Goal: Transaction & Acquisition: Purchase product/service

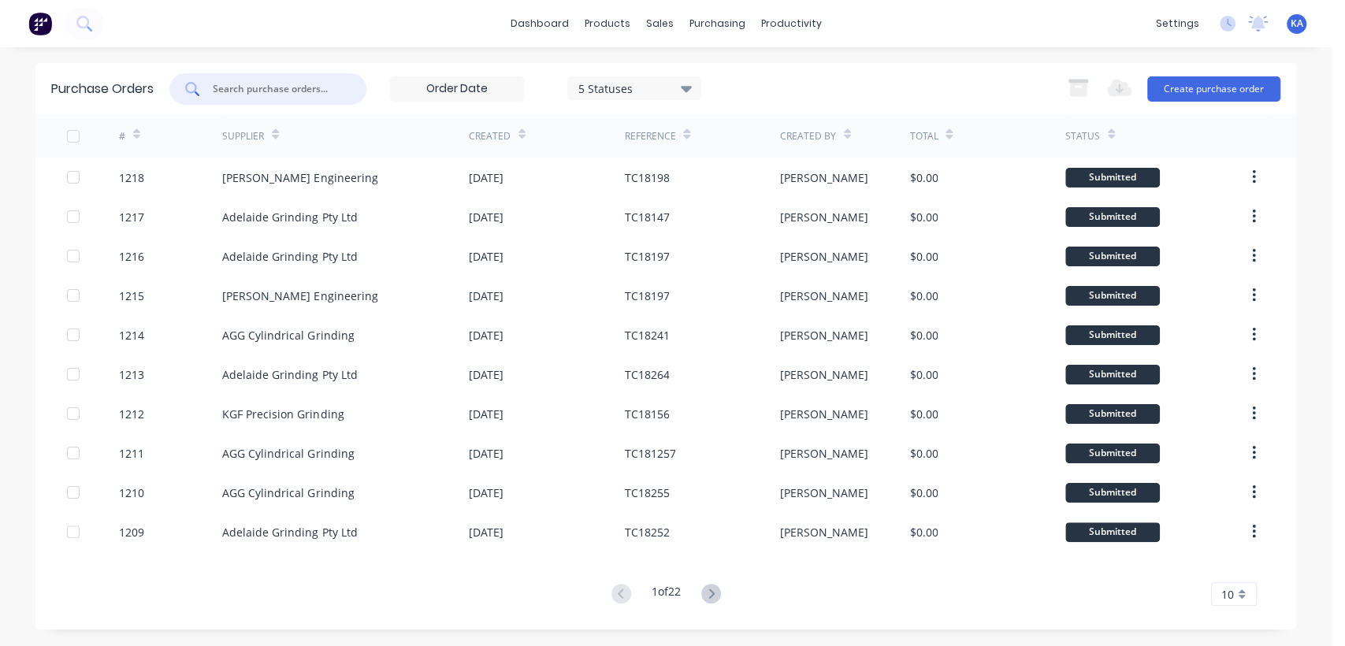
click at [260, 84] on input "text" at bounding box center [276, 89] width 131 height 16
type input "18129"
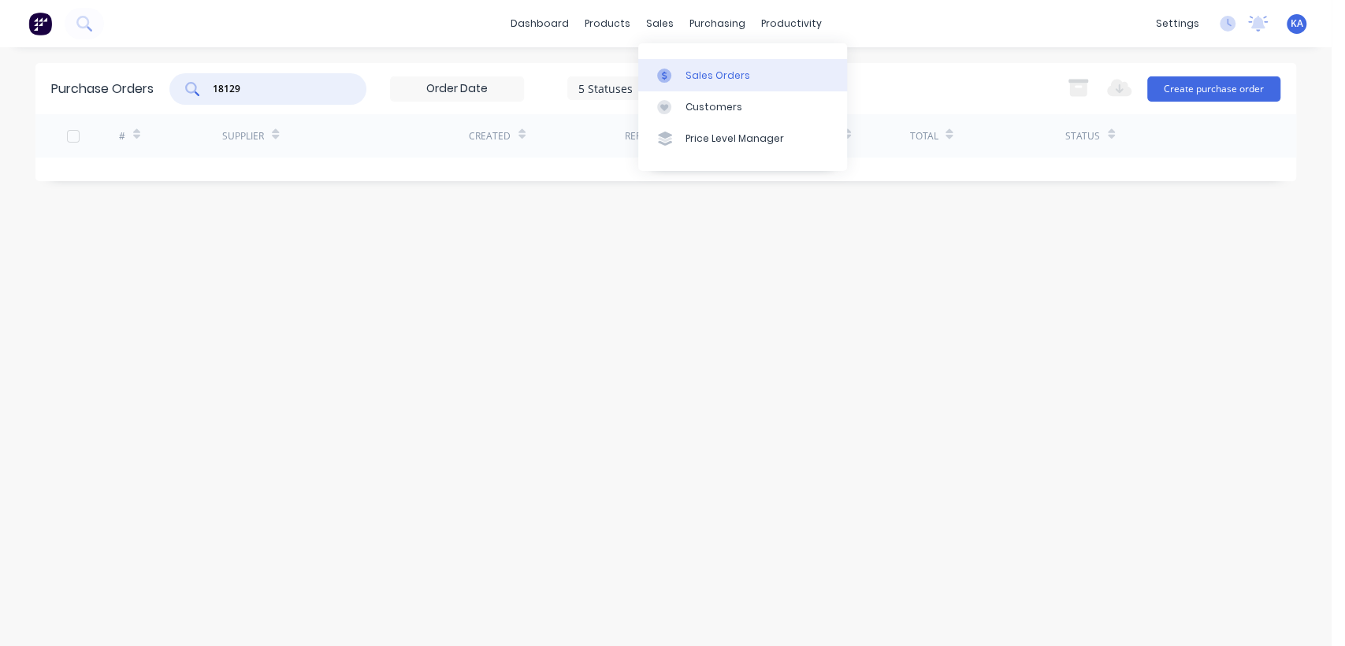
click at [719, 73] on div "Sales Orders" at bounding box center [718, 76] width 65 height 14
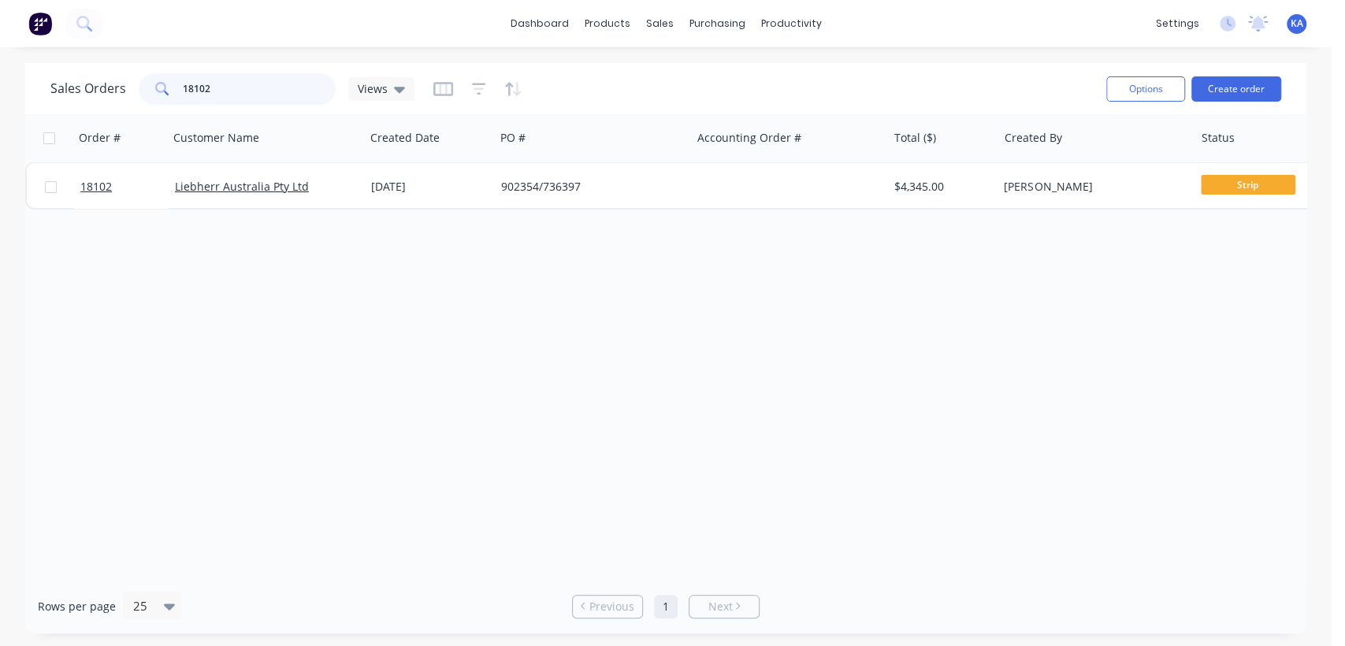
click at [223, 94] on input "18102" at bounding box center [260, 89] width 154 height 32
type input "18129"
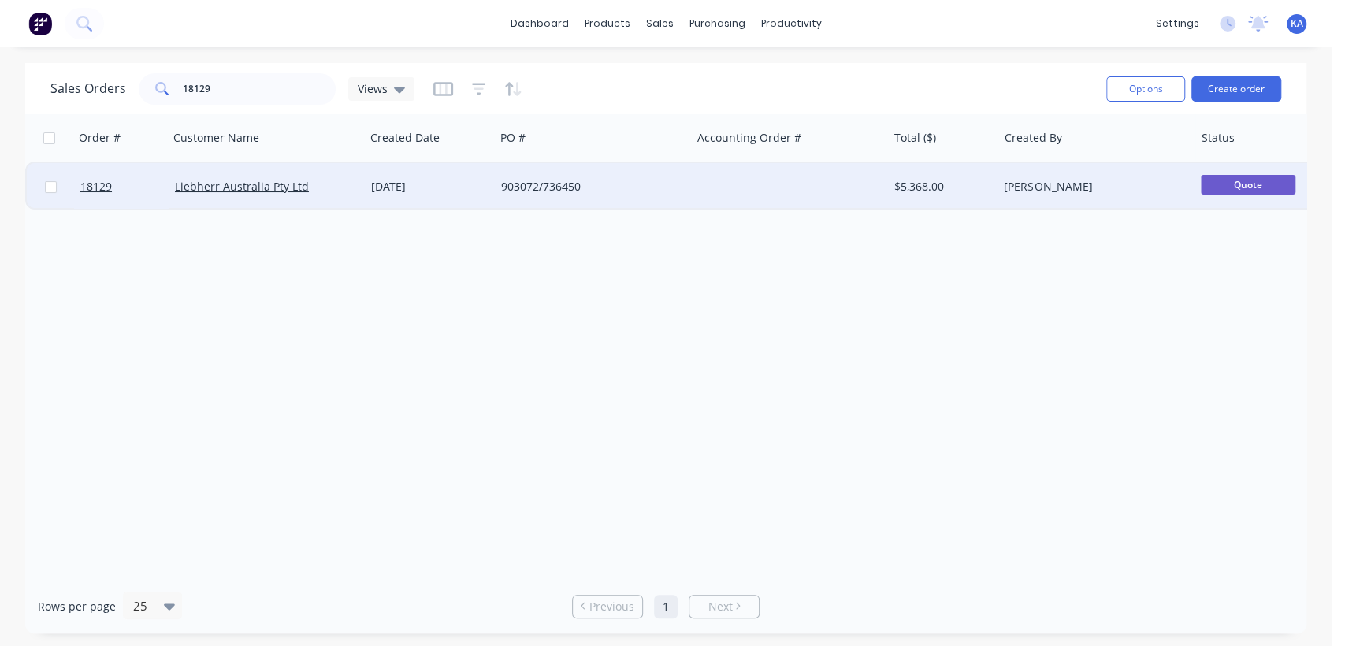
click at [549, 190] on div "903072/736450" at bounding box center [588, 187] width 175 height 16
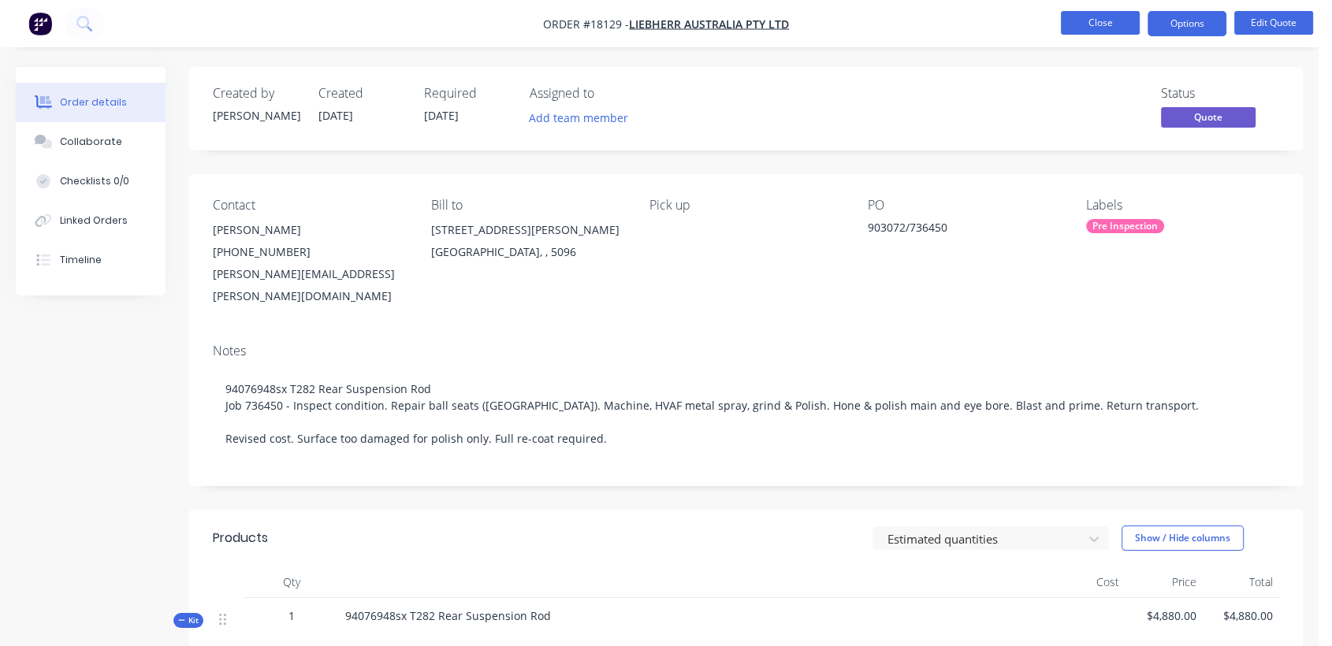
click at [1120, 24] on button "Close" at bounding box center [1100, 23] width 79 height 24
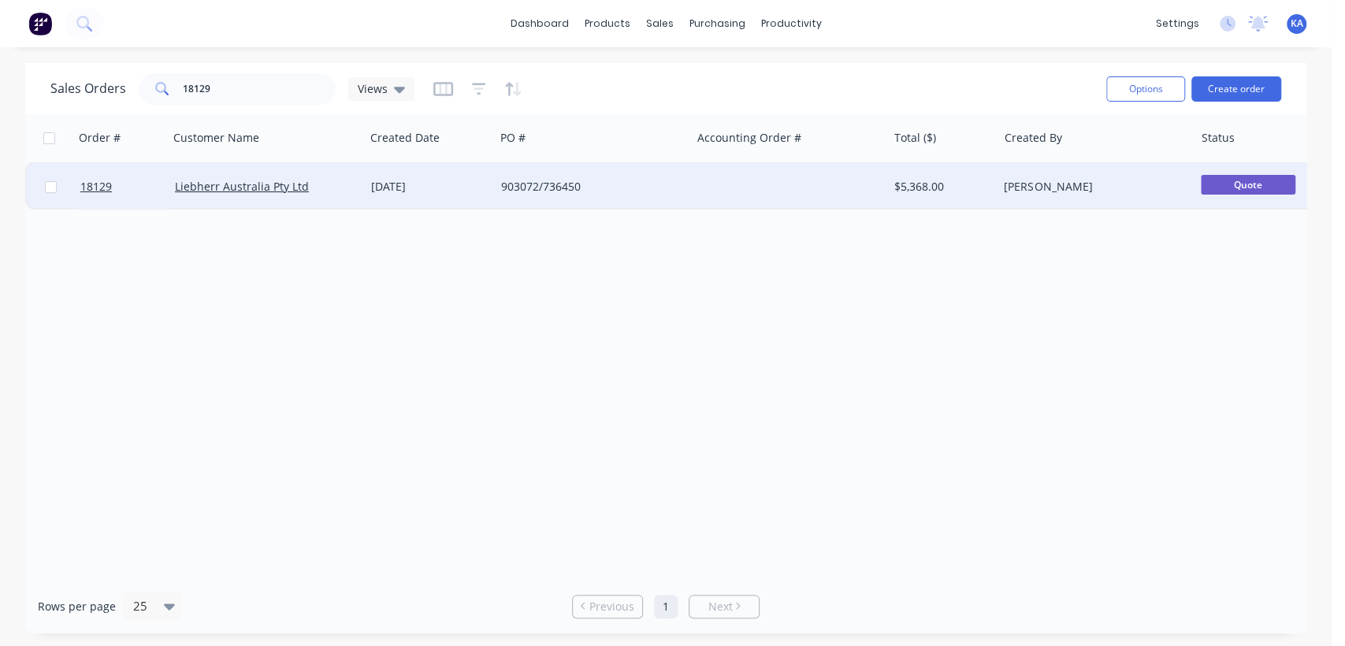
click at [531, 182] on div "903072/736450" at bounding box center [588, 187] width 175 height 16
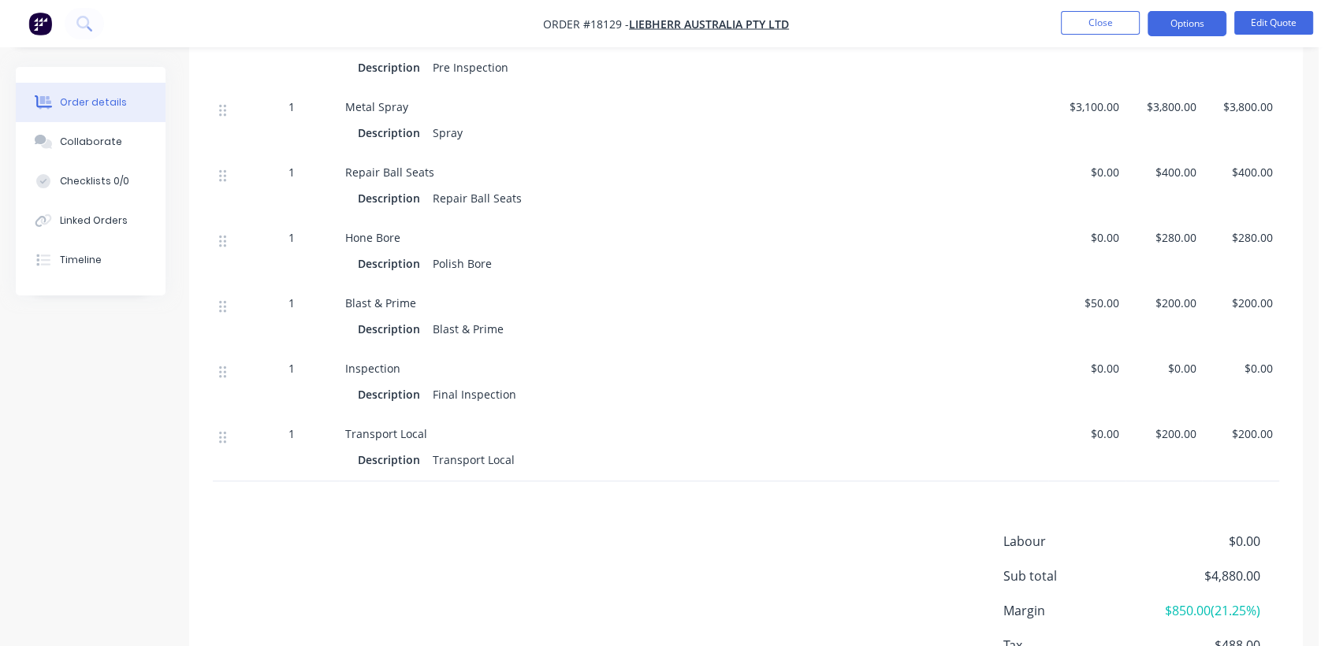
scroll to position [437, 0]
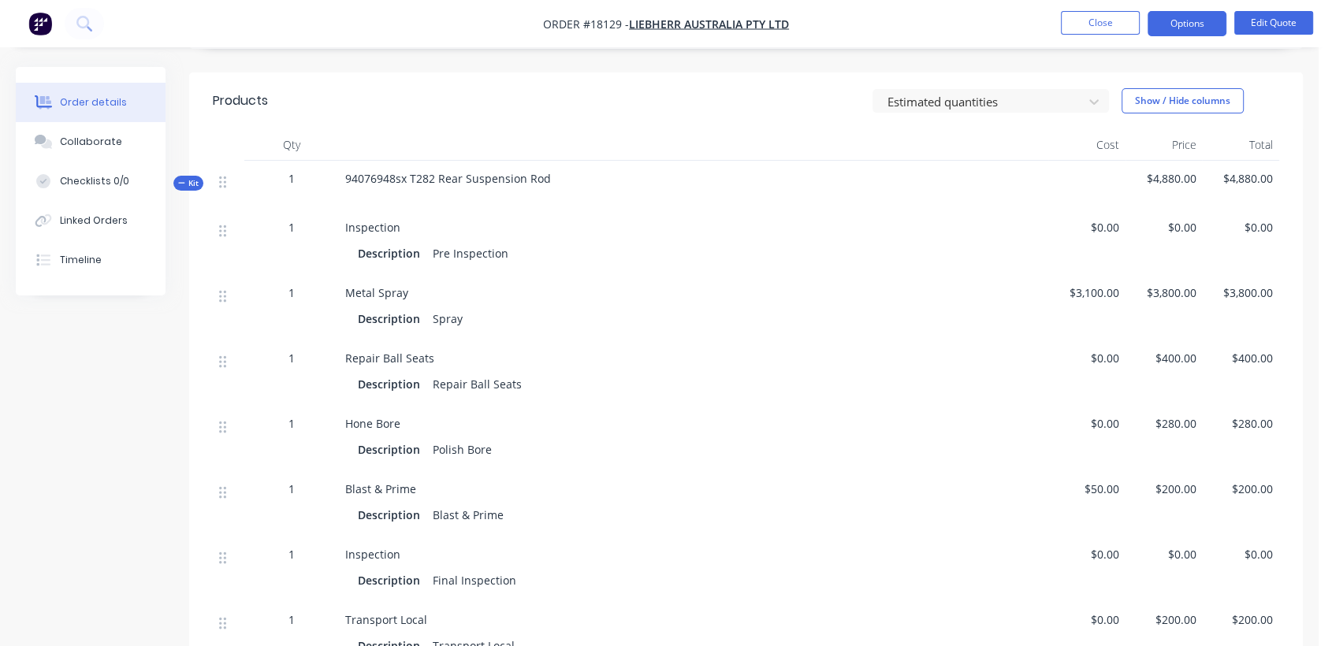
click at [490, 219] on div "Inspection" at bounding box center [693, 227] width 697 height 17
click at [500, 242] on div "Pre Inspection" at bounding box center [470, 253] width 88 height 23
click at [1269, 15] on button "Edit Quote" at bounding box center [1273, 23] width 79 height 24
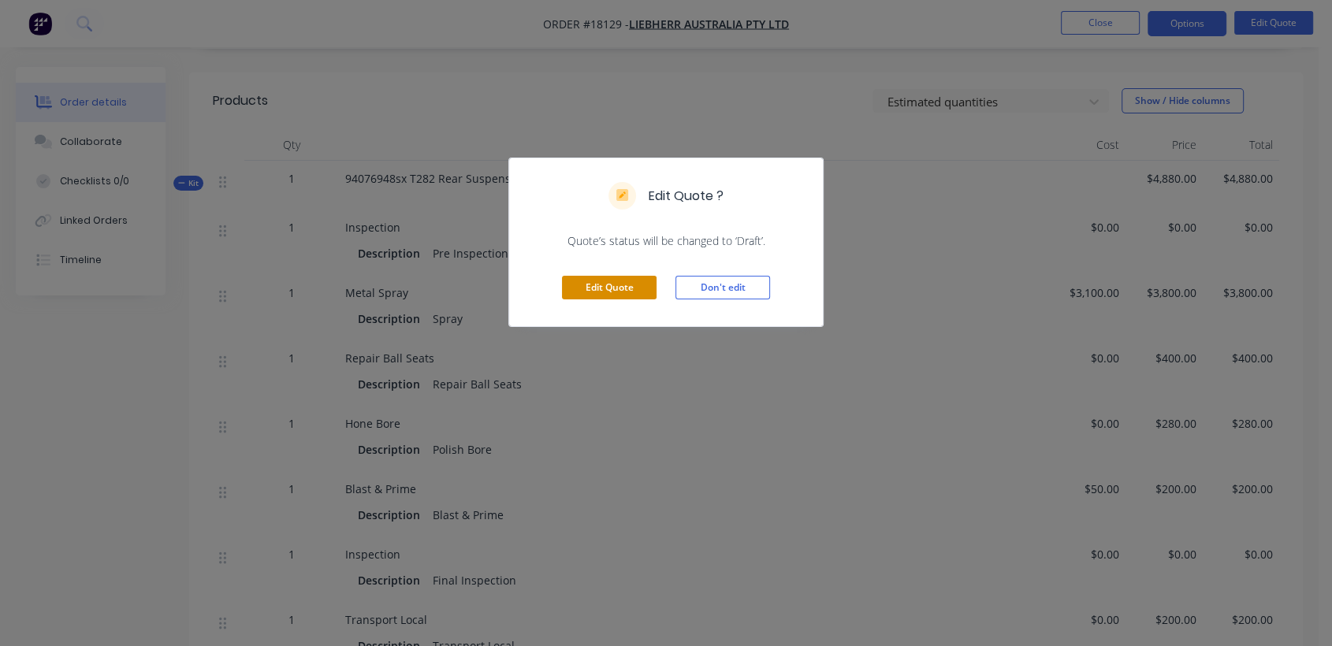
click at [634, 282] on button "Edit Quote" at bounding box center [609, 288] width 95 height 24
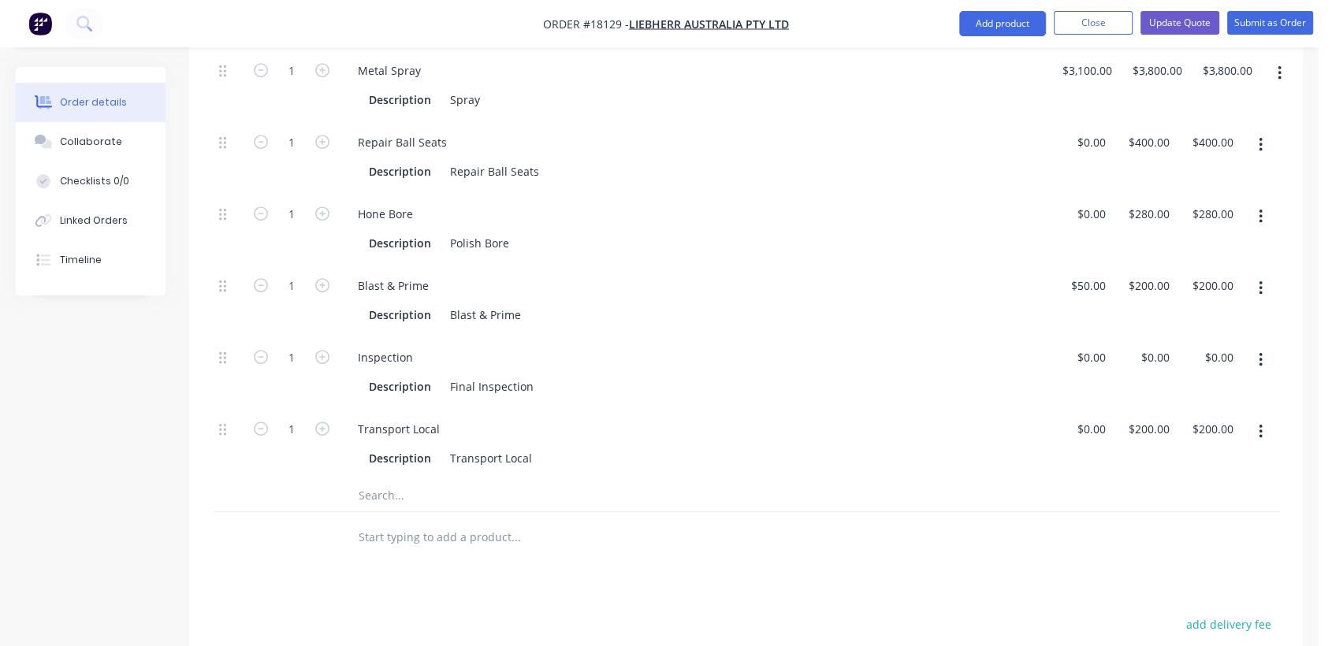
scroll to position [788, 0]
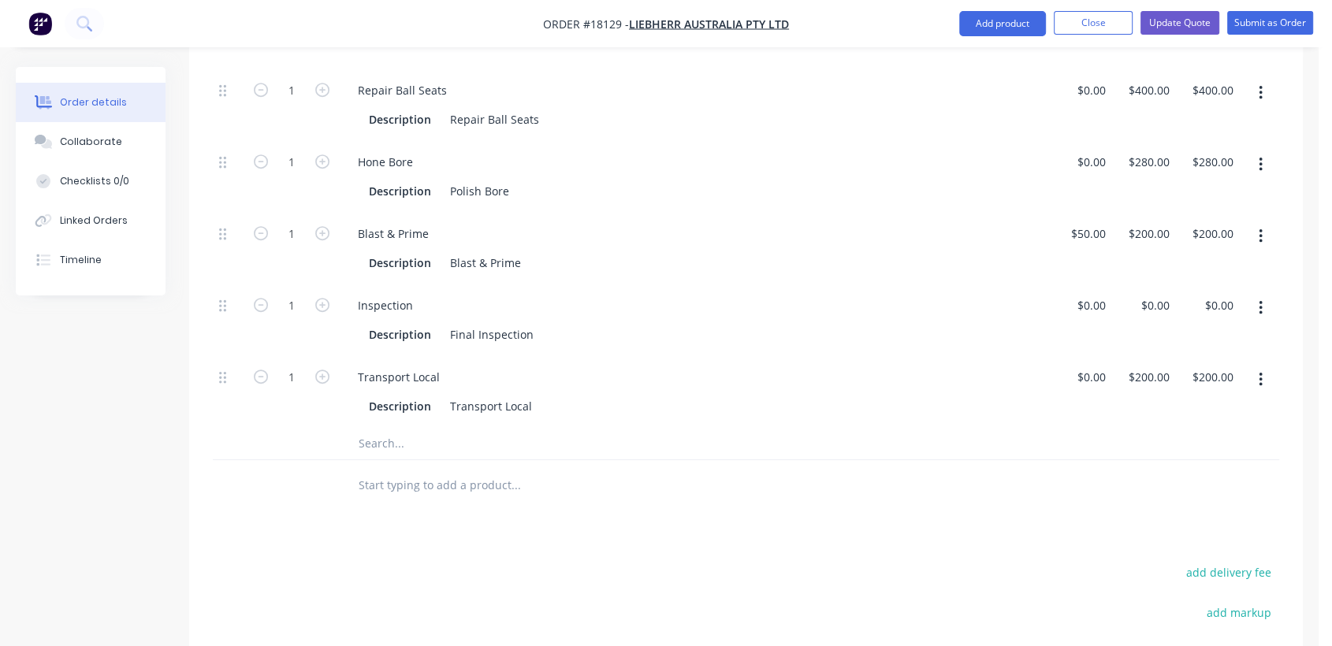
click at [403, 428] on input "text" at bounding box center [515, 444] width 315 height 32
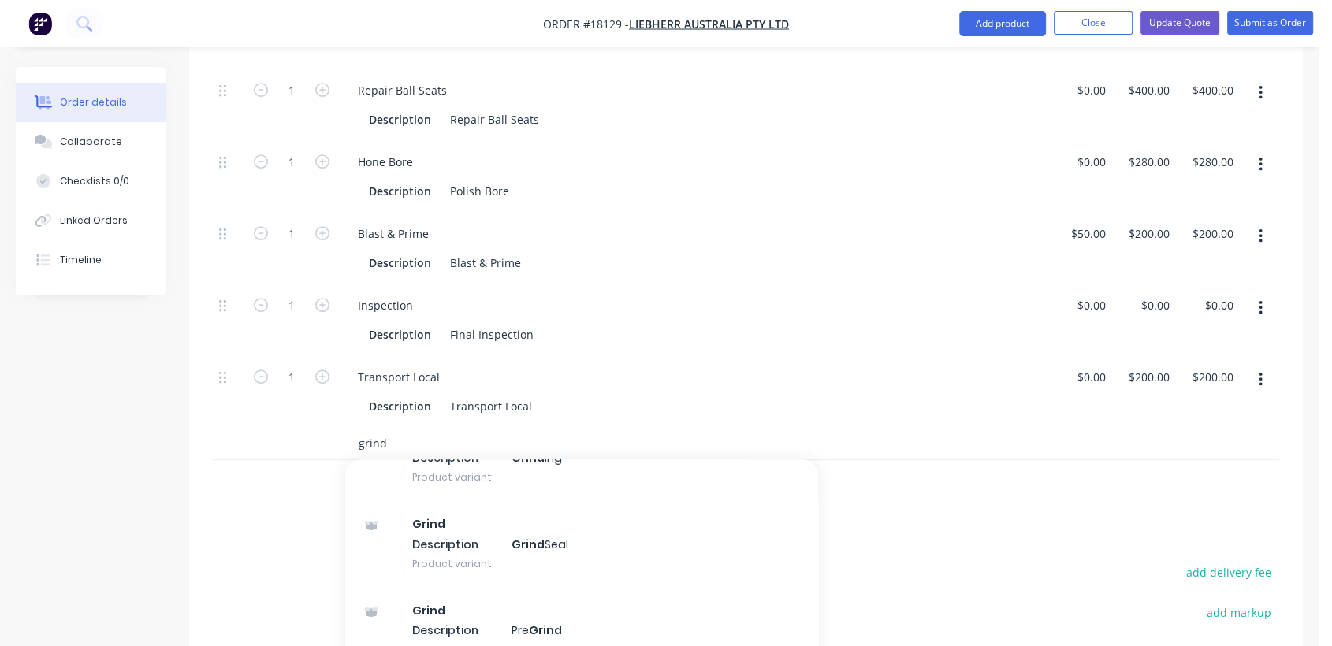
scroll to position [170, 0]
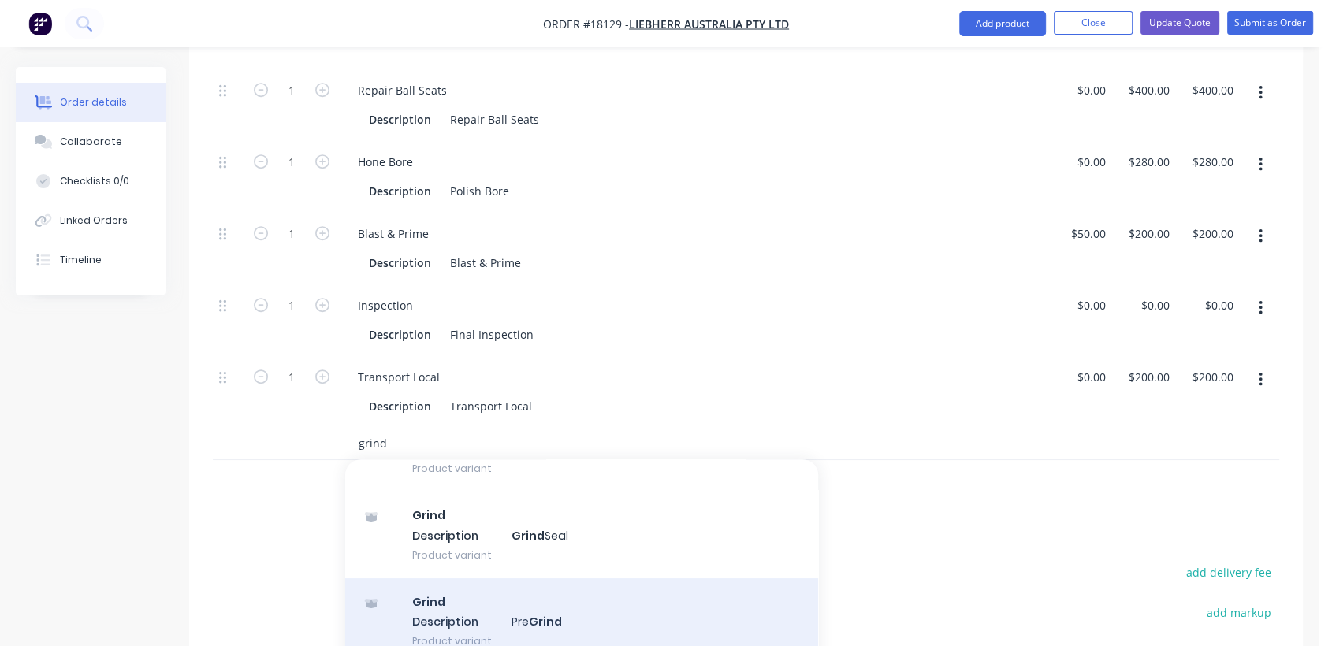
type input "grind"
click at [484, 578] on div "Grind Description Pre Grind Product variant" at bounding box center [581, 621] width 473 height 87
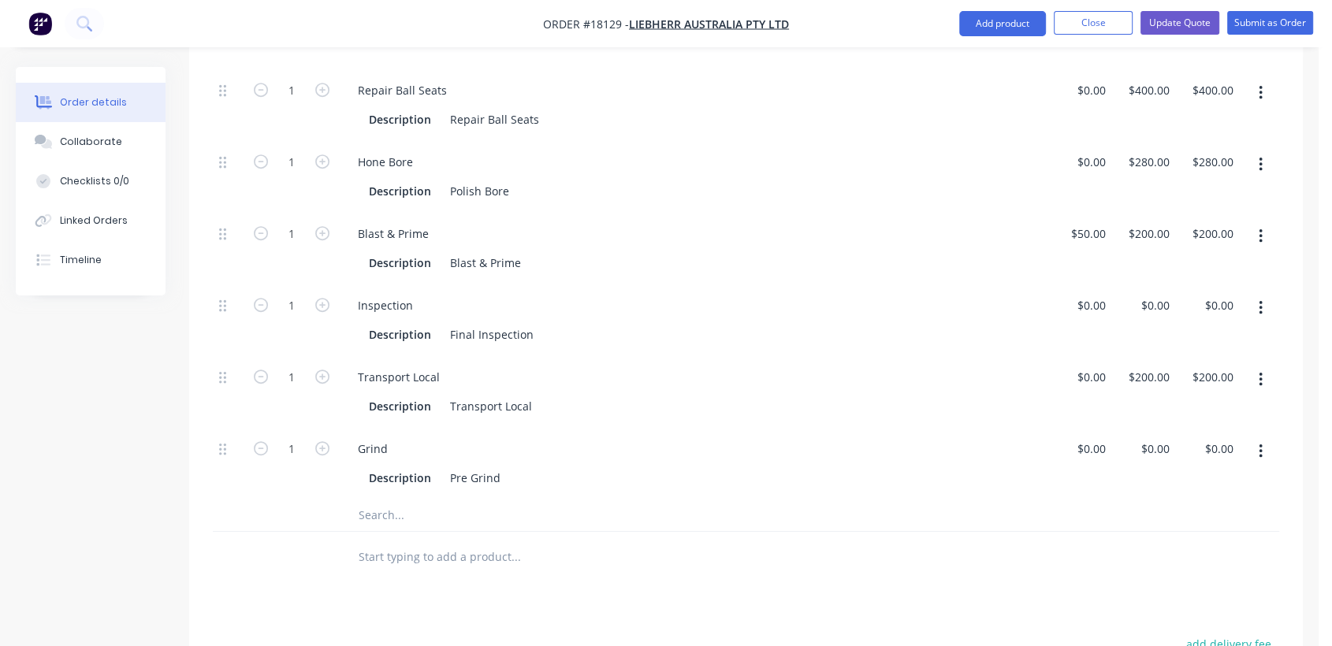
click at [452, 500] on input "text" at bounding box center [515, 516] width 315 height 32
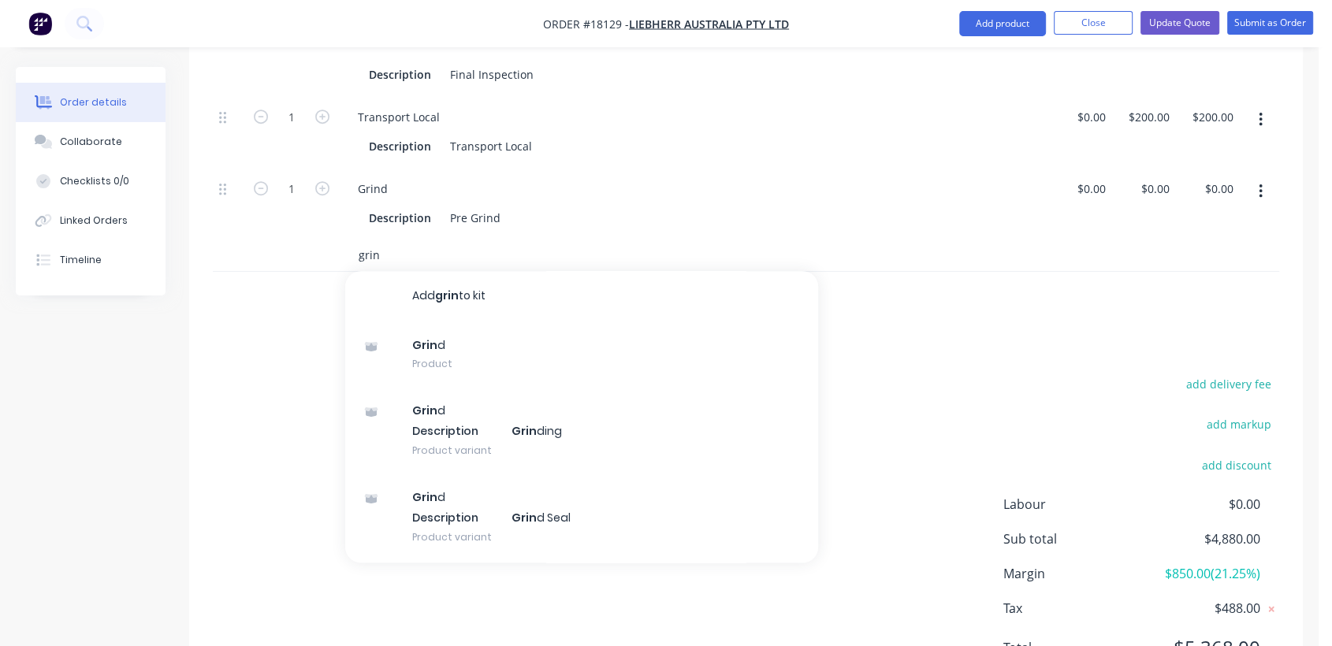
scroll to position [1050, 0]
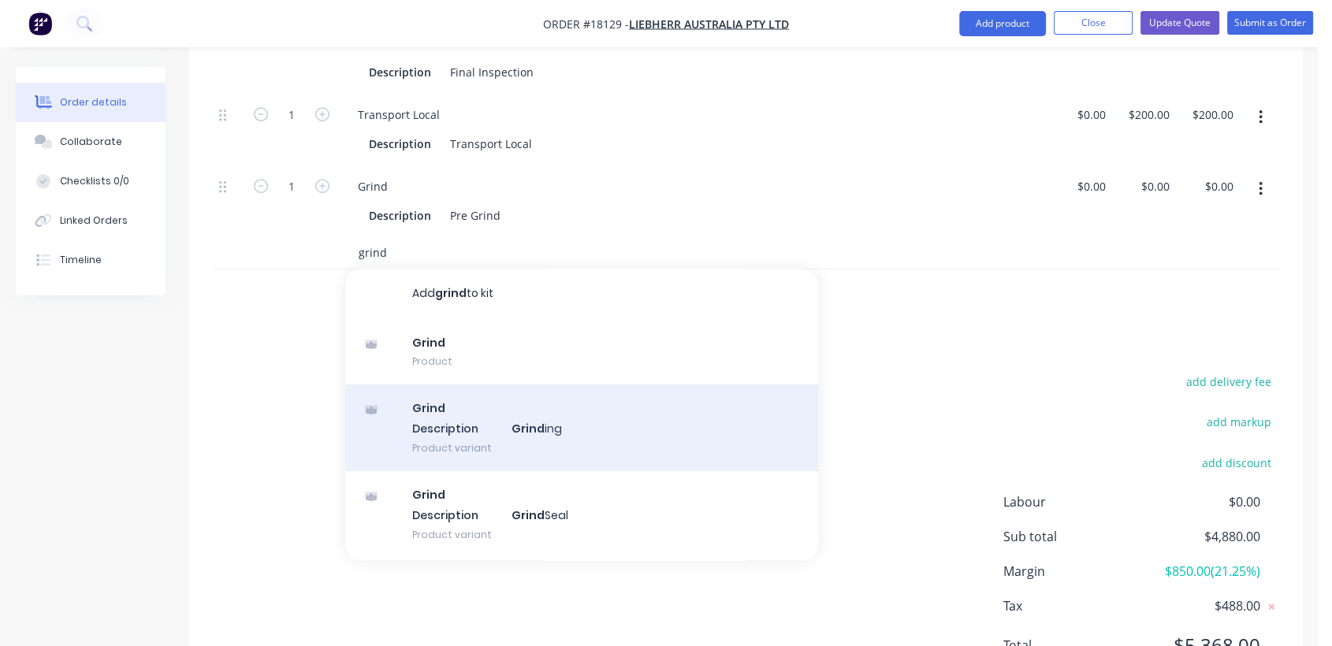
type input "grind"
click at [471, 385] on div "Grind Description Grind ing Product variant" at bounding box center [581, 428] width 473 height 87
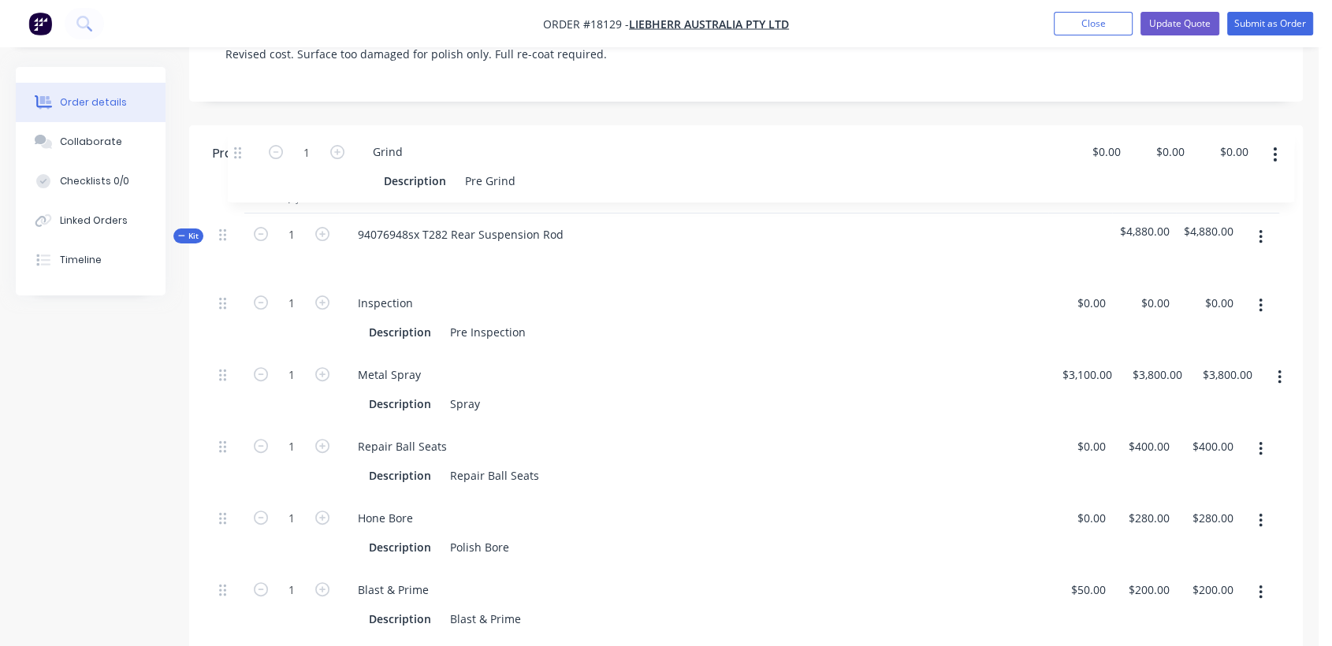
scroll to position [431, 0]
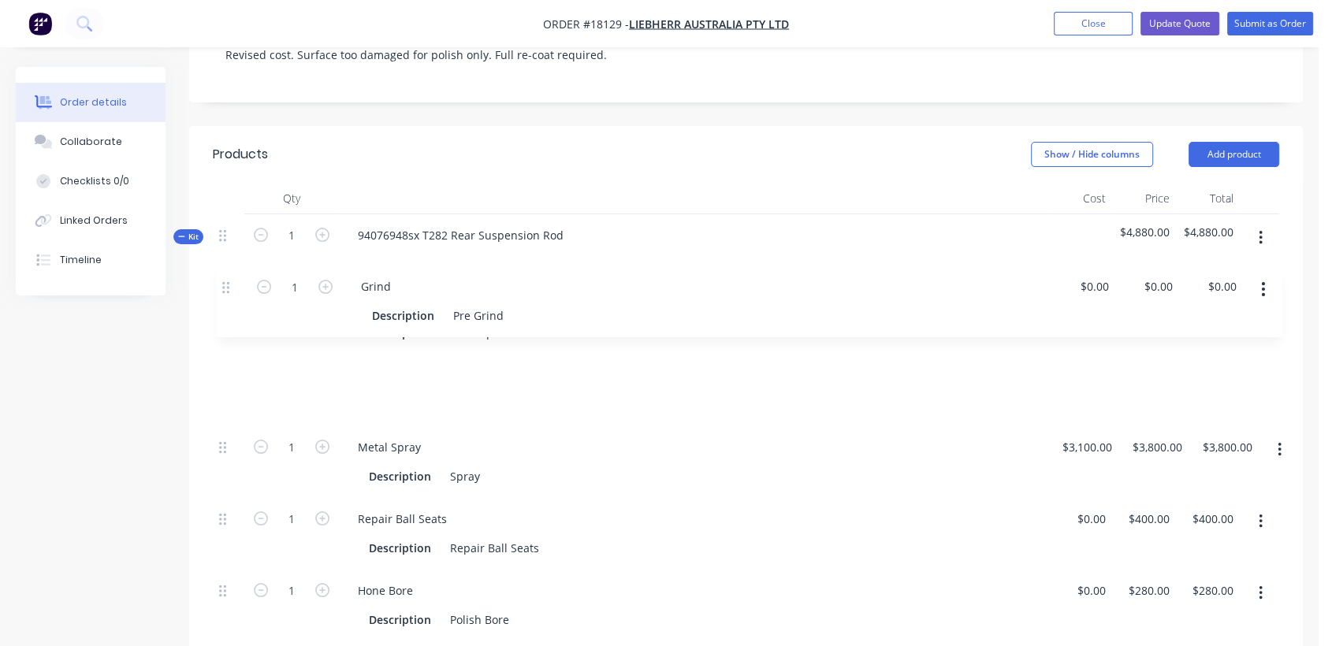
drag, startPoint x: 221, startPoint y: 379, endPoint x: 225, endPoint y: 281, distance: 97.8
click at [225, 283] on div "1 Inspection Description Pre Inspection $0.00 $0.00 $0.00 $0.00 $0.00 $0.00 1 M…" at bounding box center [746, 605] width 1066 height 645
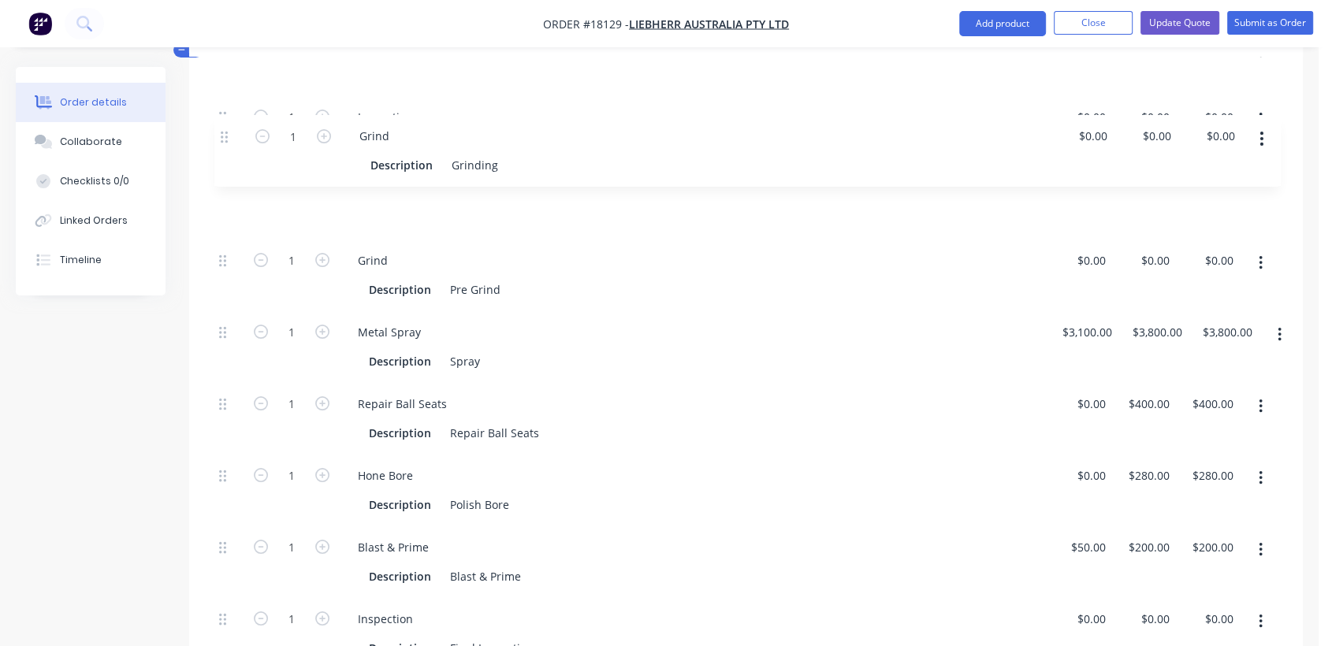
scroll to position [615, 0]
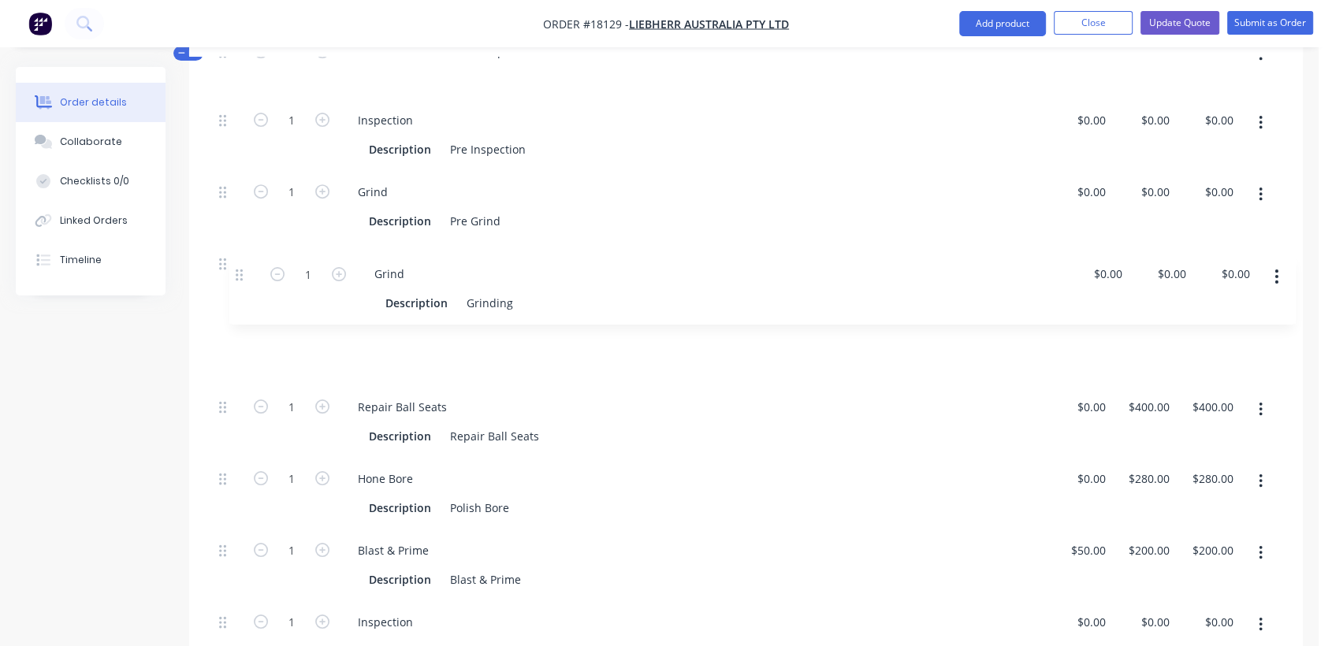
drag, startPoint x: 221, startPoint y: 459, endPoint x: 238, endPoint y: 265, distance: 194.6
click at [238, 265] on div "1 Inspection Description Pre Inspection $0.00 $0.00 $0.00 $0.00 $0.00 $0.00 1 G…" at bounding box center [746, 421] width 1066 height 645
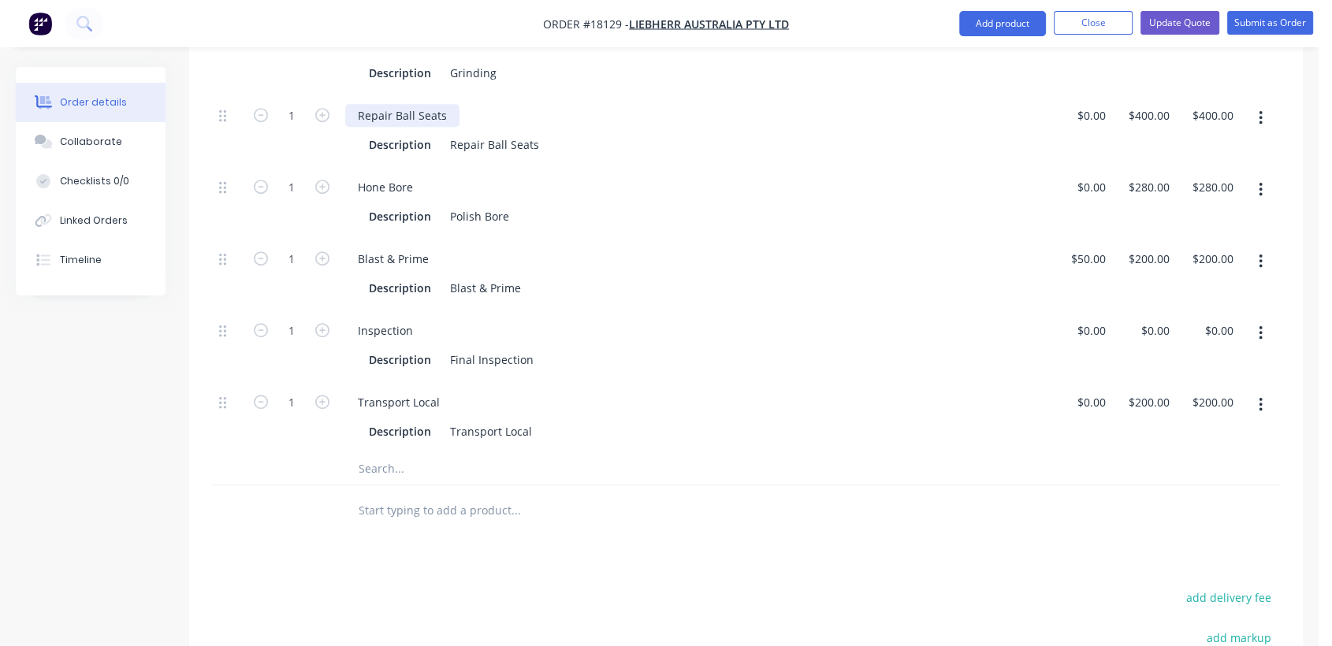
scroll to position [965, 0]
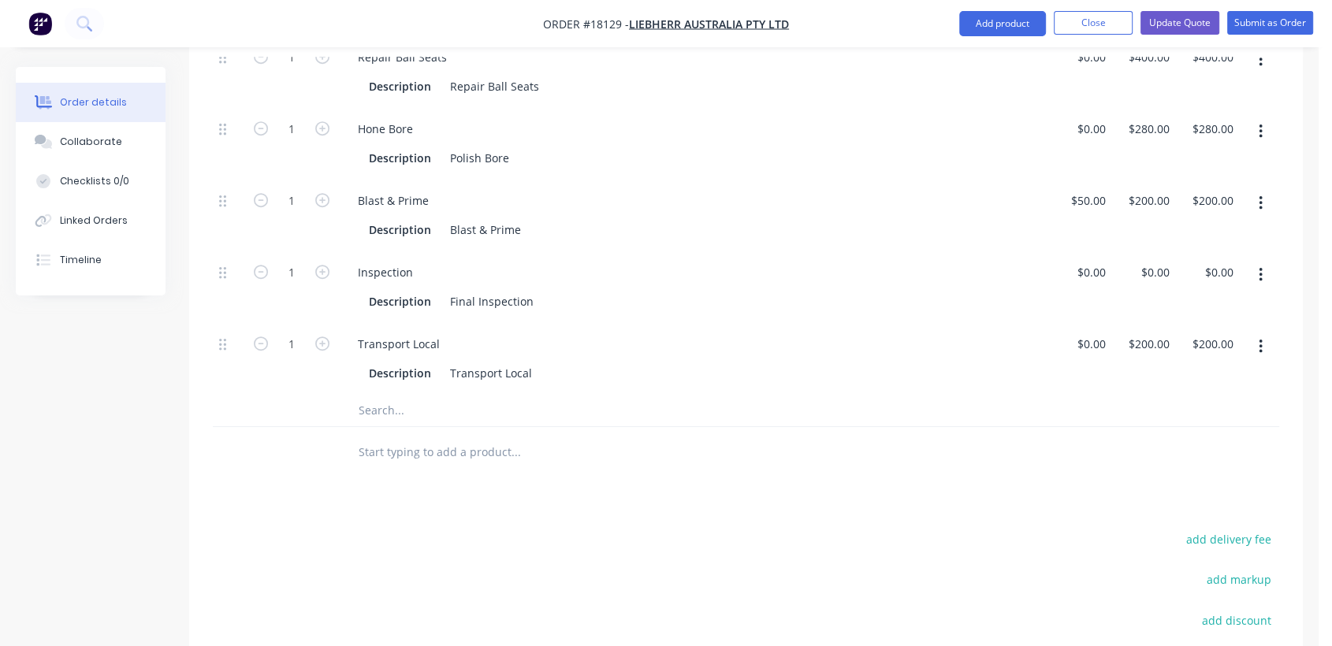
click at [402, 395] on input "text" at bounding box center [515, 411] width 315 height 32
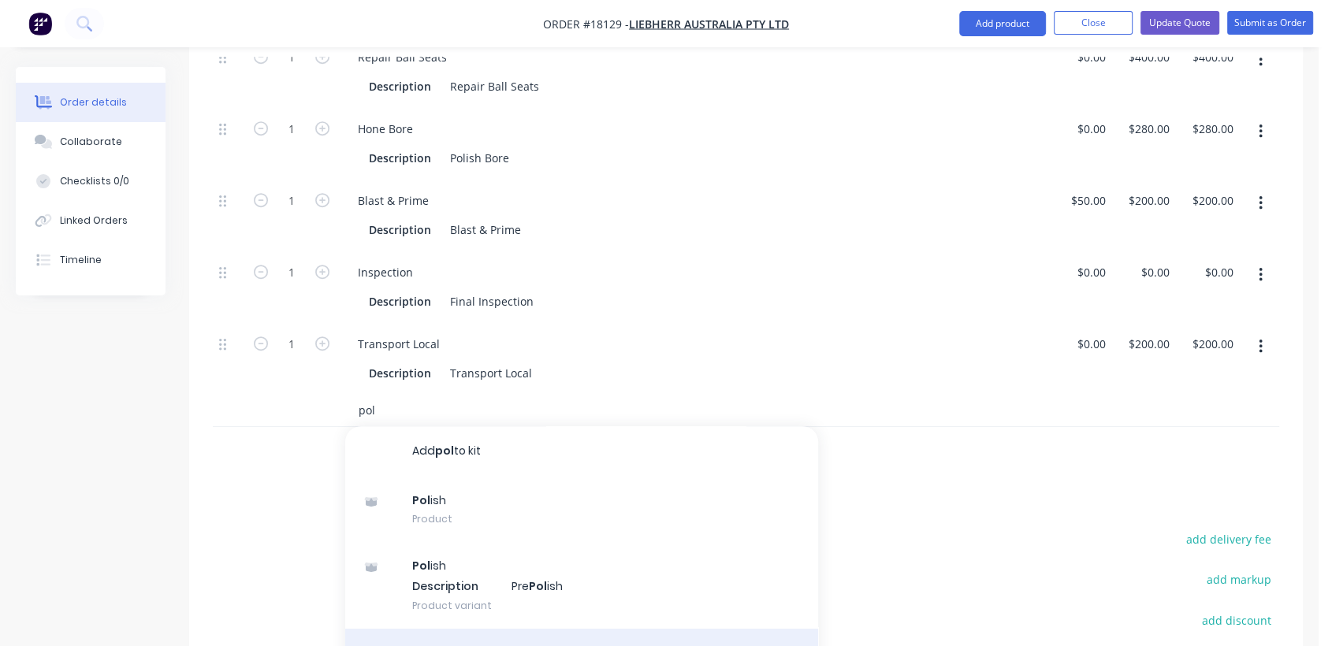
type input "pol"
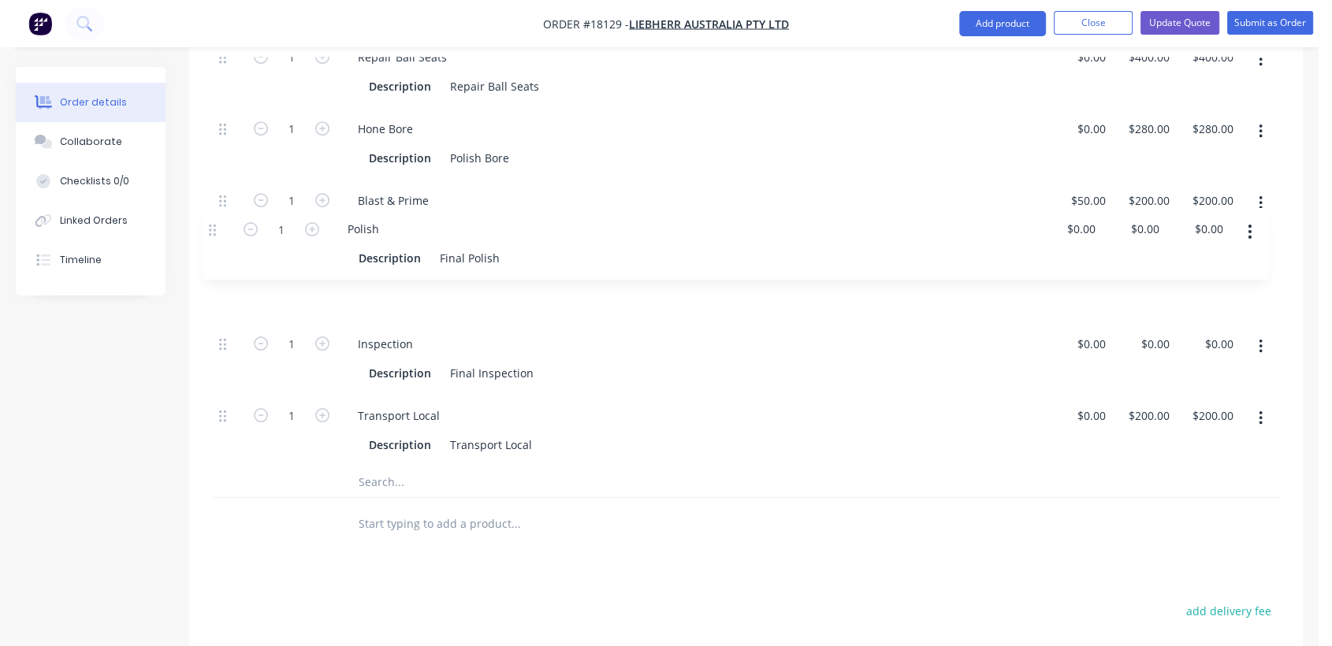
drag, startPoint x: 224, startPoint y: 350, endPoint x: 210, endPoint y: 225, distance: 125.2
click at [210, 225] on div "Qty Cost Price Total Kit 1 94076948sx T282 Rear Suspension Rod $4,880.00 $4,880…" at bounding box center [746, 99] width 1114 height 901
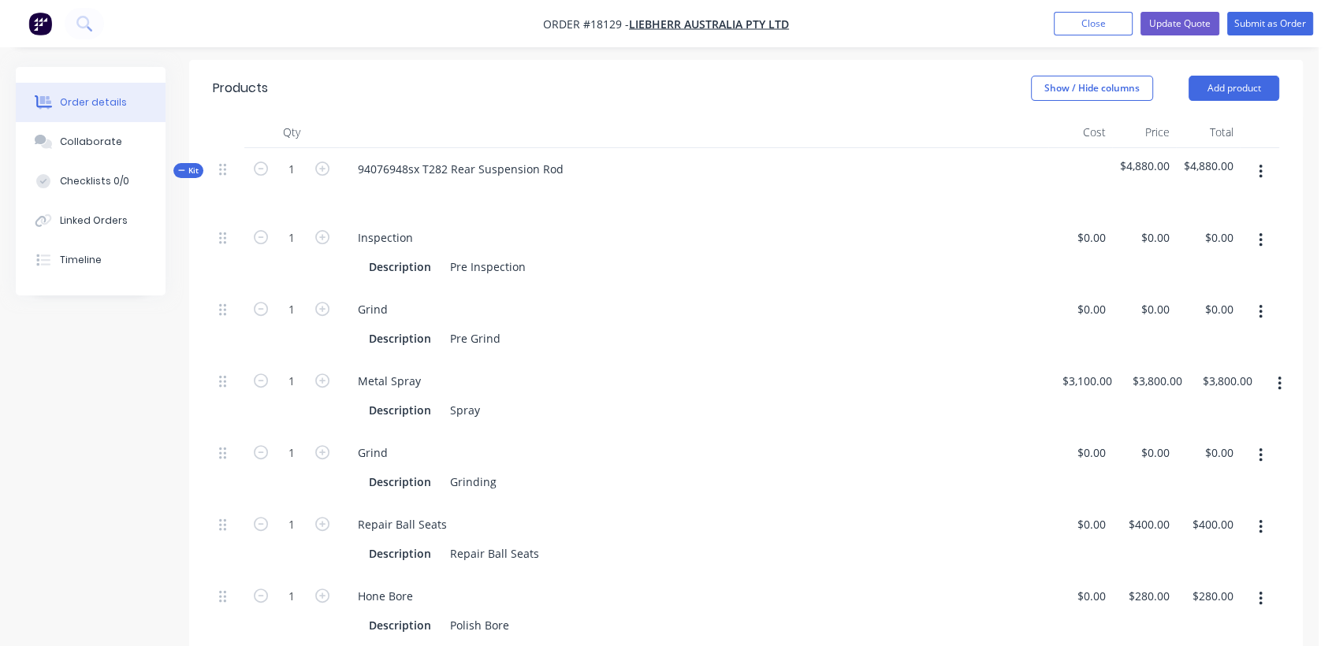
scroll to position [527, 0]
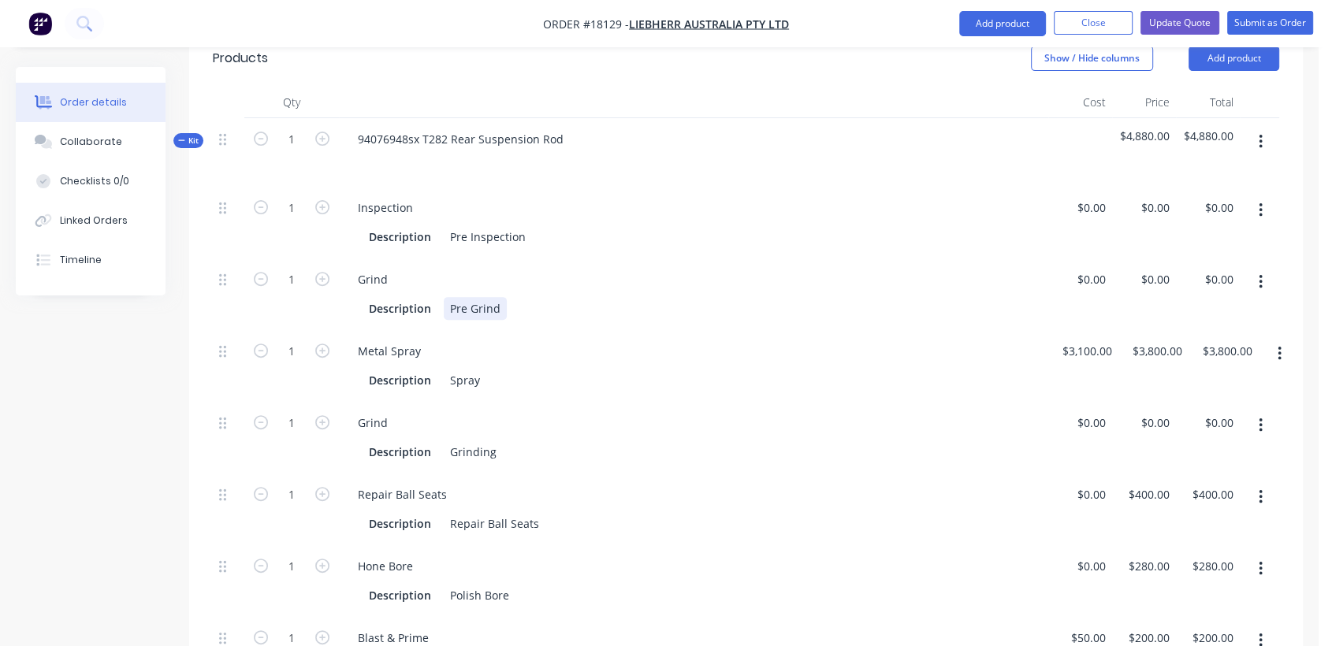
click at [507, 297] on div "Description Pre Grind" at bounding box center [691, 308] width 656 height 23
click at [491, 369] on div "Description Spray" at bounding box center [691, 380] width 656 height 23
drag, startPoint x: 491, startPoint y: 315, endPoint x: 452, endPoint y: 315, distance: 39.4
click at [452, 369] on div "Description Spray" at bounding box center [691, 380] width 656 height 23
drag, startPoint x: 477, startPoint y: 313, endPoint x: 442, endPoint y: 312, distance: 34.7
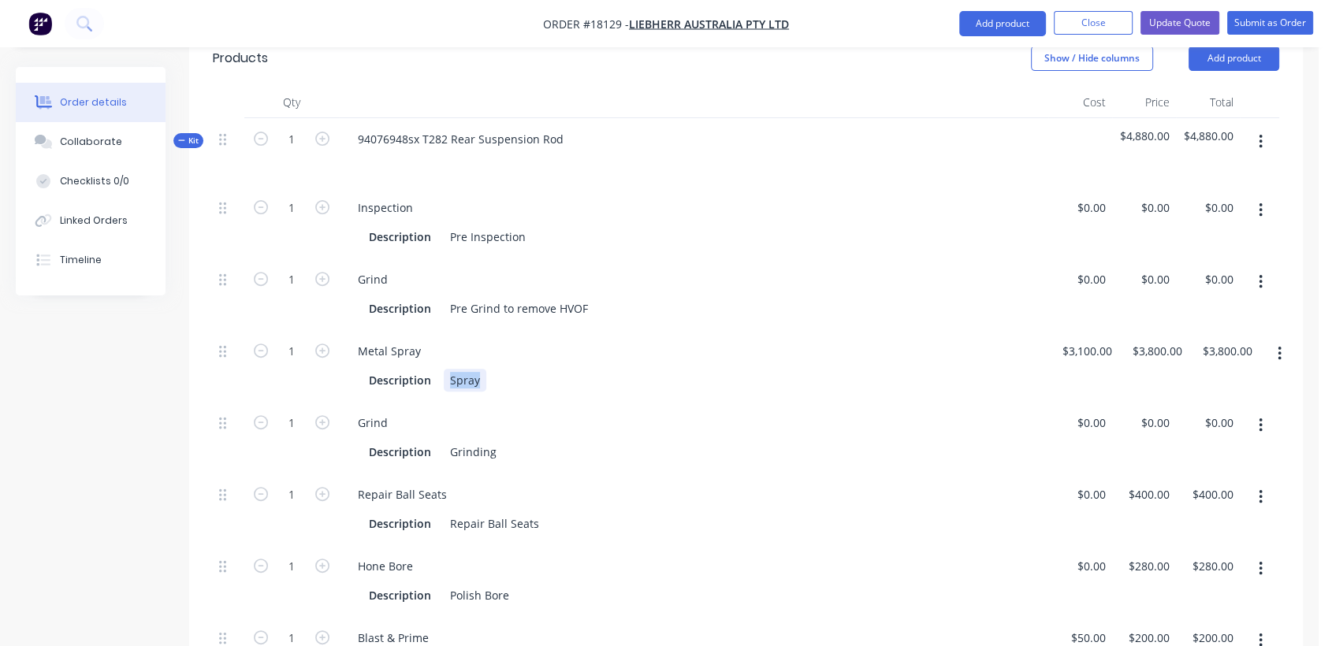
click at [444, 369] on div "Spray" at bounding box center [465, 380] width 43 height 23
drag, startPoint x: 656, startPoint y: 317, endPoint x: 641, endPoint y: 317, distance: 15.0
click at [641, 369] on div "Description HVAF to 330.00mm (-0.062 / -0.119)" at bounding box center [691, 380] width 656 height 23
click at [479, 369] on div "HVAF to 330.00mm (-0.062 / -0.119)" at bounding box center [541, 380] width 195 height 23
drag, startPoint x: 734, startPoint y: 310, endPoint x: 563, endPoint y: 316, distance: 170.3
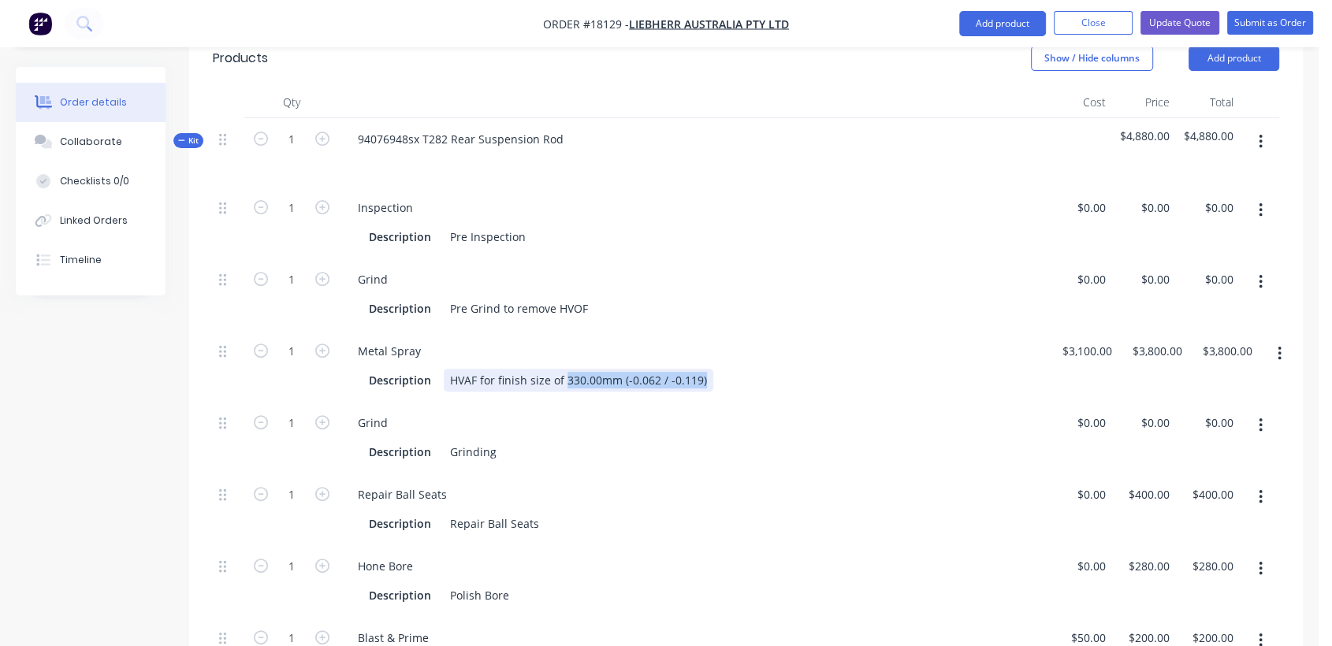
click at [563, 369] on div "Description HVAF for finish size of 330.00mm (-0.062 / -0.119)" at bounding box center [691, 380] width 656 height 23
copy div "330.00mm (-0.062 / -0.119)"
click at [513, 441] on div "Description Grinding" at bounding box center [691, 452] width 656 height 23
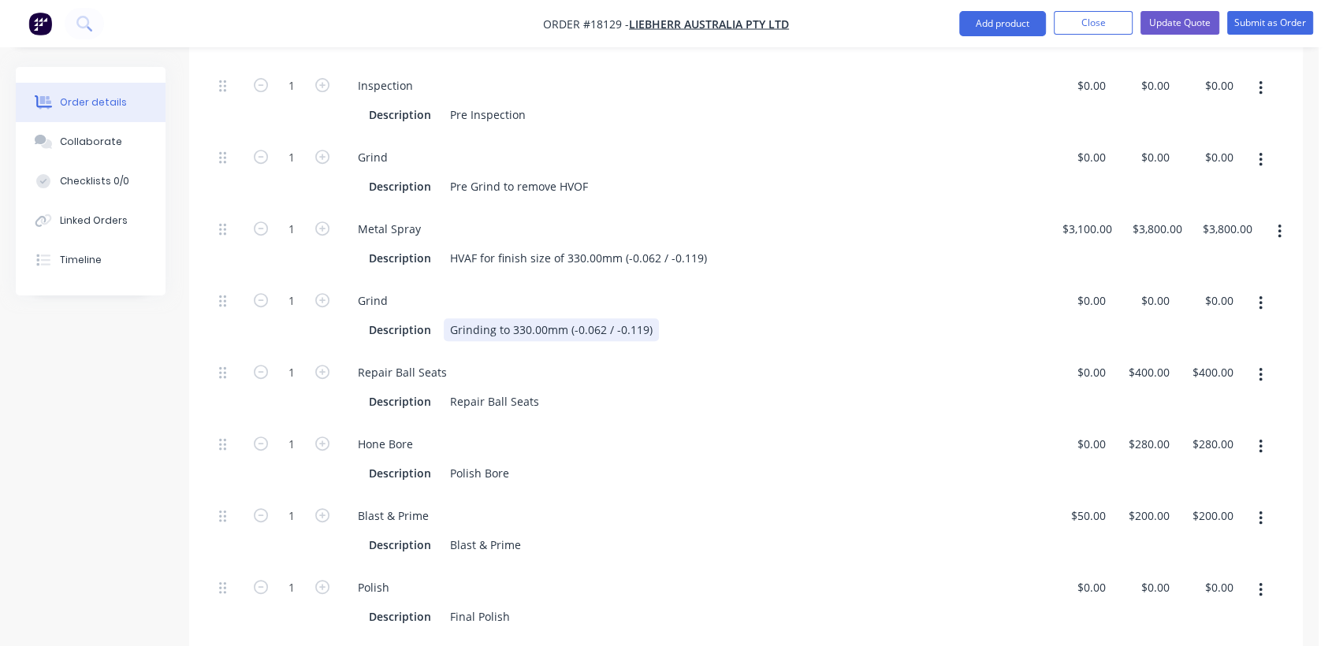
scroll to position [702, 0]
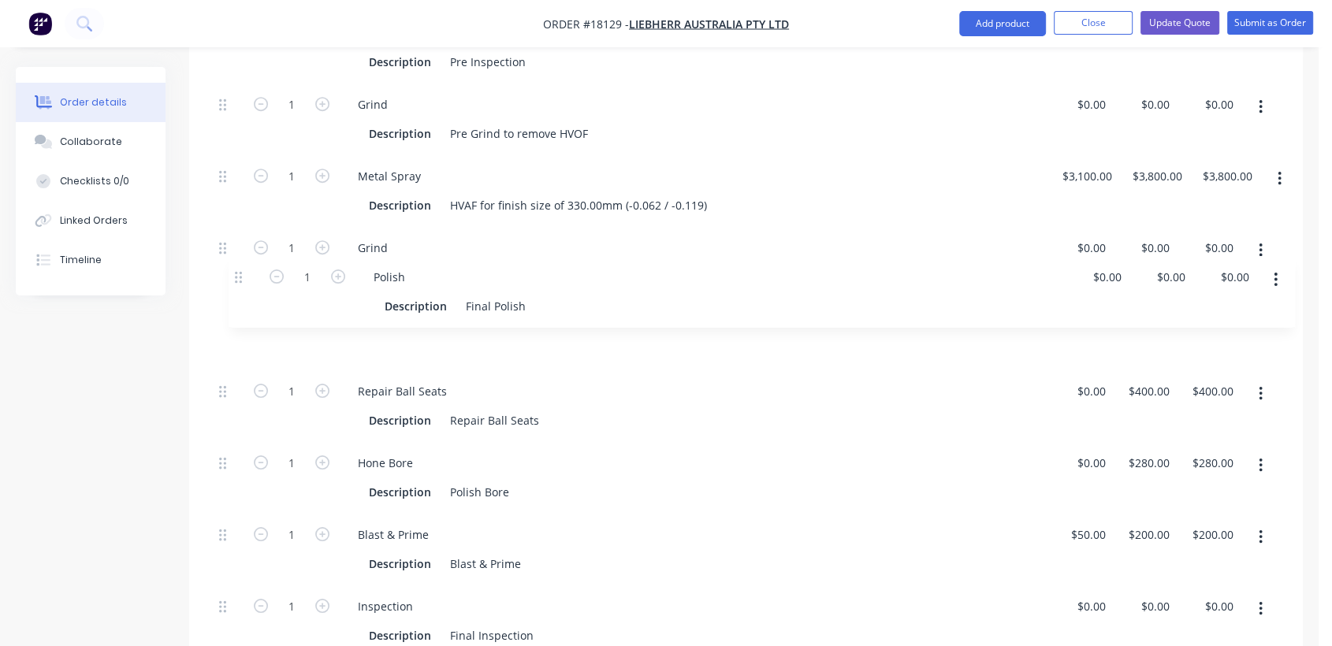
drag, startPoint x: 225, startPoint y: 467, endPoint x: 244, endPoint y: 277, distance: 190.9
click at [244, 277] on div "1 Inspection Description Pre Inspection $0.00 $0.00 $0.00 $0.00 $0.00 $0.00 1 G…" at bounding box center [746, 370] width 1066 height 717
click at [524, 337] on div "Description Final Polish" at bounding box center [691, 348] width 656 height 23
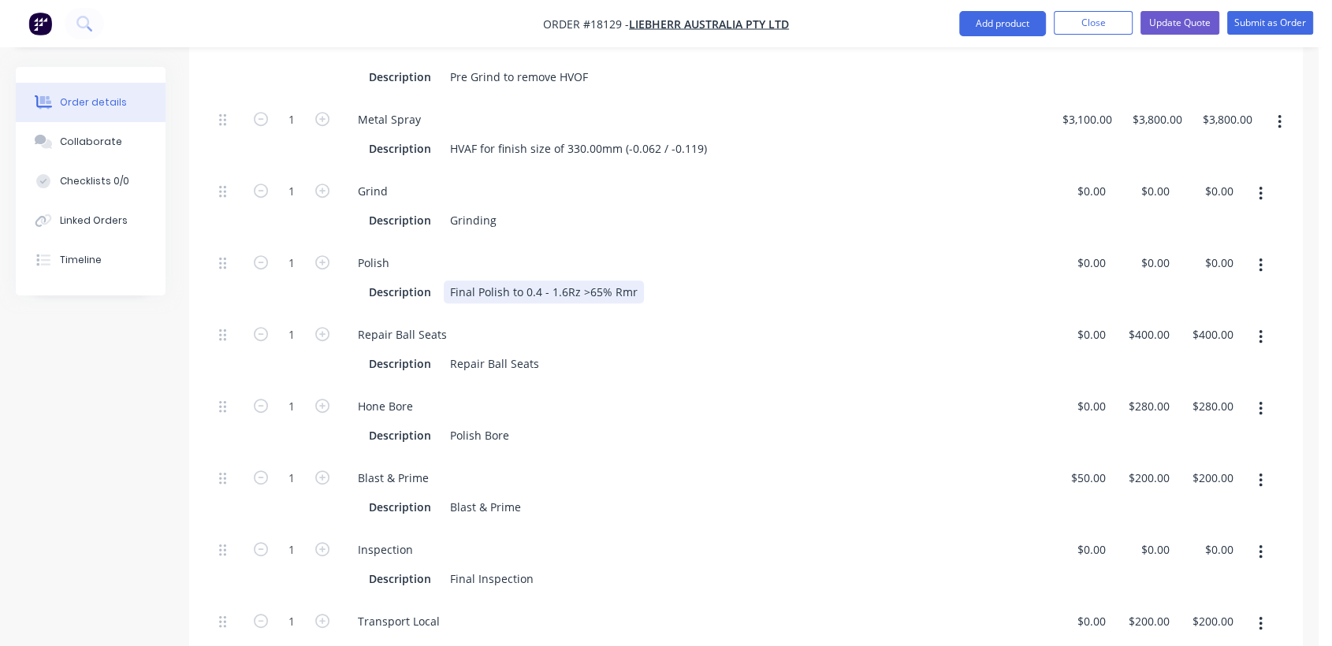
scroll to position [790, 0]
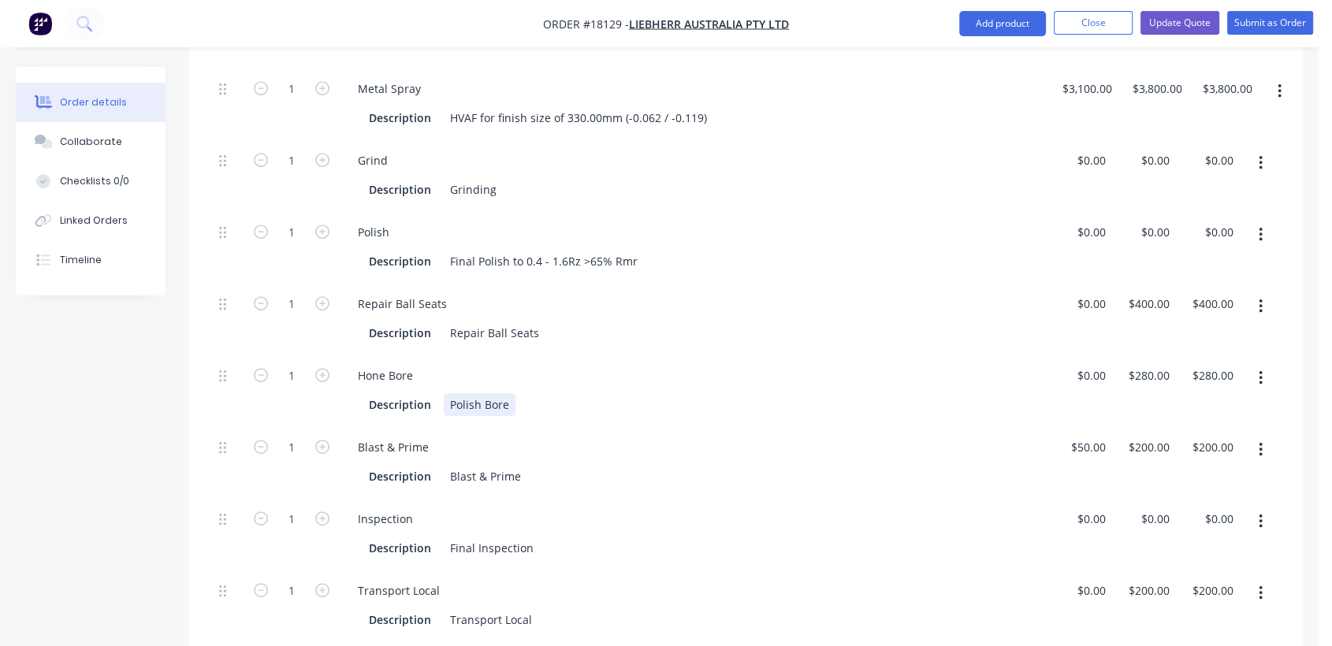
click at [681, 355] on div "Hone Bore Description Polish Bore" at bounding box center [693, 391] width 709 height 72
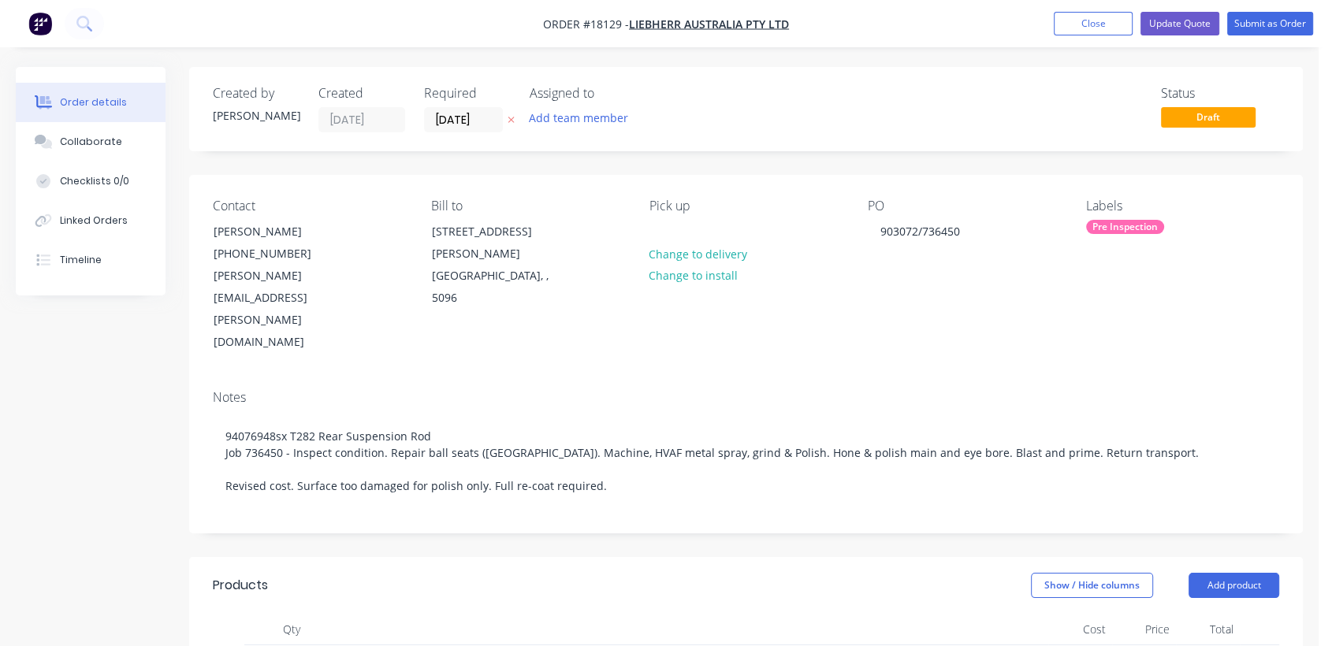
scroll to position [0, 0]
click at [473, 123] on input "[DATE]" at bounding box center [463, 120] width 77 height 24
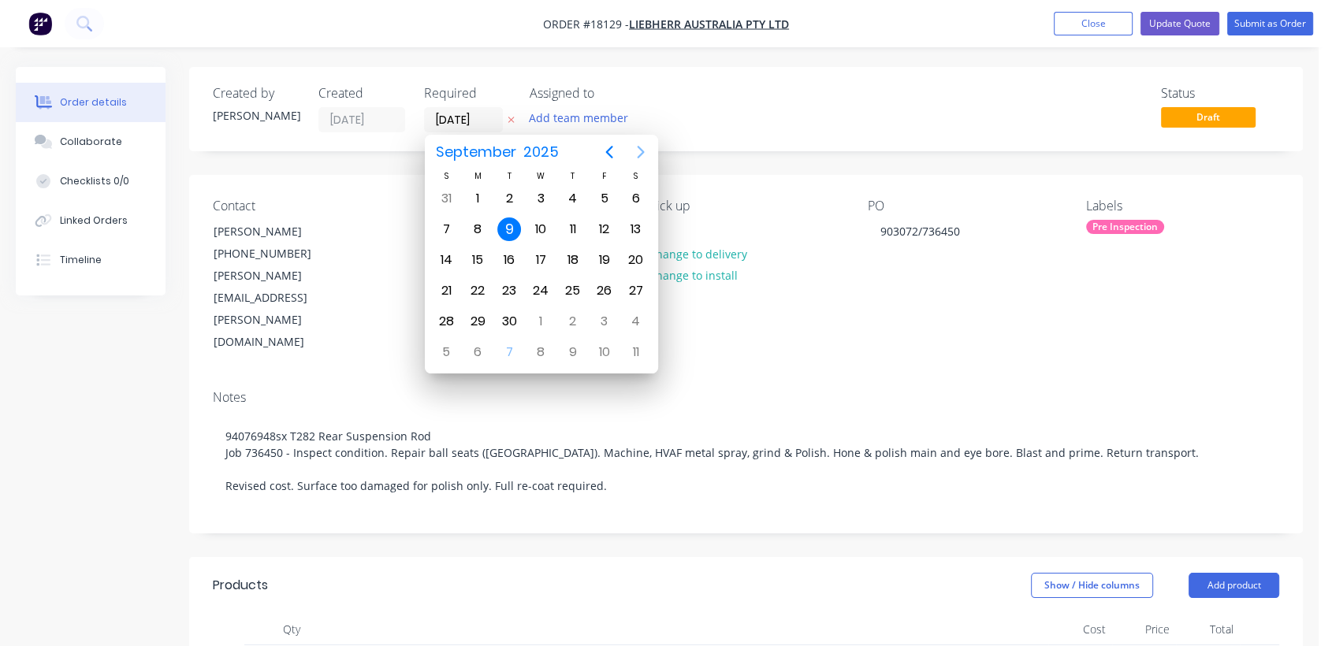
click at [641, 147] on icon "Next page" at bounding box center [640, 152] width 19 height 19
click at [444, 344] on div "30" at bounding box center [446, 352] width 24 height 24
type input "[DATE]"
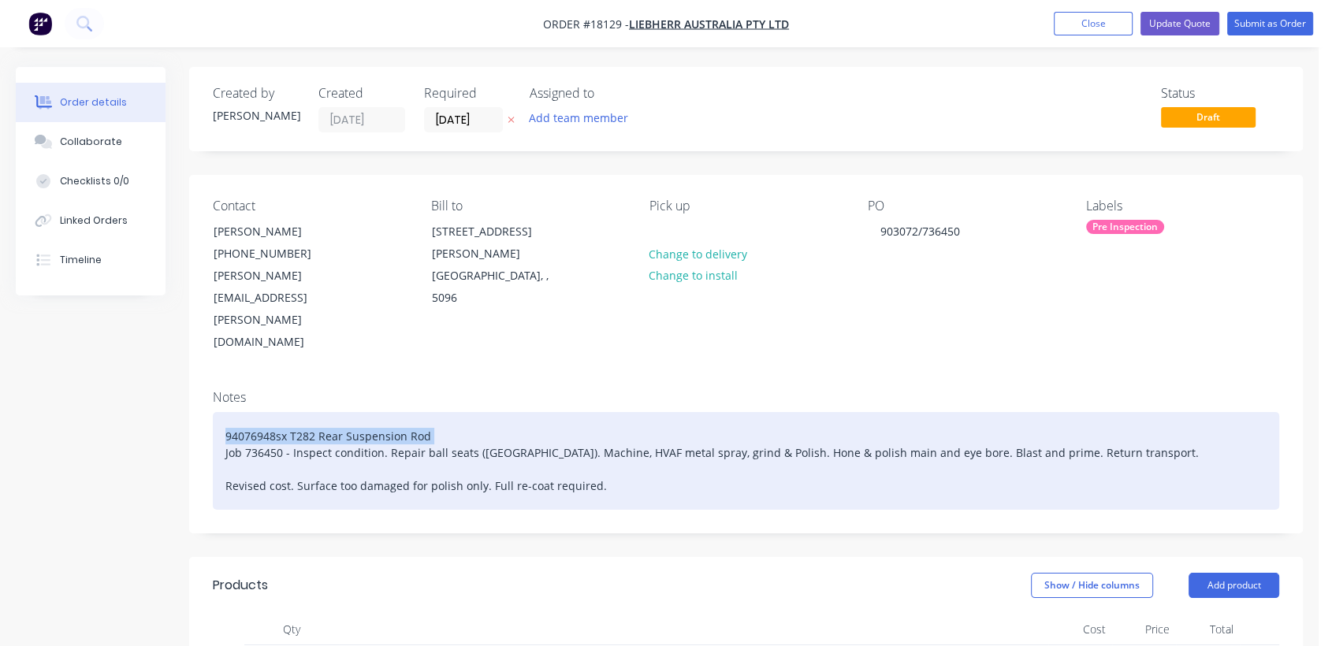
drag, startPoint x: 429, startPoint y: 367, endPoint x: 202, endPoint y: 363, distance: 227.8
click at [202, 377] on div "Notes 94076948sx T282 Rear Suspension Rod Job 736450 - Inspect condition. Repai…" at bounding box center [746, 454] width 1114 height 155
copy div "94076948sx T282 Rear Suspension Rod"
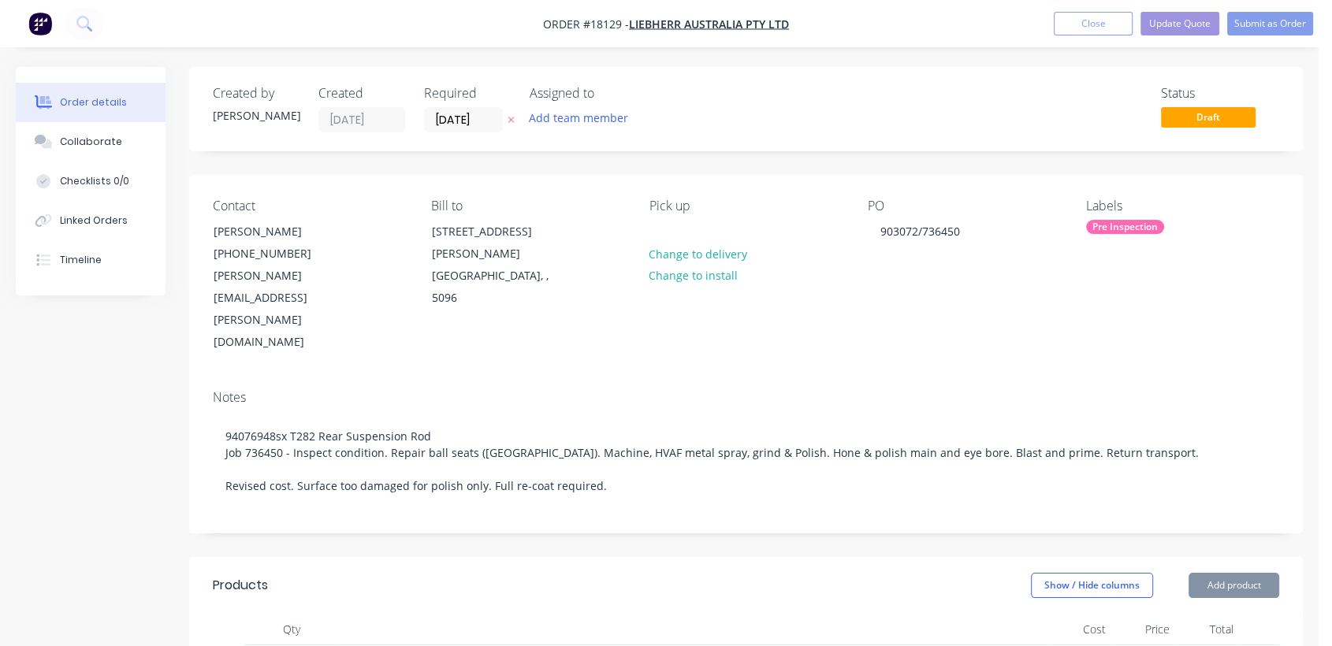
click at [1117, 226] on div "Pre Inspection" at bounding box center [1125, 227] width 78 height 14
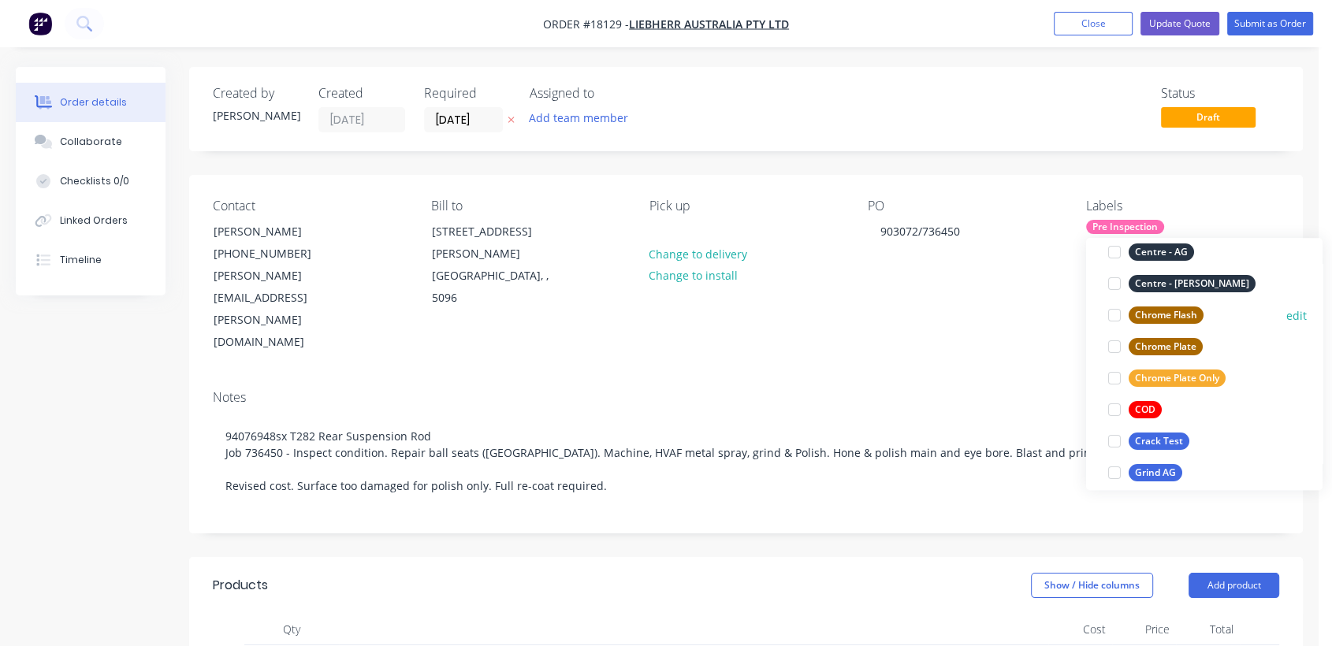
scroll to position [262, 0]
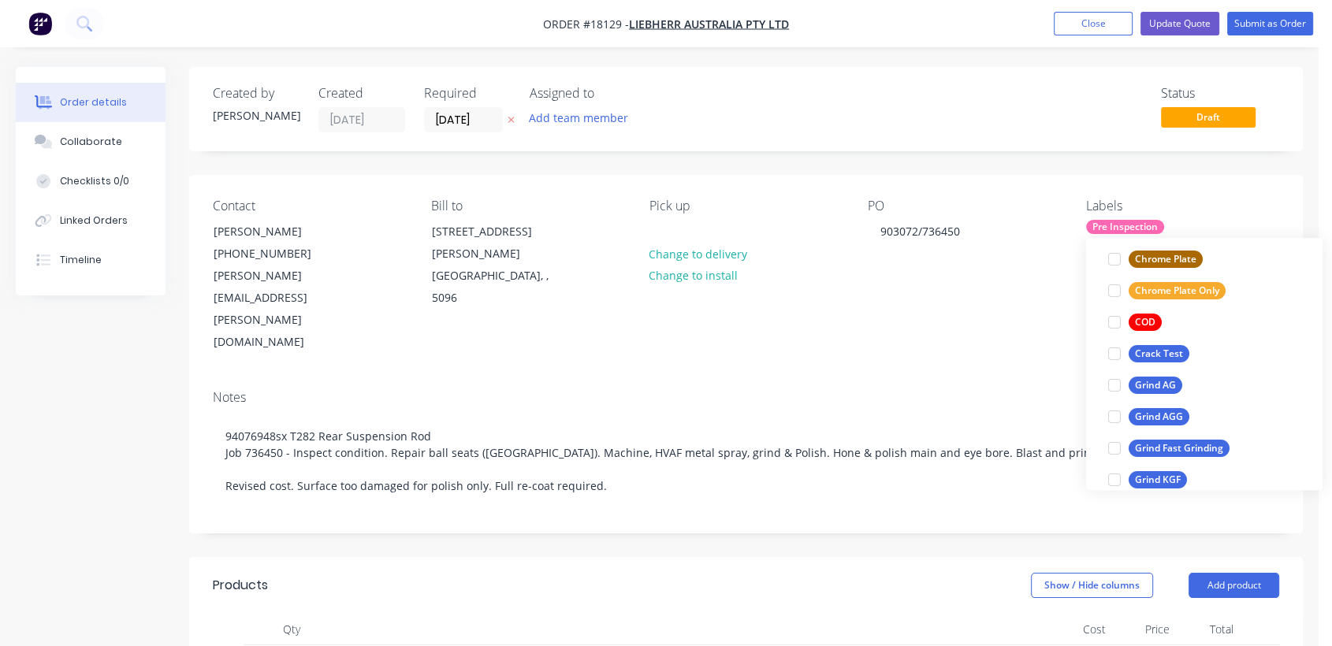
click at [1169, 385] on div "Grind AG" at bounding box center [1155, 385] width 54 height 17
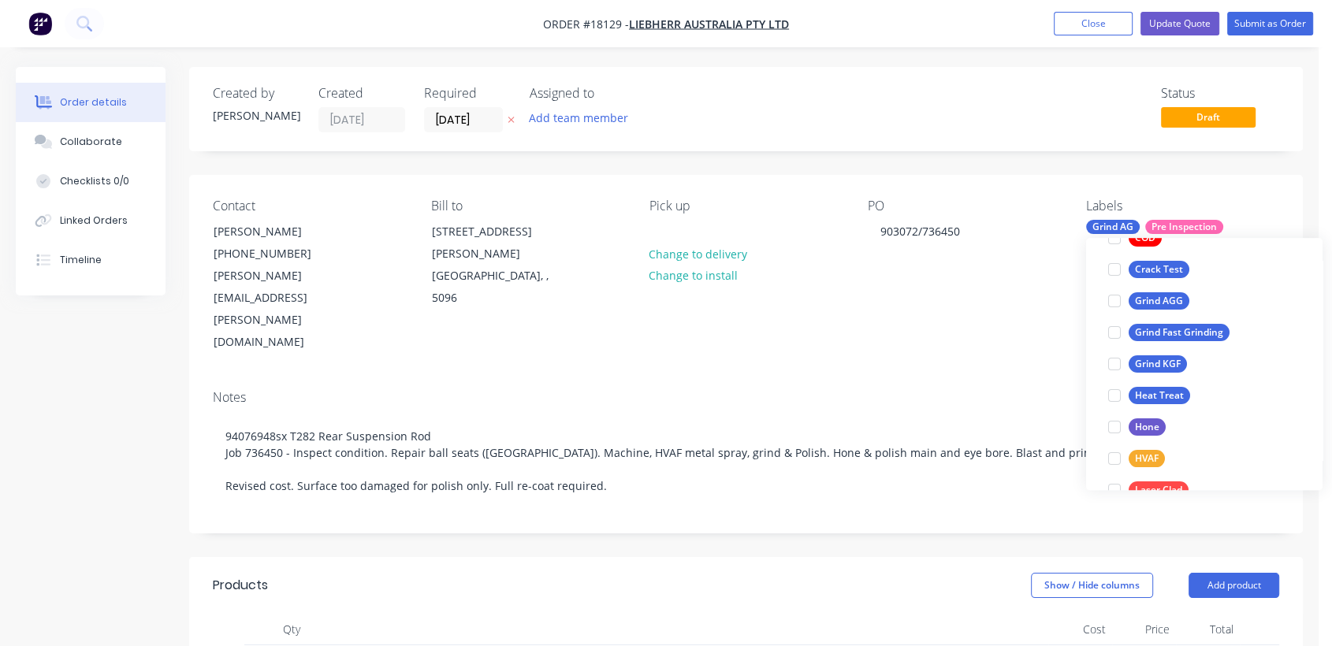
scroll to position [437, 0]
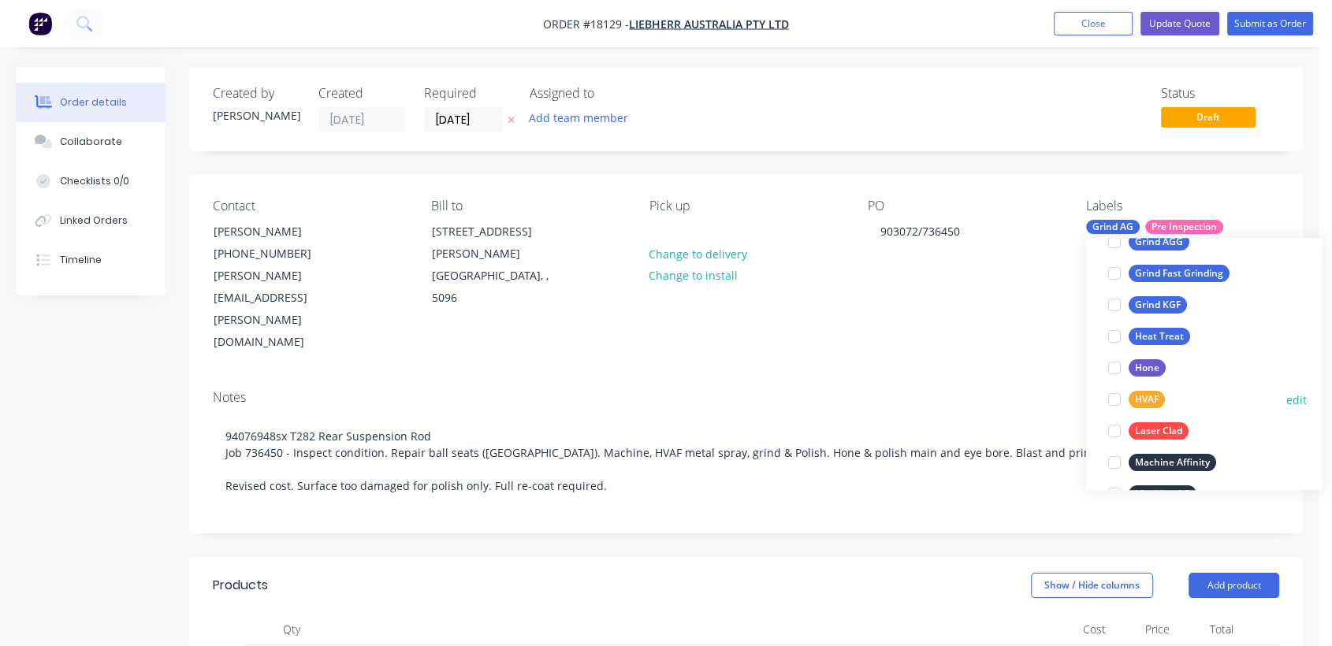
click at [1151, 393] on div "HVAF" at bounding box center [1146, 399] width 36 height 17
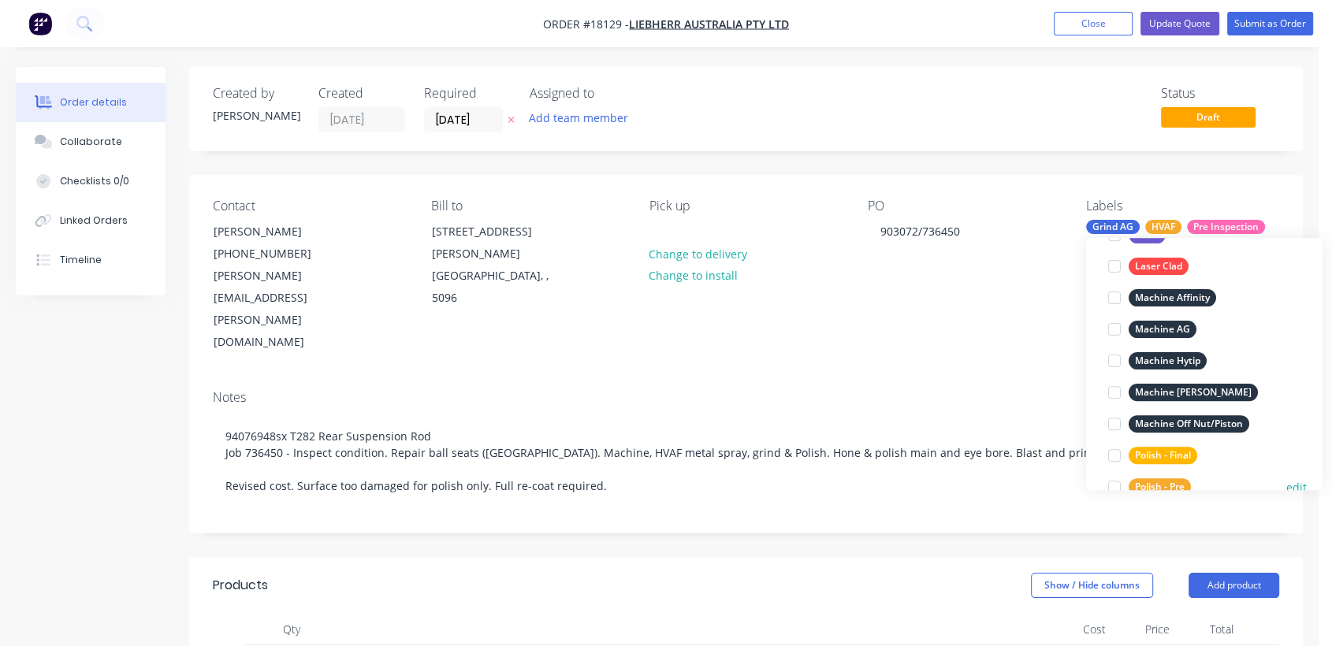
scroll to position [700, 0]
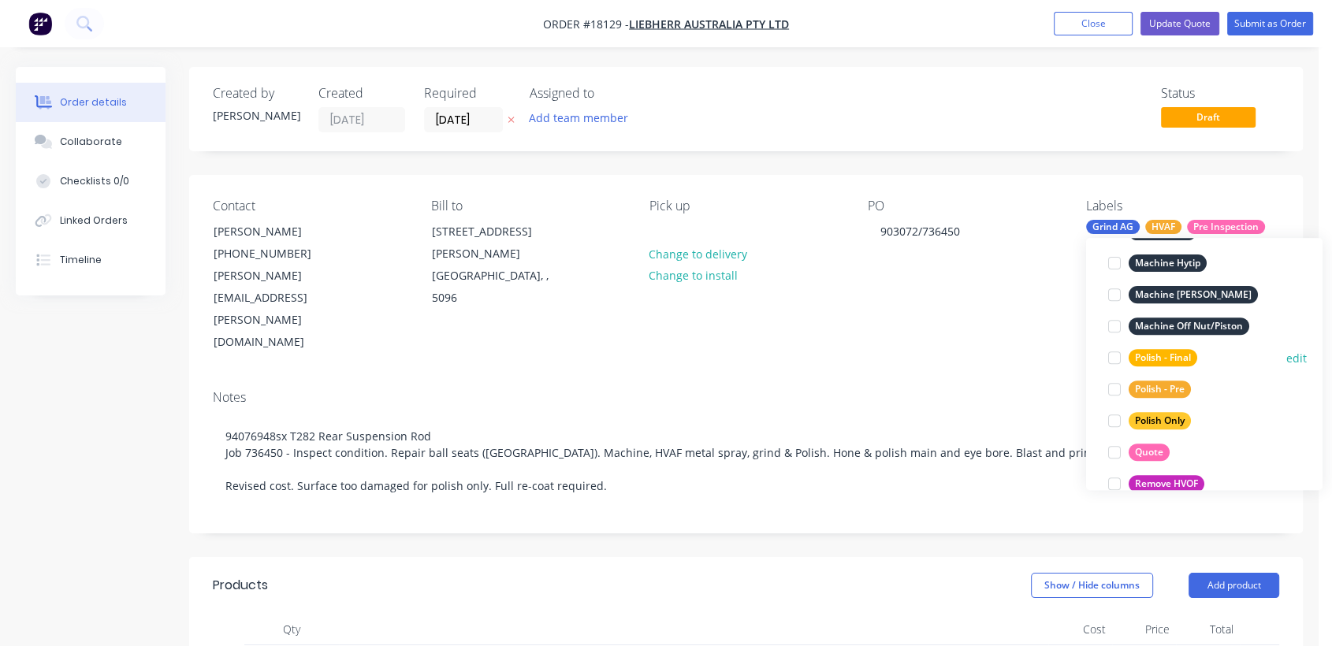
click at [1172, 356] on div "Polish - Final" at bounding box center [1162, 357] width 69 height 17
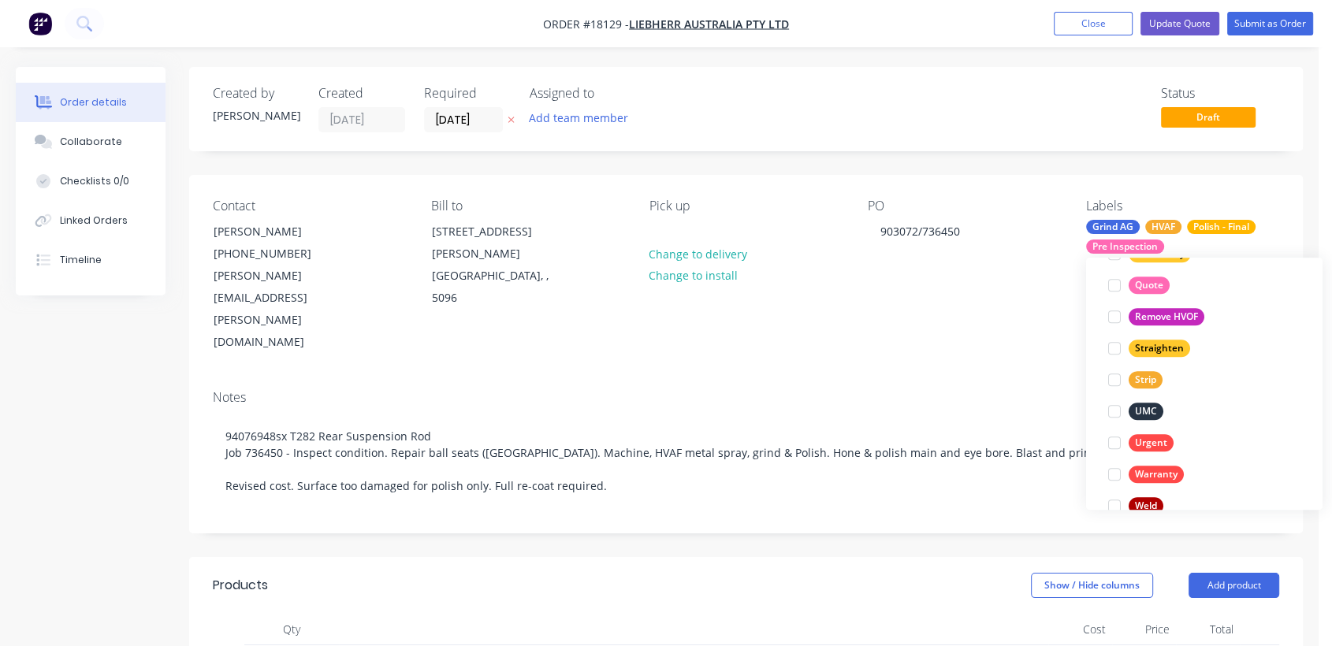
scroll to position [914, 0]
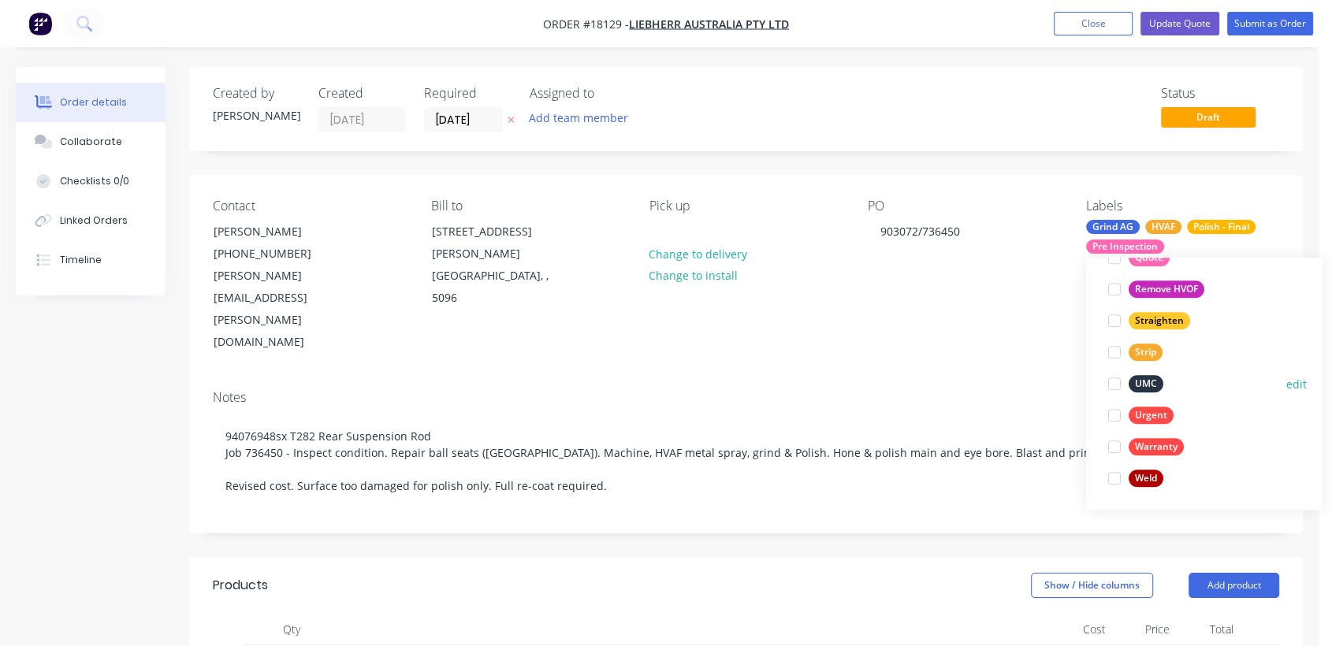
click at [1151, 379] on div "UMC" at bounding box center [1145, 383] width 35 height 17
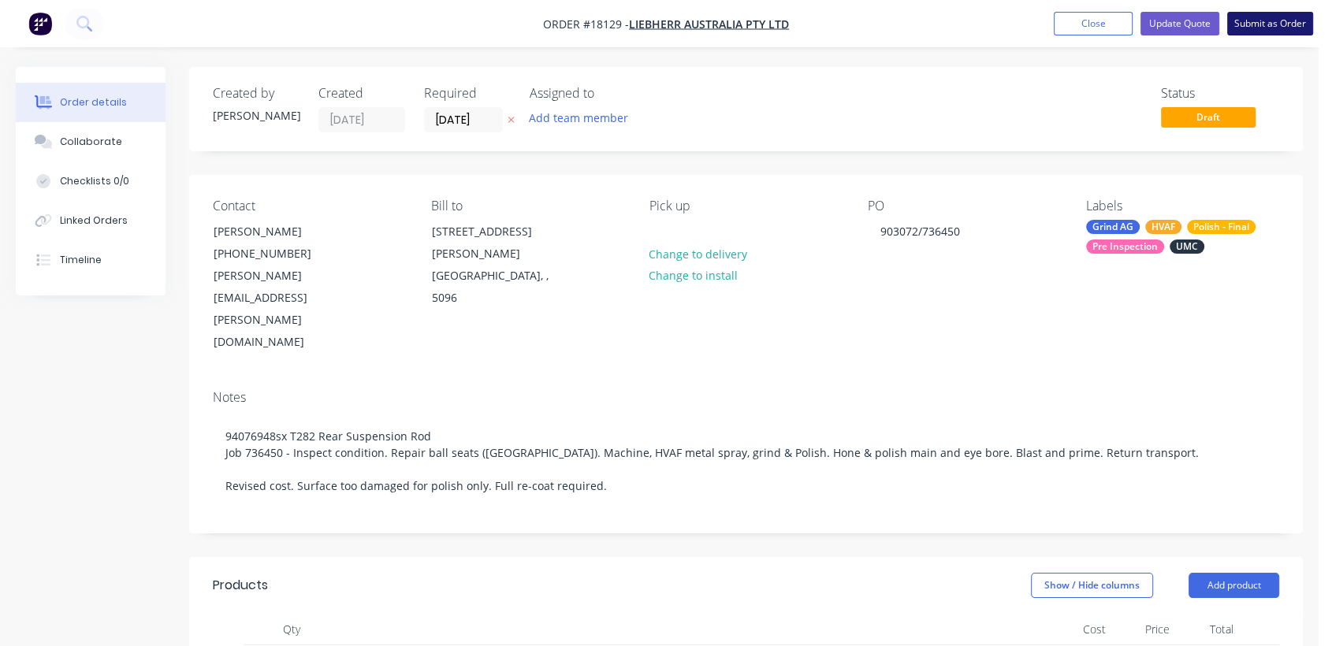
click at [1257, 14] on button "Submit as Order" at bounding box center [1270, 24] width 86 height 24
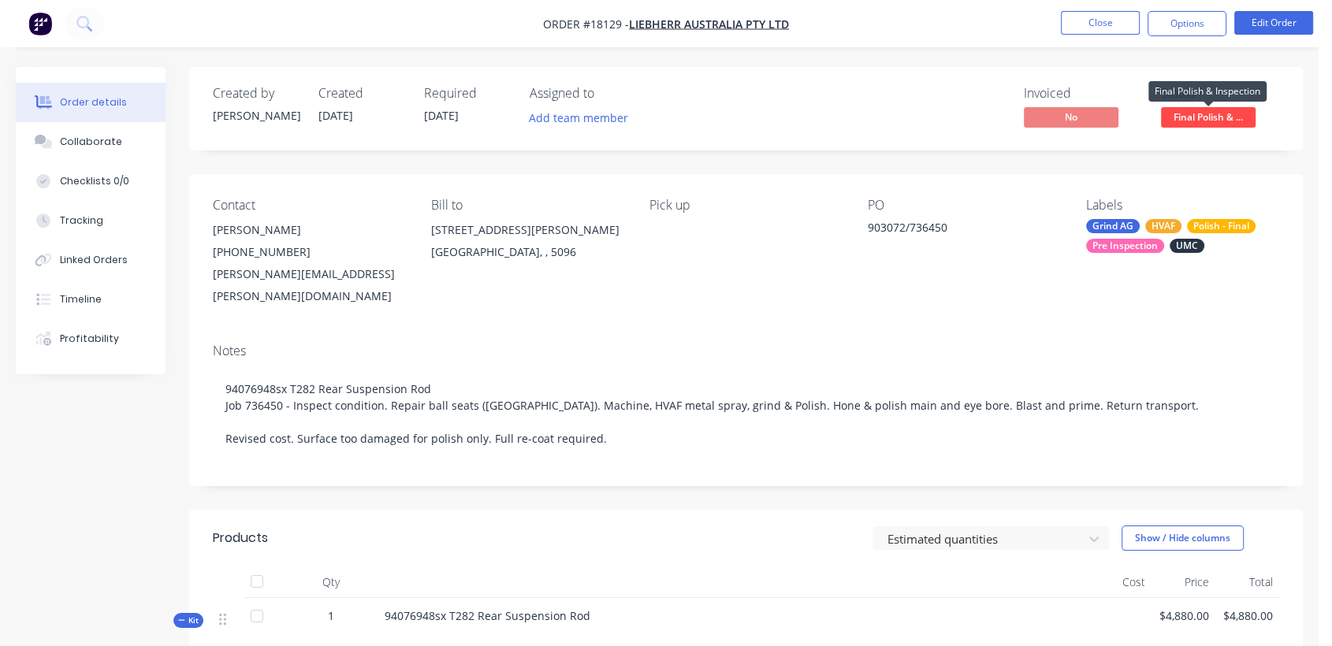
click at [1218, 116] on span "Final Polish & ..." at bounding box center [1208, 117] width 95 height 20
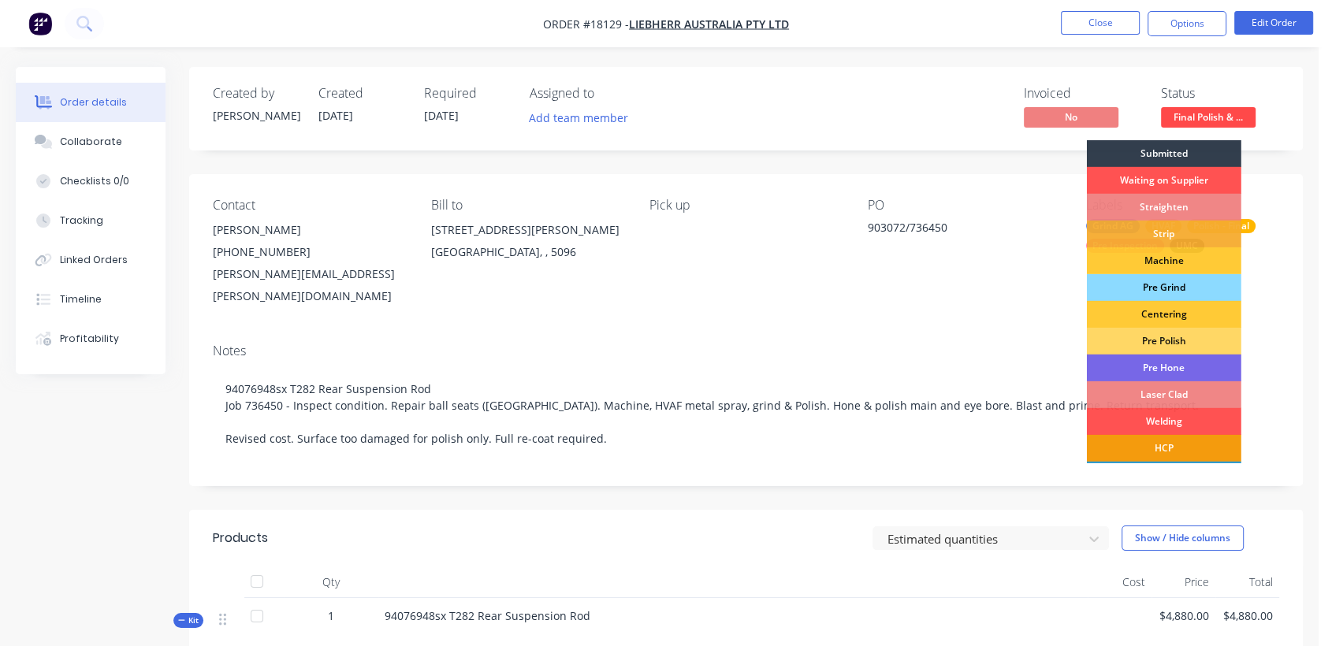
click at [1169, 287] on div "Pre Grind" at bounding box center [1164, 287] width 154 height 27
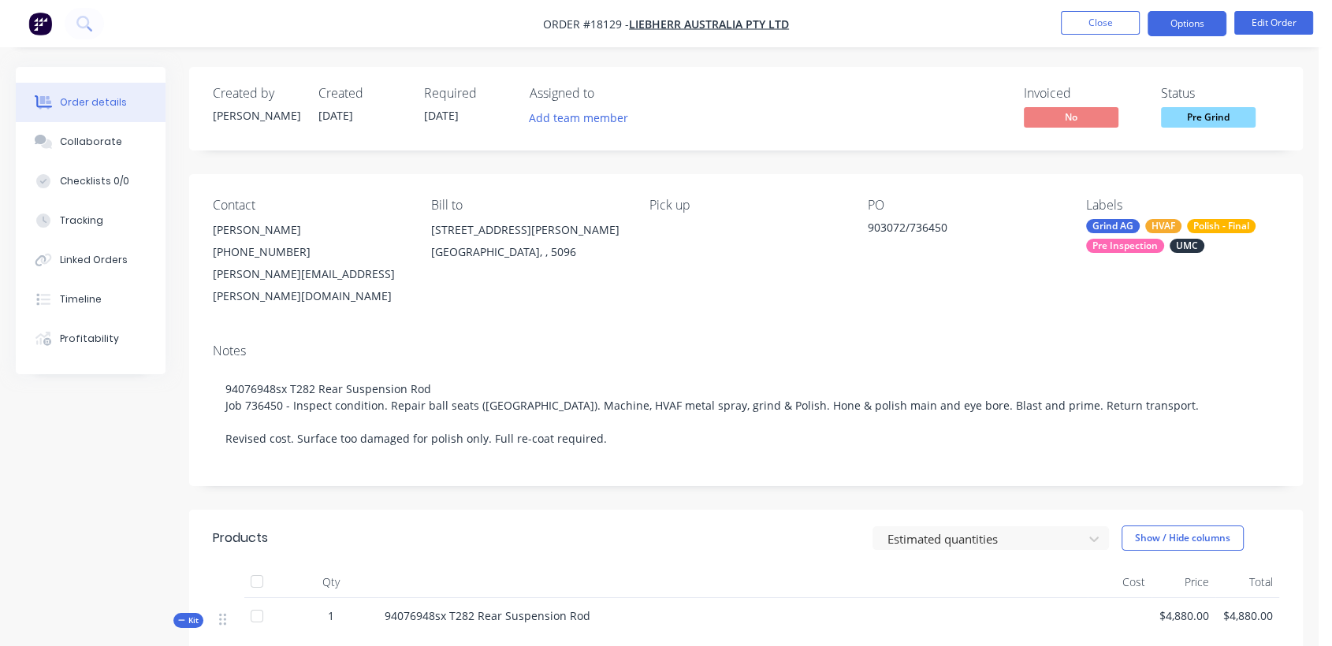
click at [1191, 16] on button "Options" at bounding box center [1186, 23] width 79 height 25
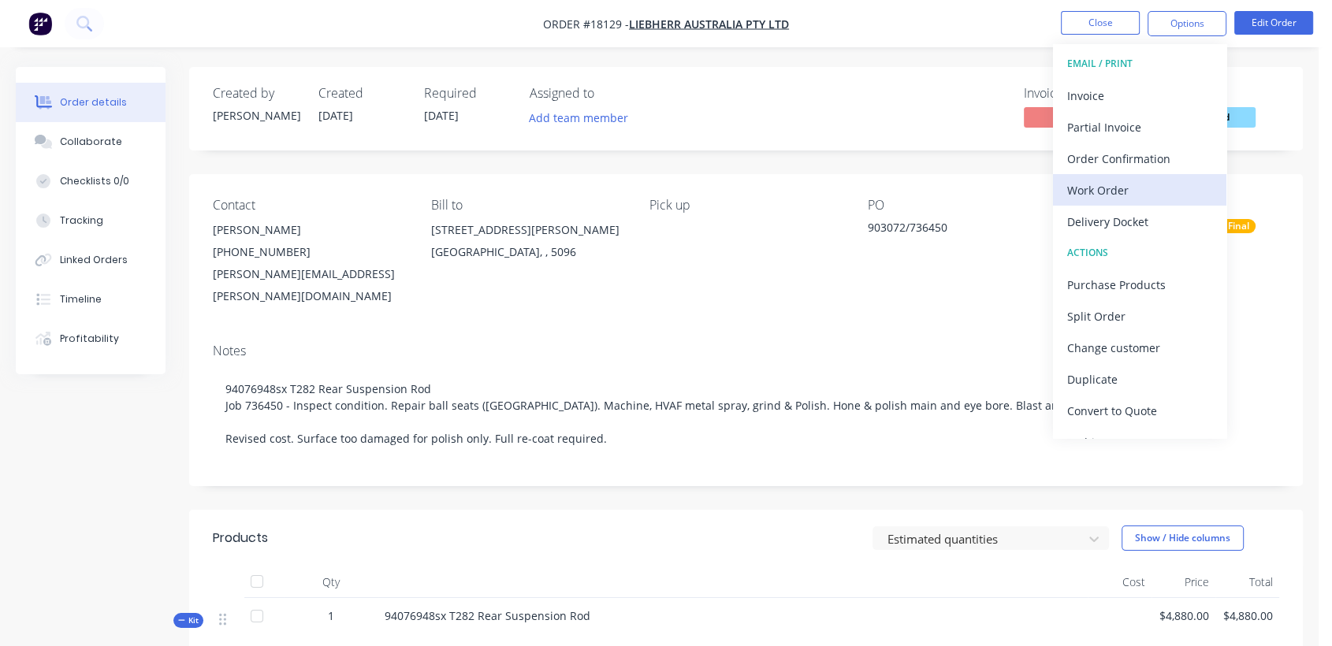
click at [1091, 183] on div "Work Order" at bounding box center [1139, 190] width 145 height 23
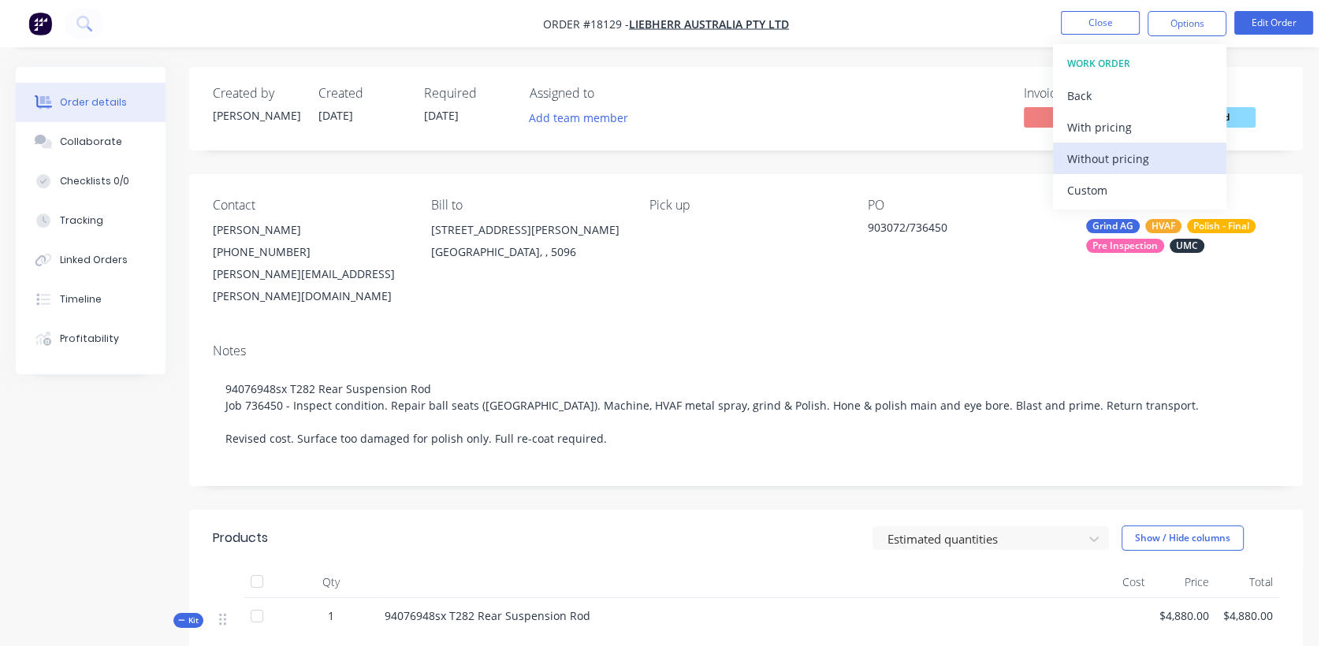
click at [1114, 159] on div "Without pricing" at bounding box center [1139, 158] width 145 height 23
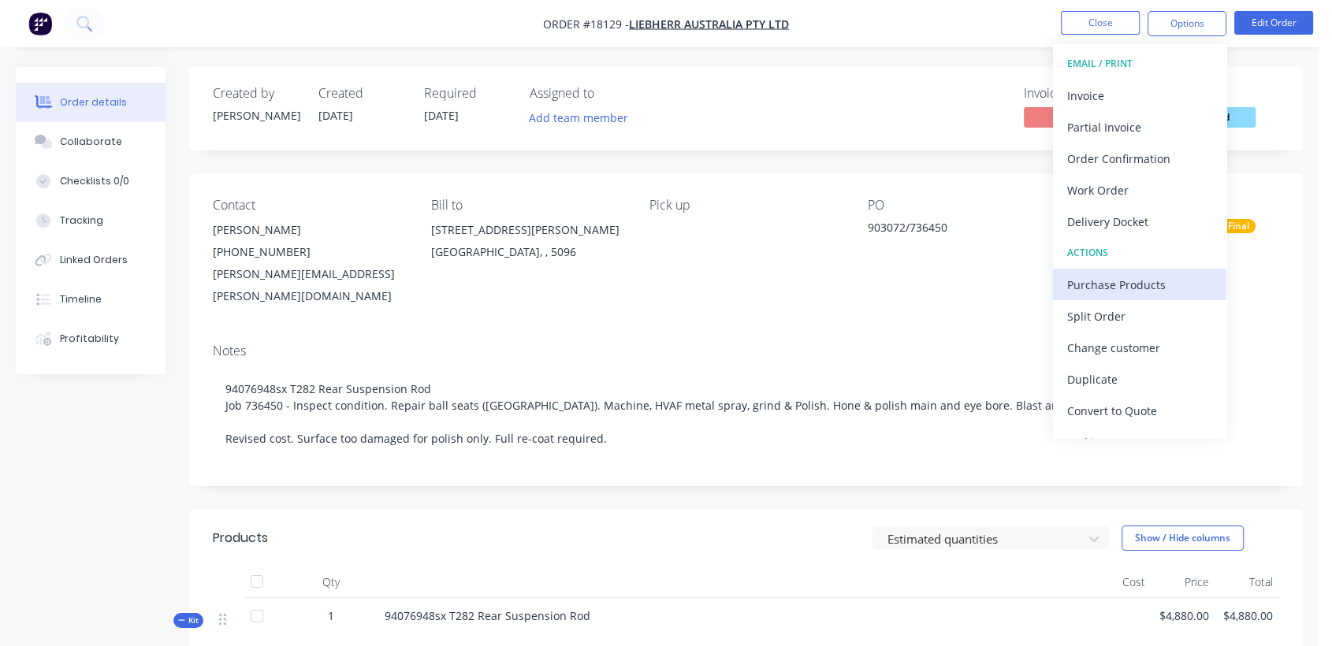
click at [1154, 284] on div "Purchase Products" at bounding box center [1139, 284] width 145 height 23
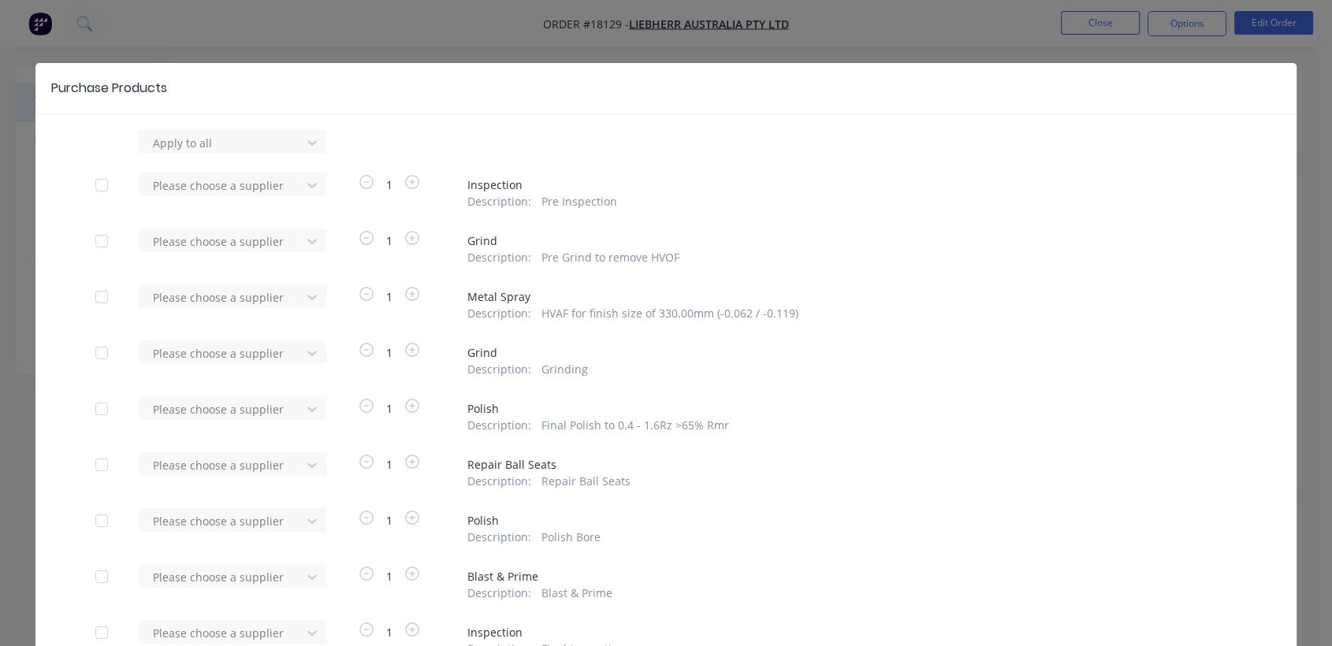
click at [95, 244] on div at bounding box center [102, 241] width 32 height 32
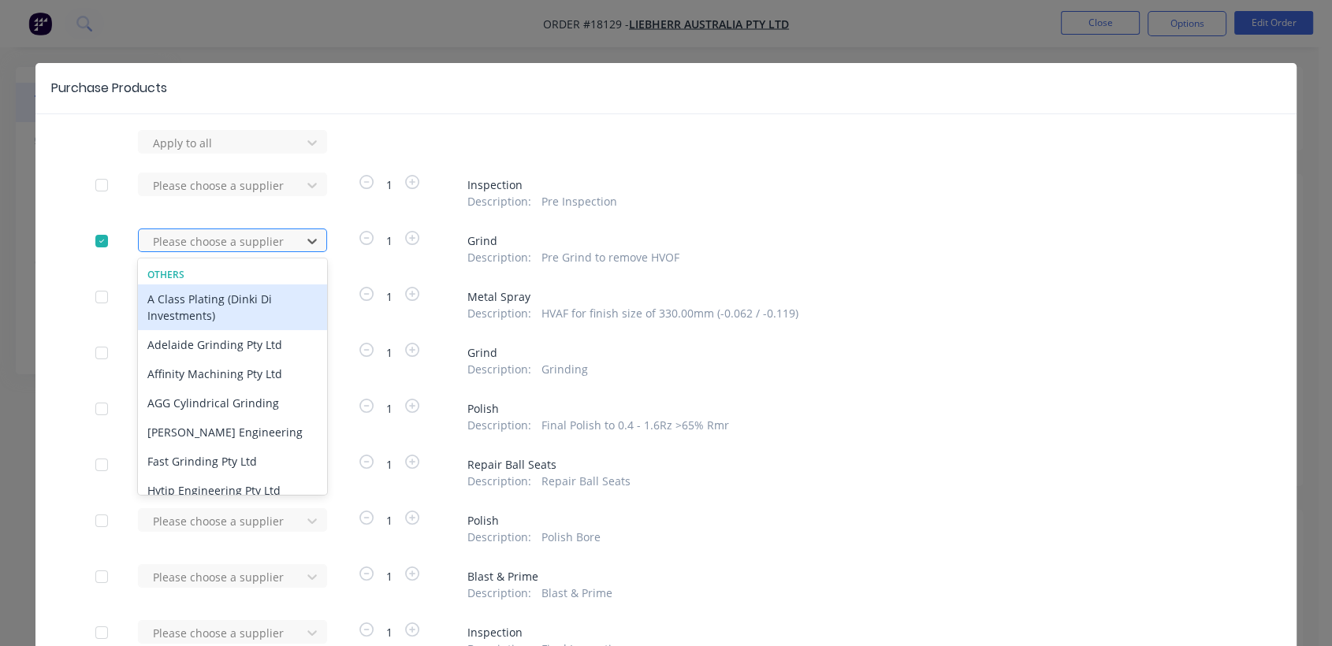
click at [180, 243] on div at bounding box center [222, 242] width 142 height 20
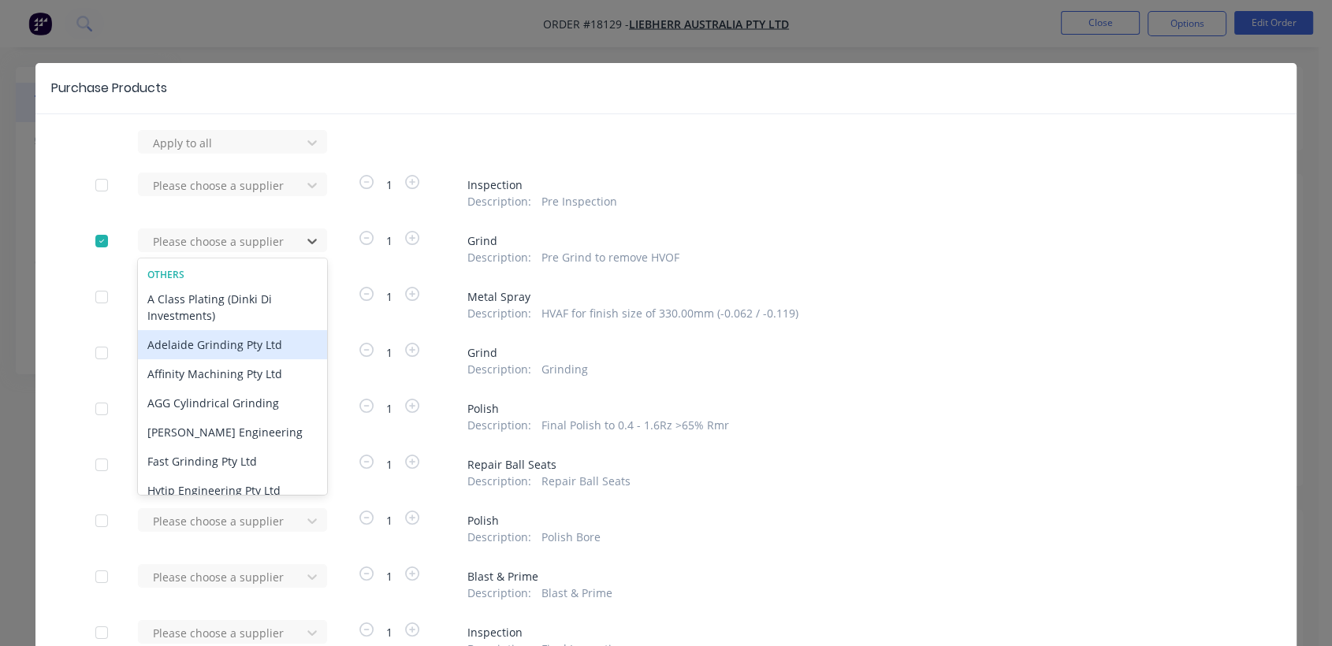
click at [184, 342] on div "Adelaide Grinding Pty Ltd" at bounding box center [232, 344] width 189 height 29
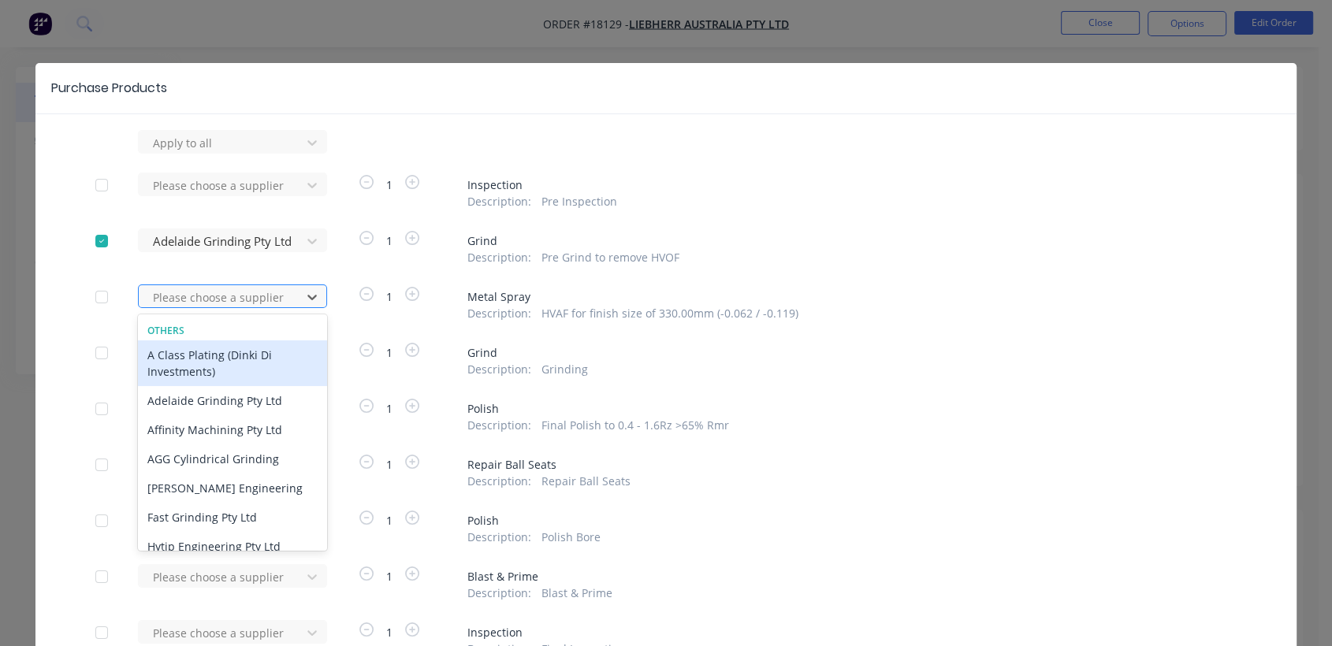
click at [187, 288] on div at bounding box center [222, 298] width 142 height 20
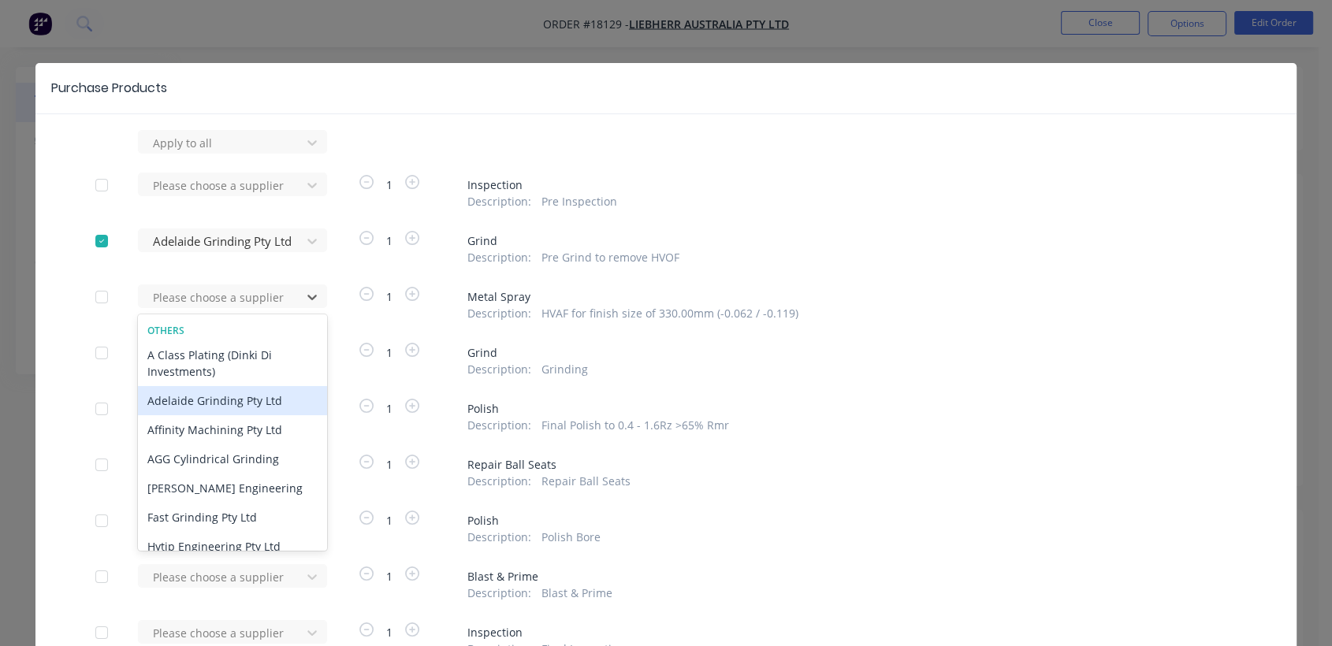
click at [199, 403] on div "Adelaide Grinding Pty Ltd" at bounding box center [232, 400] width 189 height 29
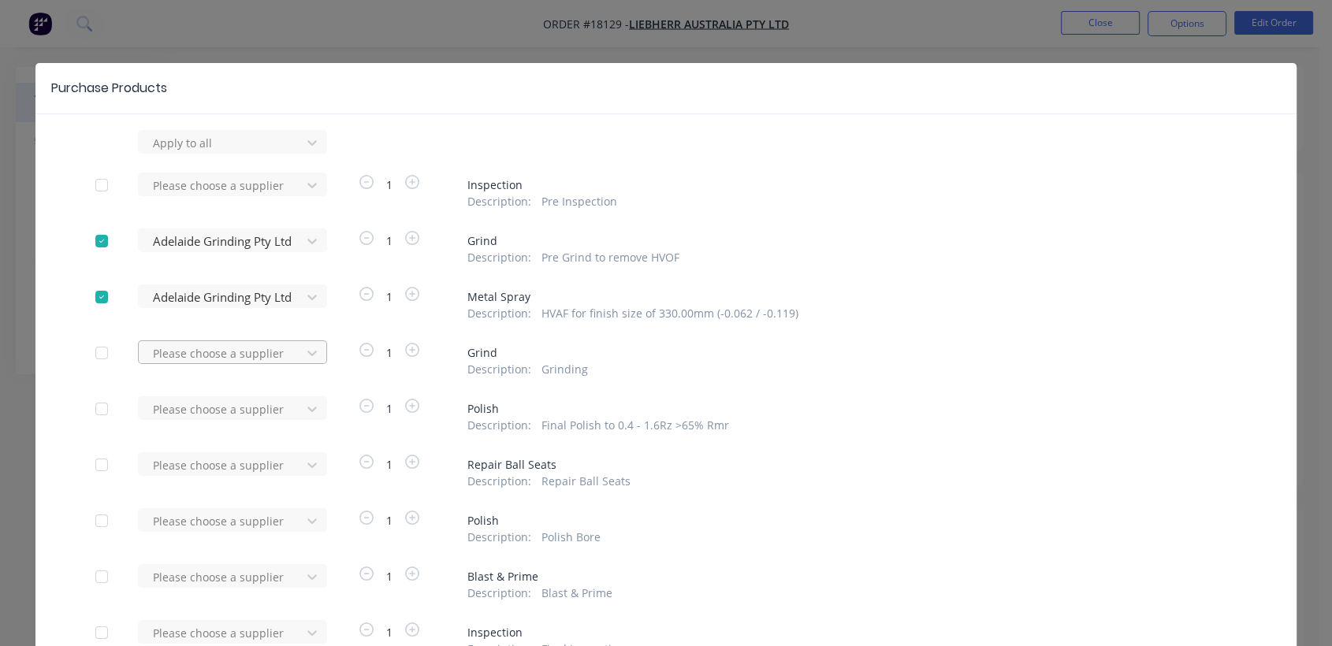
click at [210, 355] on div at bounding box center [222, 354] width 142 height 20
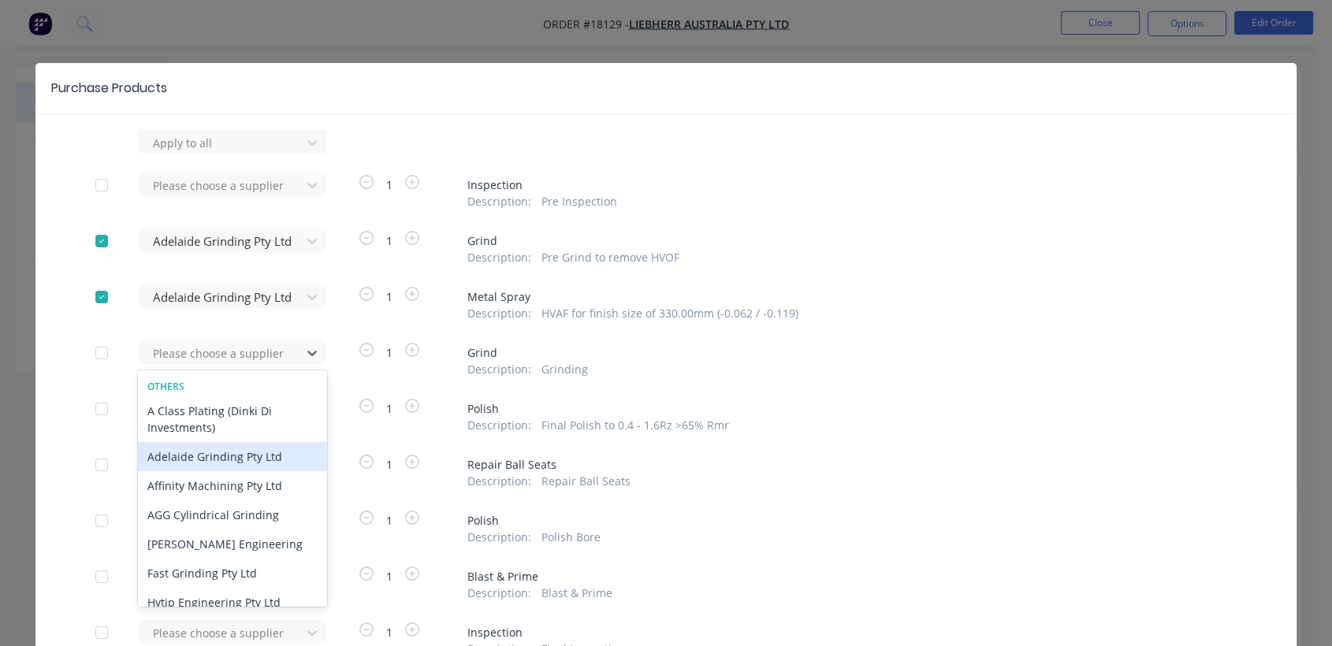
click at [208, 457] on div "Adelaide Grinding Pty Ltd" at bounding box center [232, 456] width 189 height 29
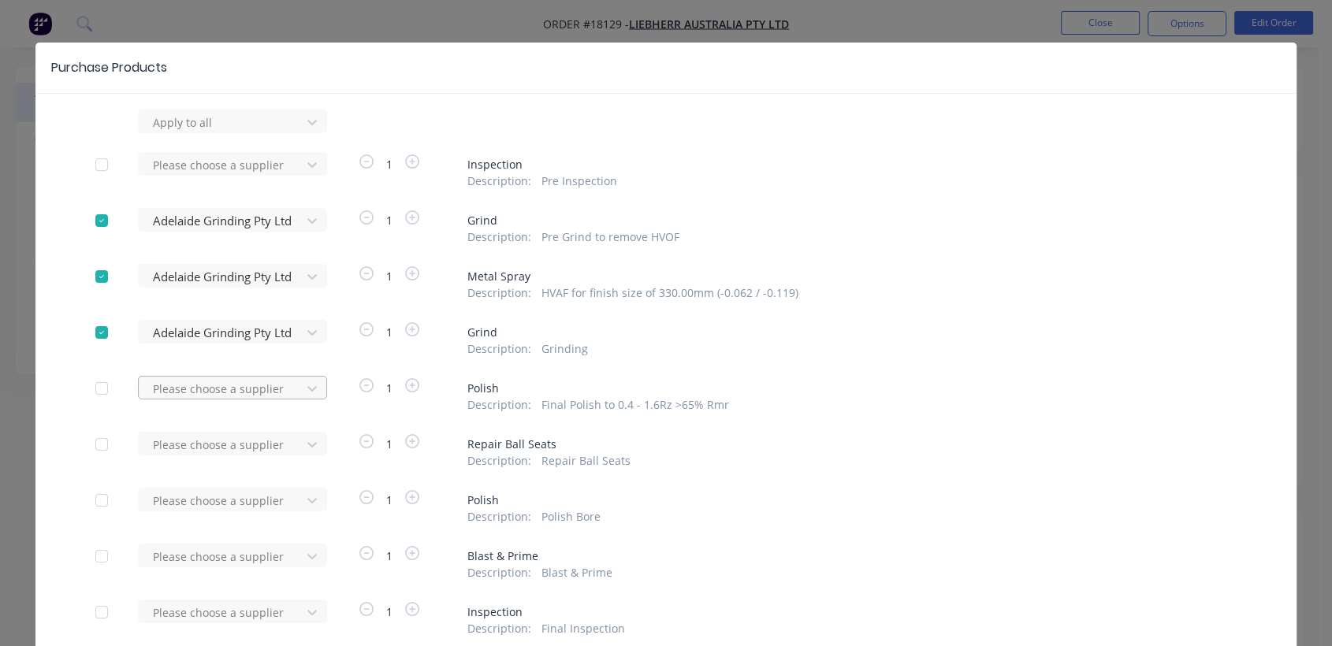
click at [229, 400] on div "Please choose a supplier" at bounding box center [224, 388] width 173 height 24
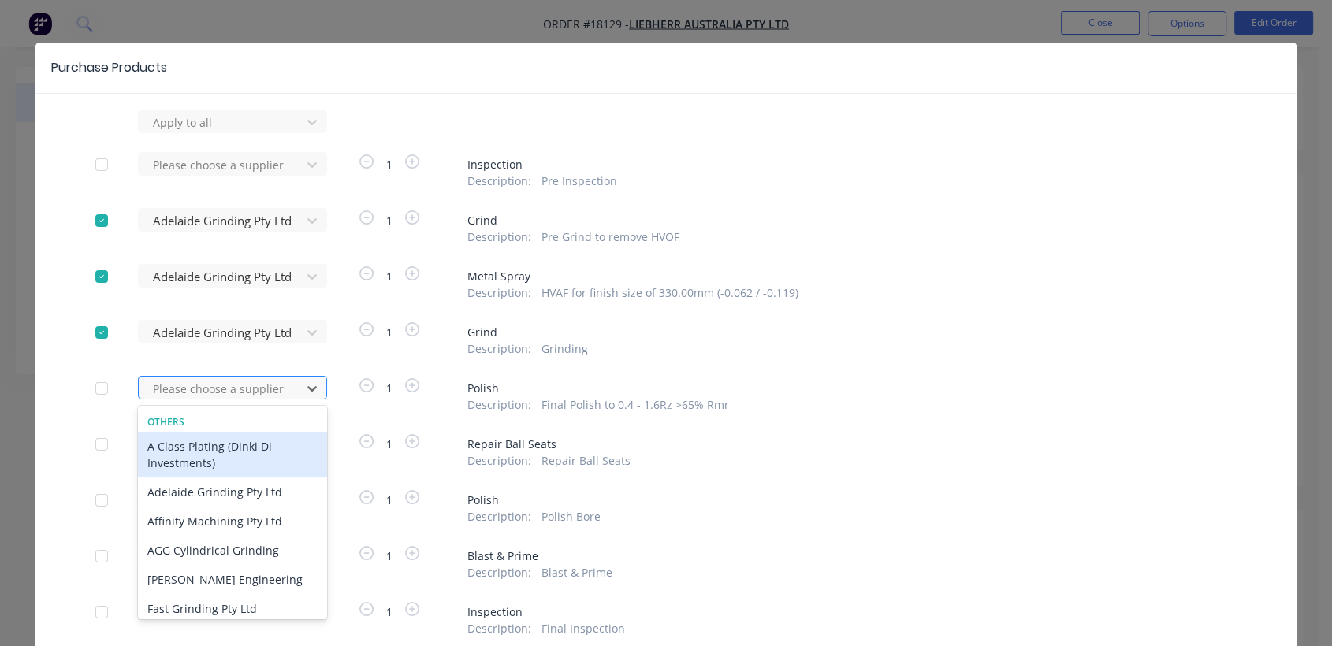
scroll to position [23, 0]
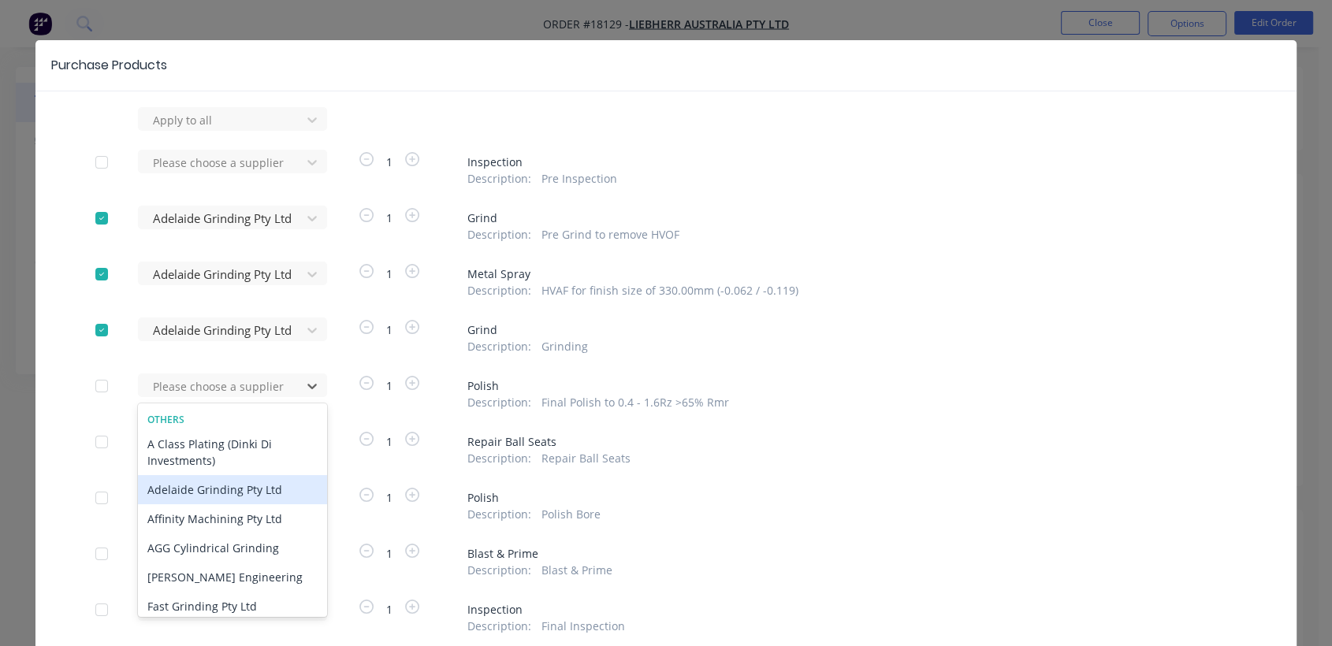
click at [216, 495] on div "Adelaide Grinding Pty Ltd" at bounding box center [232, 489] width 189 height 29
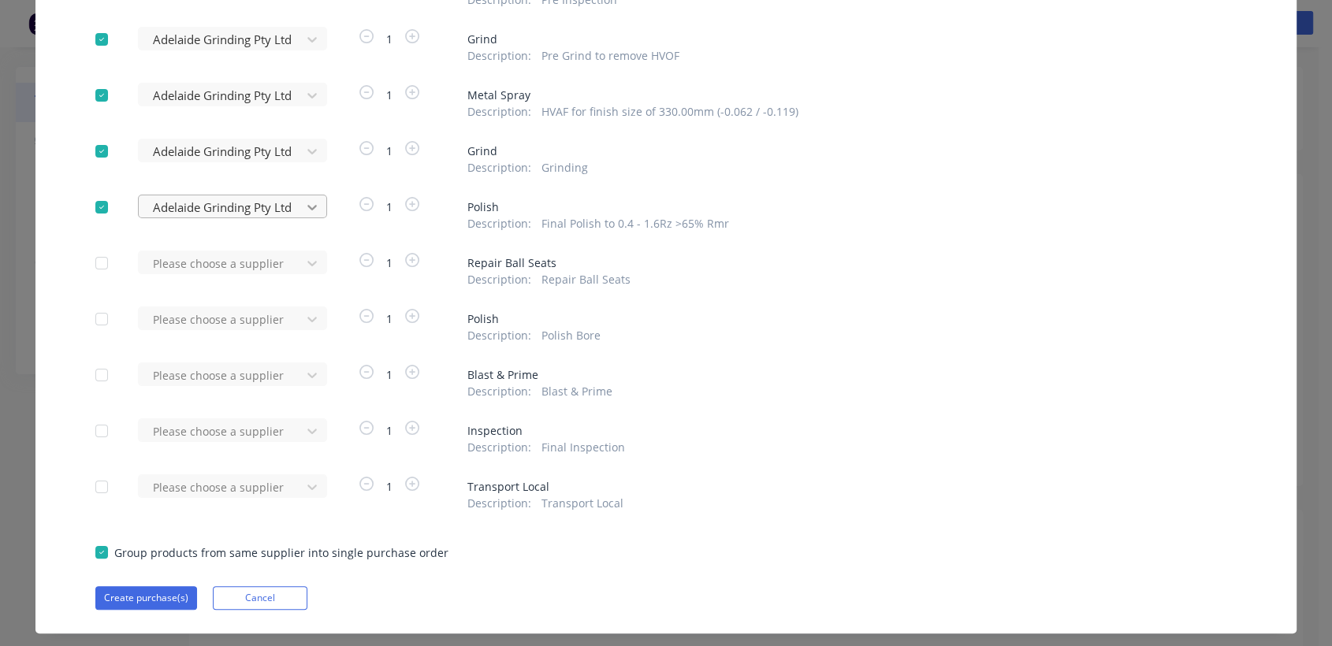
scroll to position [235, 0]
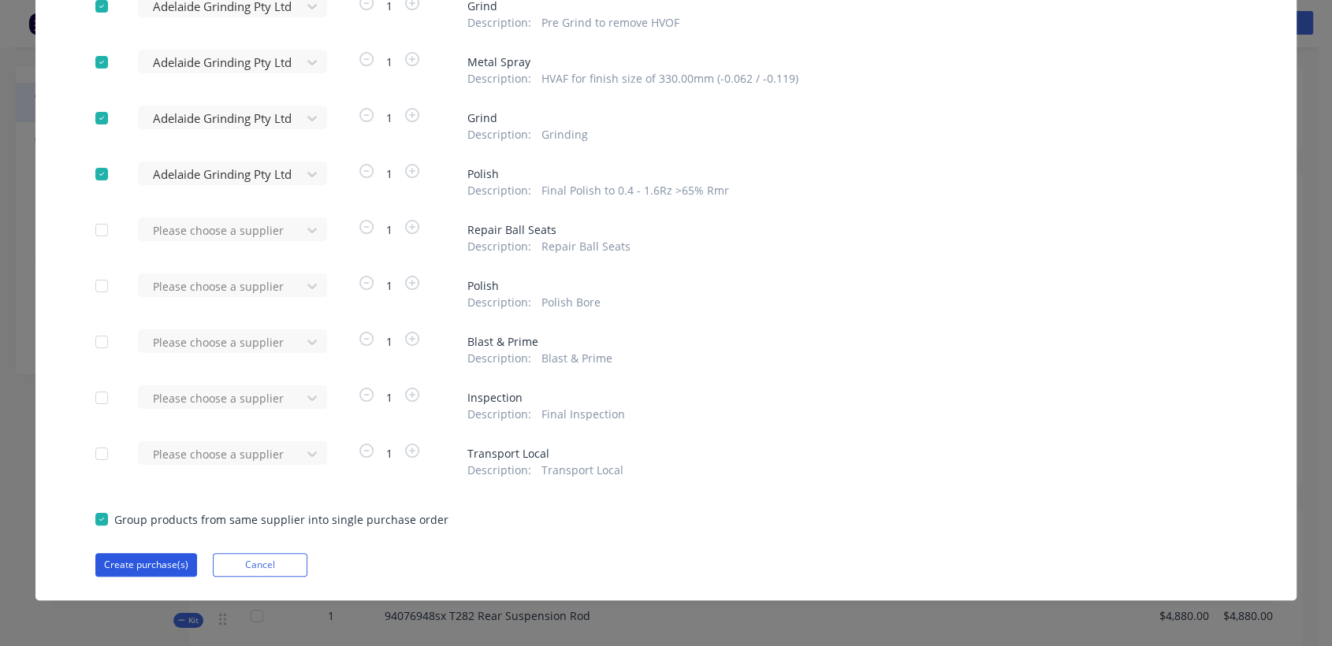
click at [138, 561] on button "Create purchase(s)" at bounding box center [146, 565] width 102 height 24
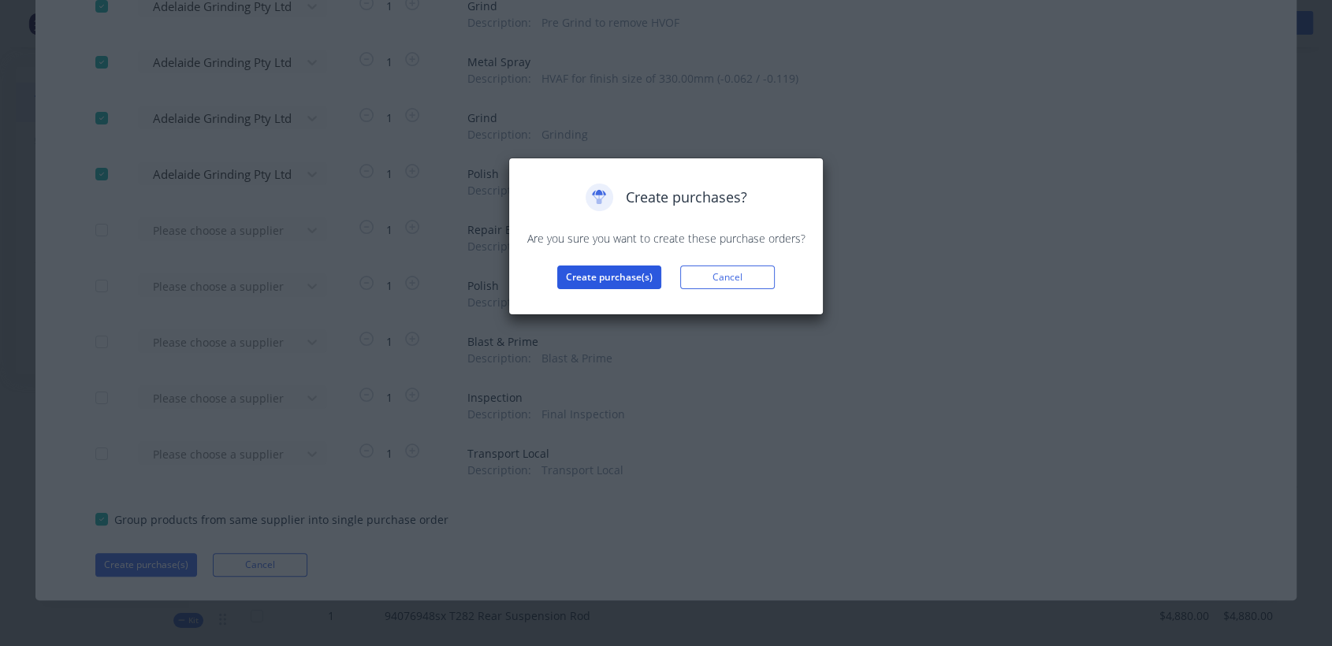
click at [615, 279] on button "Create purchase(s)" at bounding box center [609, 278] width 104 height 24
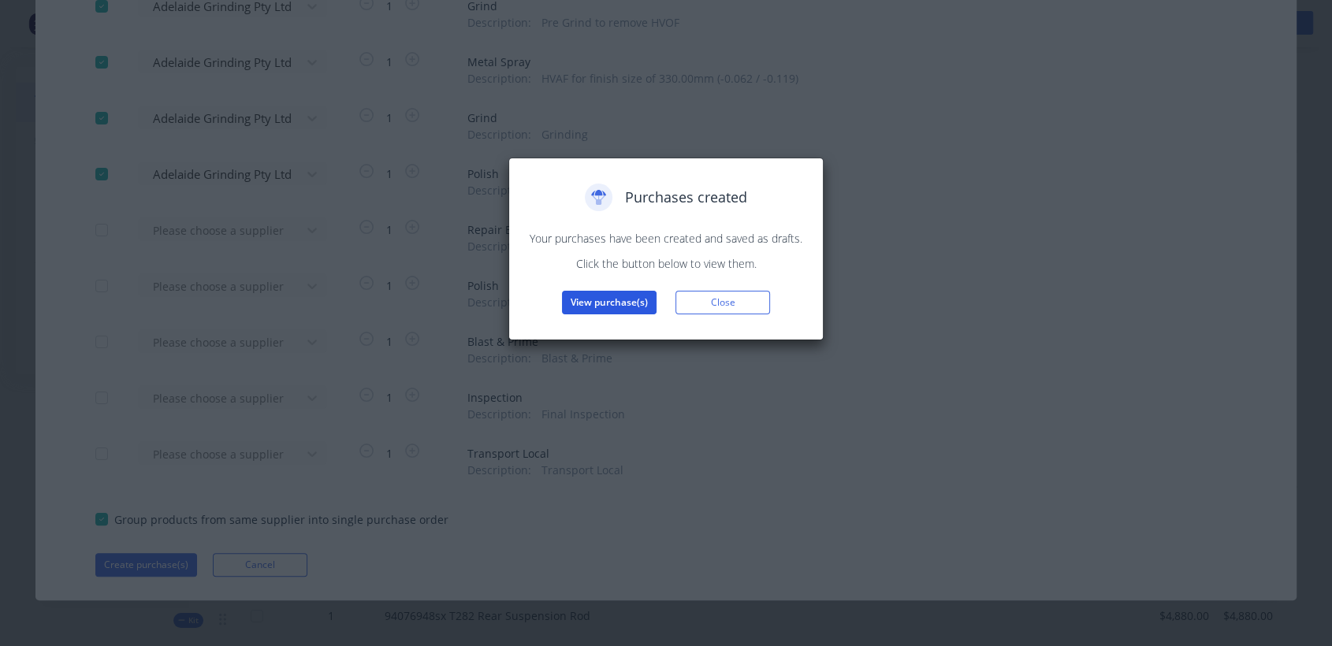
click at [615, 308] on button "View purchase(s)" at bounding box center [609, 303] width 95 height 24
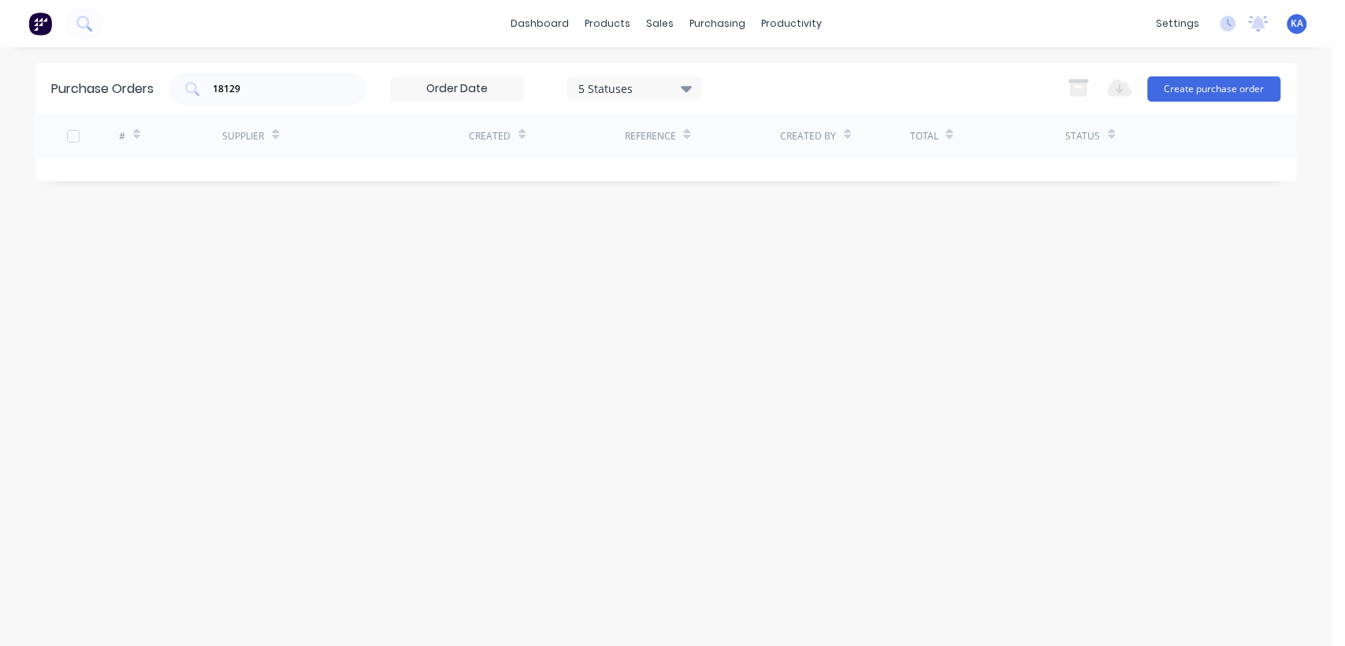
click at [652, 134] on div "Reference" at bounding box center [649, 136] width 51 height 14
click at [1225, 85] on button "Create purchase order" at bounding box center [1213, 88] width 133 height 25
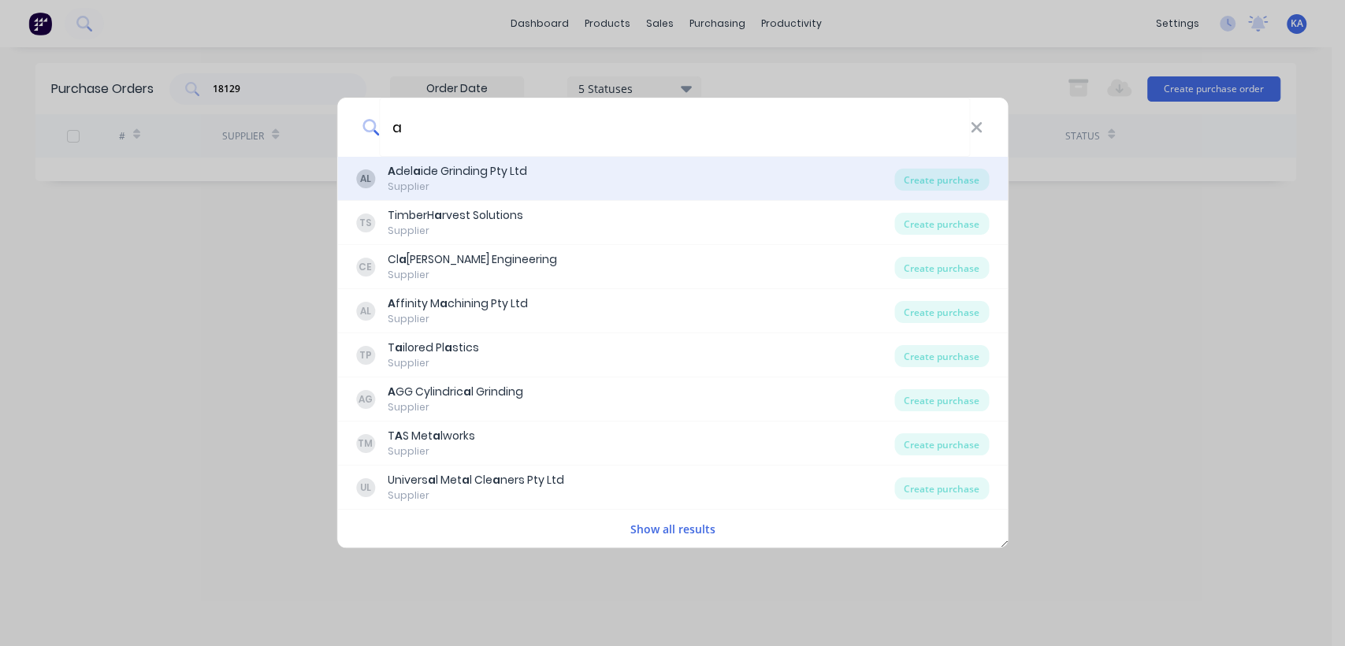
type input "a"
click at [503, 171] on div "A del a ide Grinding Pty Ltd" at bounding box center [457, 171] width 139 height 17
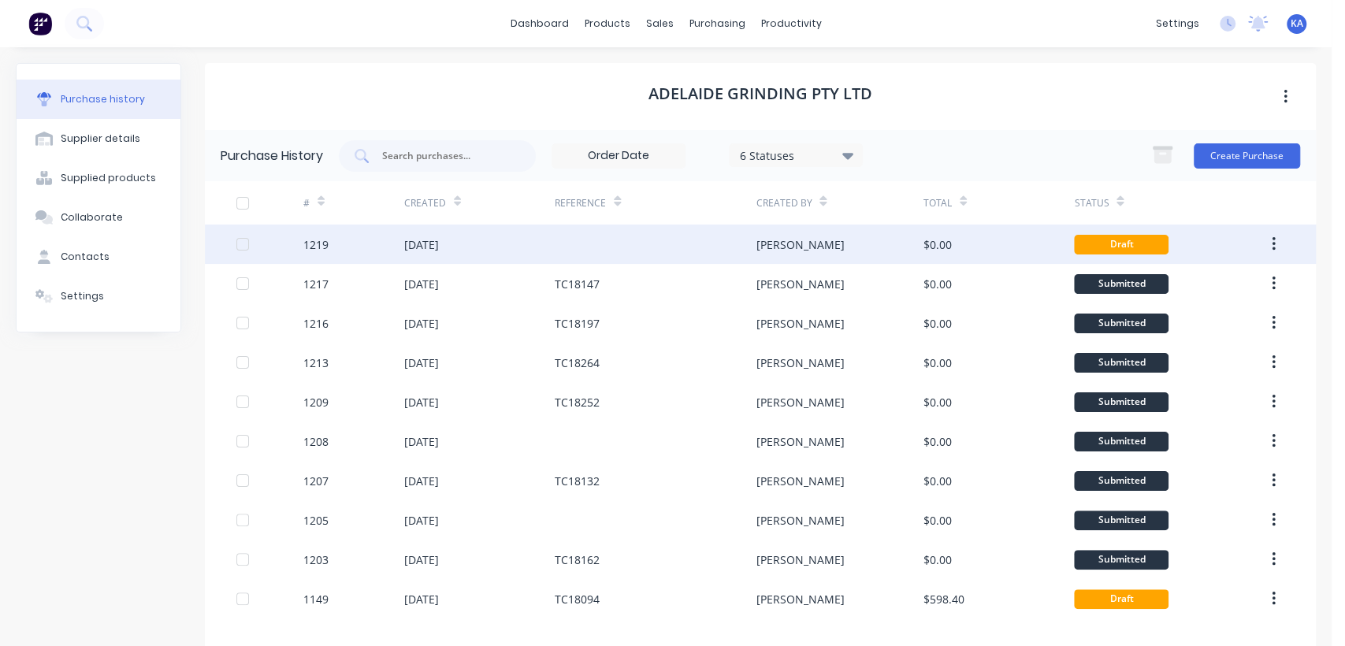
click at [439, 236] on div "[DATE]" at bounding box center [421, 244] width 35 height 17
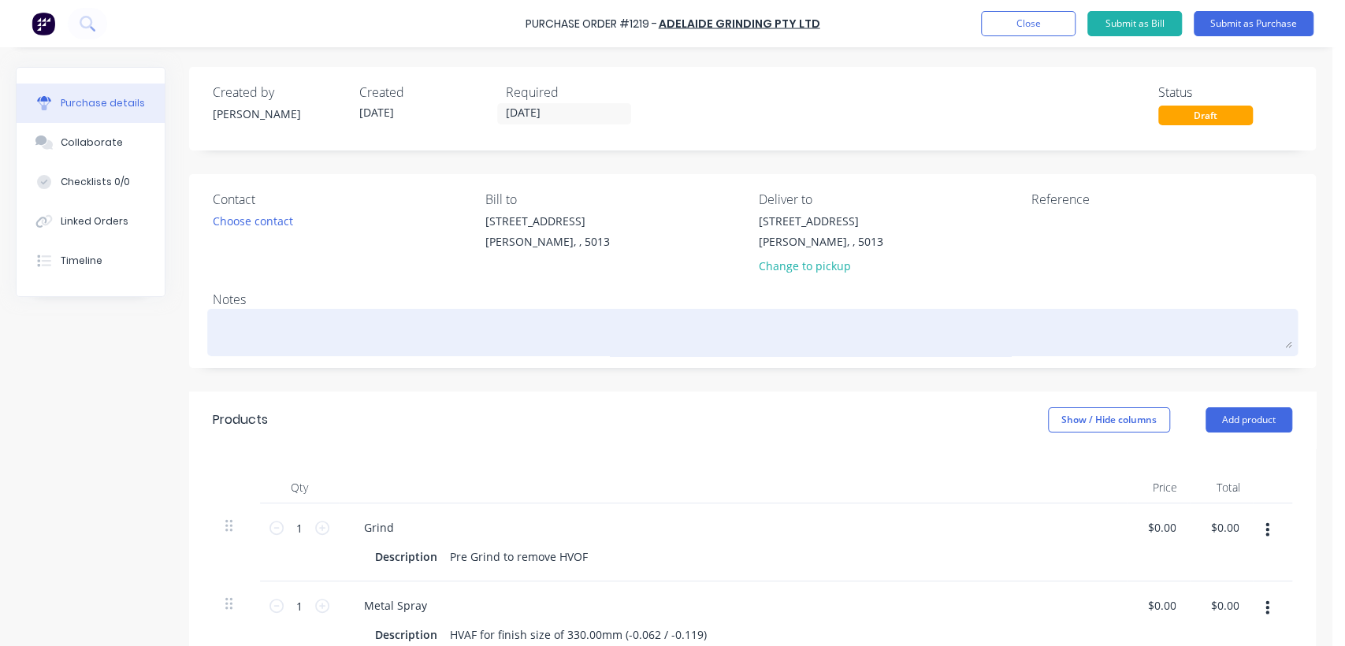
click at [235, 335] on textarea at bounding box center [753, 330] width 1080 height 35
paste textarea "94076948sx T282 Rear Suspension Rod"
type textarea "x"
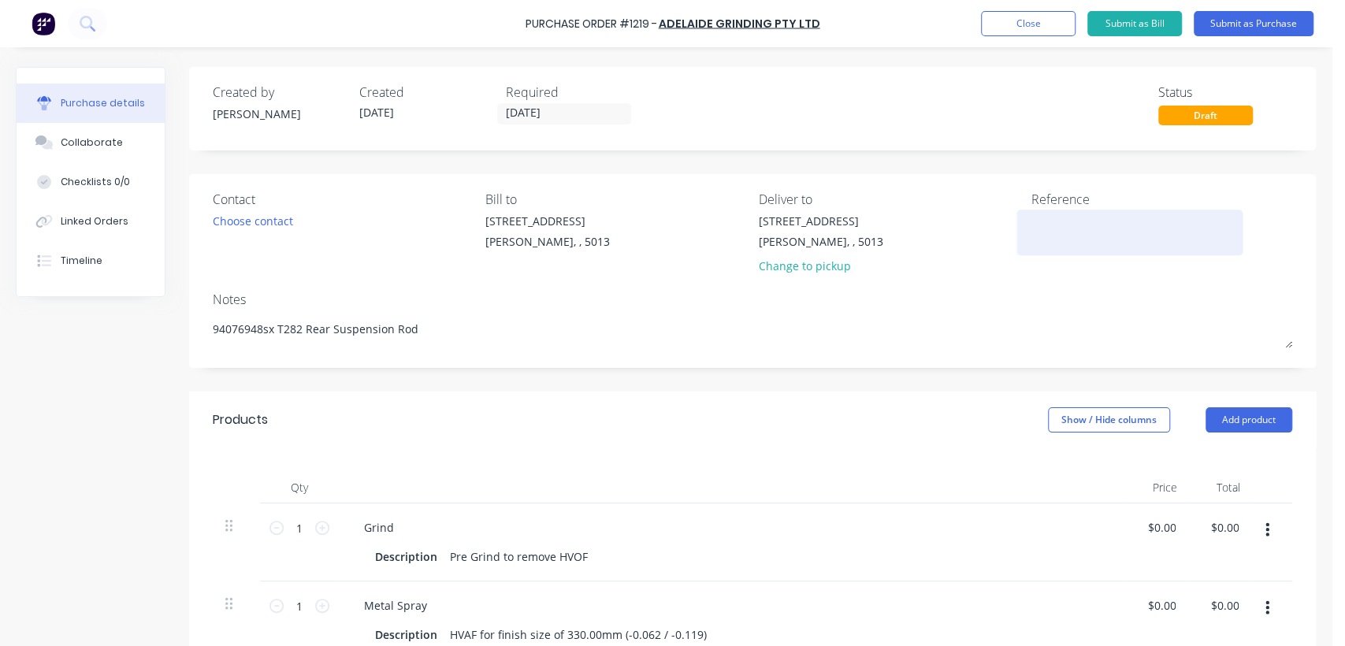
type textarea "94076948sx T282 Rear Suspension Rod"
type textarea "x"
type textarea "94076948sx T282 Rear Suspension Rod"
click at [1065, 218] on textarea at bounding box center [1130, 230] width 197 height 35
type textarea "TC18"
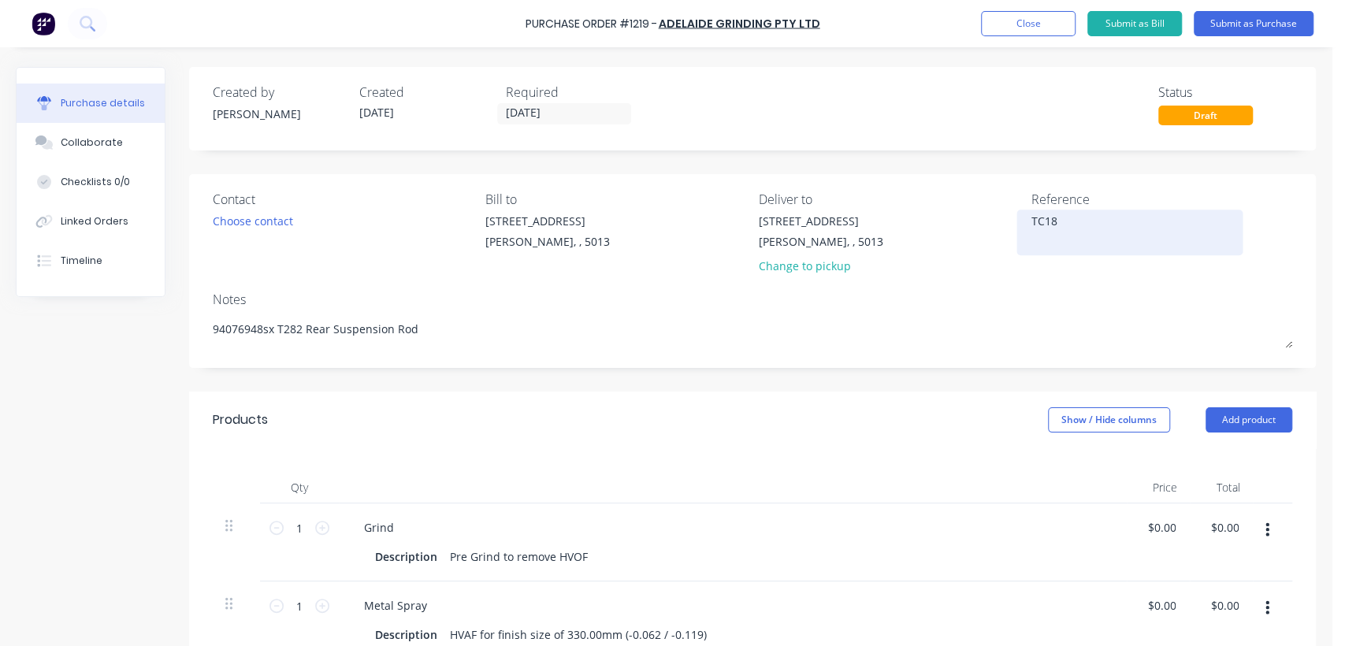
type textarea "x"
type textarea "TC182"
type textarea "x"
type textarea "TC1829"
click at [1050, 220] on textarea "TC1829" at bounding box center [1130, 230] width 197 height 35
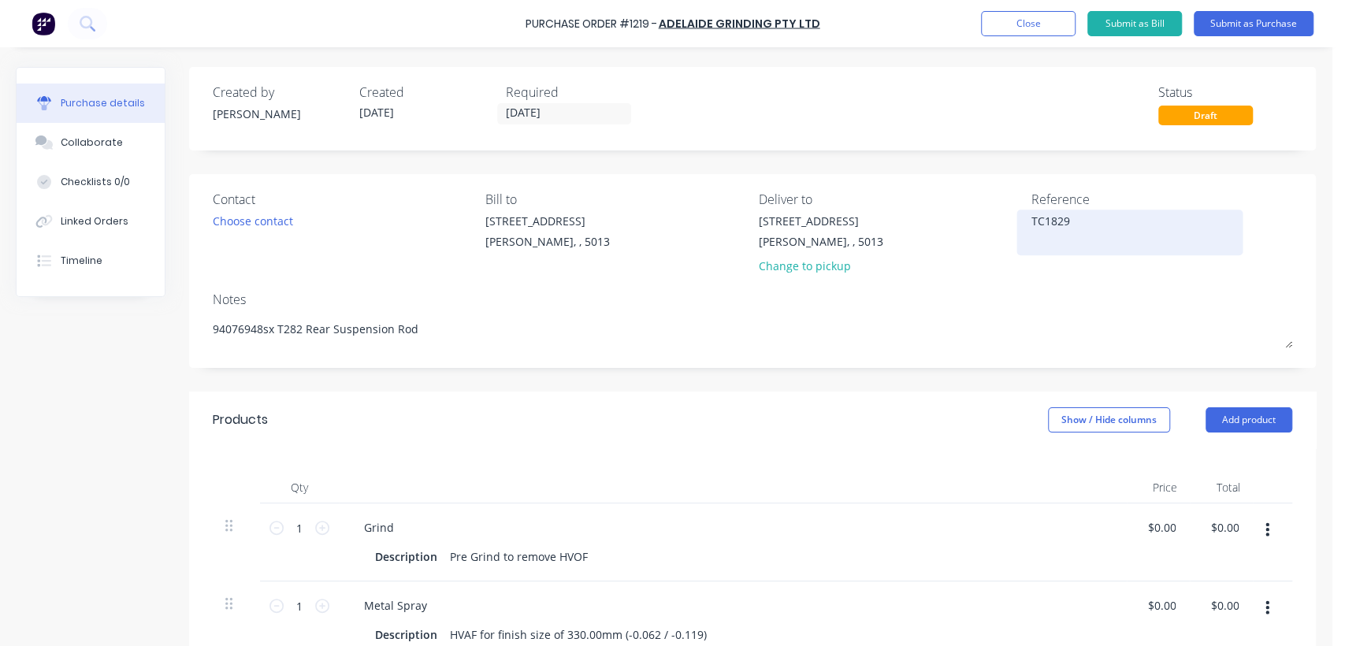
type textarea "x"
type textarea "TC18129"
type textarea "x"
type textarea "TC18129"
click at [561, 104] on input "[DATE]" at bounding box center [564, 114] width 132 height 20
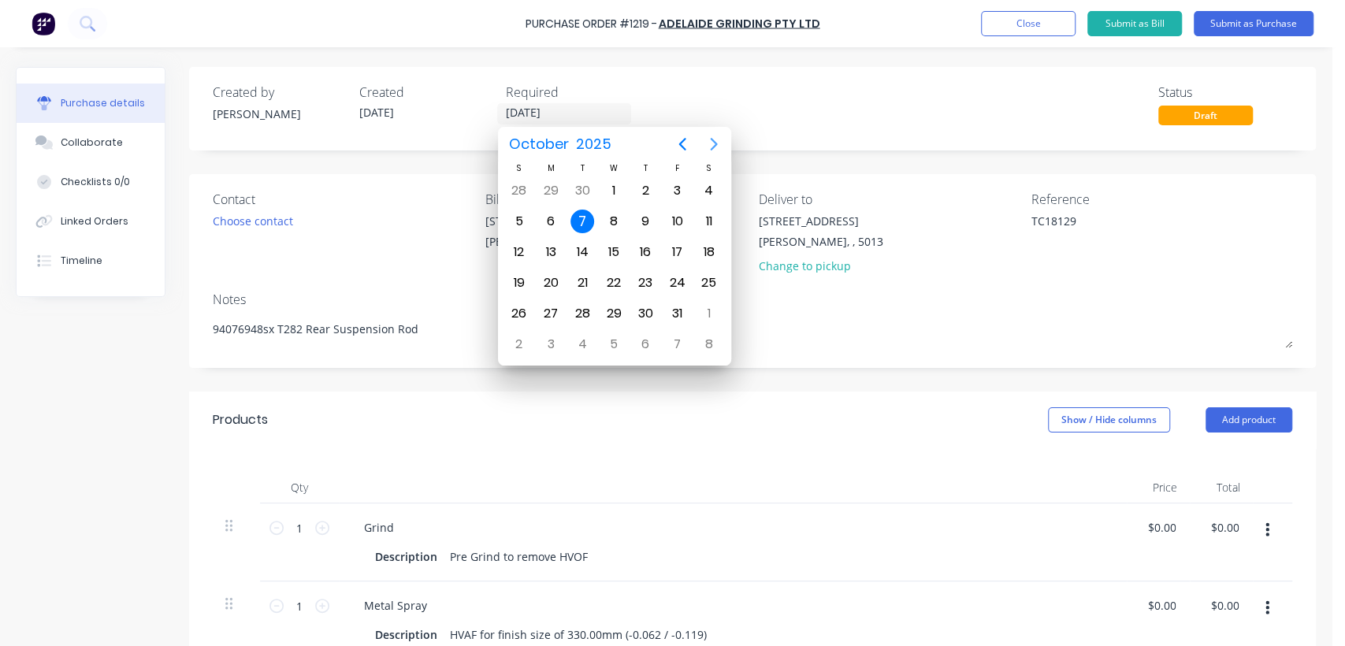
click at [711, 141] on icon "Next page" at bounding box center [714, 144] width 19 height 19
click at [679, 247] on div "14" at bounding box center [677, 252] width 24 height 24
type textarea "x"
type input "[DATE]"
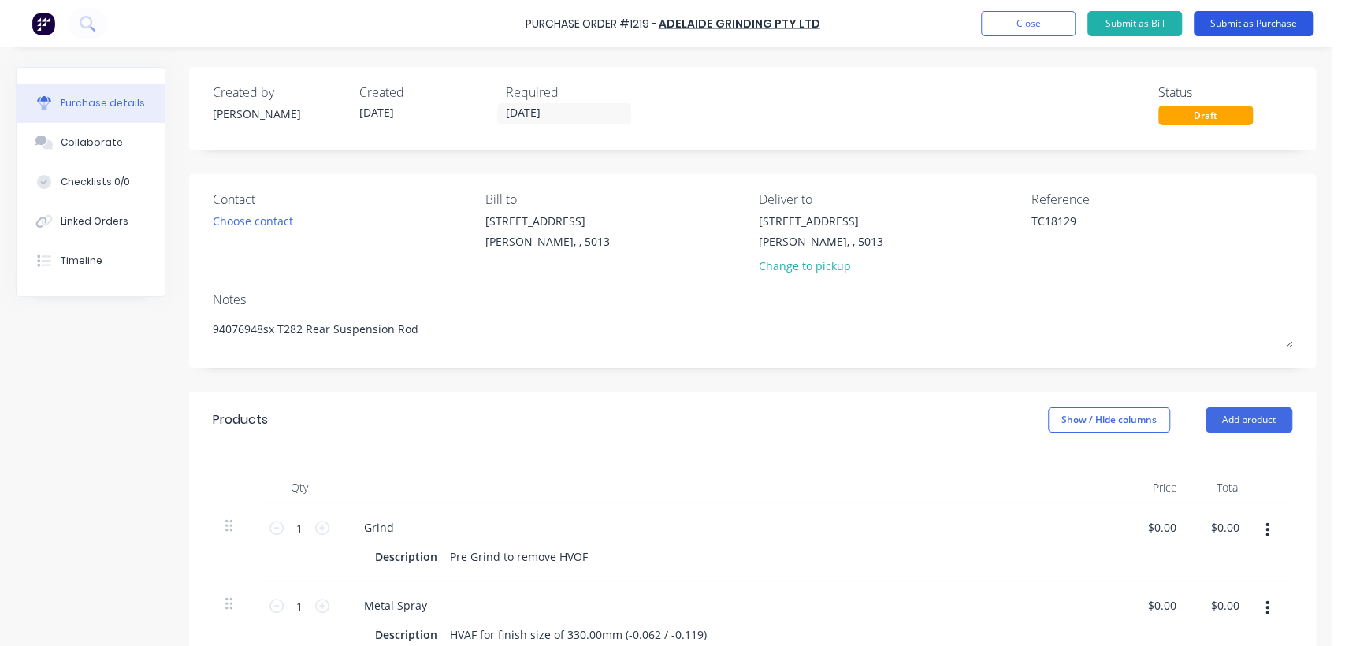
click at [1232, 17] on button "Submit as Purchase" at bounding box center [1254, 23] width 120 height 25
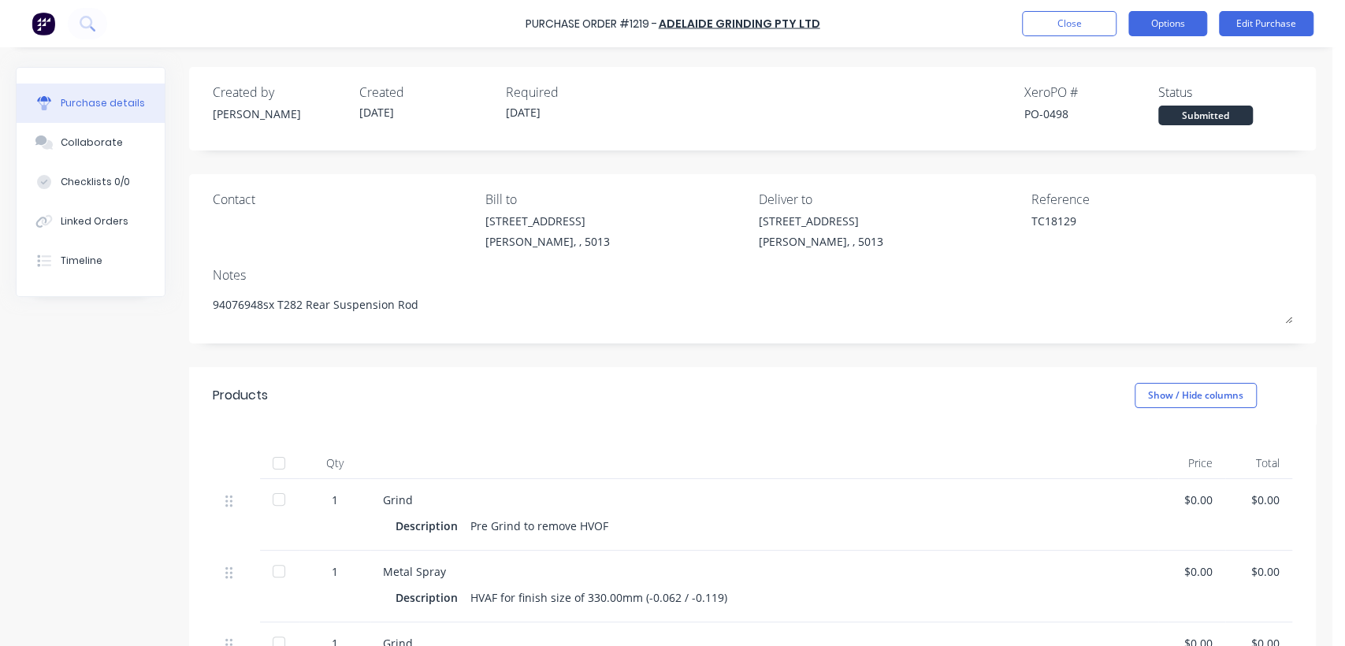
click at [1166, 21] on button "Options" at bounding box center [1167, 23] width 79 height 25
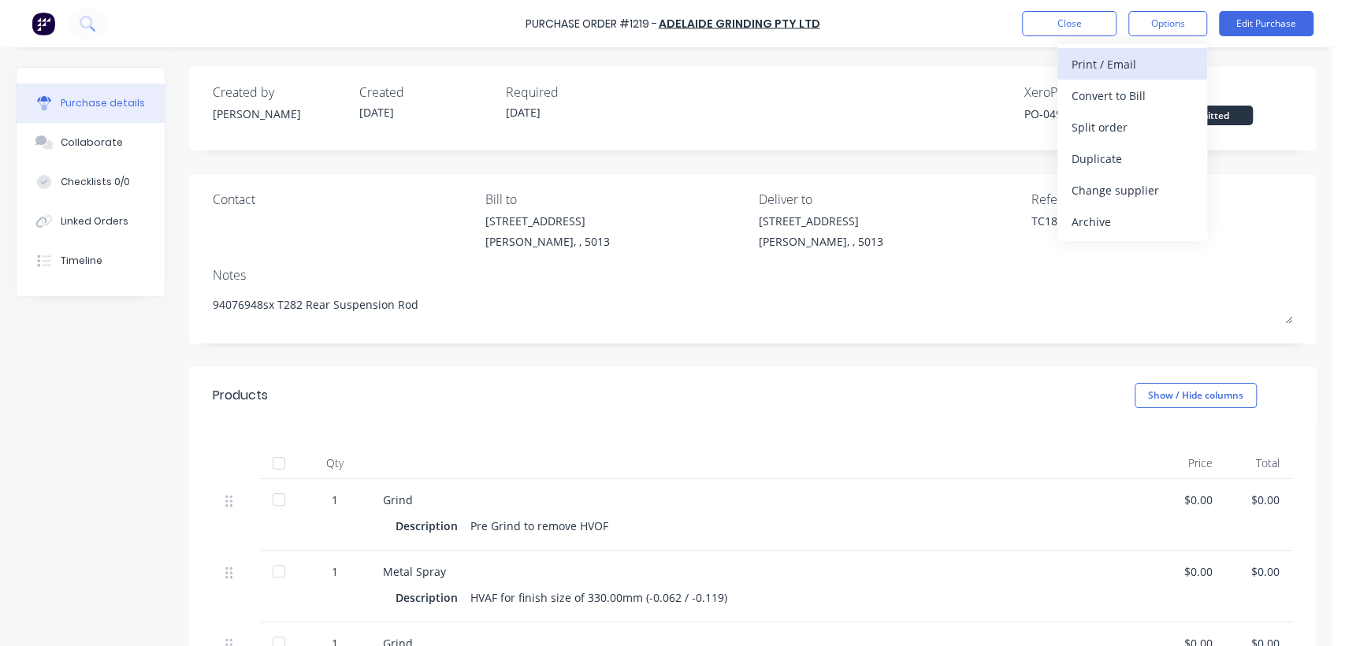
click at [1122, 65] on div "Print / Email" at bounding box center [1132, 64] width 121 height 23
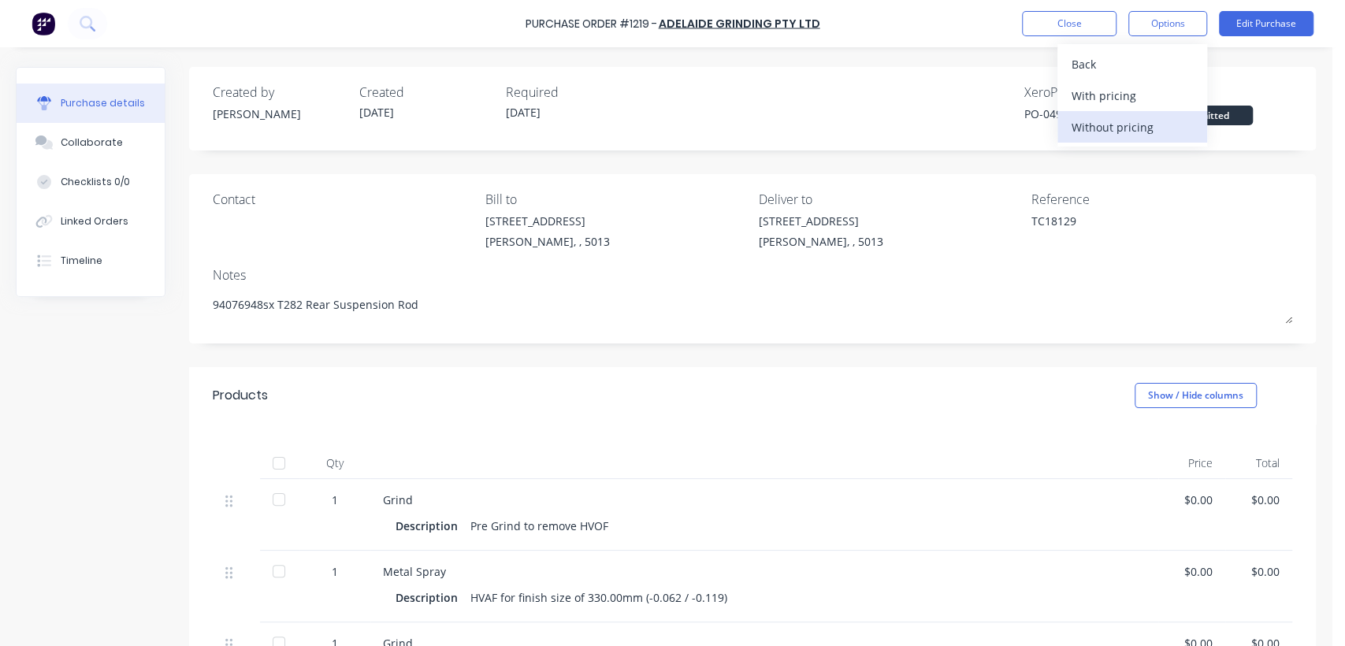
click at [1122, 128] on div "Without pricing" at bounding box center [1132, 127] width 121 height 23
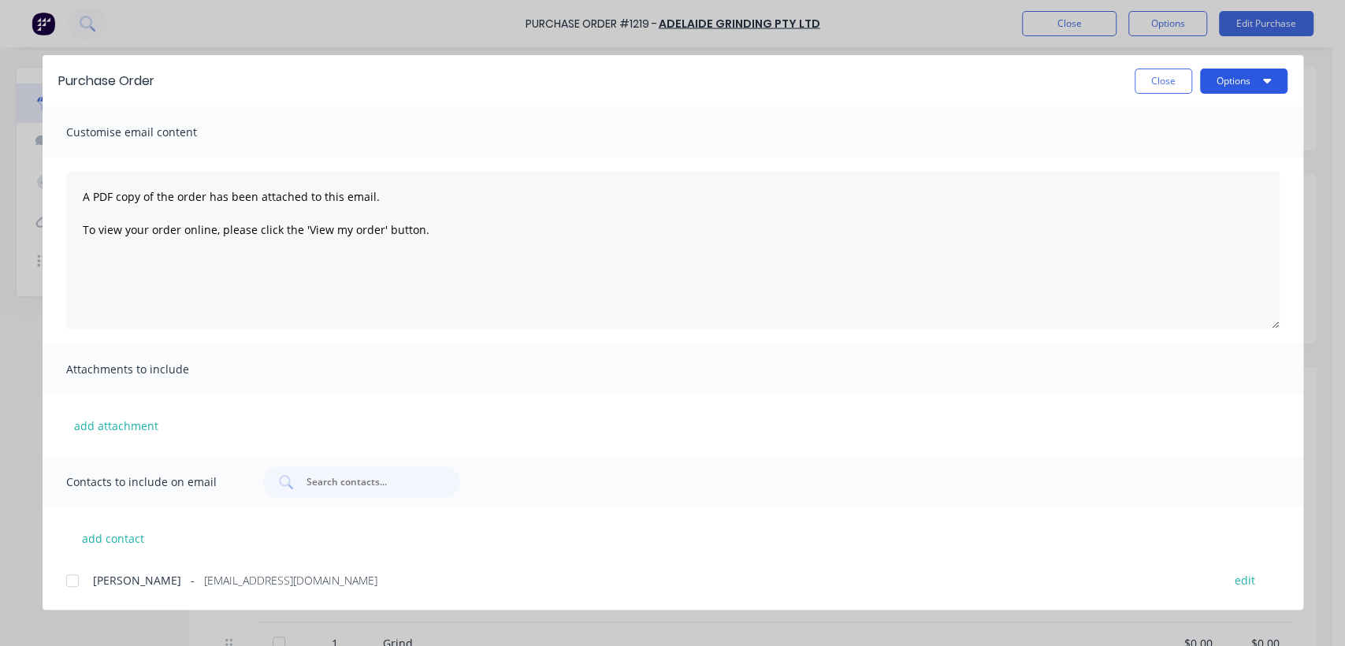
click at [1252, 73] on button "Options" at bounding box center [1243, 81] width 87 height 25
click at [1180, 152] on div "Print" at bounding box center [1212, 152] width 121 height 23
click at [1165, 80] on button "Close" at bounding box center [1164, 81] width 58 height 25
type textarea "x"
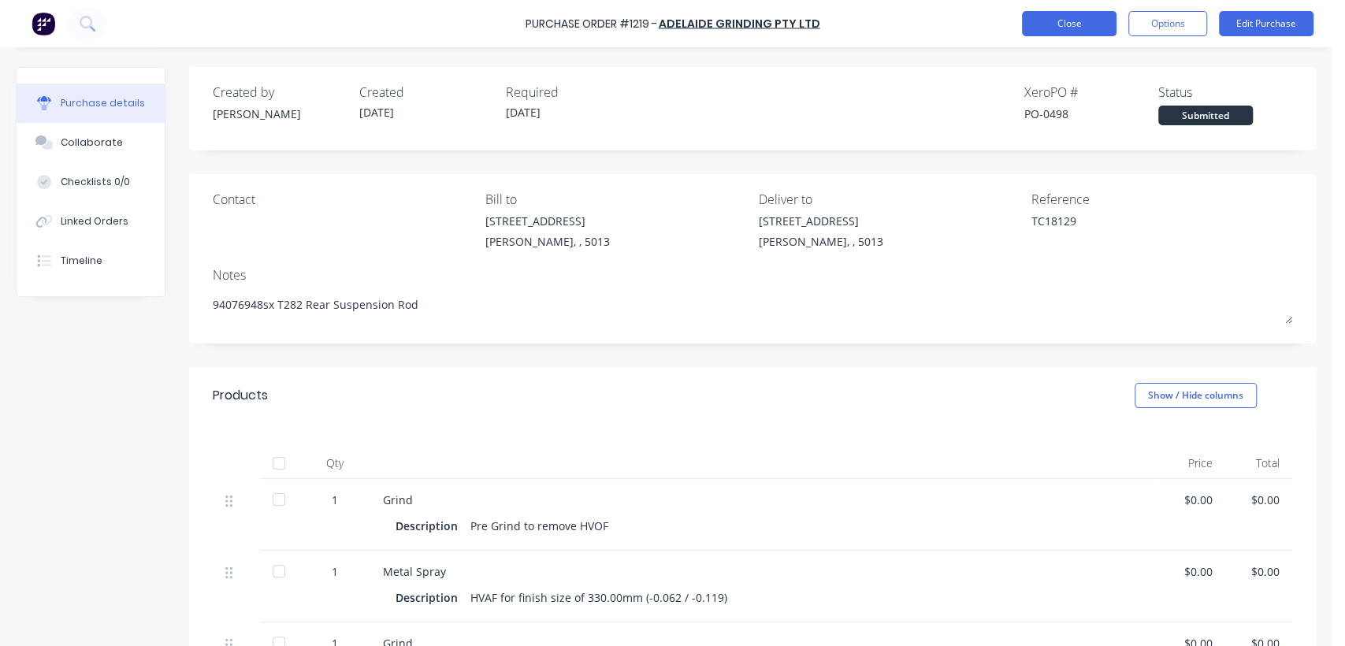
click at [1065, 20] on button "Close" at bounding box center [1069, 23] width 95 height 25
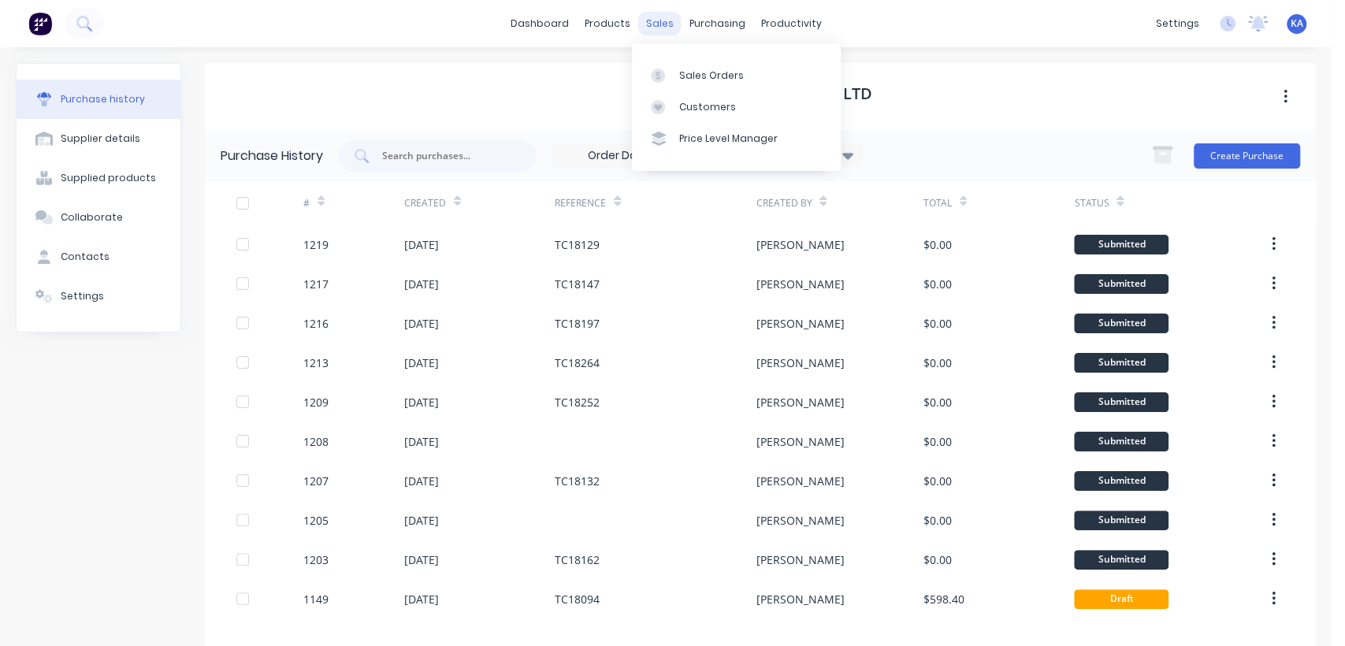
click at [659, 22] on div "sales" at bounding box center [659, 24] width 43 height 24
click at [716, 74] on div "Sales Orders" at bounding box center [711, 76] width 65 height 14
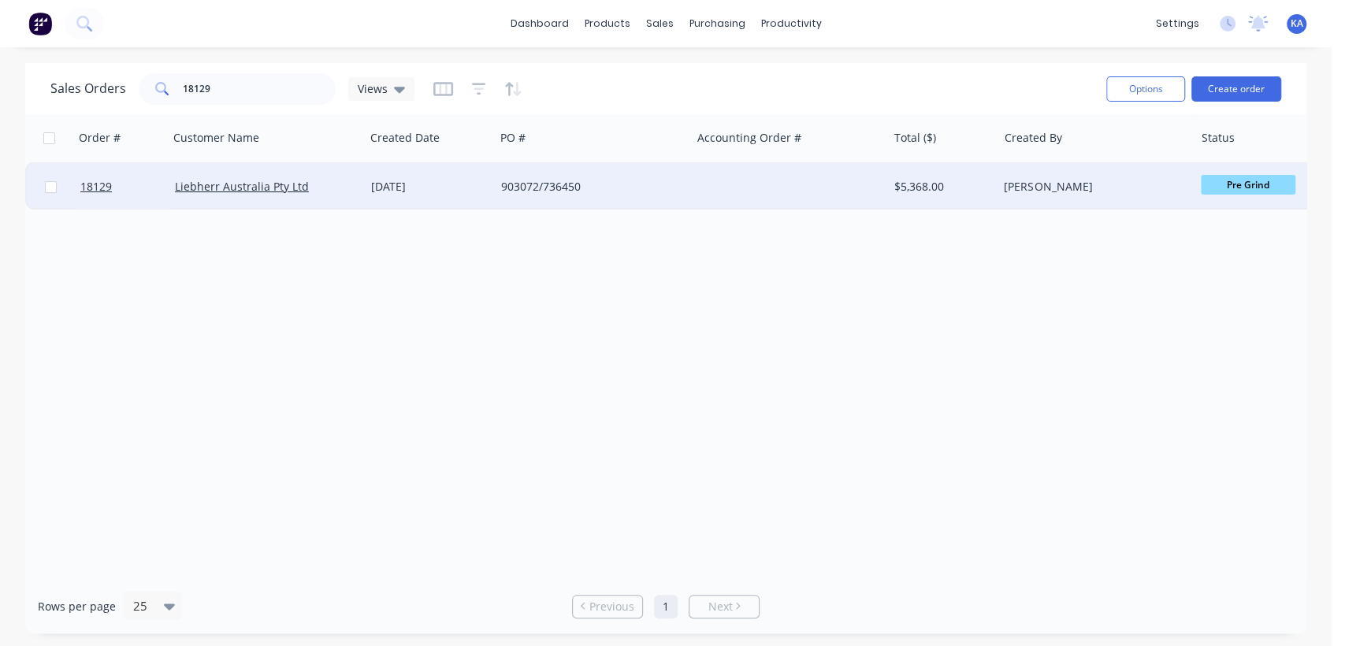
click at [928, 184] on div "$5,368.00" at bounding box center [940, 187] width 92 height 16
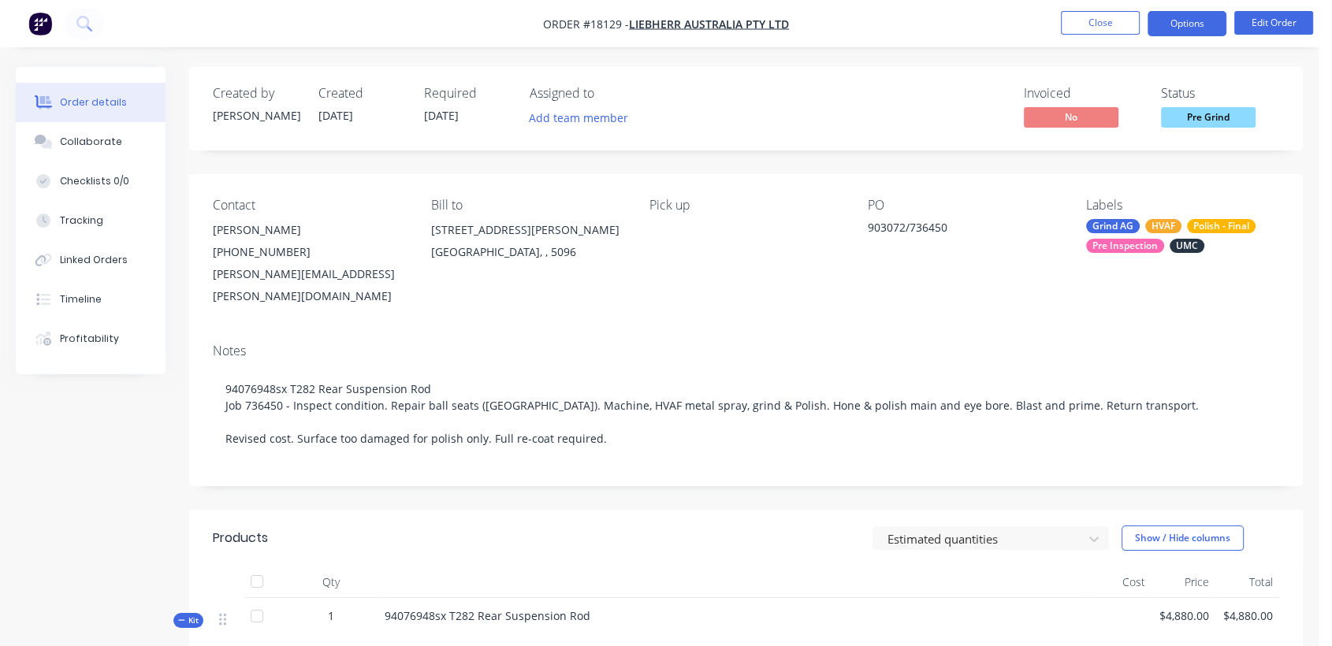
click at [1192, 21] on button "Options" at bounding box center [1186, 23] width 79 height 25
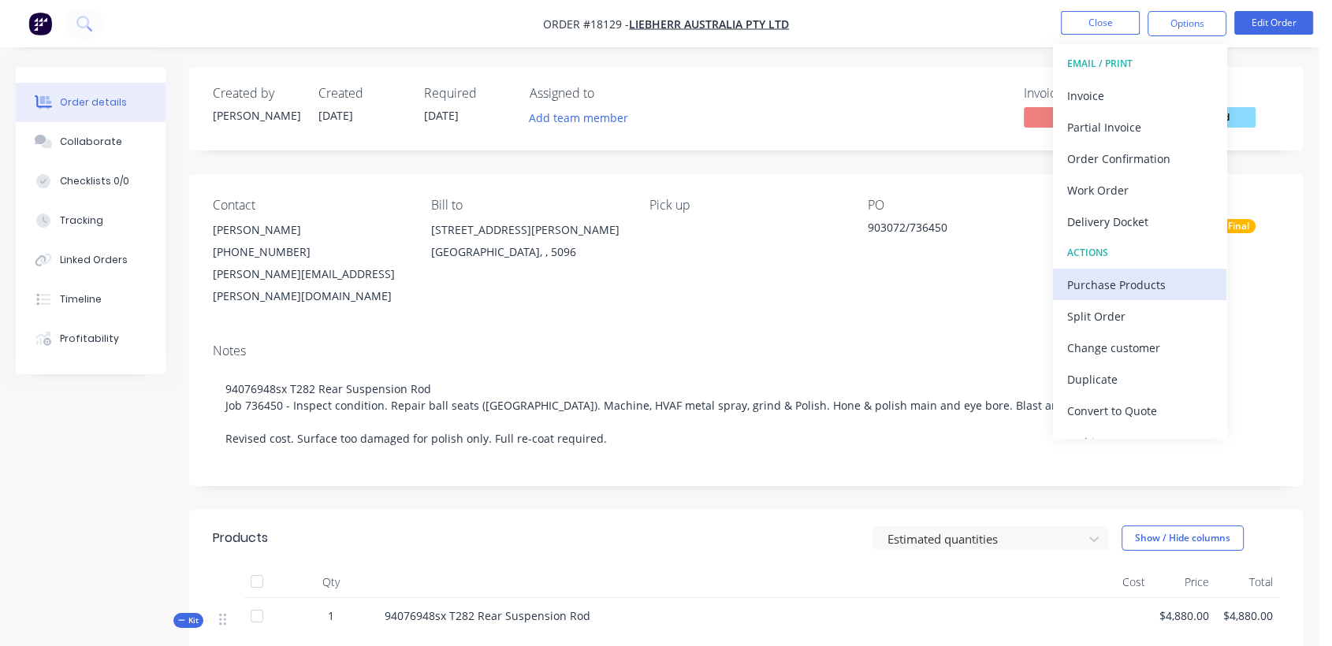
click at [1131, 277] on div "Purchase Products" at bounding box center [1139, 284] width 145 height 23
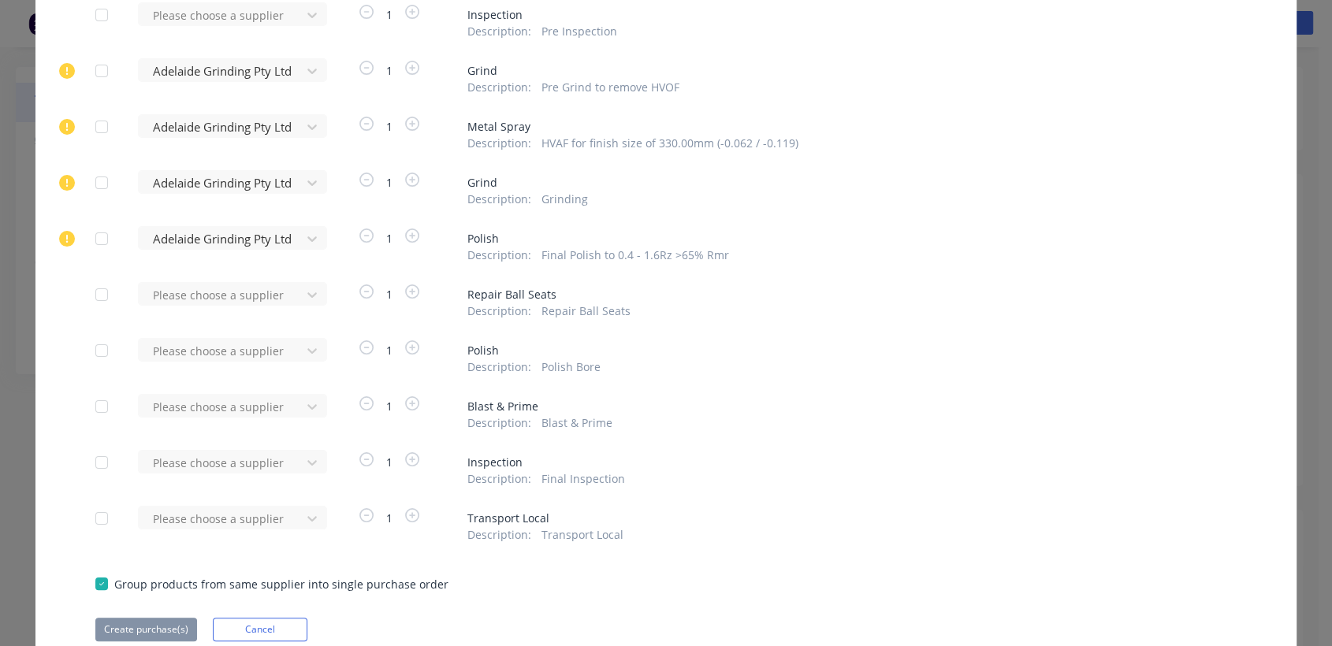
scroll to position [235, 0]
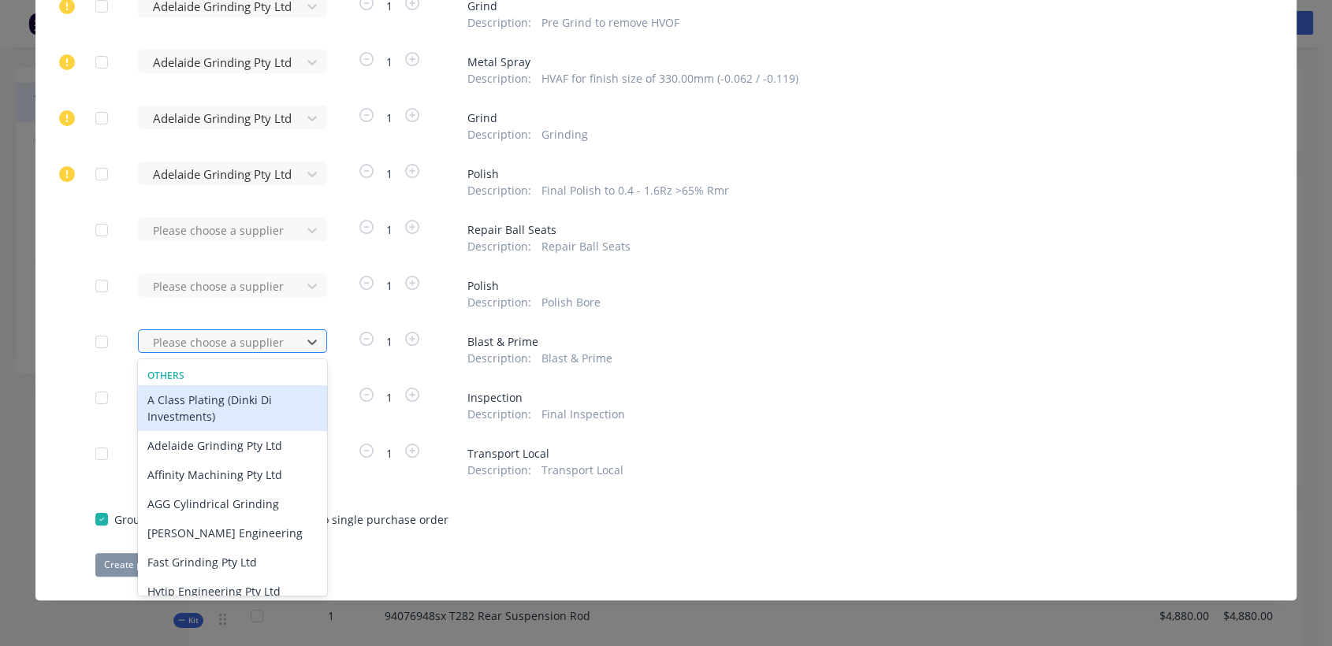
click at [215, 340] on div at bounding box center [222, 343] width 142 height 20
type input "u"
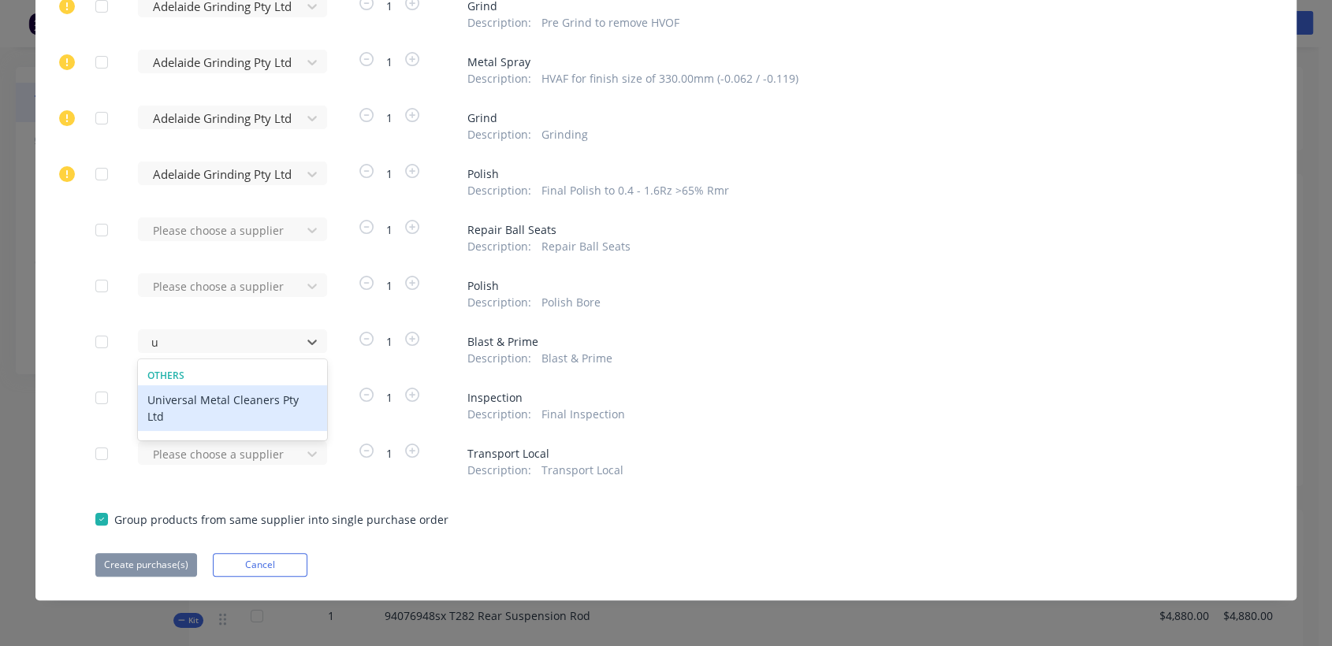
click at [218, 402] on div "Universal Metal Cleaners Pty Ltd" at bounding box center [232, 408] width 189 height 46
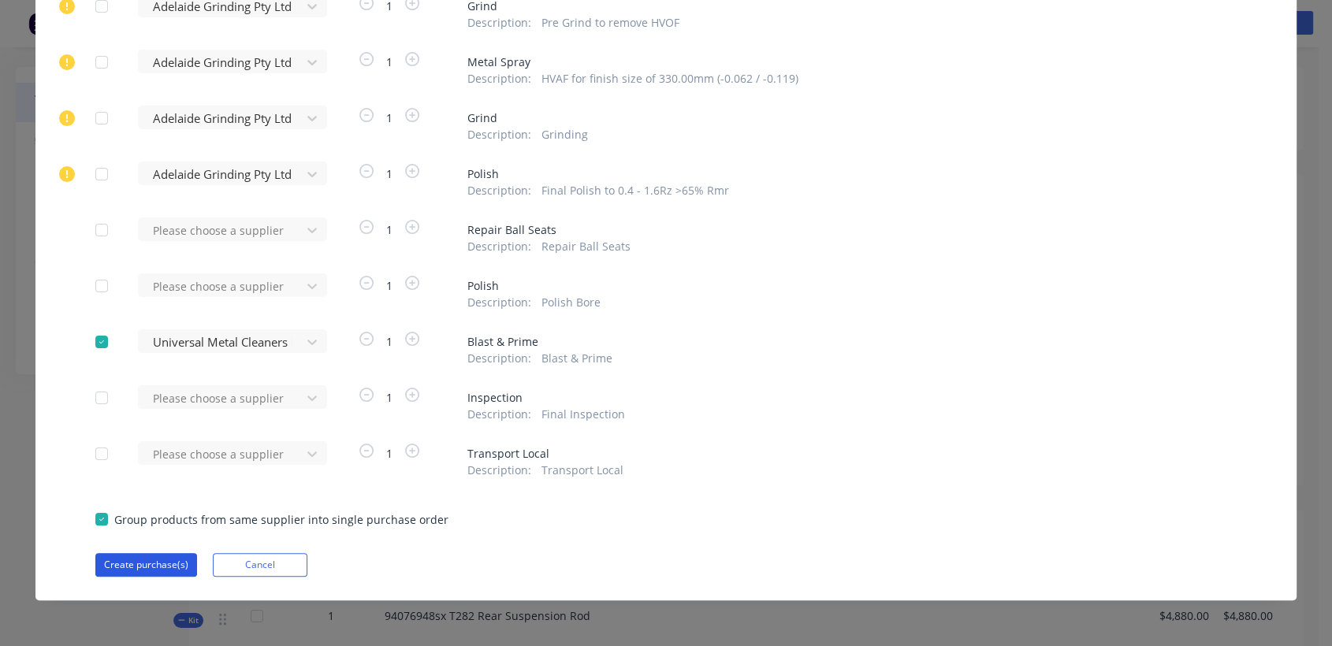
click at [158, 561] on button "Create purchase(s)" at bounding box center [146, 565] width 102 height 24
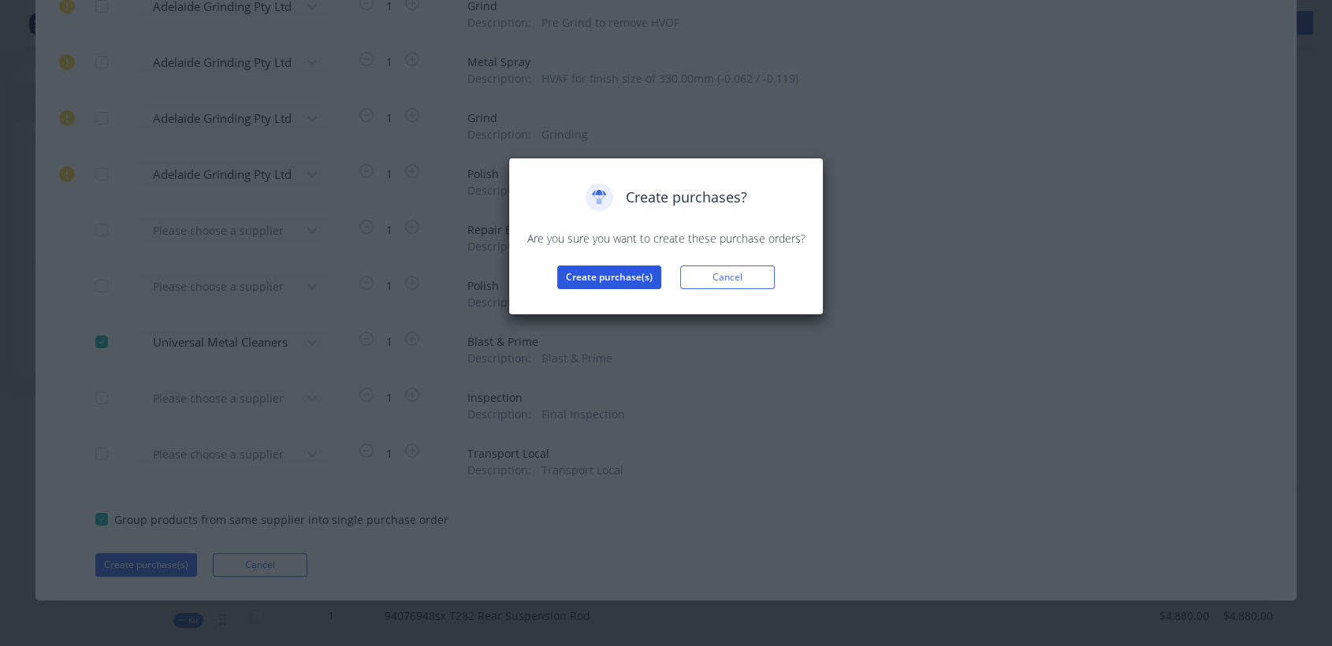
click at [635, 279] on button "Create purchase(s)" at bounding box center [609, 278] width 104 height 24
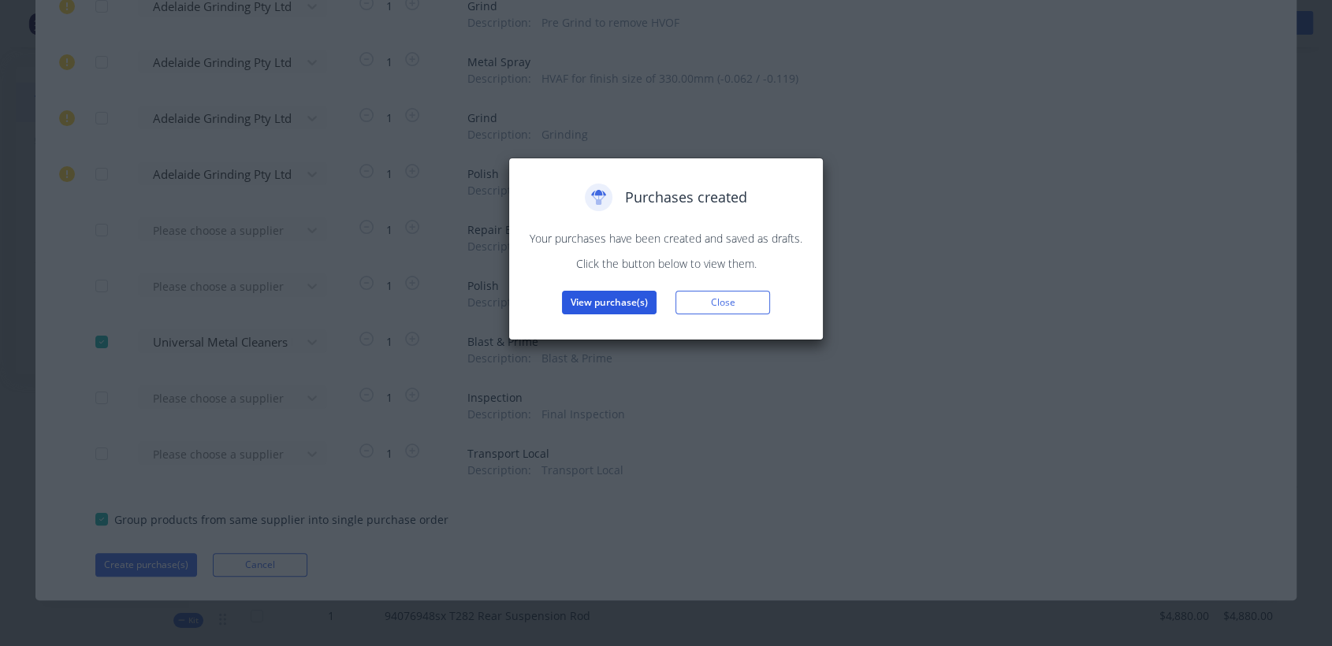
click at [619, 301] on button "View purchase(s)" at bounding box center [609, 303] width 95 height 24
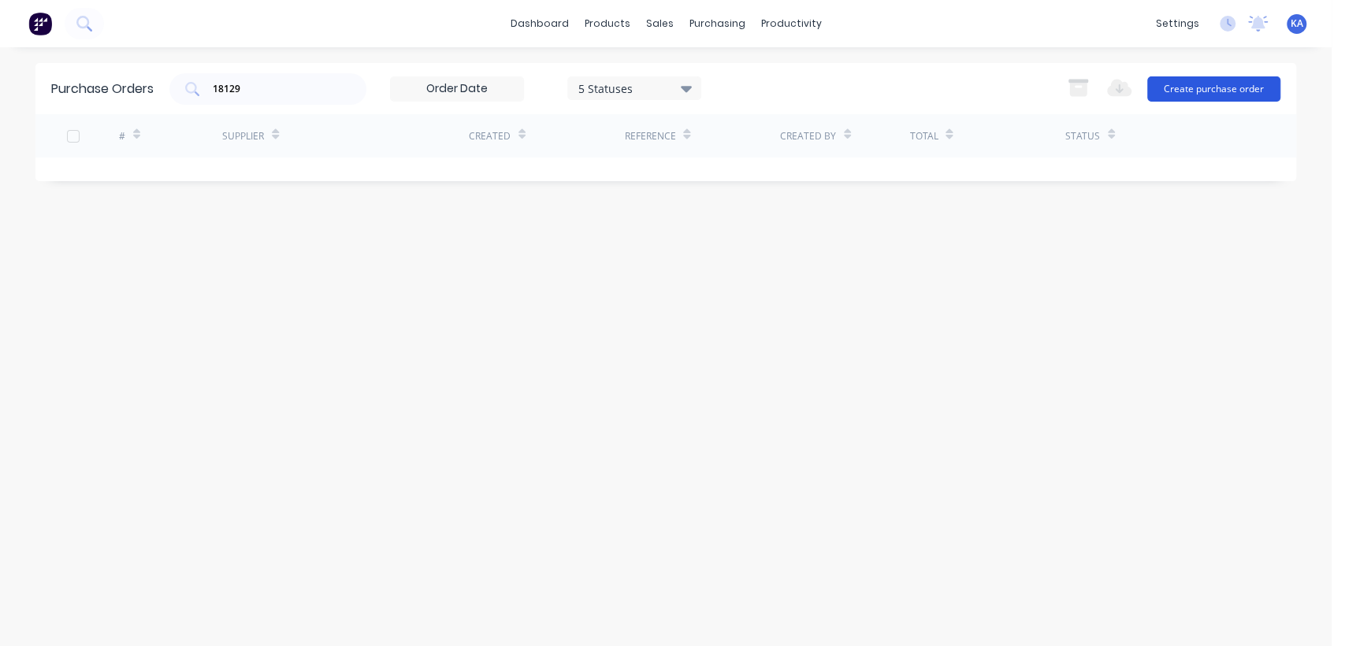
click at [1228, 76] on button "Create purchase order" at bounding box center [1213, 88] width 133 height 25
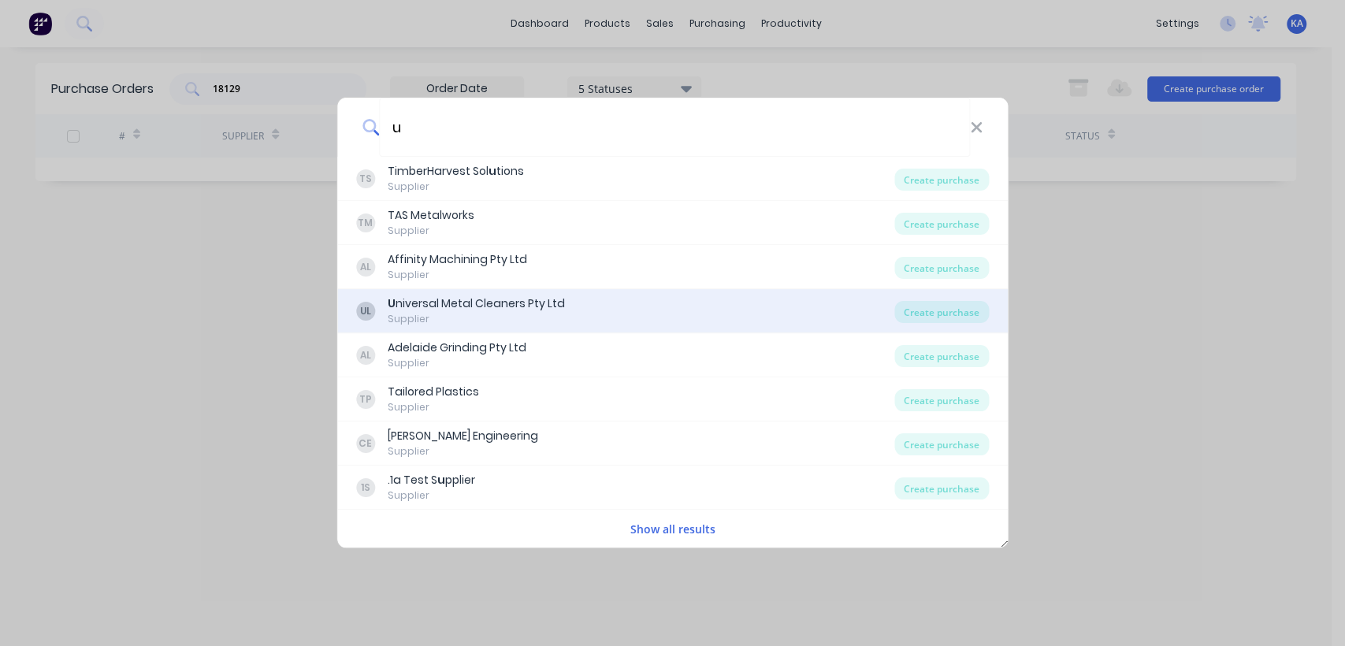
type input "u"
click at [503, 299] on div "U niversal Metal Cleaners Pty Ltd" at bounding box center [476, 304] width 177 height 17
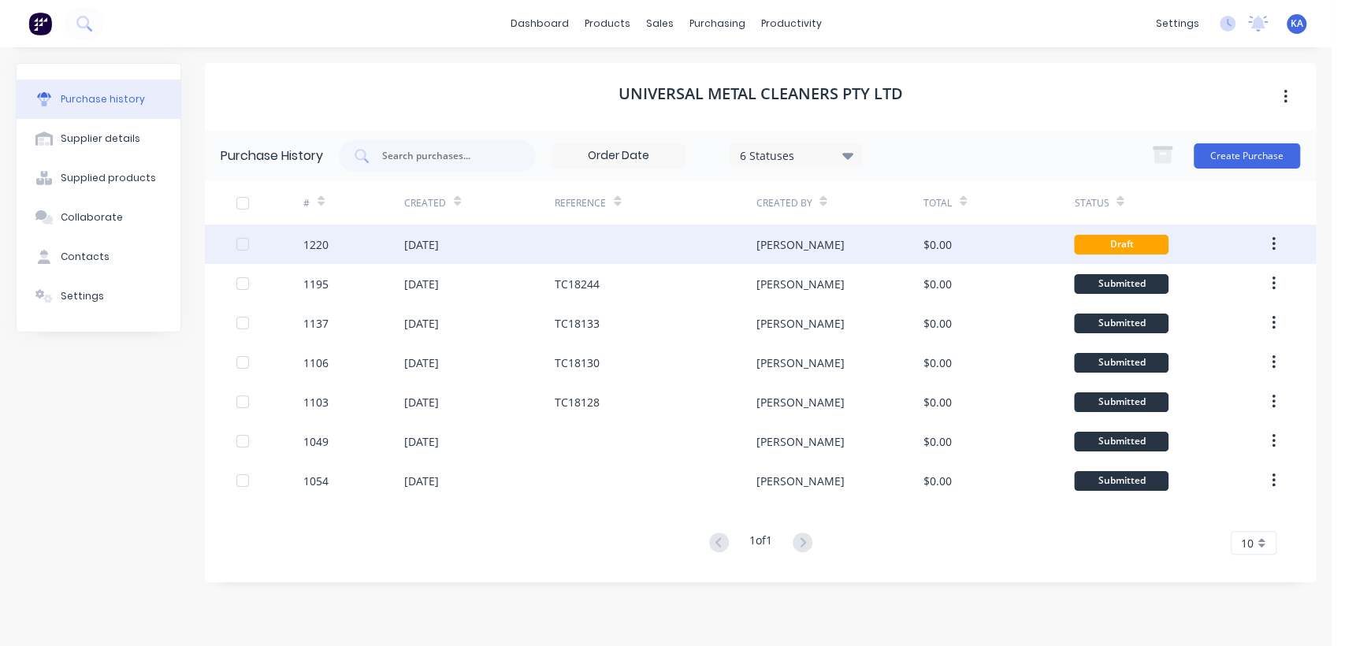
click at [504, 235] on div "[DATE]" at bounding box center [479, 244] width 151 height 39
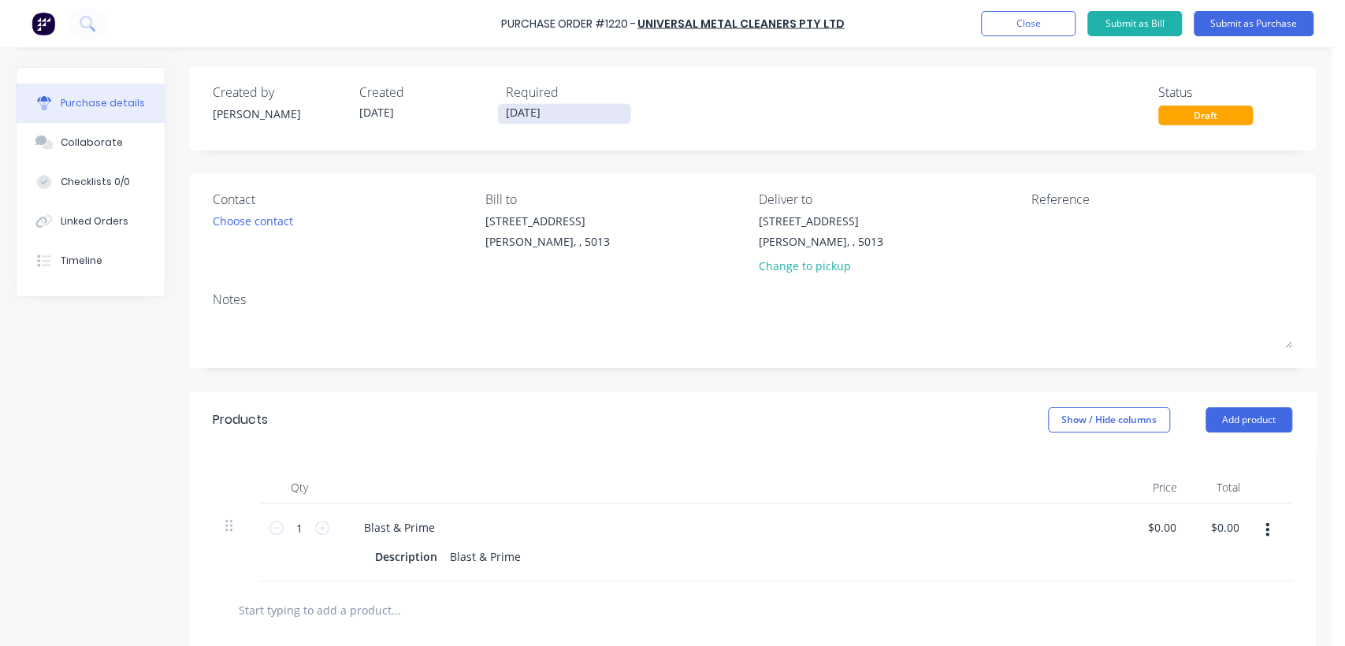
click at [562, 110] on input "[DATE]" at bounding box center [564, 114] width 132 height 20
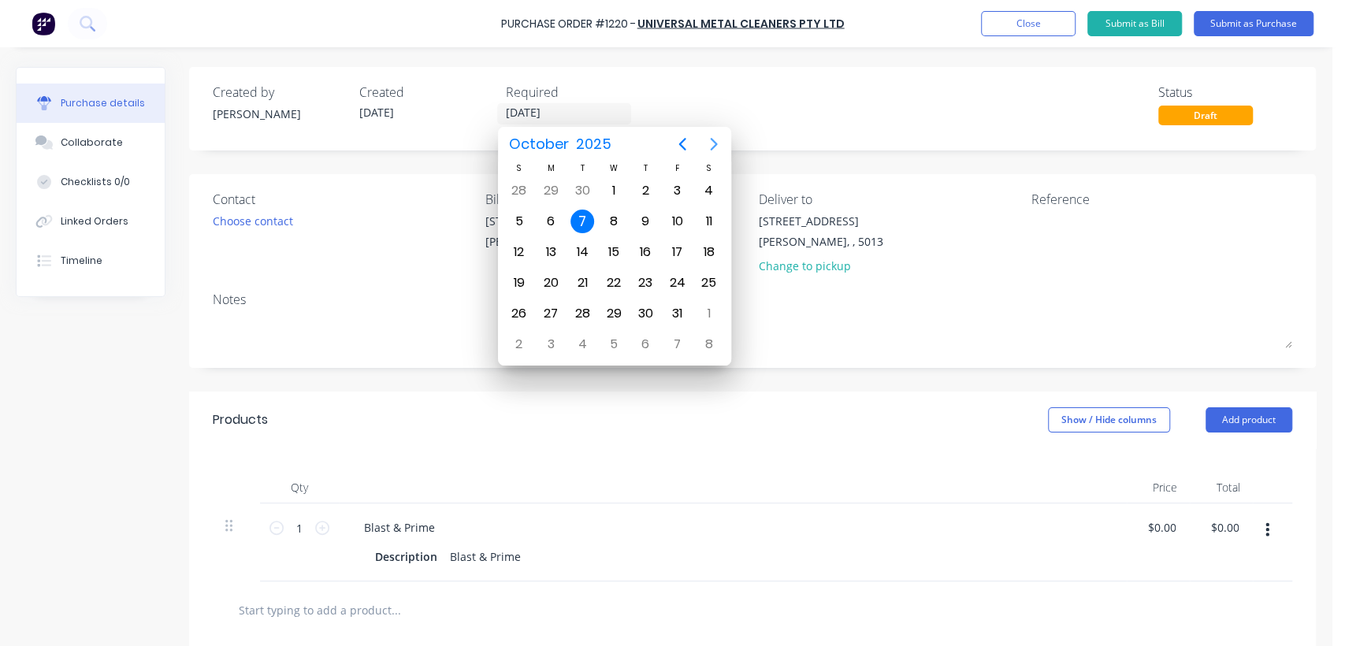
click at [705, 147] on icon "Next page" at bounding box center [714, 144] width 19 height 19
click at [673, 273] on div "21" at bounding box center [677, 283] width 24 height 24
type input "[DATE]"
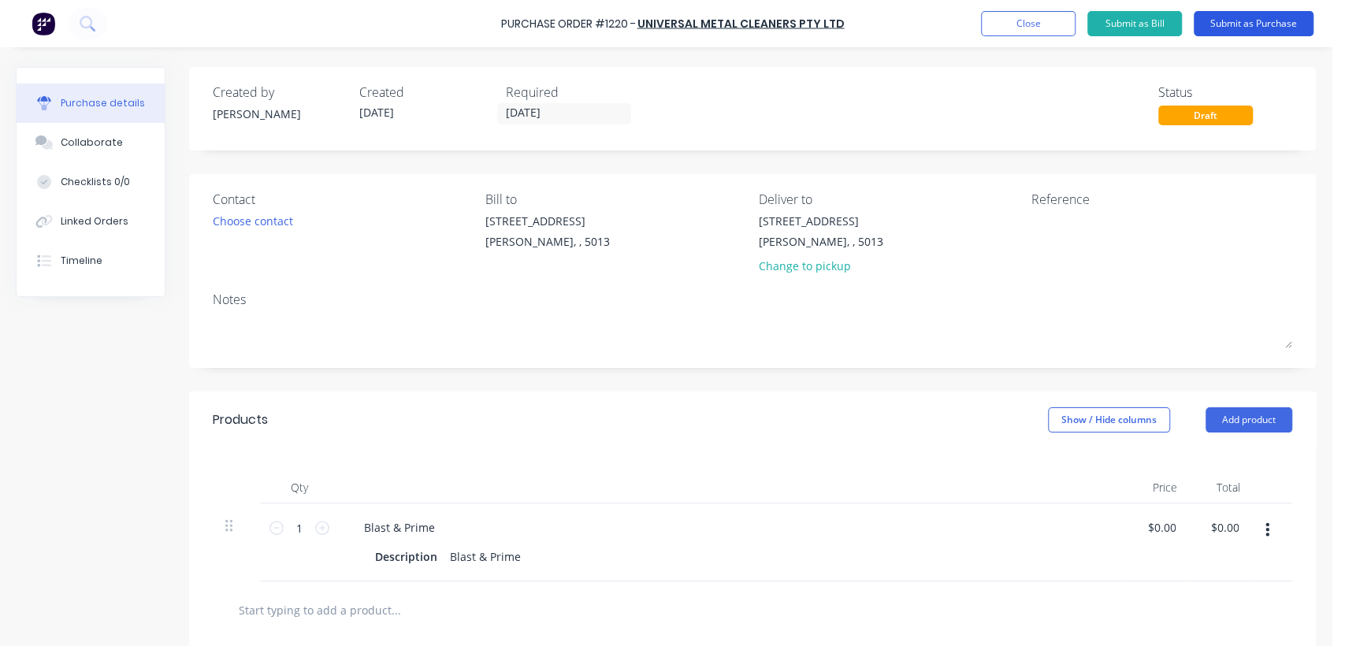
click at [1229, 25] on button "Submit as Purchase" at bounding box center [1254, 23] width 120 height 25
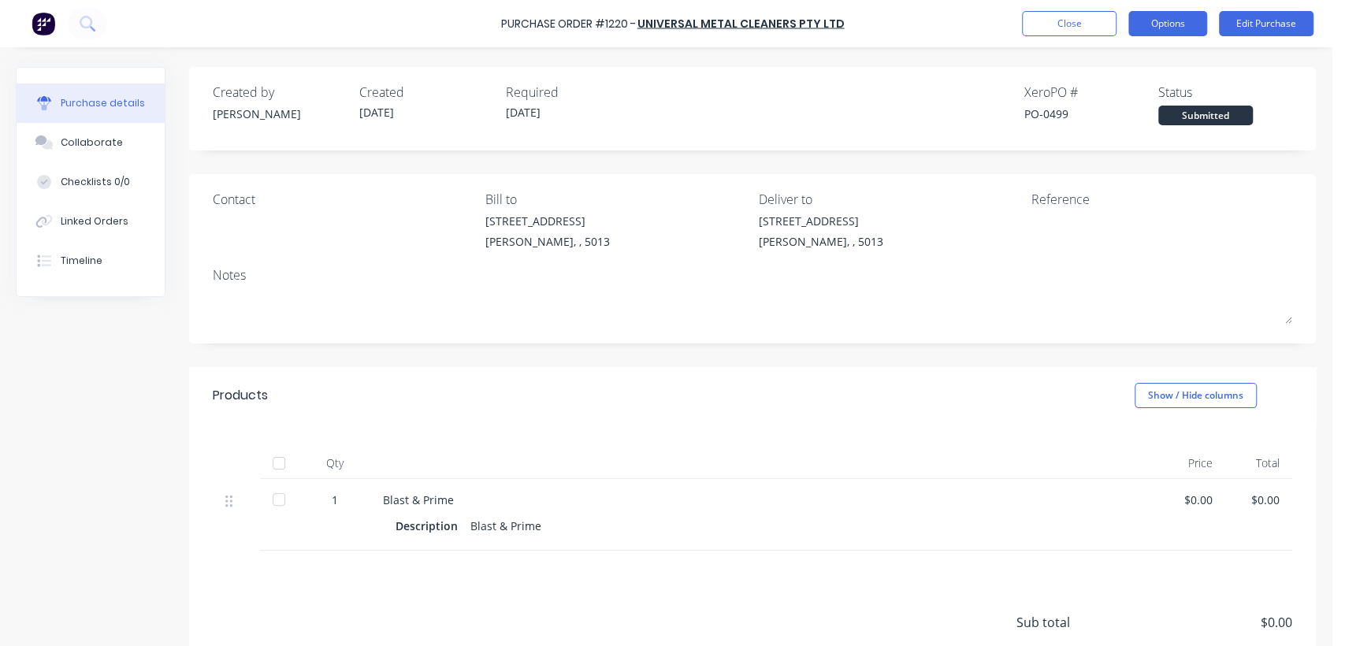
click at [1168, 20] on button "Options" at bounding box center [1167, 23] width 79 height 25
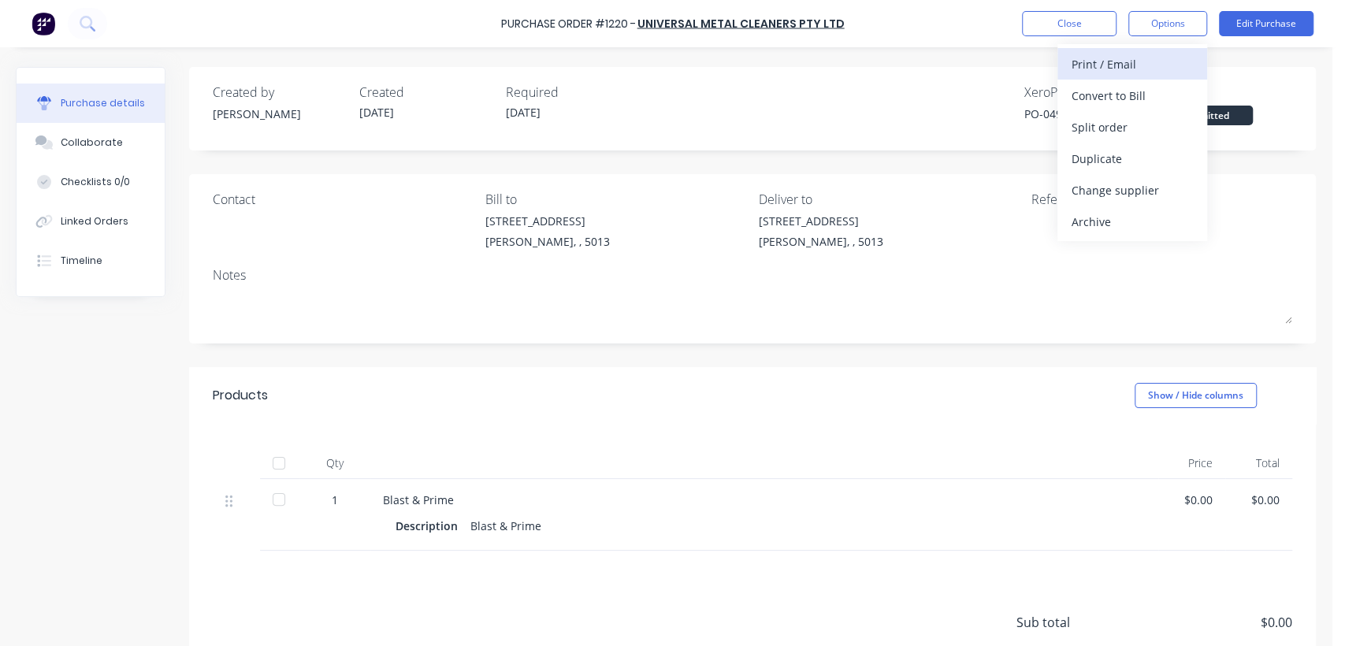
click at [1123, 61] on div "Print / Email" at bounding box center [1132, 64] width 121 height 23
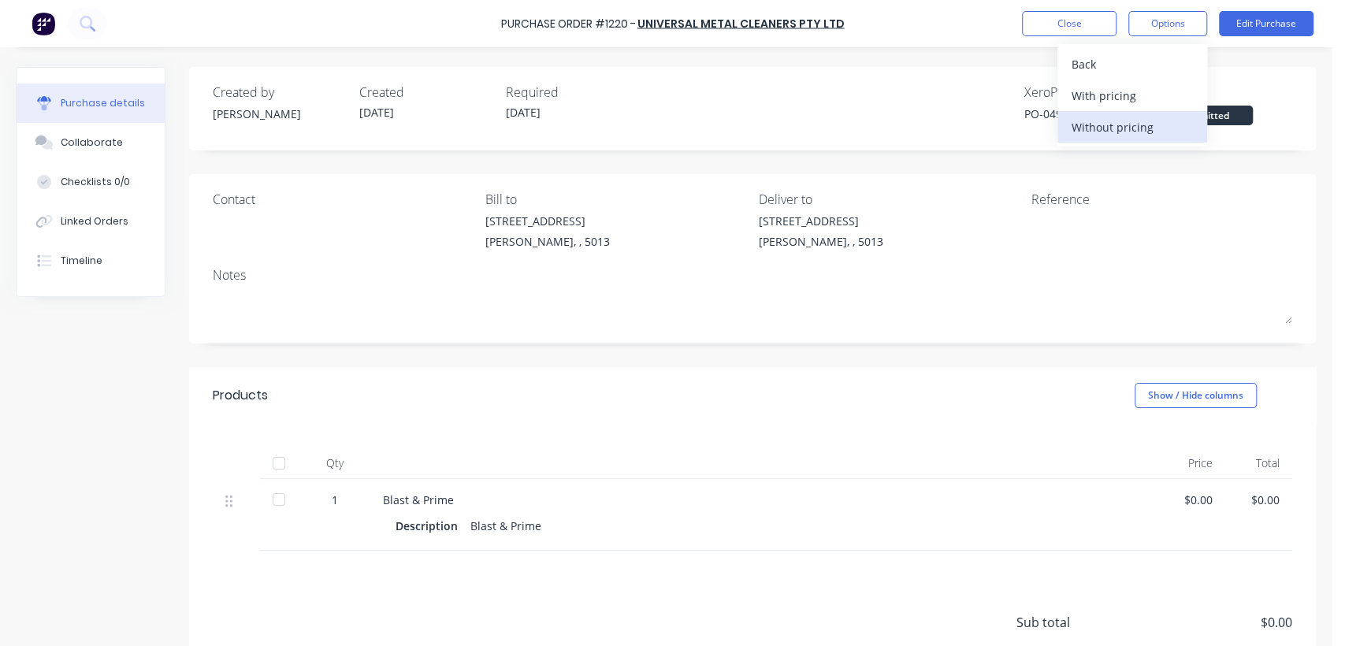
click at [1143, 129] on div "Without pricing" at bounding box center [1132, 127] width 121 height 23
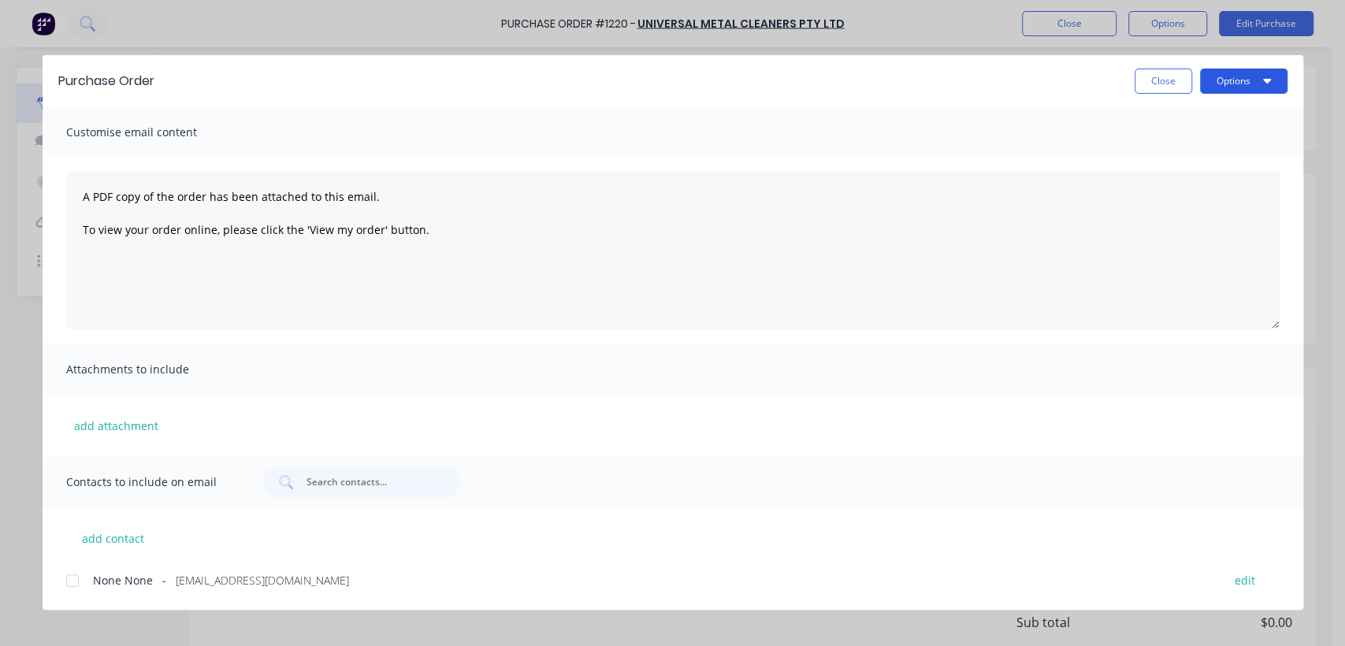
click at [1223, 79] on button "Options" at bounding box center [1243, 81] width 87 height 25
click at [1158, 153] on div "Print" at bounding box center [1212, 152] width 121 height 23
click at [1161, 83] on button "Close" at bounding box center [1164, 81] width 58 height 25
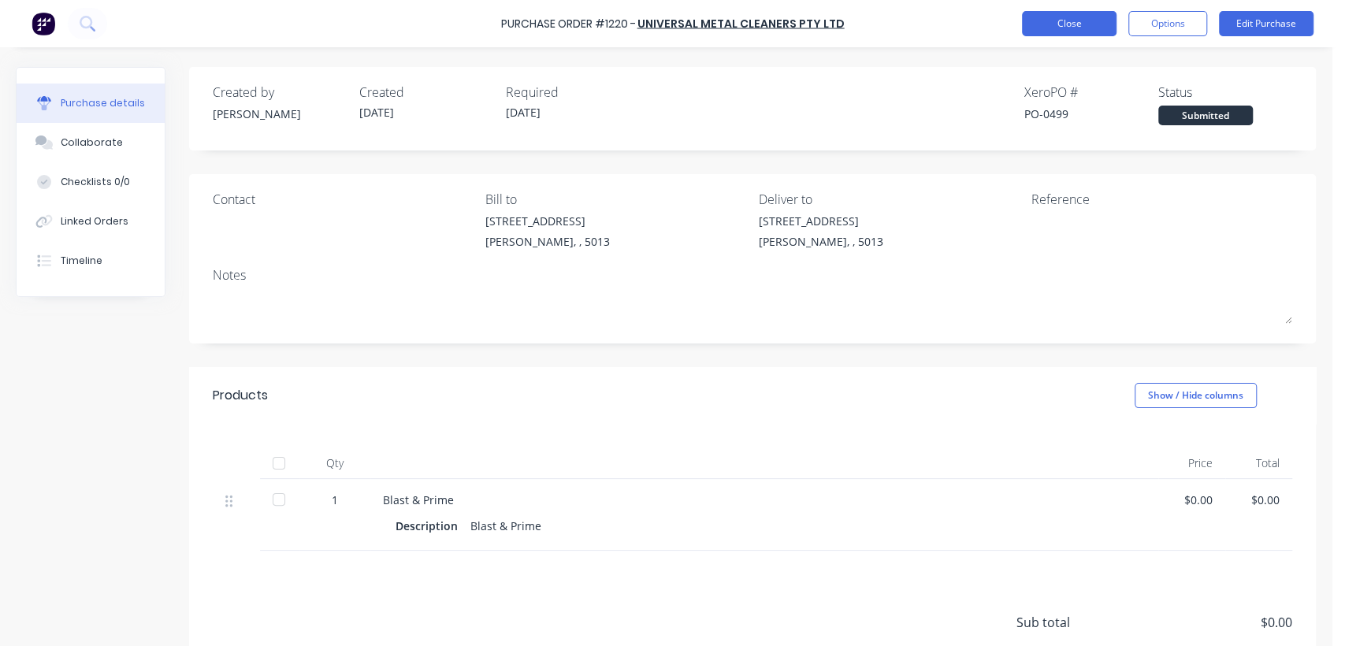
click at [1085, 20] on button "Close" at bounding box center [1069, 23] width 95 height 25
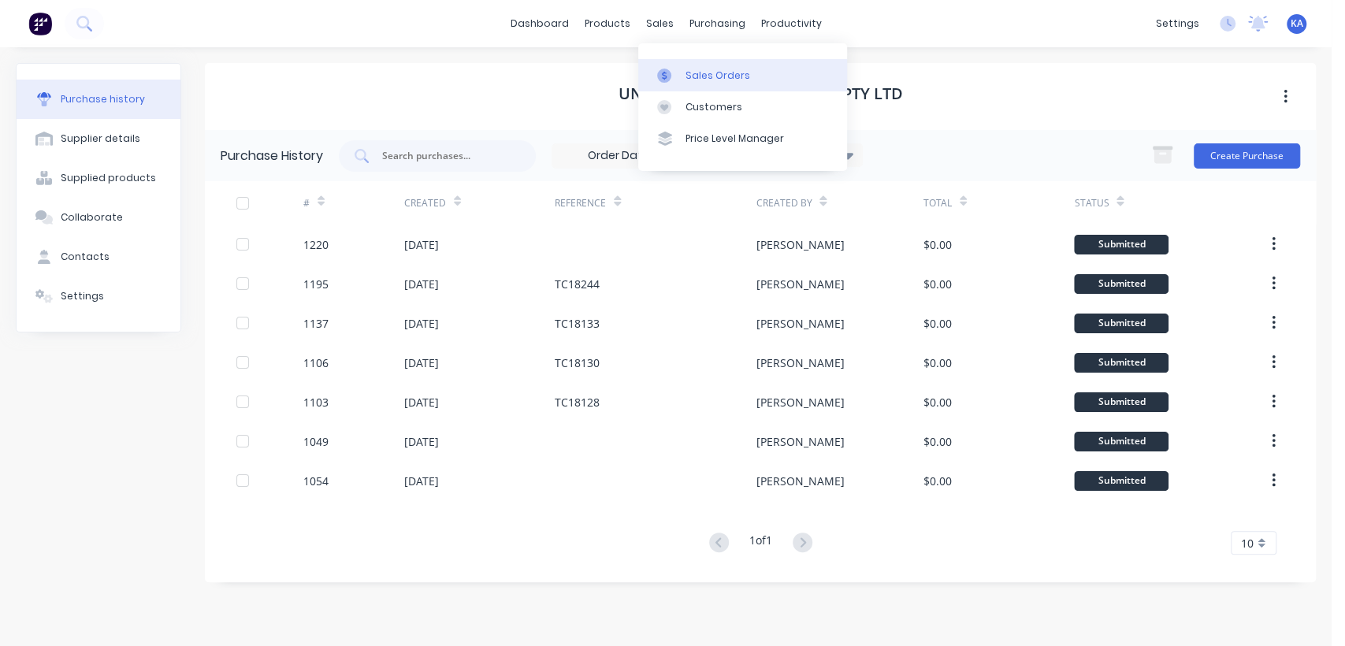
click at [727, 71] on div "Sales Orders" at bounding box center [718, 76] width 65 height 14
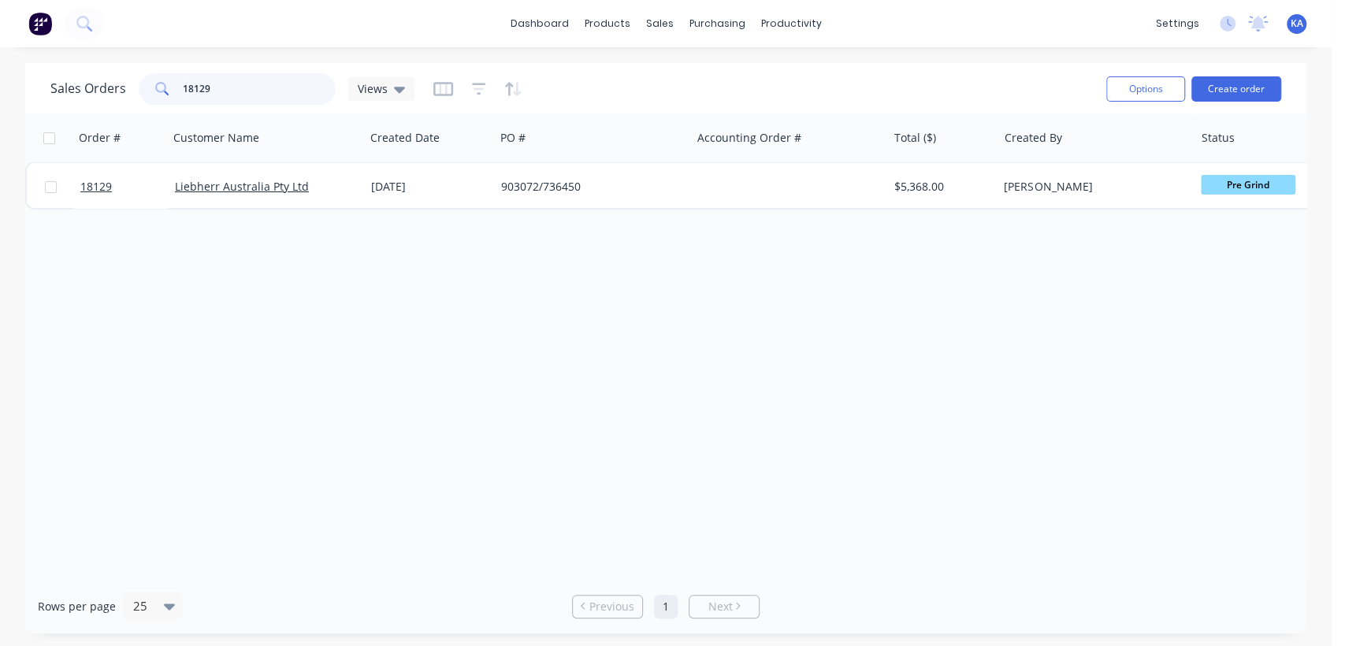
click at [227, 91] on input "18129" at bounding box center [260, 89] width 154 height 32
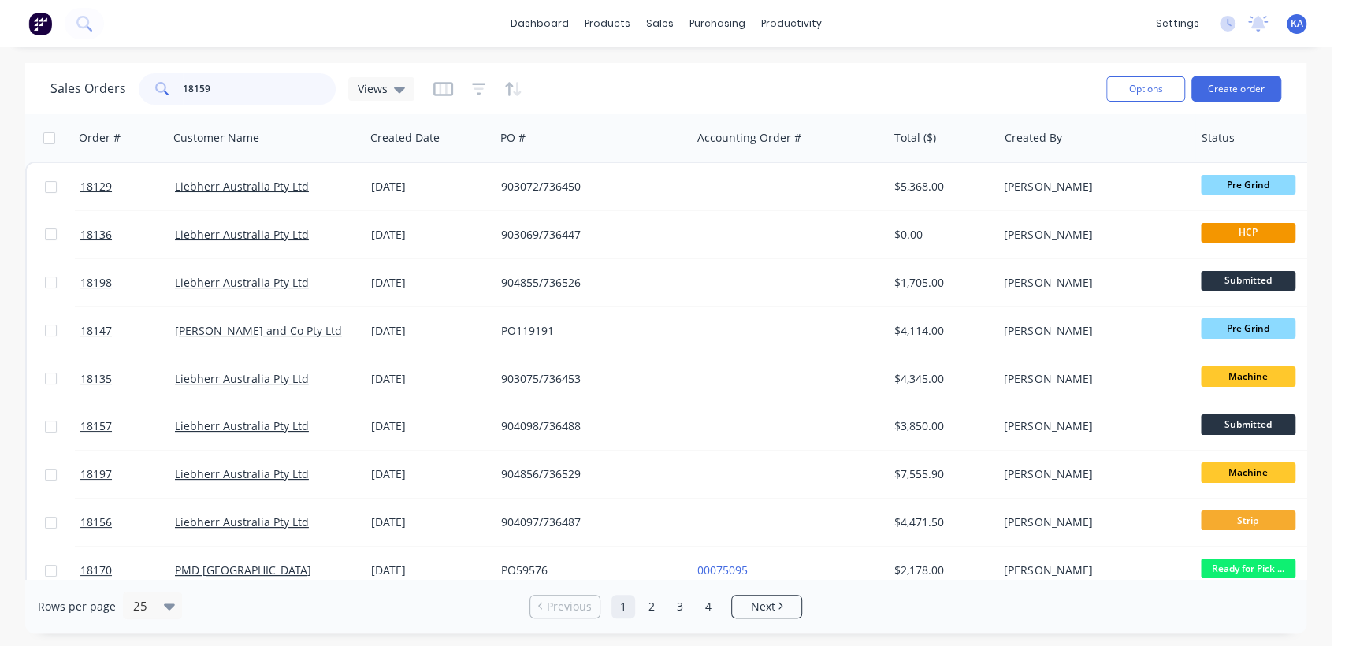
type input "18159"
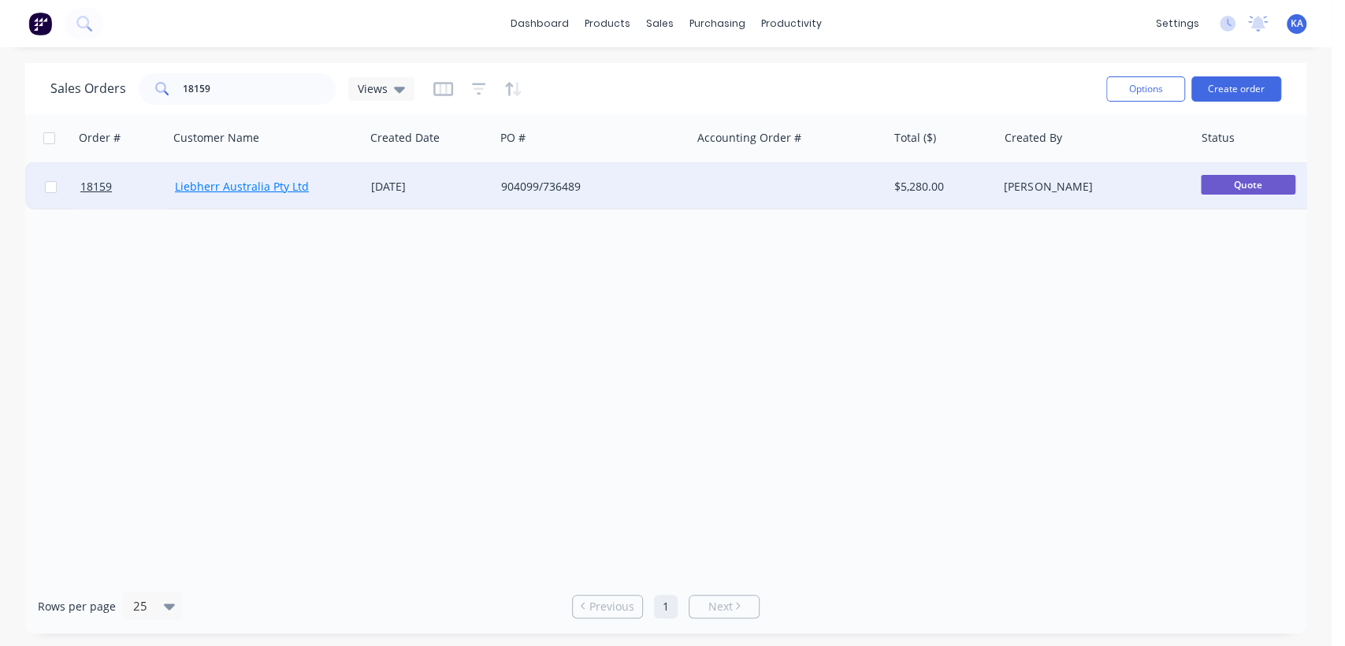
click at [277, 187] on link "Liebherr Australia Pty Ltd" at bounding box center [242, 186] width 134 height 15
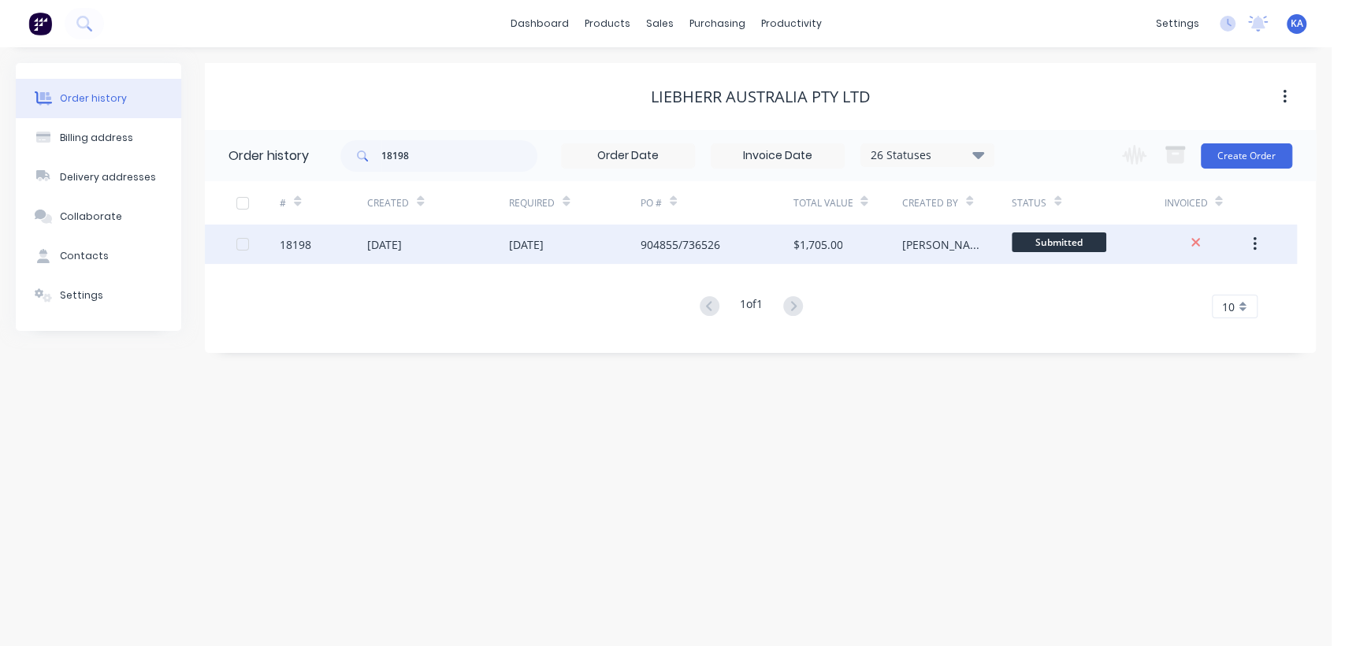
click at [713, 237] on div "904855/736526" at bounding box center [681, 244] width 80 height 17
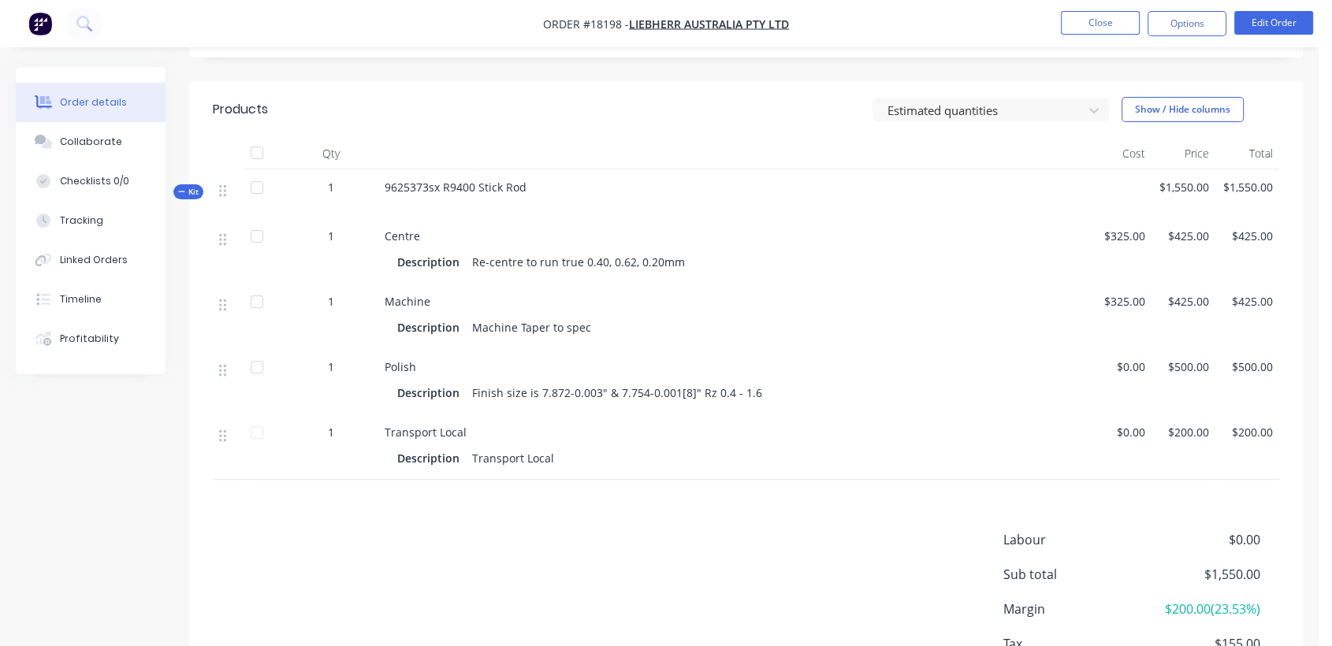
scroll to position [437, 0]
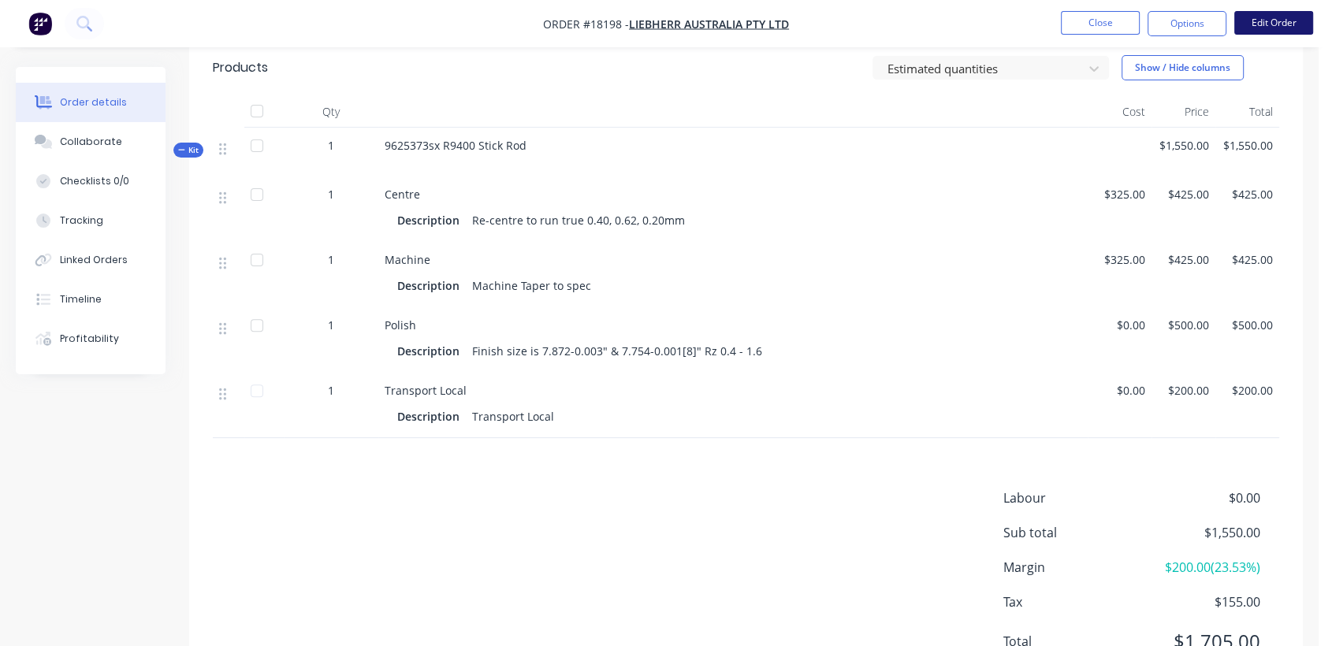
click at [1289, 21] on button "Edit Order" at bounding box center [1273, 23] width 79 height 24
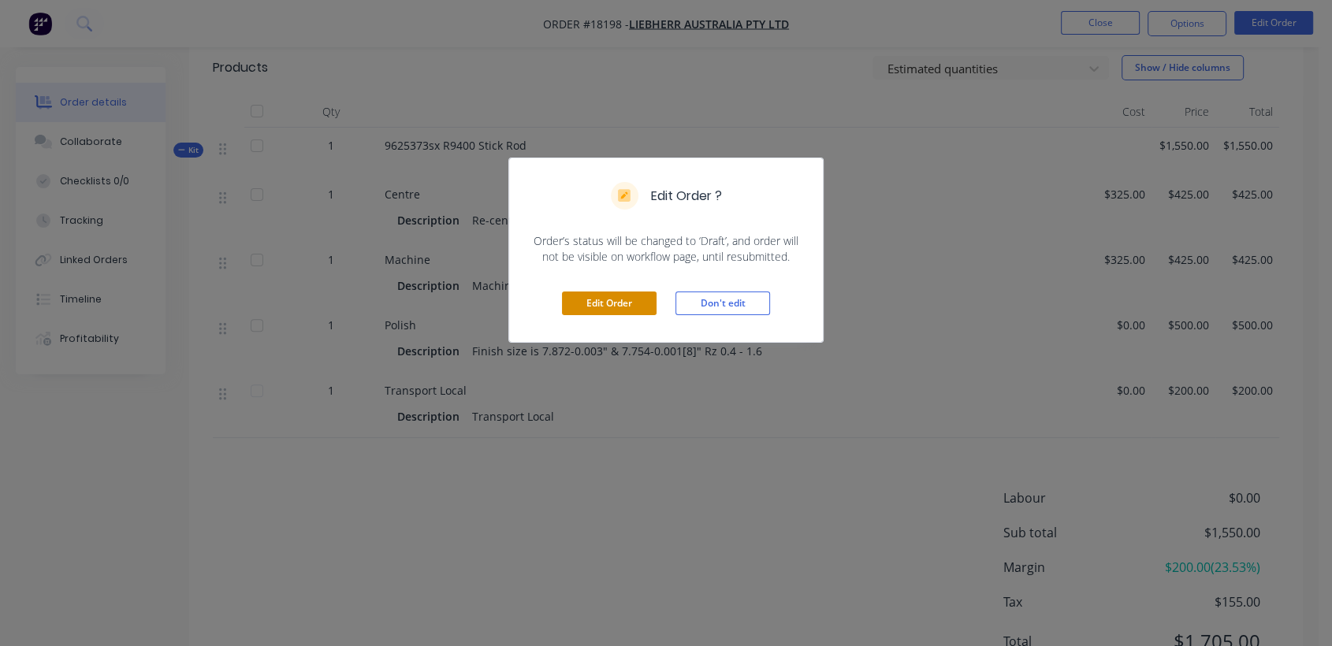
click at [612, 298] on button "Edit Order" at bounding box center [609, 304] width 95 height 24
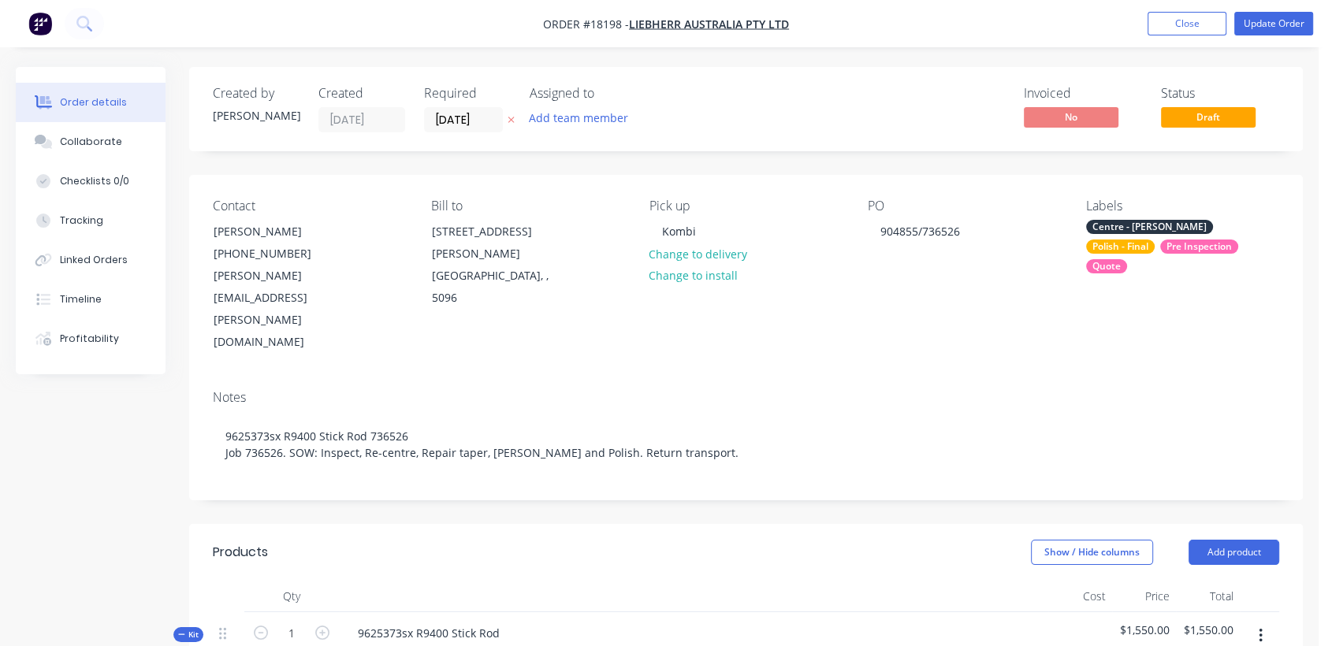
click at [1113, 227] on div "Centre - [PERSON_NAME]" at bounding box center [1149, 227] width 127 height 14
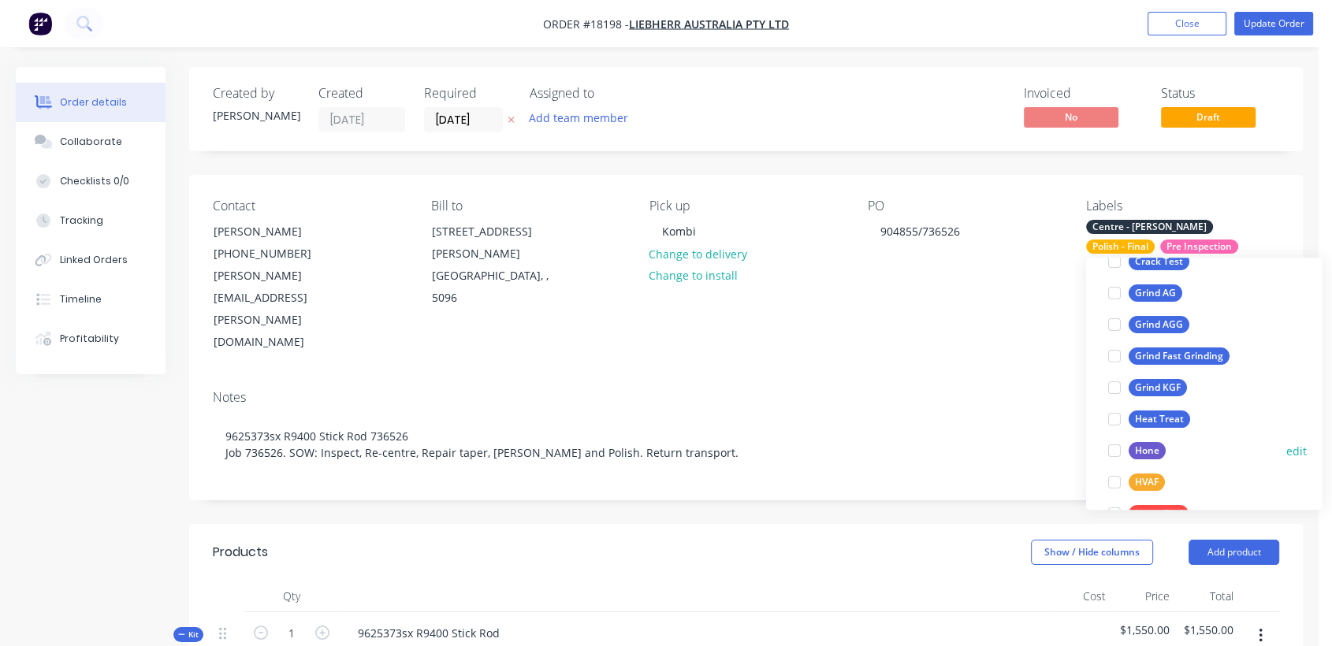
scroll to position [525, 0]
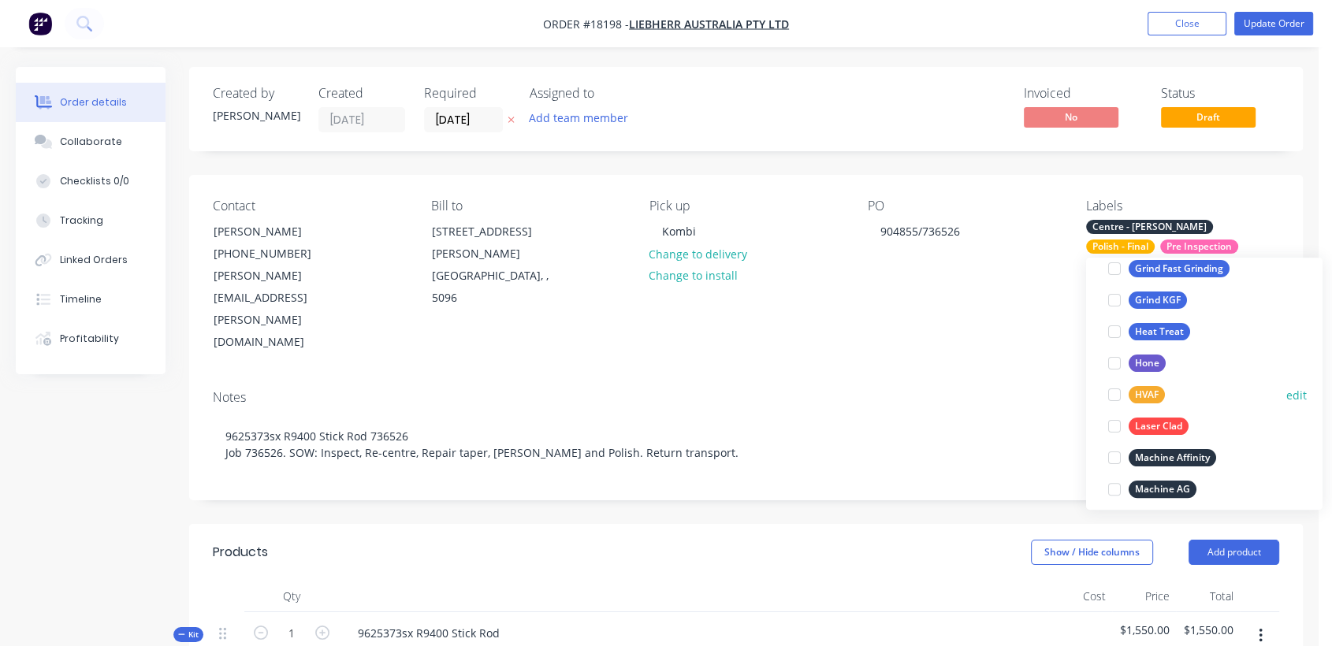
click at [1144, 388] on div "HVAF" at bounding box center [1146, 394] width 36 height 17
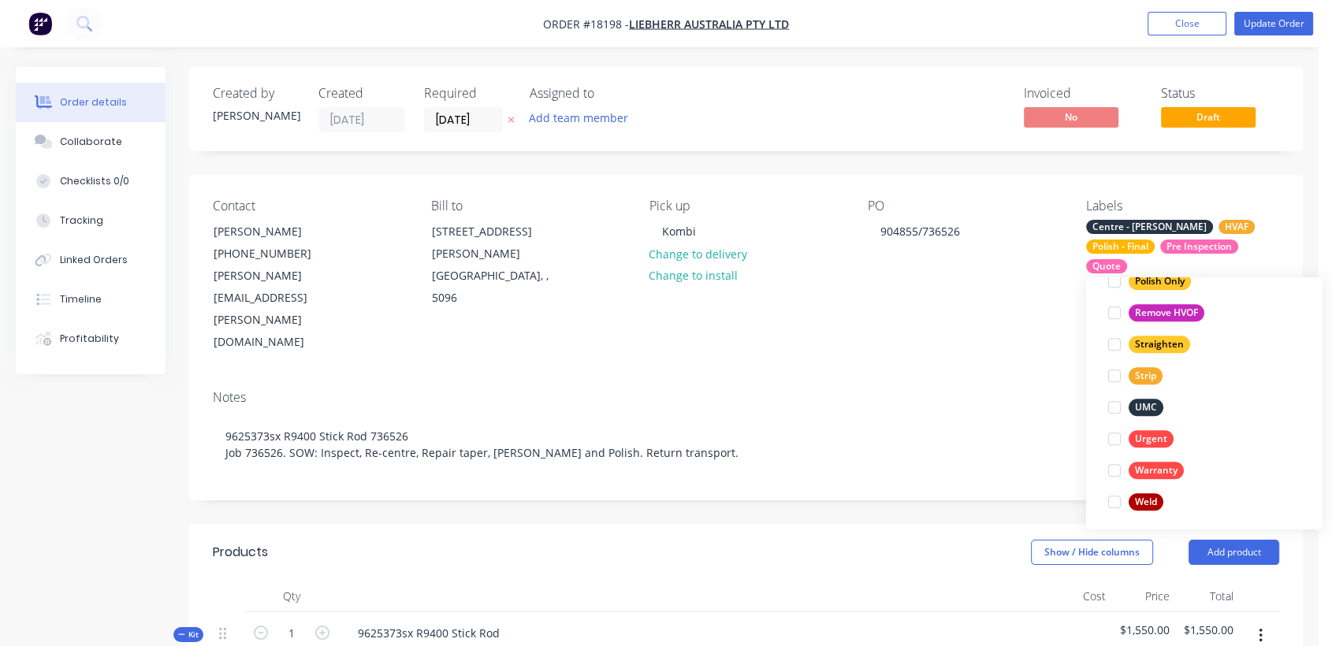
scroll to position [914, 0]
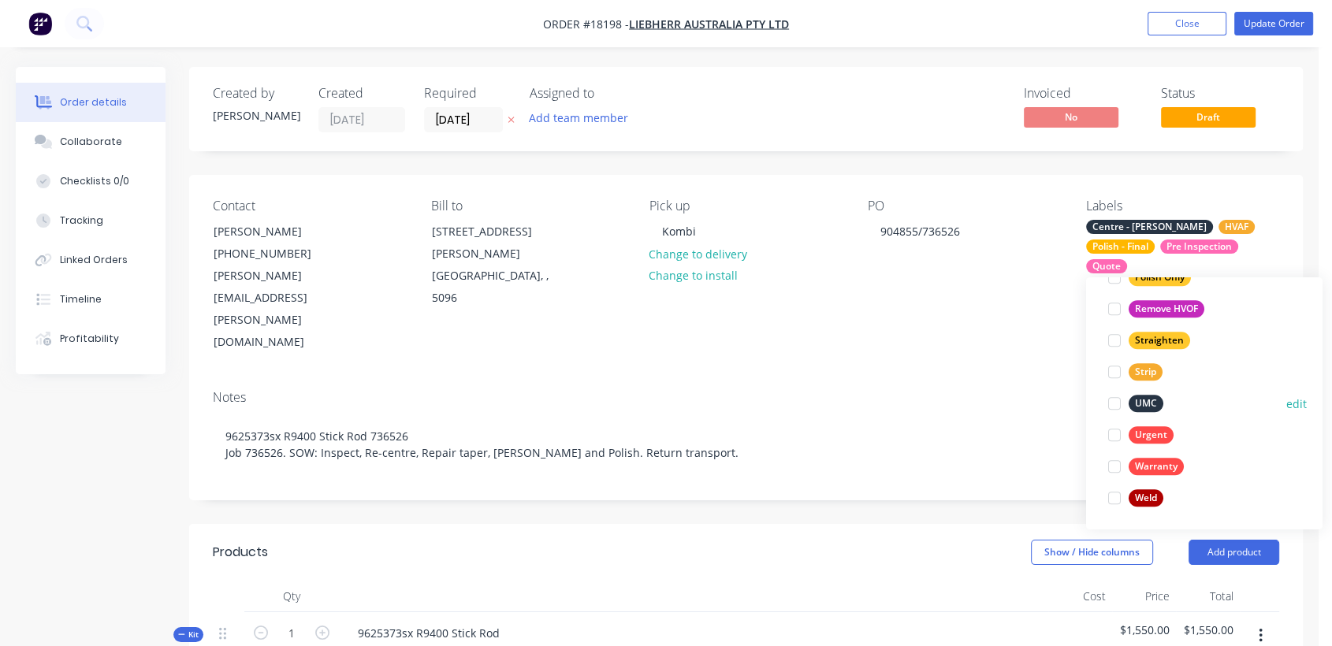
click at [1143, 401] on div "UMC" at bounding box center [1145, 403] width 35 height 17
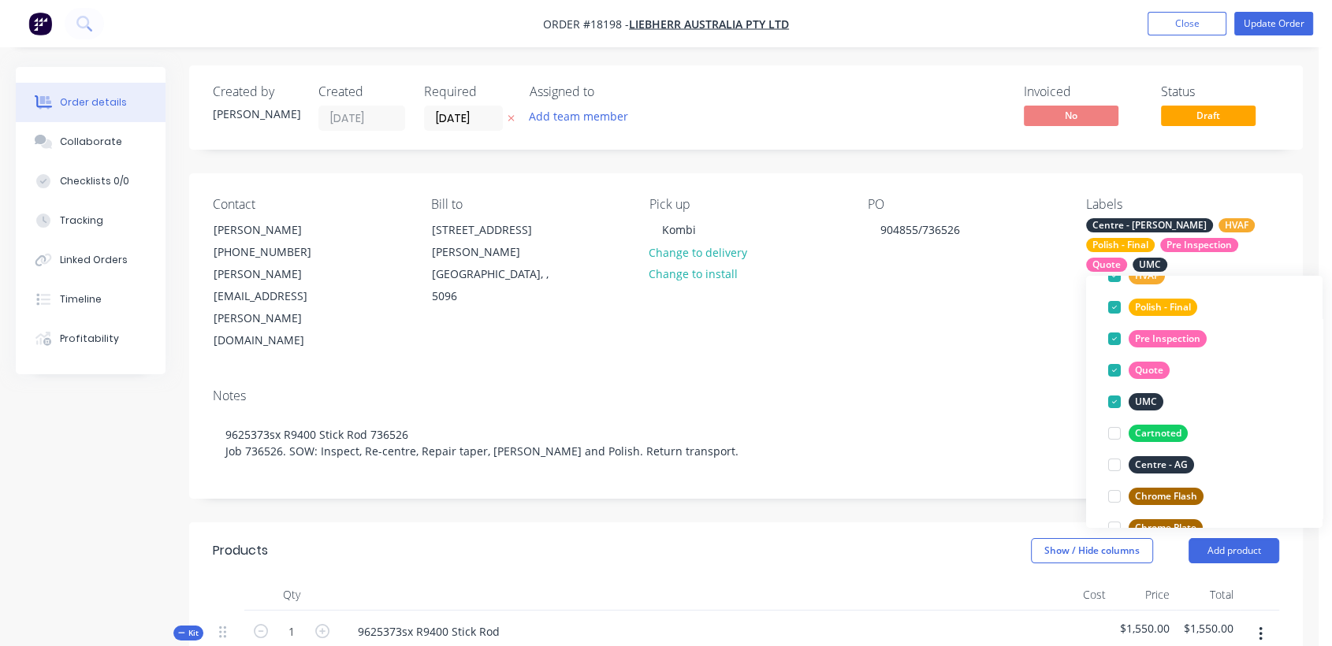
scroll to position [0, 0]
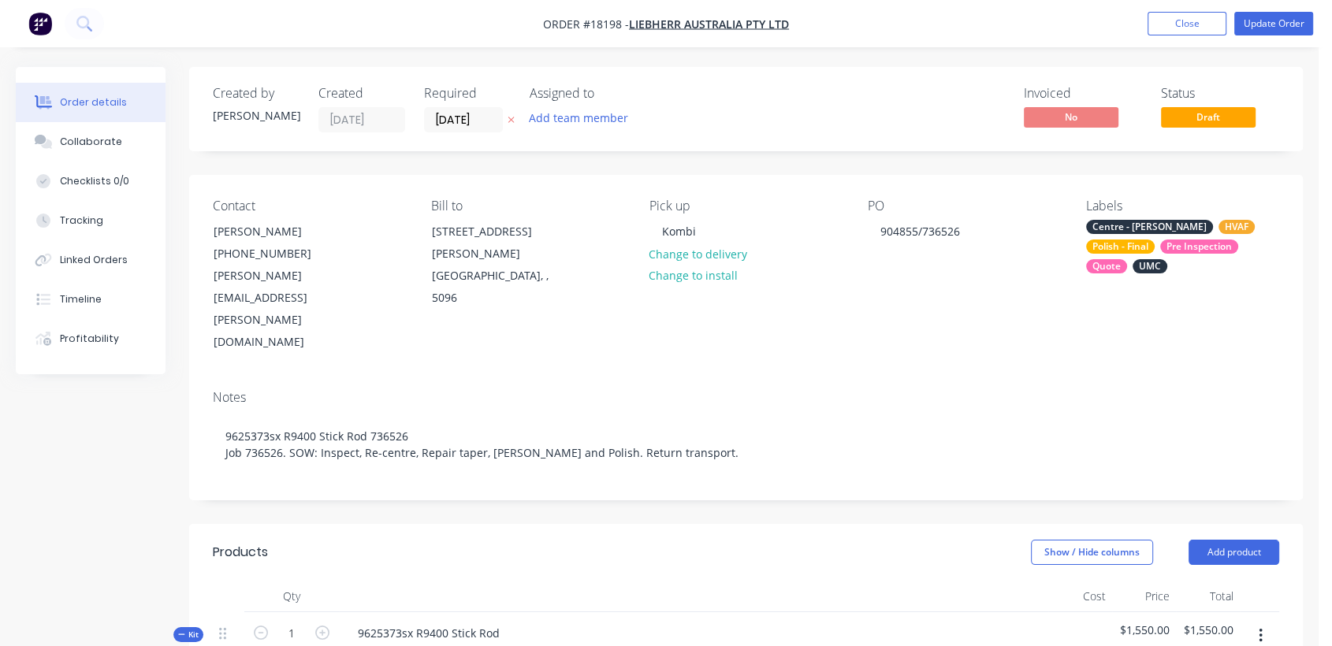
click at [861, 298] on div "Contact [PERSON_NAME] [PHONE_NUMBER] [PERSON_NAME][EMAIL_ADDRESS][PERSON_NAME][…" at bounding box center [746, 276] width 1114 height 203
click at [1192, 30] on button "Close" at bounding box center [1186, 24] width 79 height 24
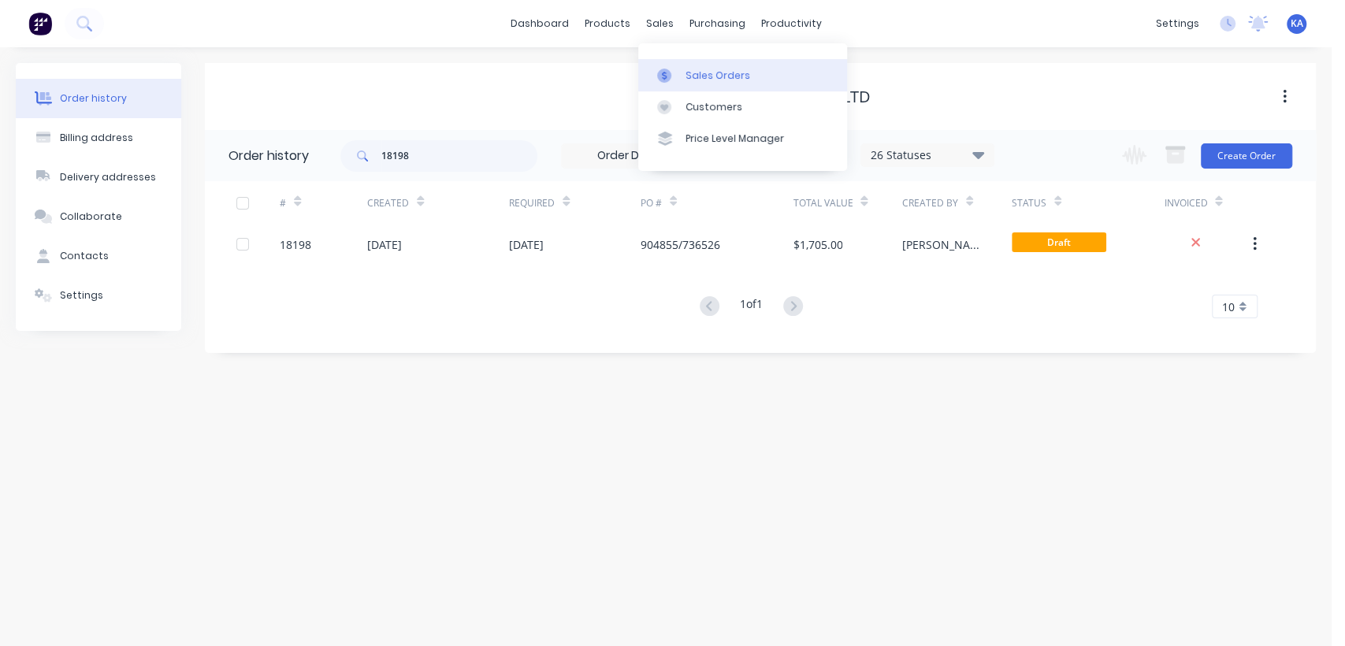
click at [697, 75] on div "Sales Orders" at bounding box center [718, 76] width 65 height 14
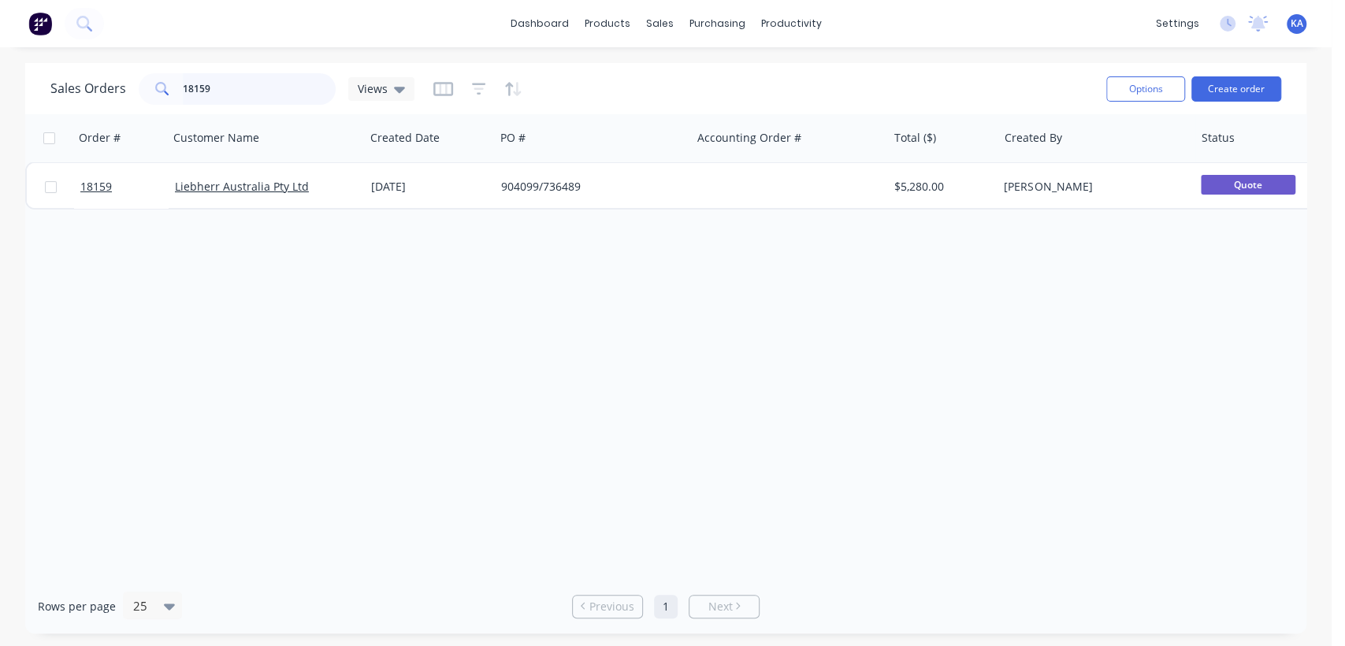
click at [242, 89] on input "18159" at bounding box center [260, 89] width 154 height 32
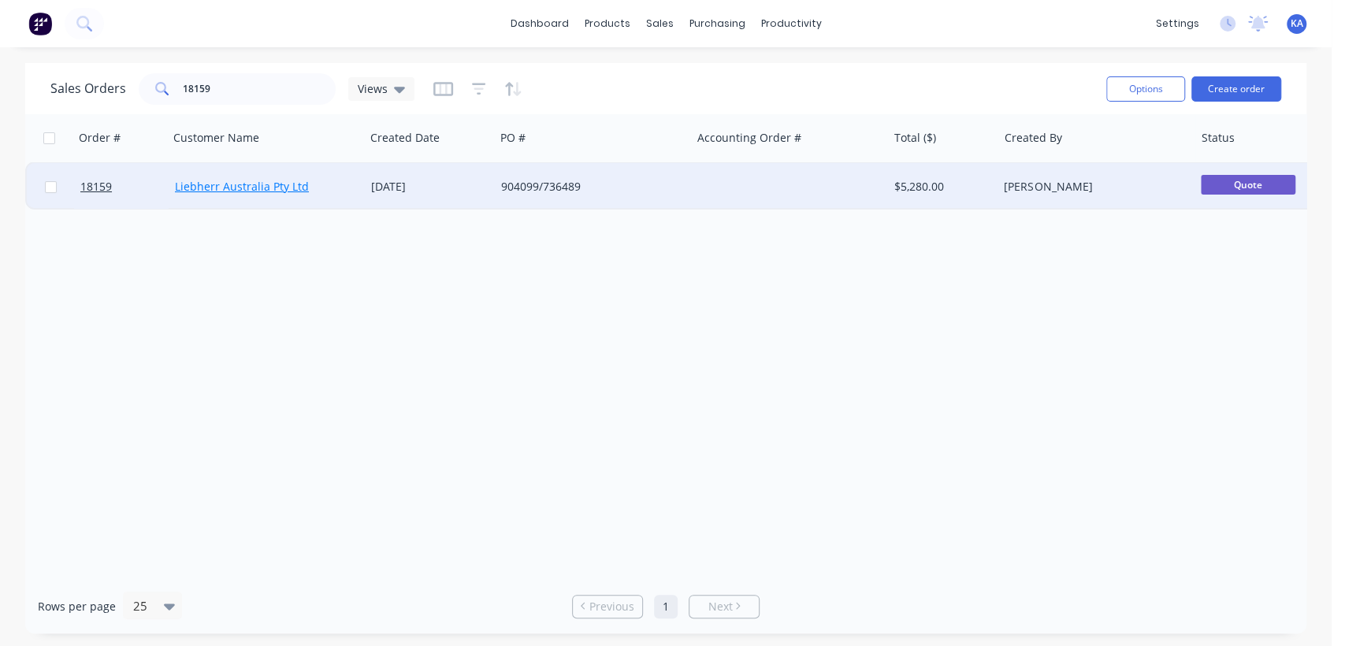
click at [240, 181] on link "Liebherr Australia Pty Ltd" at bounding box center [242, 186] width 134 height 15
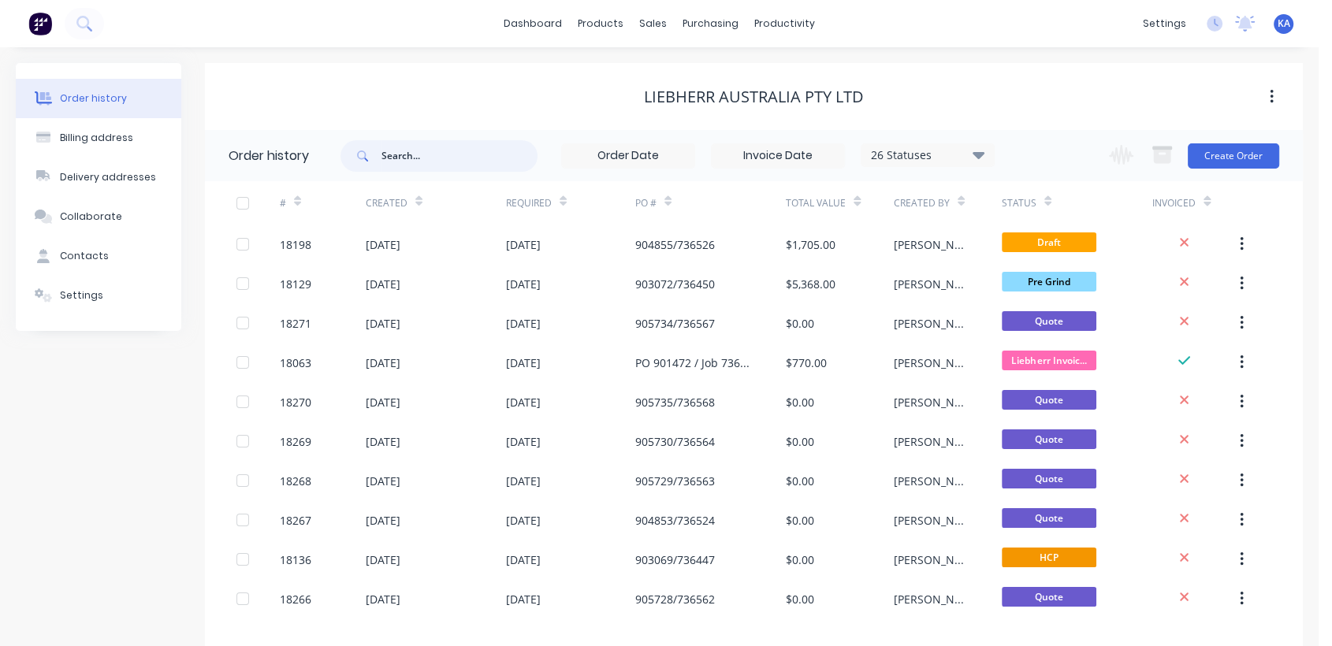
click at [397, 158] on input "text" at bounding box center [459, 156] width 156 height 32
type input "18159"
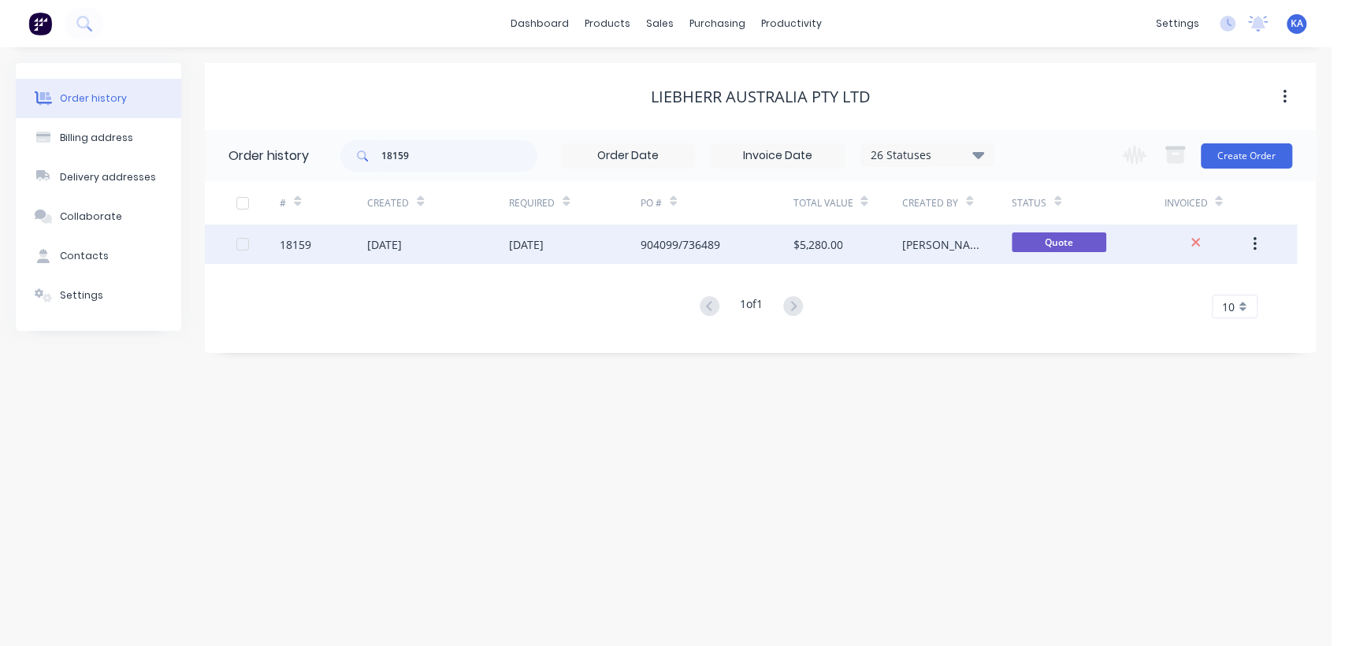
click at [544, 247] on div "[DATE]" at bounding box center [526, 244] width 35 height 17
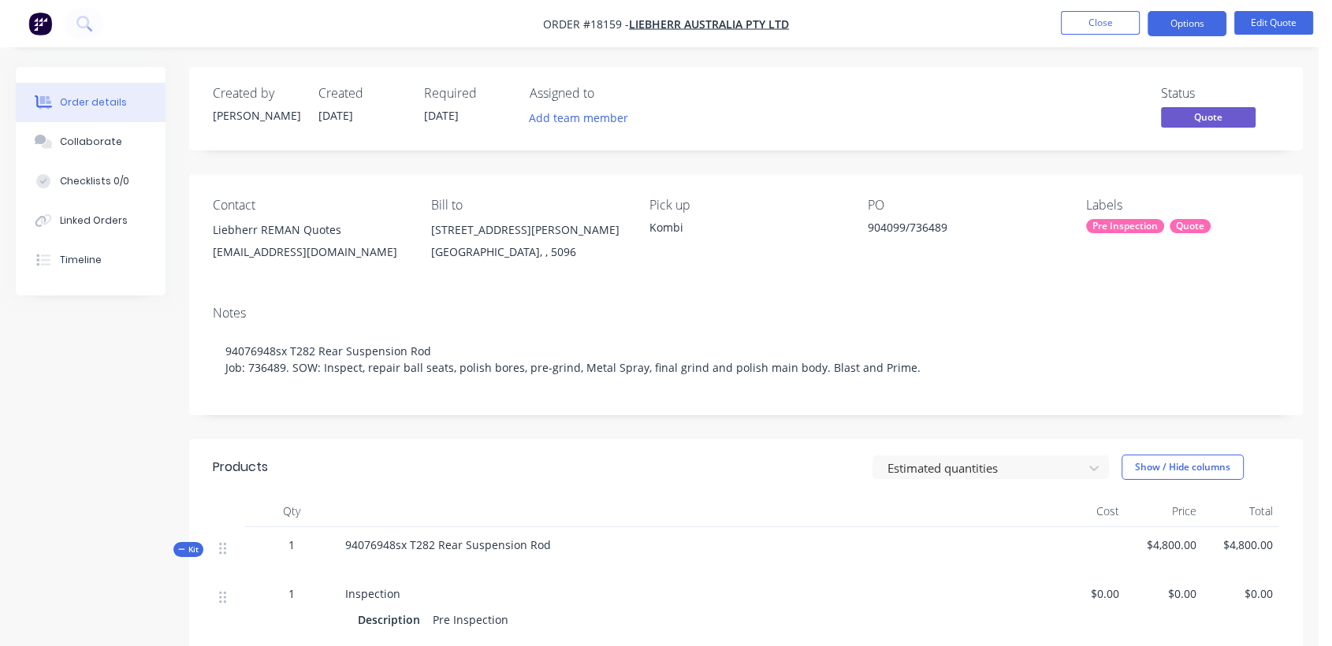
click at [1134, 219] on div "Pre Inspection" at bounding box center [1125, 226] width 78 height 14
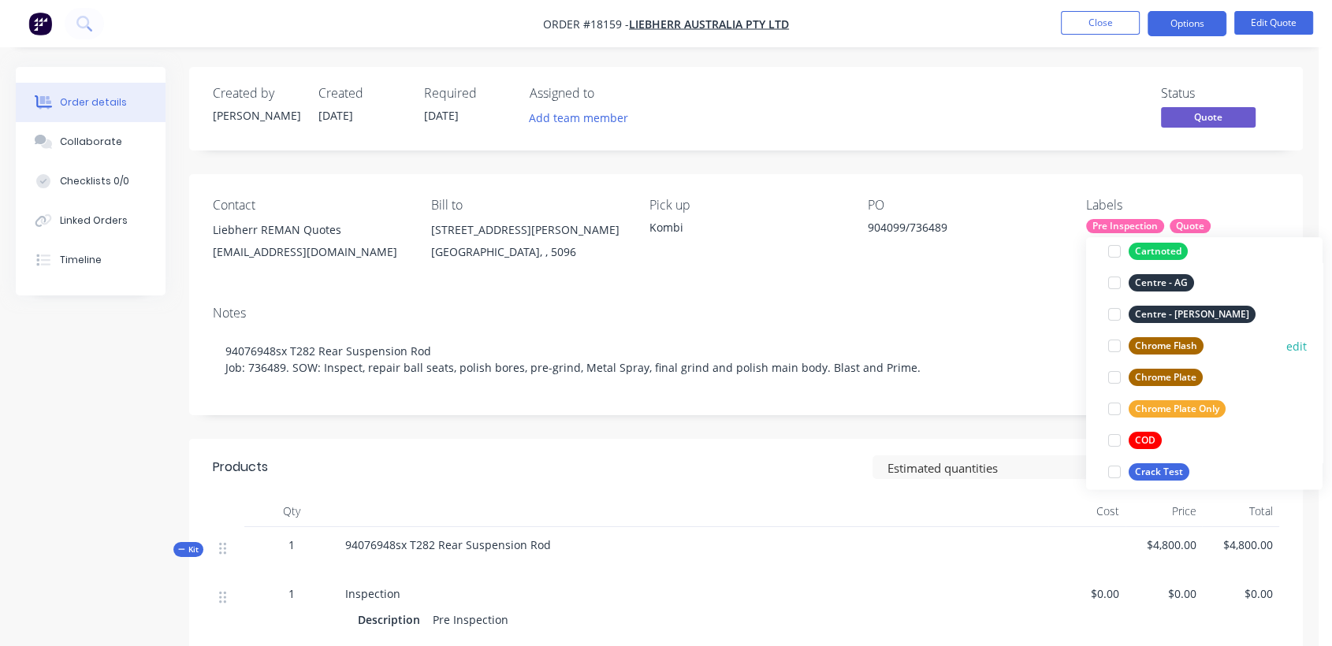
scroll to position [262, 0]
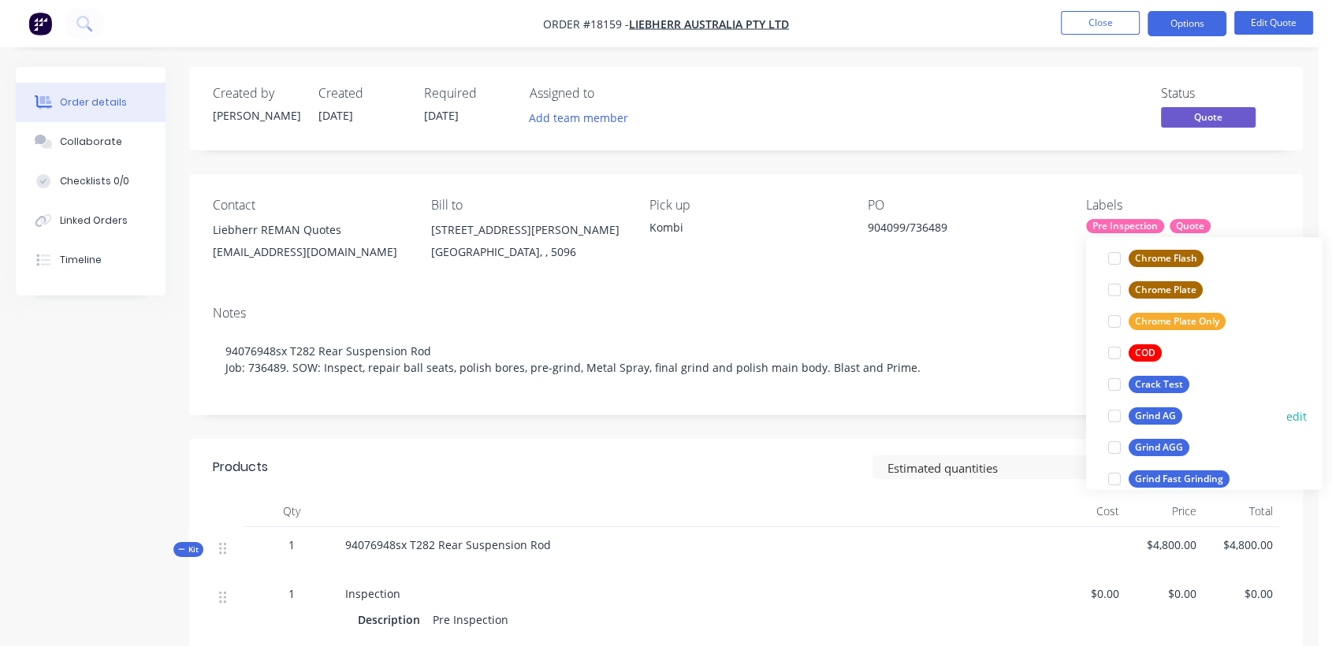
click at [1166, 409] on div "Grind AG" at bounding box center [1155, 415] width 54 height 17
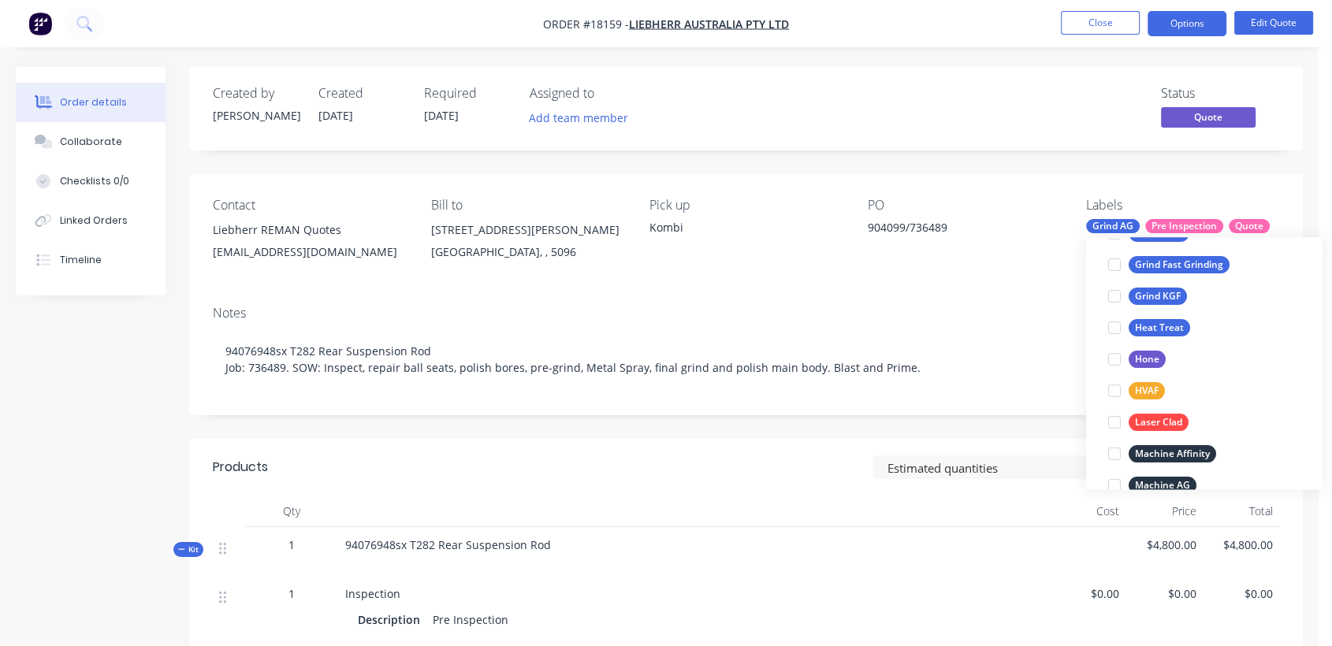
scroll to position [525, 0]
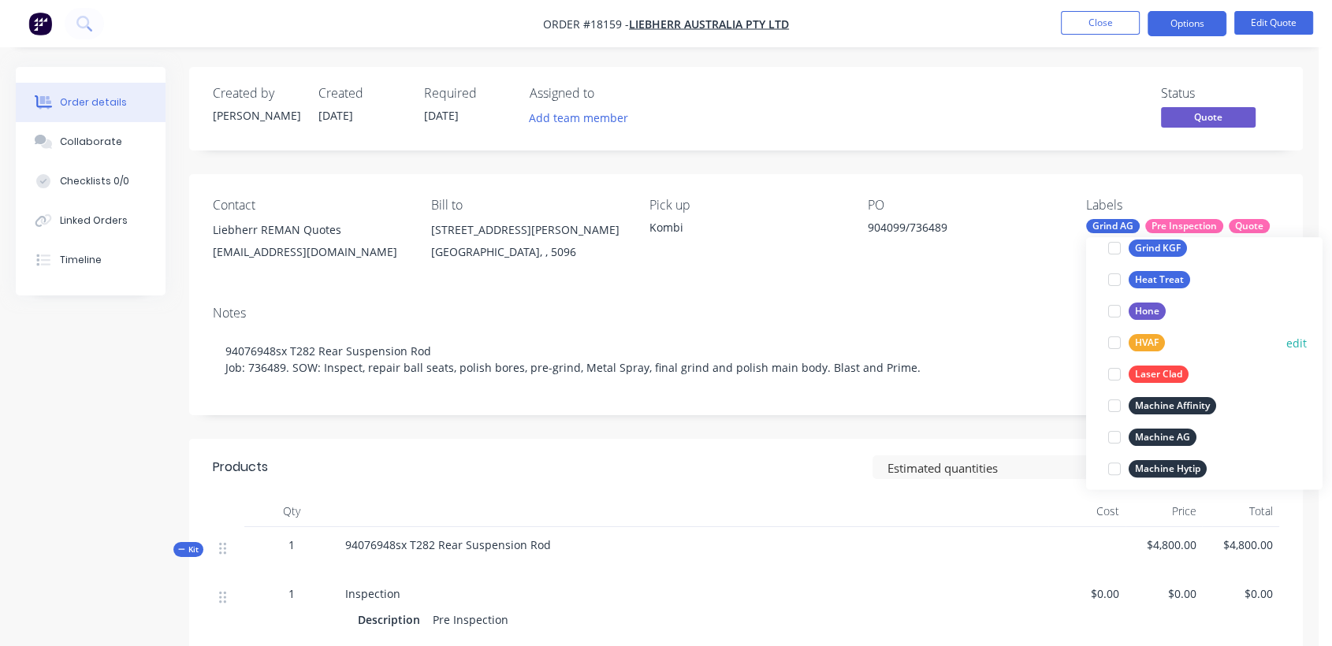
click at [1155, 339] on div "HVAF" at bounding box center [1146, 342] width 36 height 17
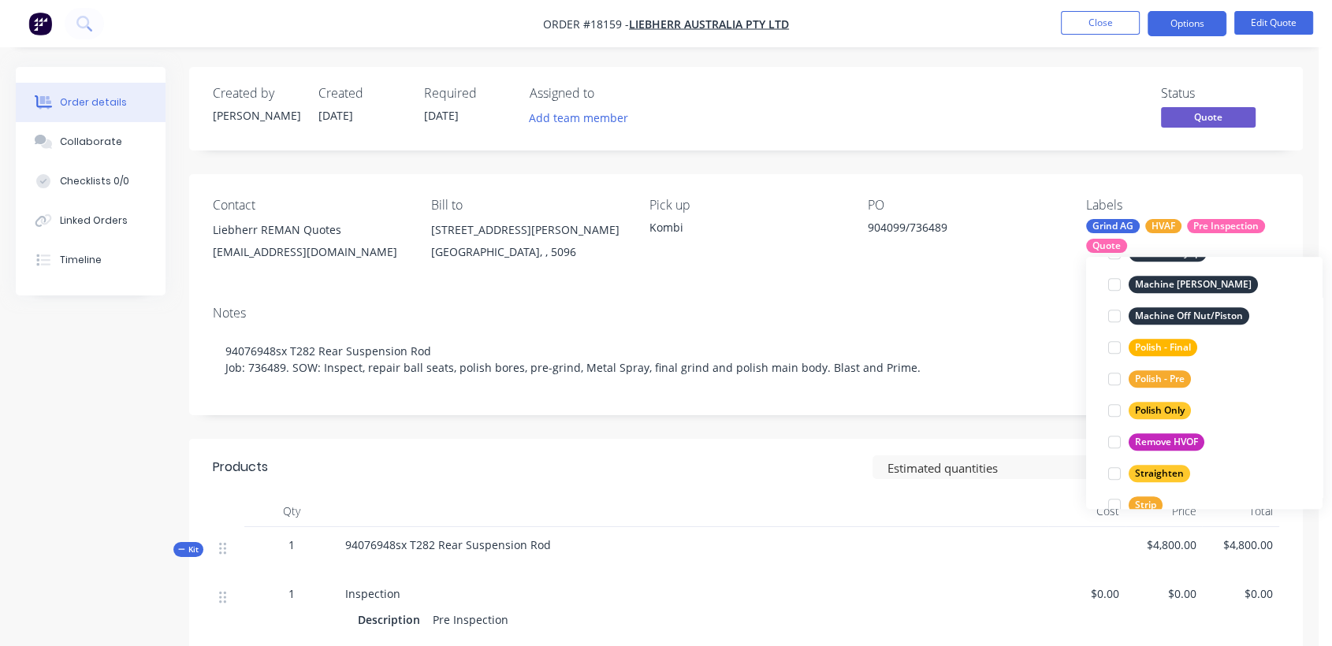
scroll to position [840, 0]
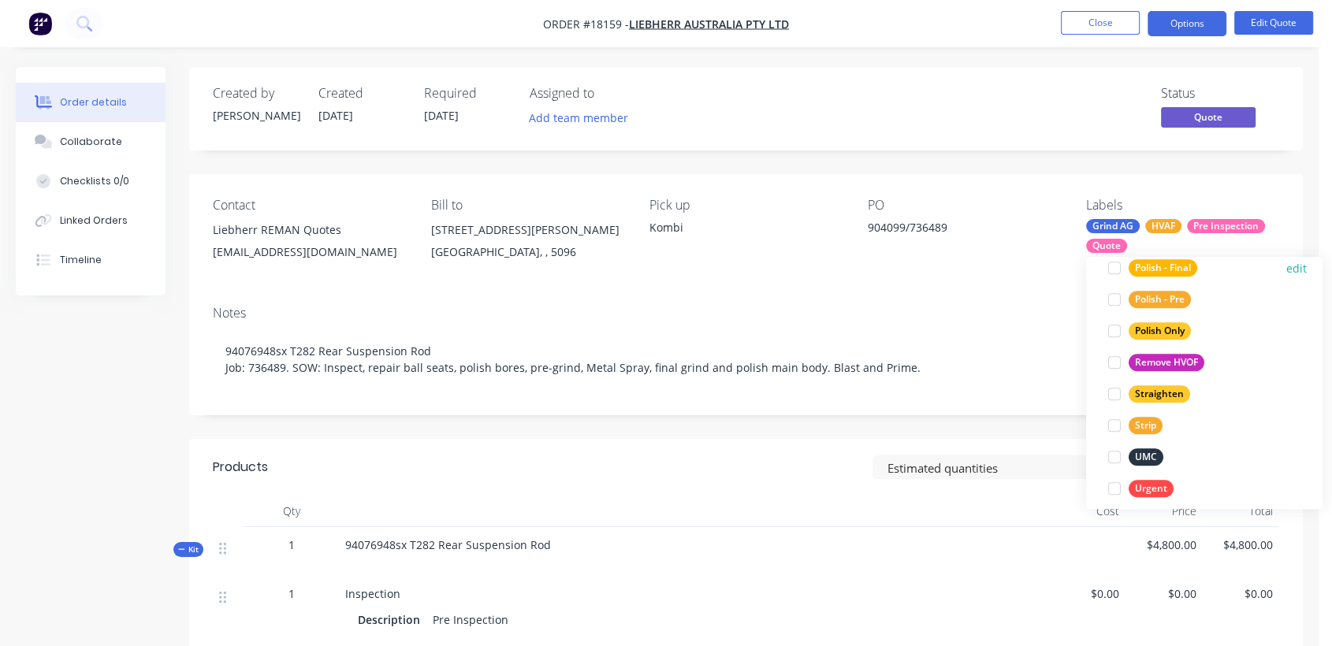
click at [1168, 266] on div "Polish - Final" at bounding box center [1162, 267] width 69 height 17
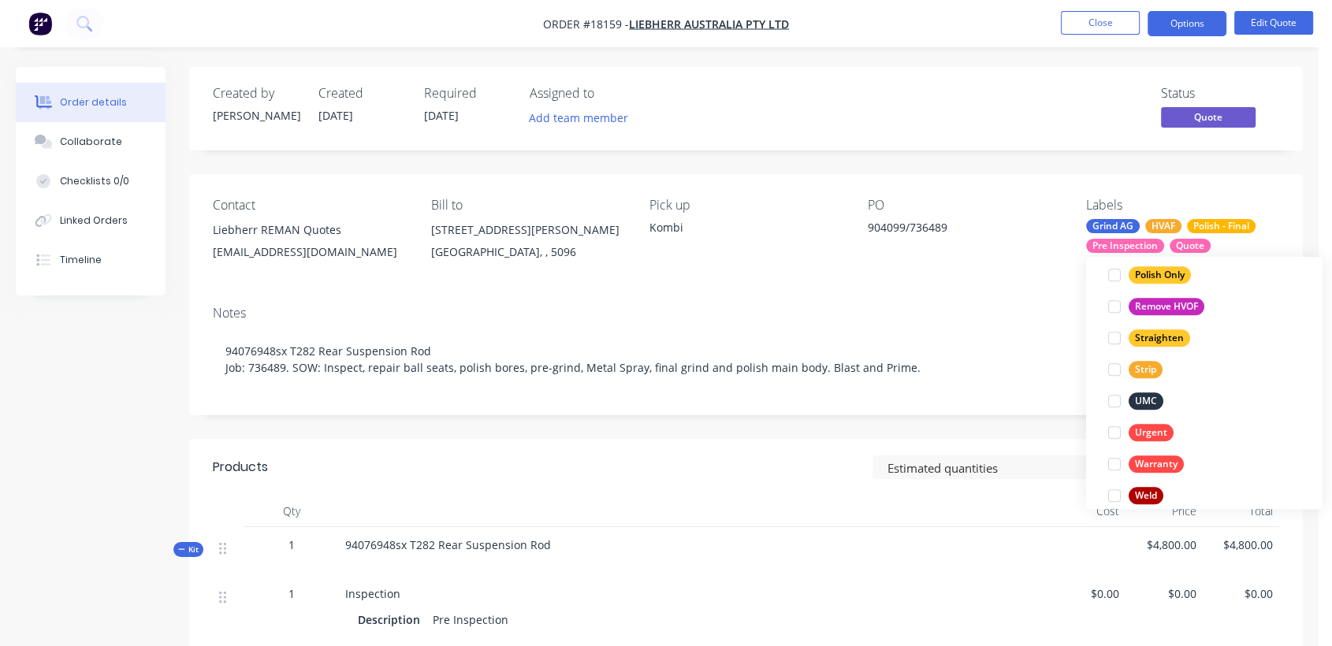
scroll to position [914, 0]
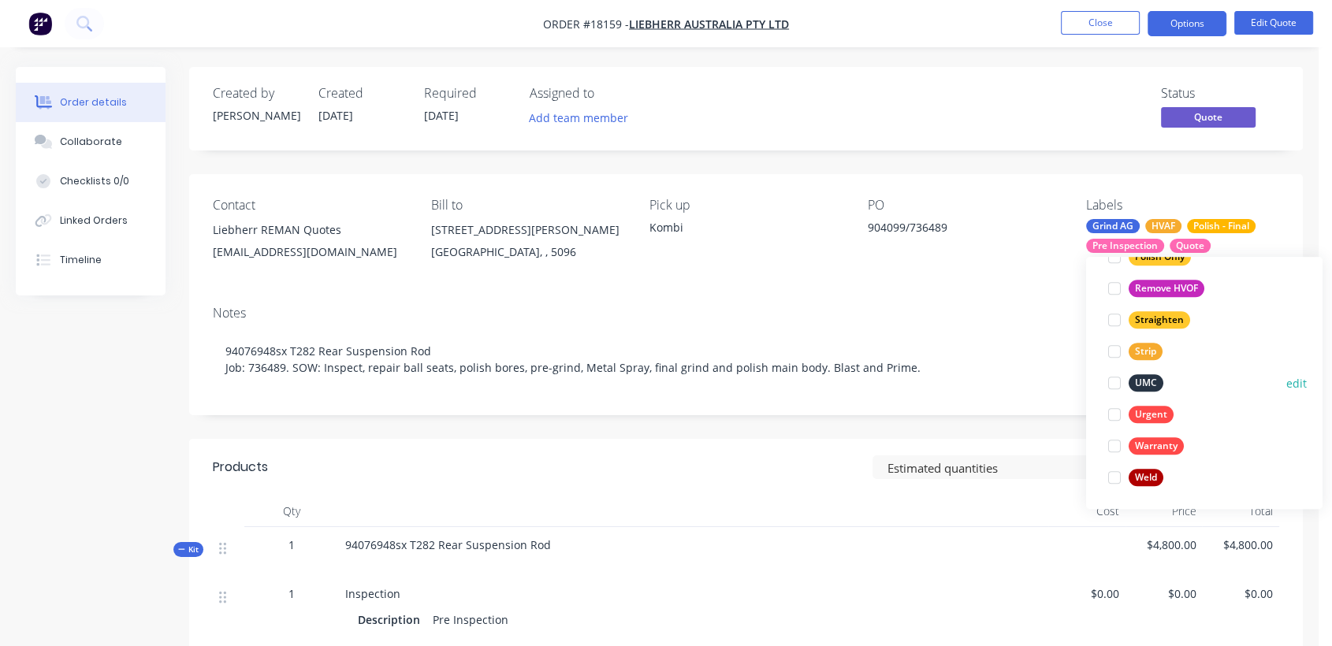
click at [1154, 381] on div "UMC" at bounding box center [1145, 382] width 35 height 17
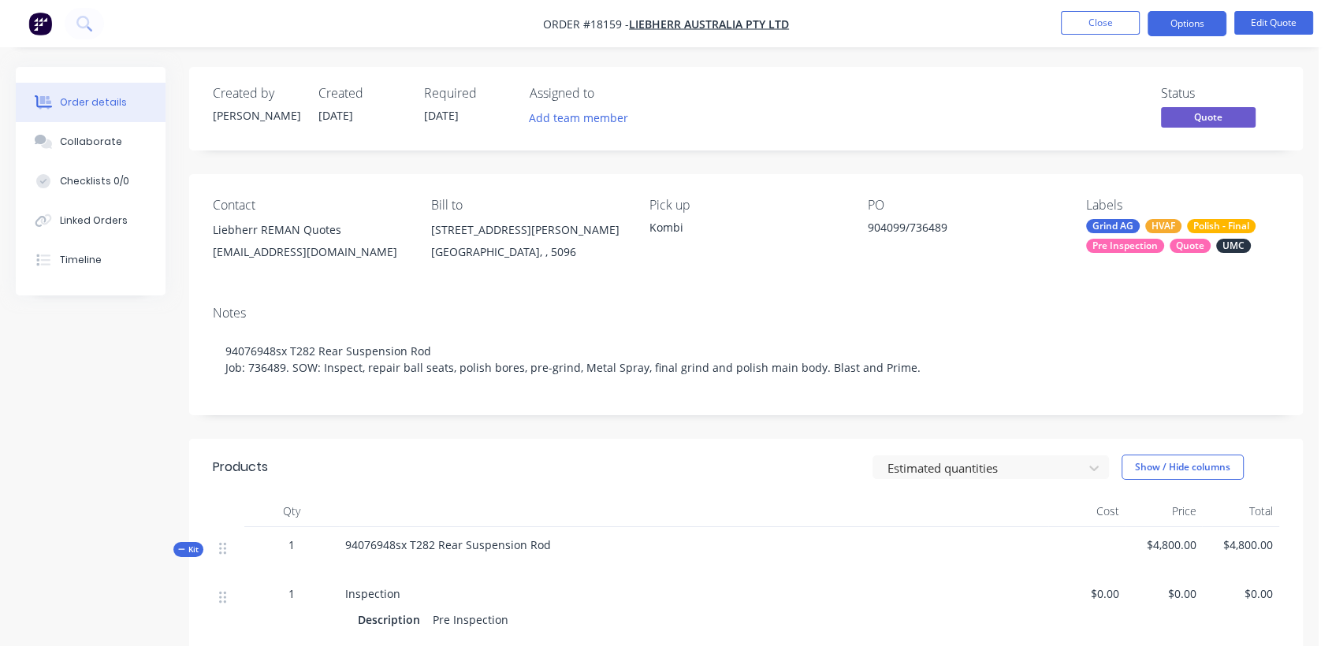
click at [765, 303] on div "Notes 94076948sx T282 Rear Suspension Rod Job: 736489. SOW: Inspect, repair bal…" at bounding box center [746, 354] width 1114 height 122
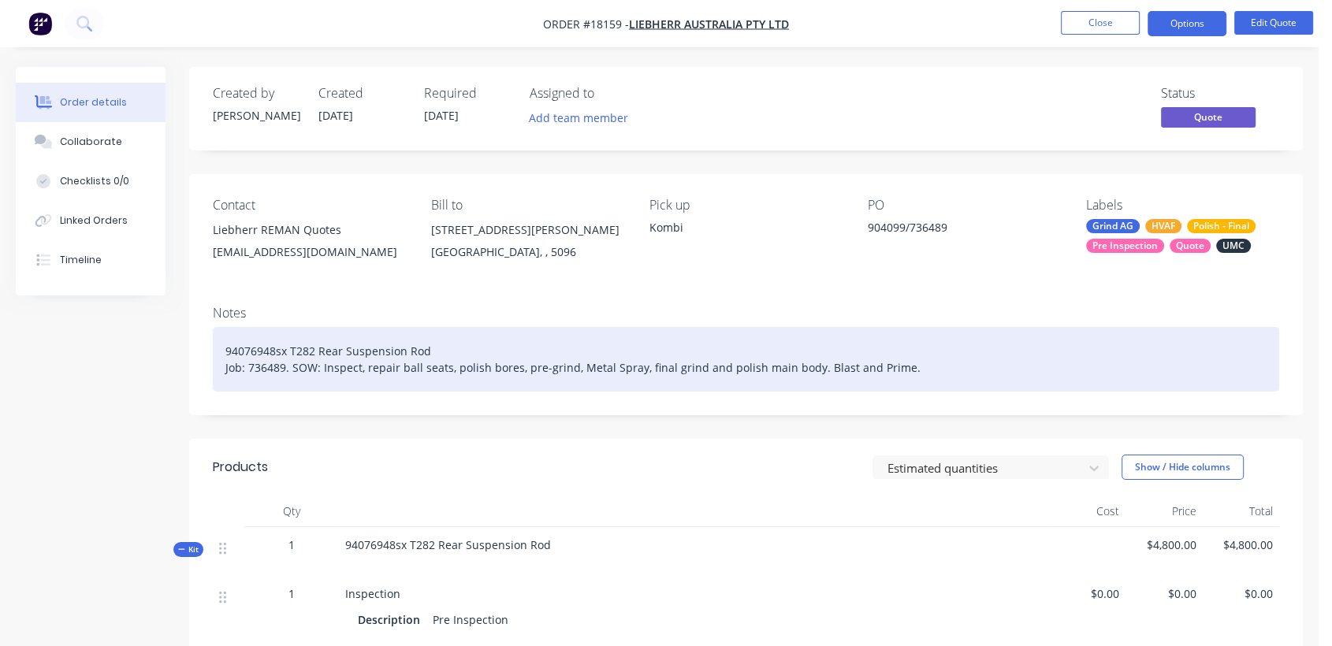
click at [465, 356] on div "94076948sx T282 Rear Suspension Rod Job: 736489. SOW: Inspect, repair ball seat…" at bounding box center [746, 359] width 1066 height 65
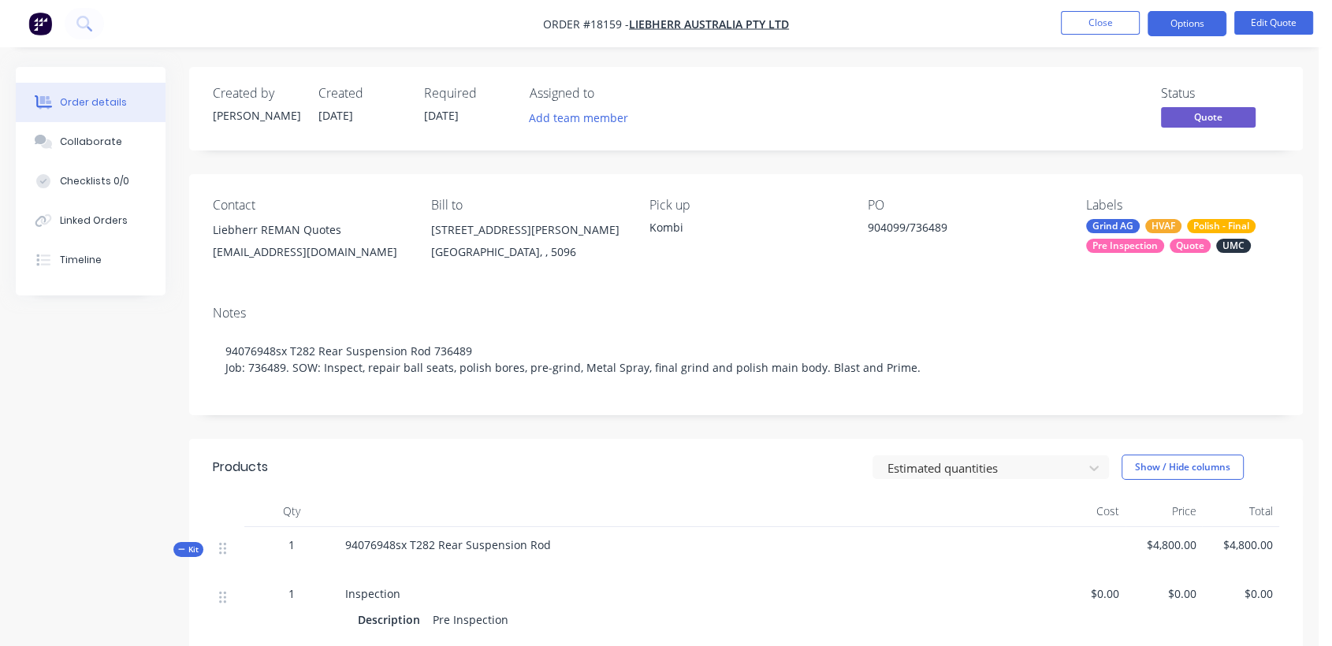
click at [608, 455] on div "Estimated quantities Show / Hide columns" at bounding box center [859, 467] width 839 height 25
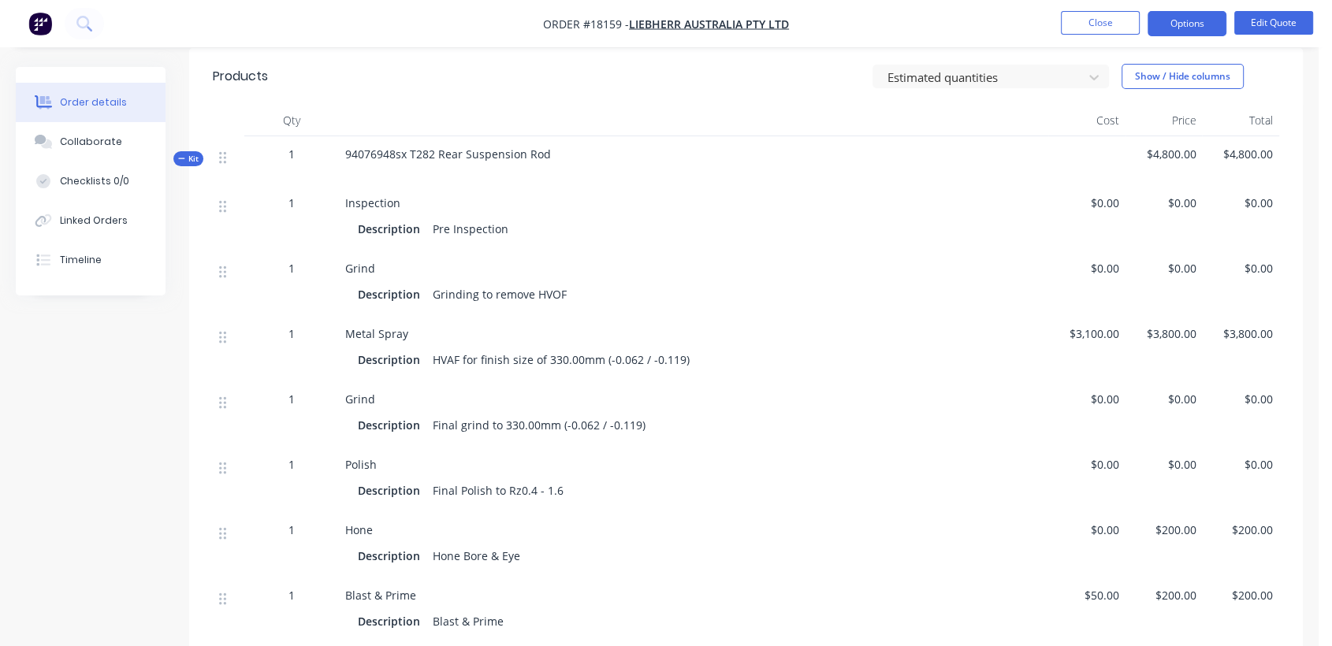
scroll to position [437, 0]
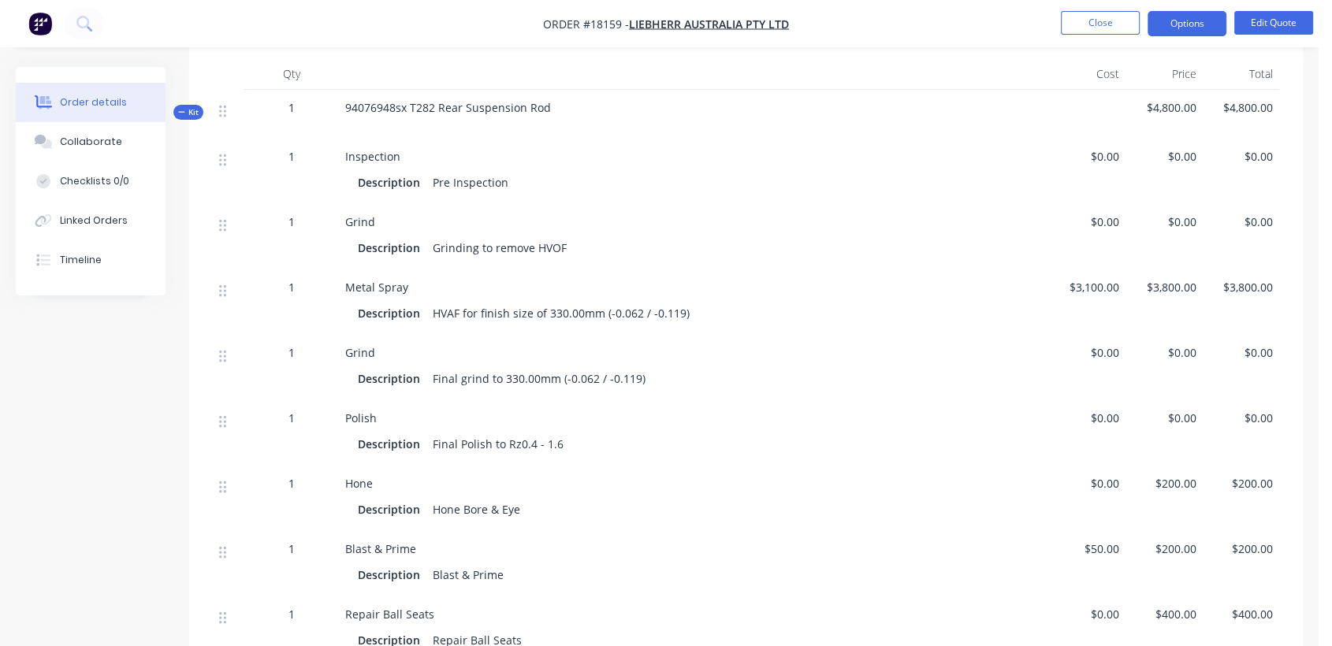
click at [574, 441] on div "Description Final Polish to Rz0.4 - 1.6" at bounding box center [693, 444] width 671 height 23
click at [556, 437] on div "Final Polish to Rz0.4 - 1.6" at bounding box center [497, 444] width 143 height 23
click at [1280, 13] on button "Edit Quote" at bounding box center [1273, 23] width 79 height 24
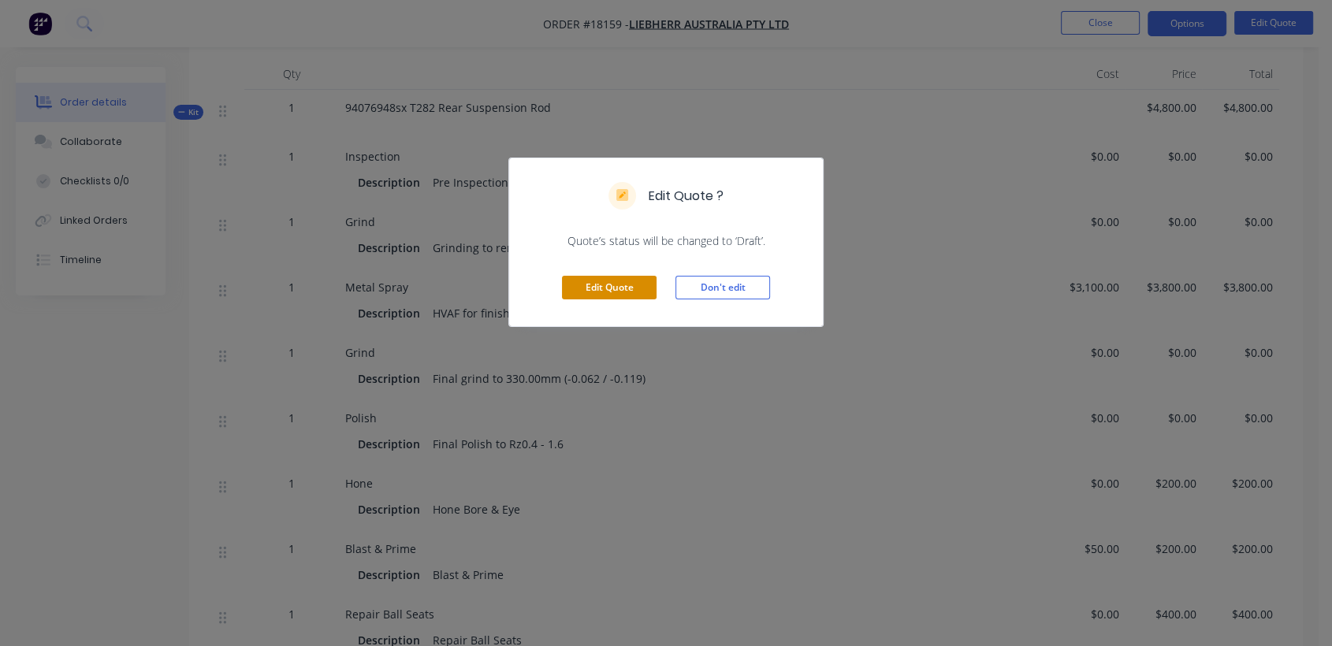
click at [629, 278] on button "Edit Quote" at bounding box center [609, 288] width 95 height 24
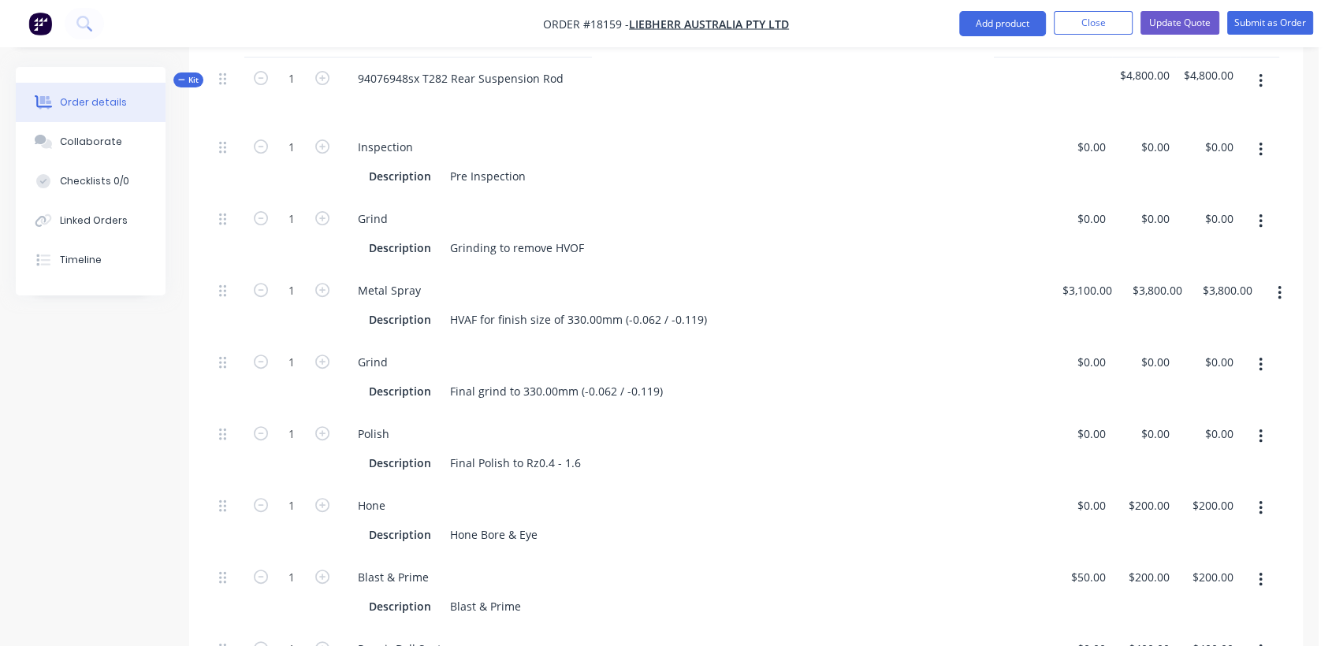
scroll to position [700, 0]
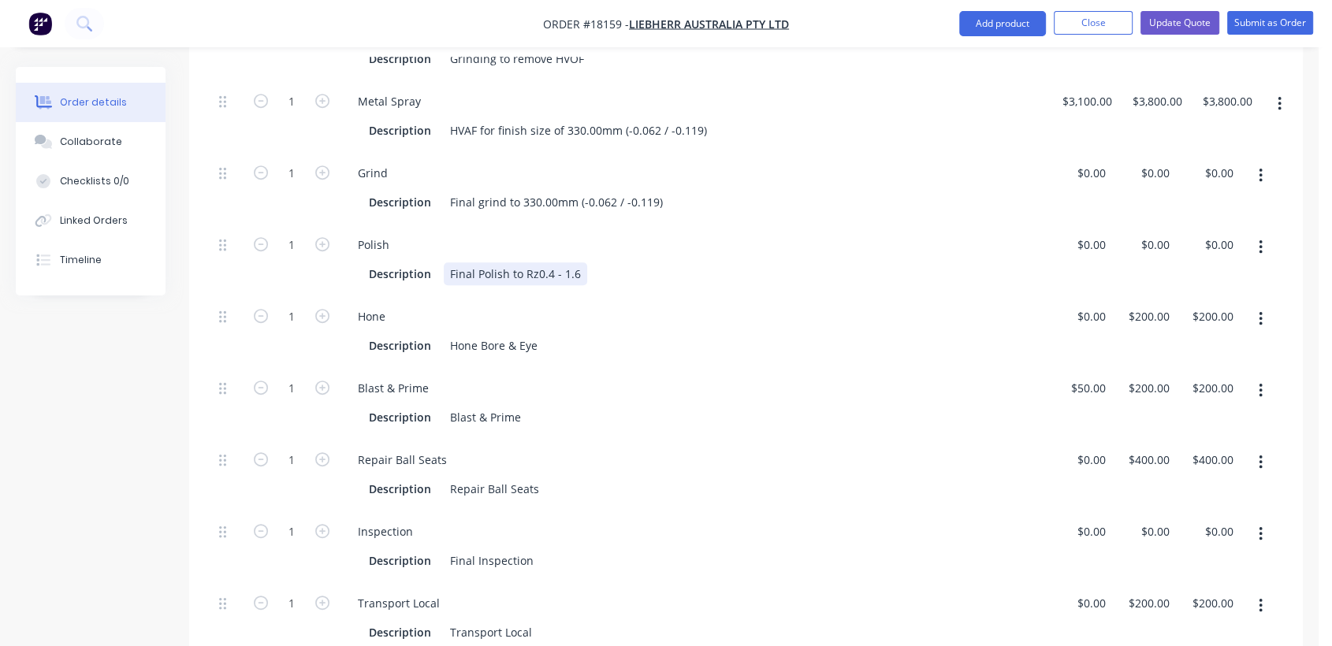
click at [579, 262] on div "Final Polish to Rz0.4 - 1.6" at bounding box center [515, 273] width 143 height 23
click at [715, 406] on div "Description Blast & Prime" at bounding box center [691, 417] width 656 height 23
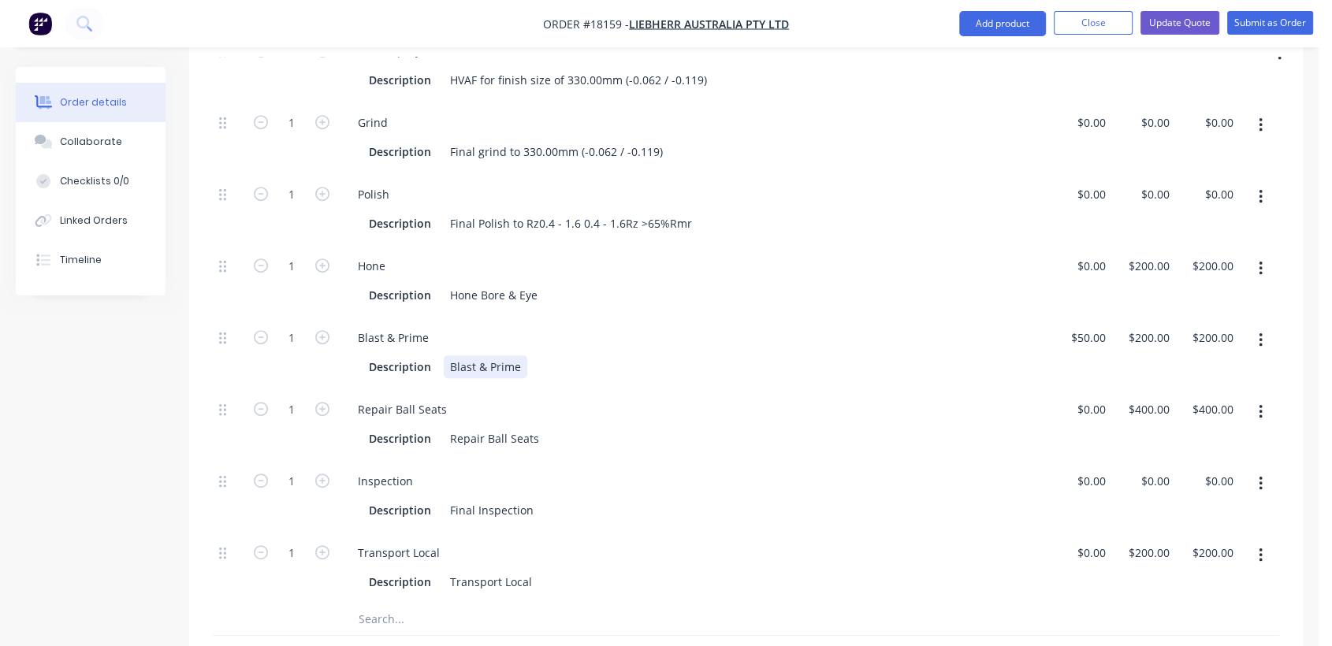
scroll to position [788, 0]
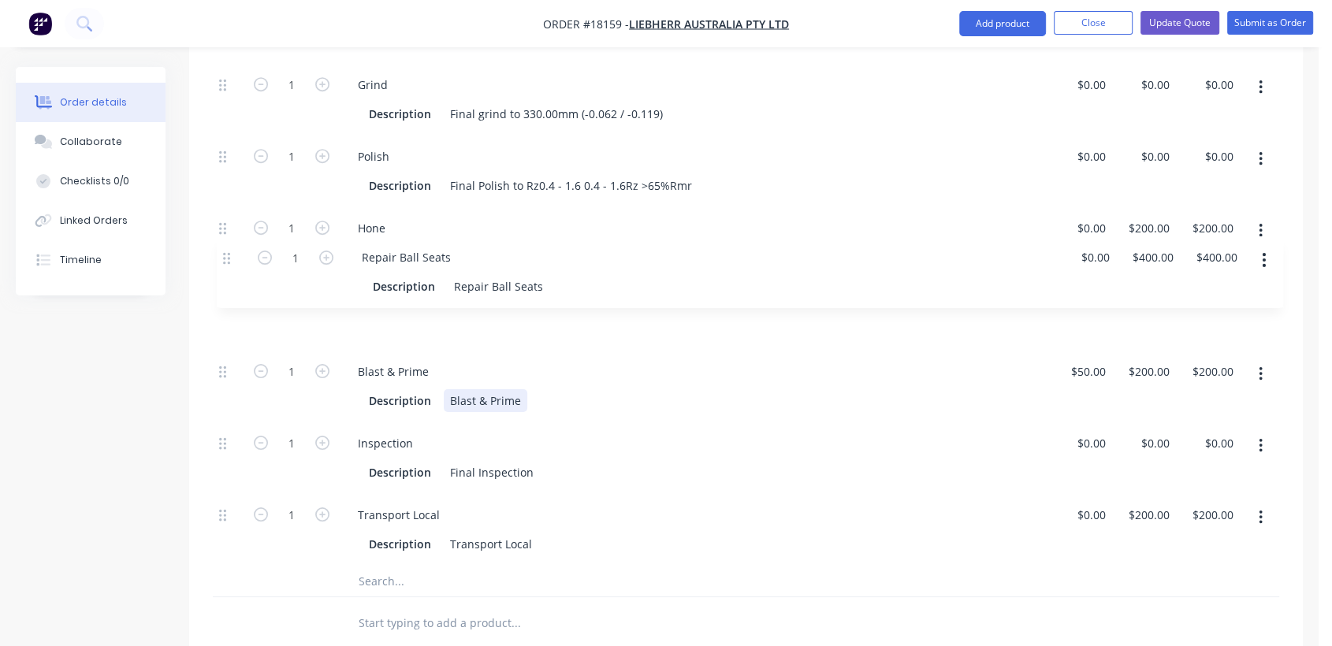
drag, startPoint x: 223, startPoint y: 350, endPoint x: 230, endPoint y: 250, distance: 100.3
click at [230, 250] on div "1 Inspection Description Pre Inspection $0.00 $0.00 $0.00 $0.00 $0.00 $0.00 1 G…" at bounding box center [746, 207] width 1066 height 717
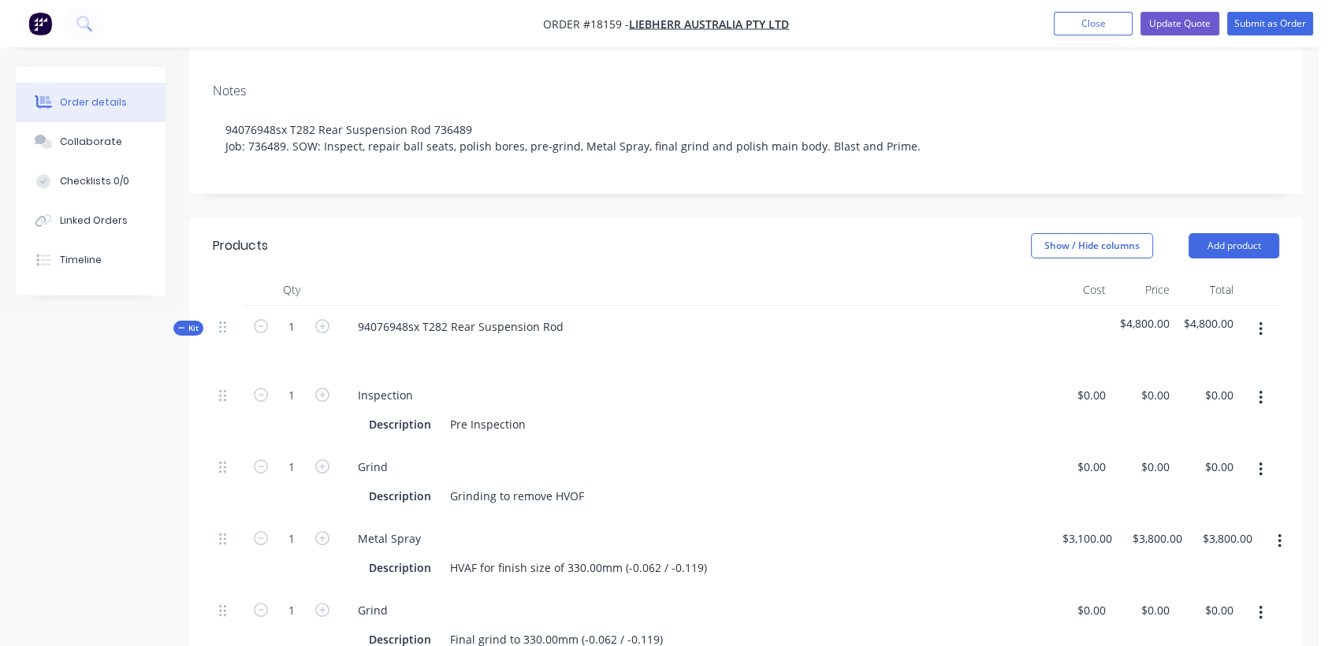
scroll to position [0, 0]
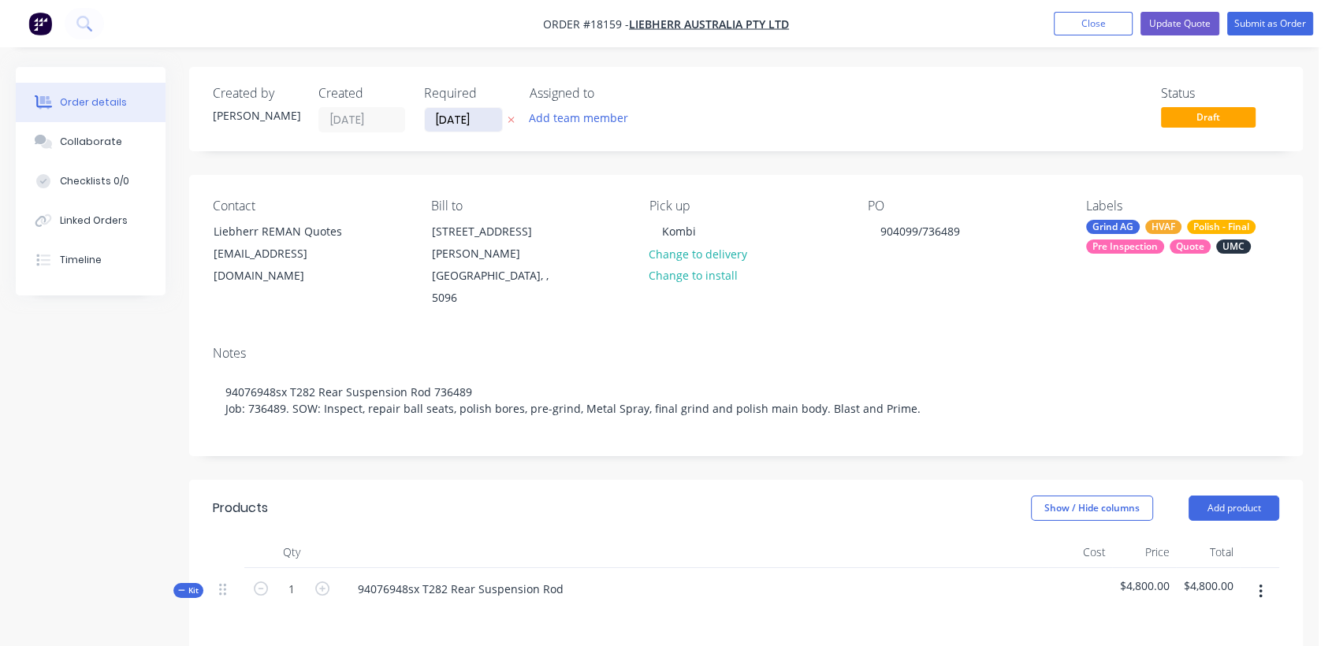
click at [462, 128] on input "[DATE]" at bounding box center [463, 120] width 77 height 24
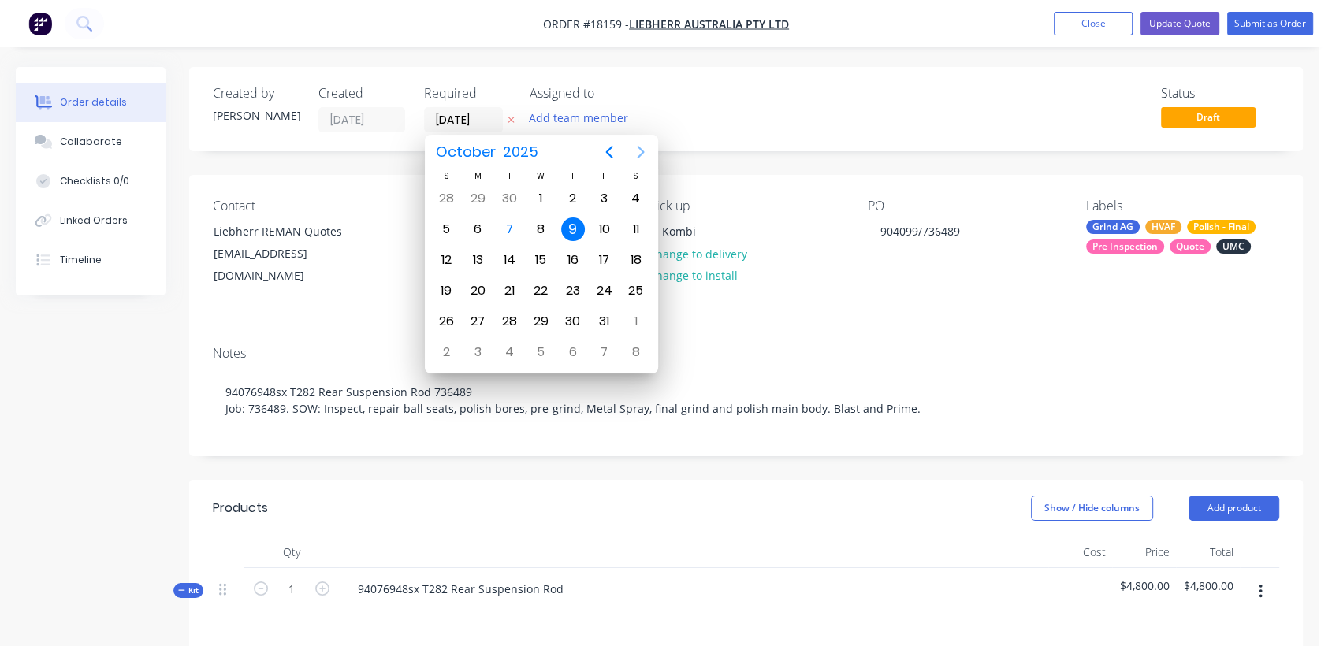
click at [648, 153] on icon "Next page" at bounding box center [640, 152] width 19 height 19
click at [446, 348] on div "30" at bounding box center [446, 352] width 24 height 24
type input "[DATE]"
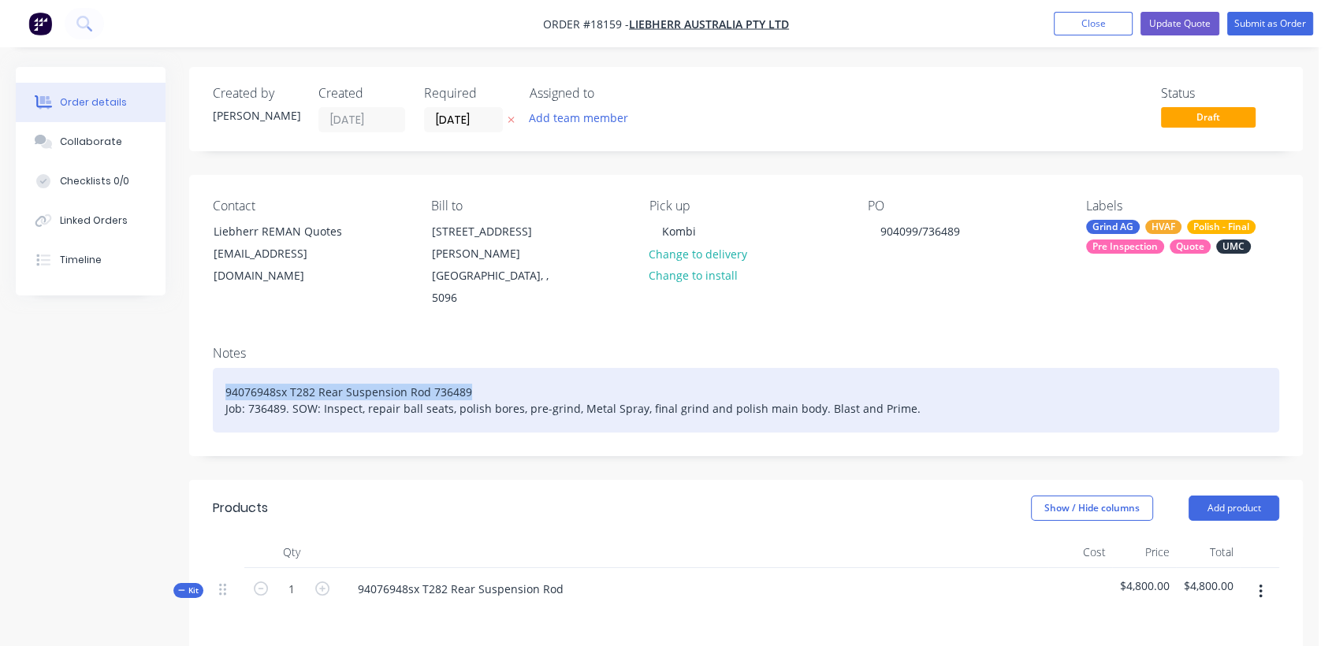
drag, startPoint x: 470, startPoint y: 368, endPoint x: 170, endPoint y: 329, distance: 301.9
copy div "94076948sx T282 Rear Suspension Rod 736489"
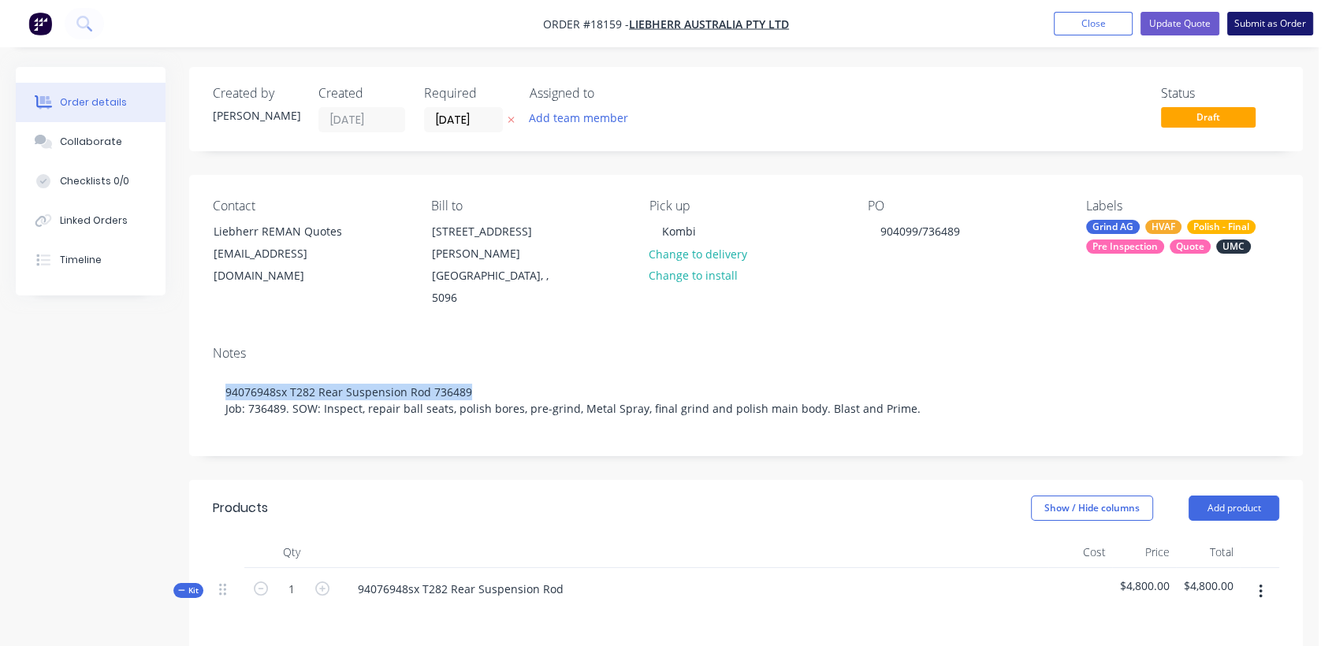
click at [1273, 17] on button "Submit as Order" at bounding box center [1270, 24] width 86 height 24
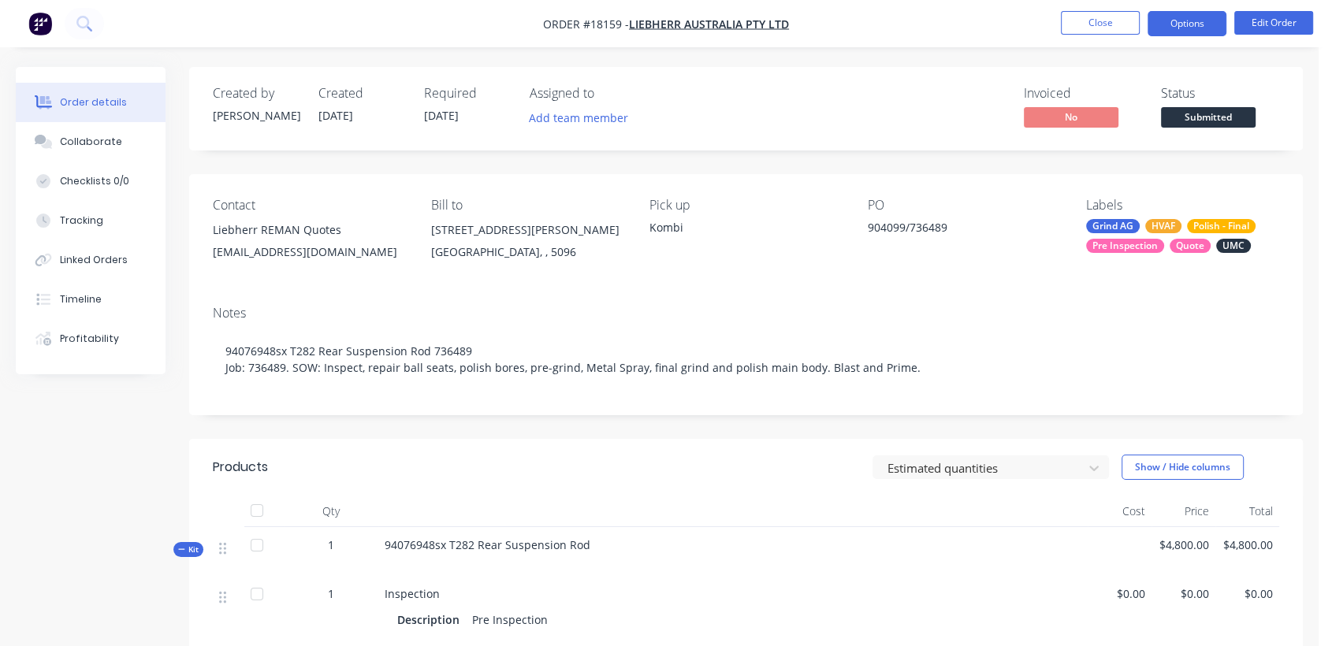
click at [1184, 24] on button "Options" at bounding box center [1186, 23] width 79 height 25
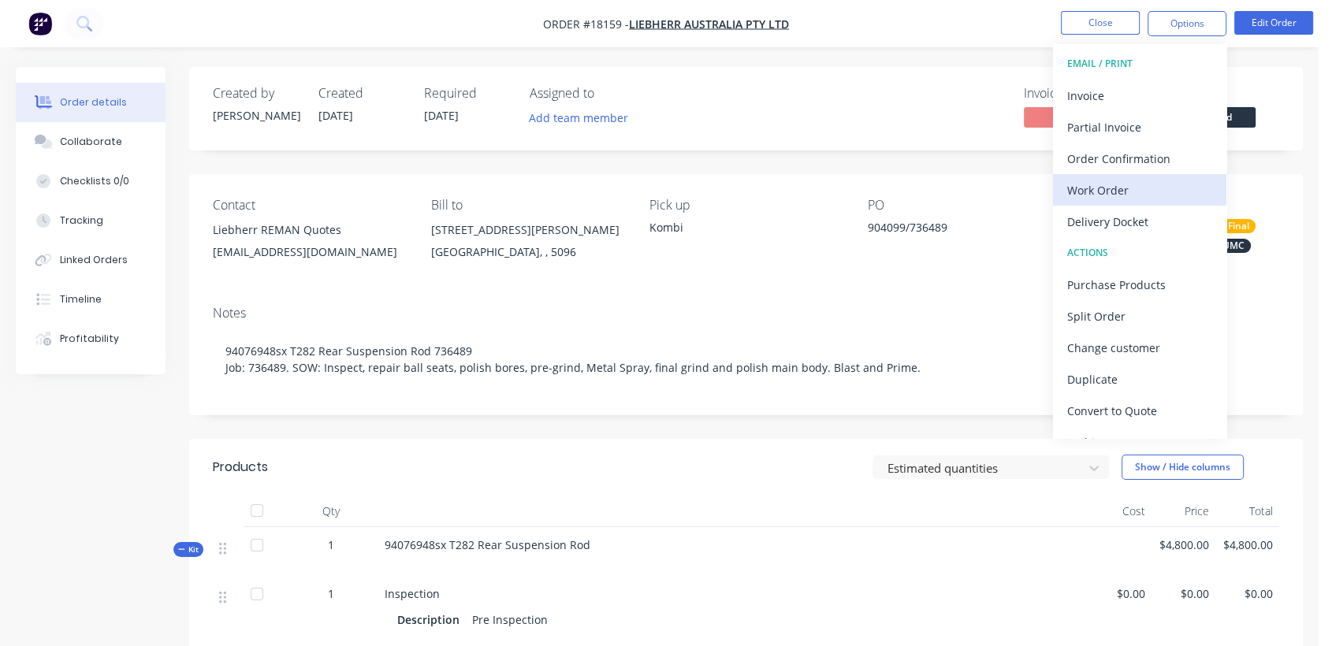
click at [1118, 188] on div "Work Order" at bounding box center [1139, 190] width 145 height 23
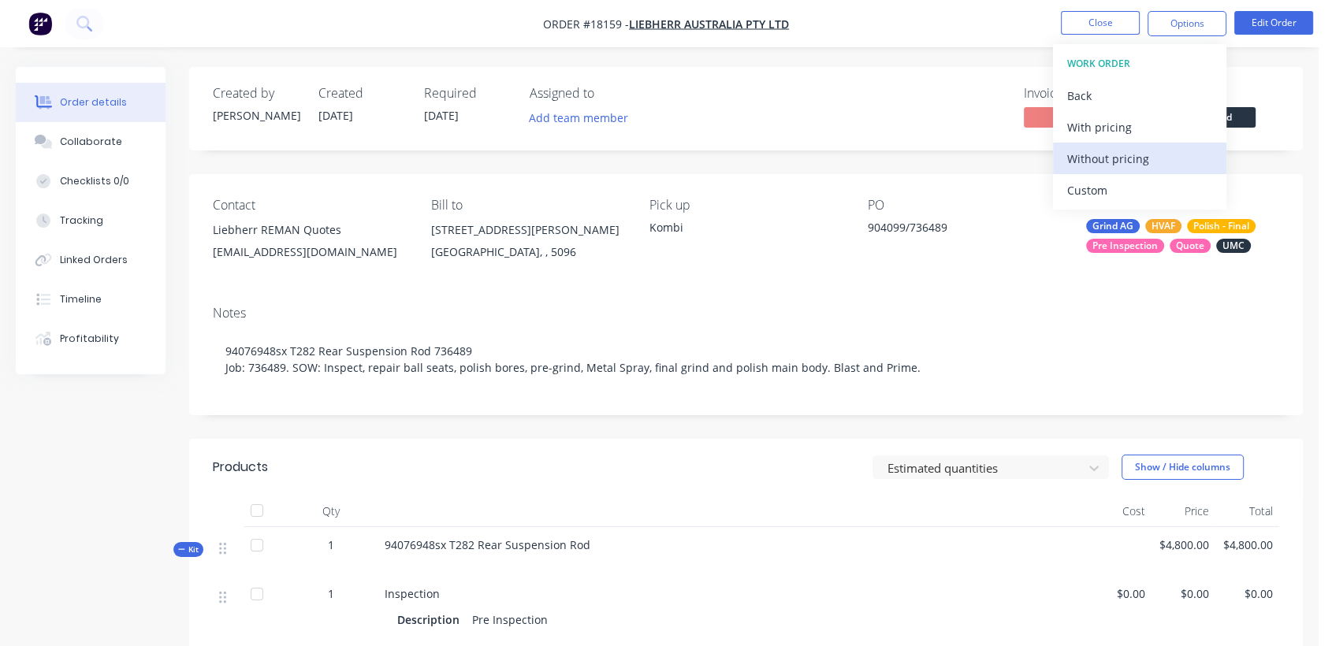
click at [1126, 160] on div "Without pricing" at bounding box center [1139, 158] width 145 height 23
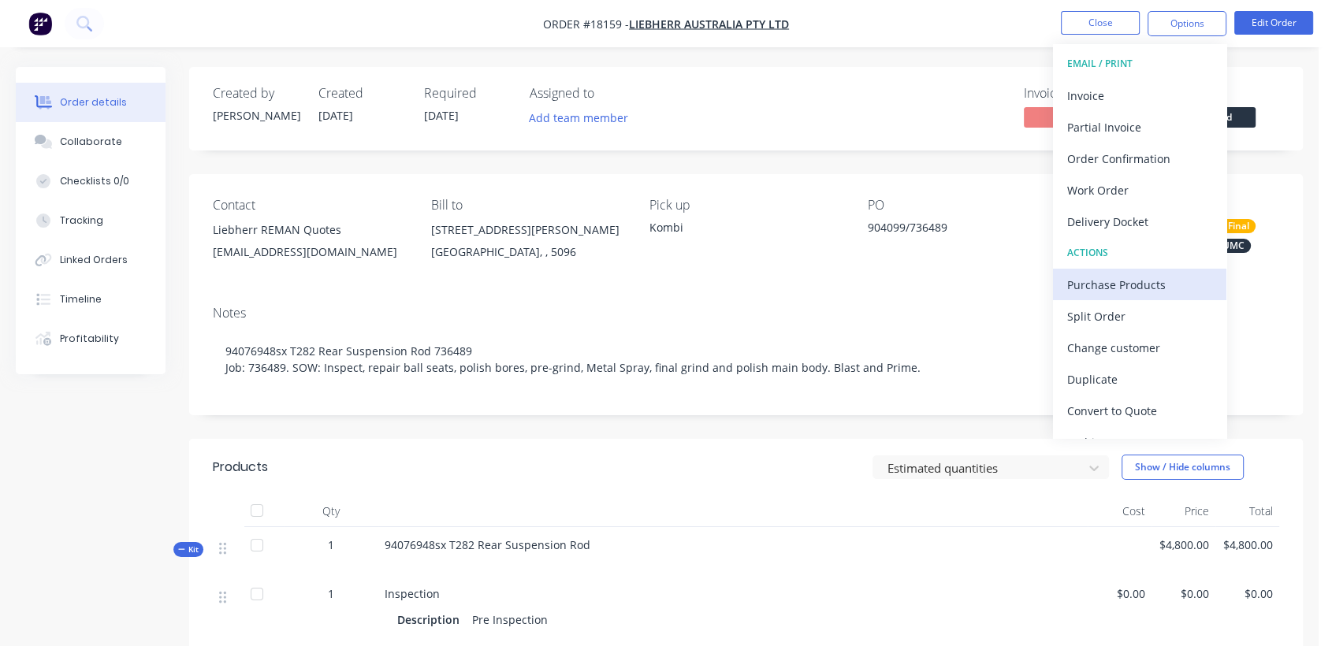
click at [1151, 279] on div "Purchase Products" at bounding box center [1139, 284] width 145 height 23
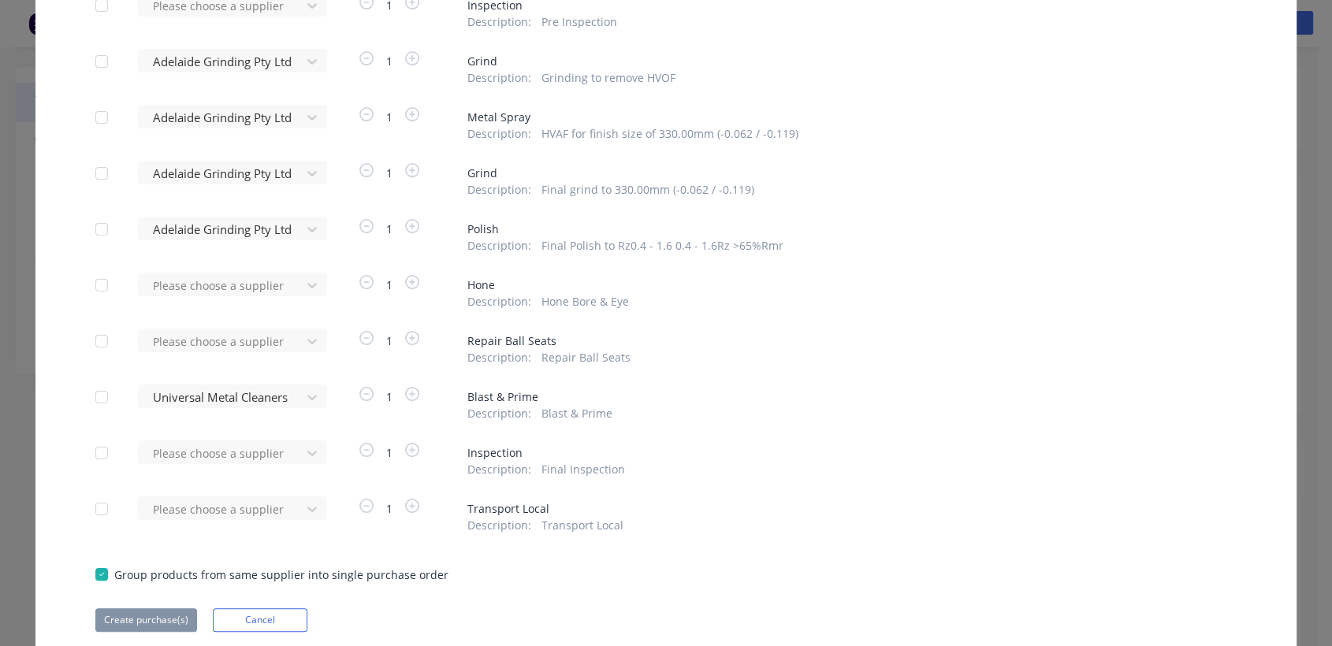
scroll to position [235, 0]
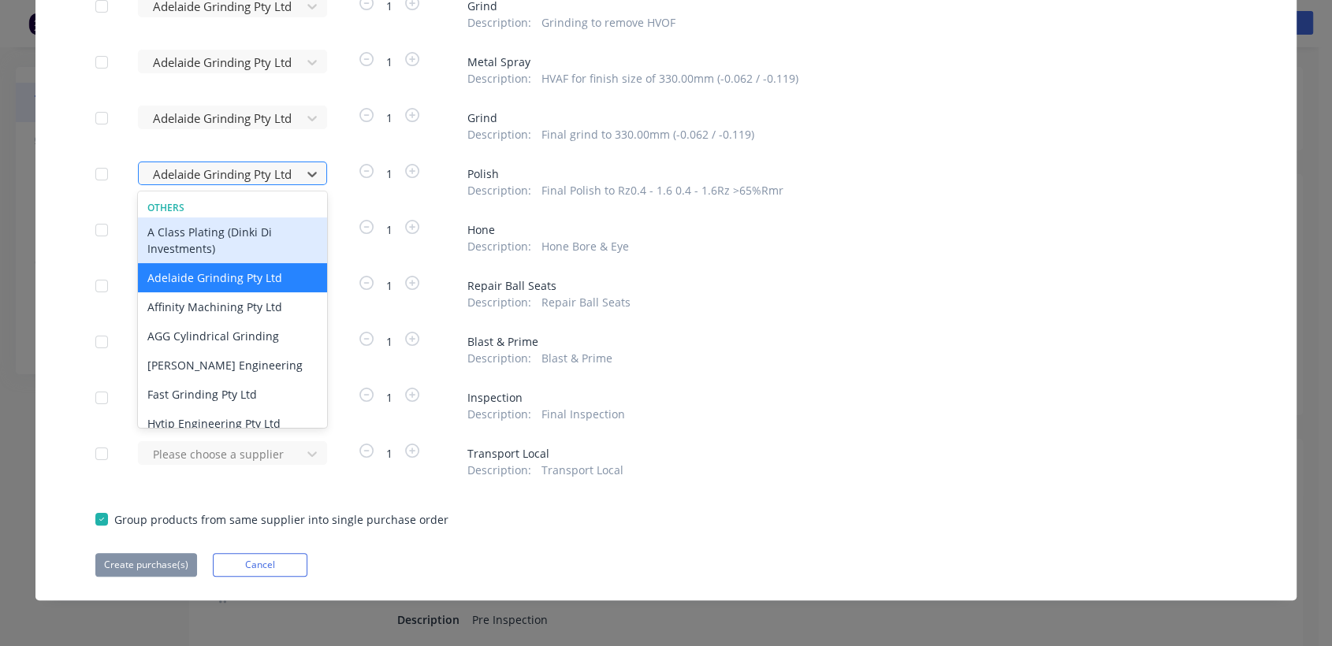
click at [192, 177] on div at bounding box center [222, 175] width 142 height 20
click at [97, 172] on div at bounding box center [102, 174] width 32 height 32
click at [91, 118] on div at bounding box center [102, 118] width 32 height 32
drag, startPoint x: 88, startPoint y: 62, endPoint x: 95, endPoint y: 54, distance: 10.1
click at [88, 61] on div at bounding box center [102, 62] width 32 height 32
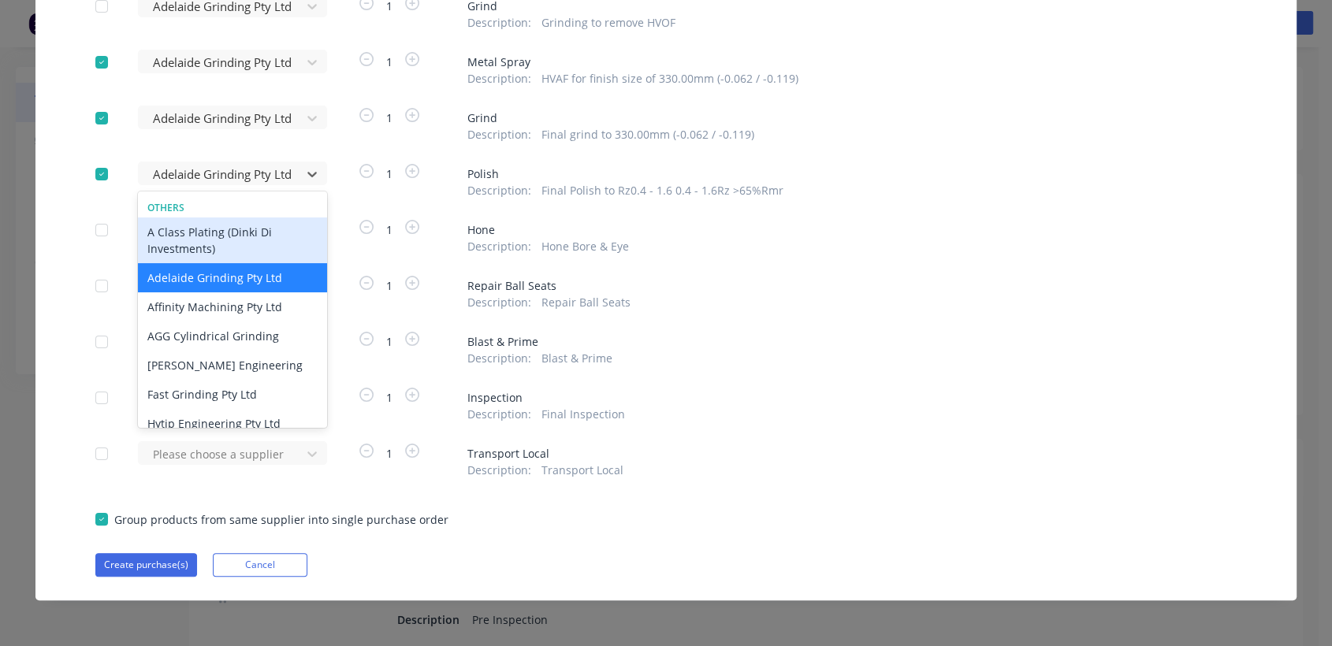
click at [96, 7] on div at bounding box center [102, 7] width 32 height 32
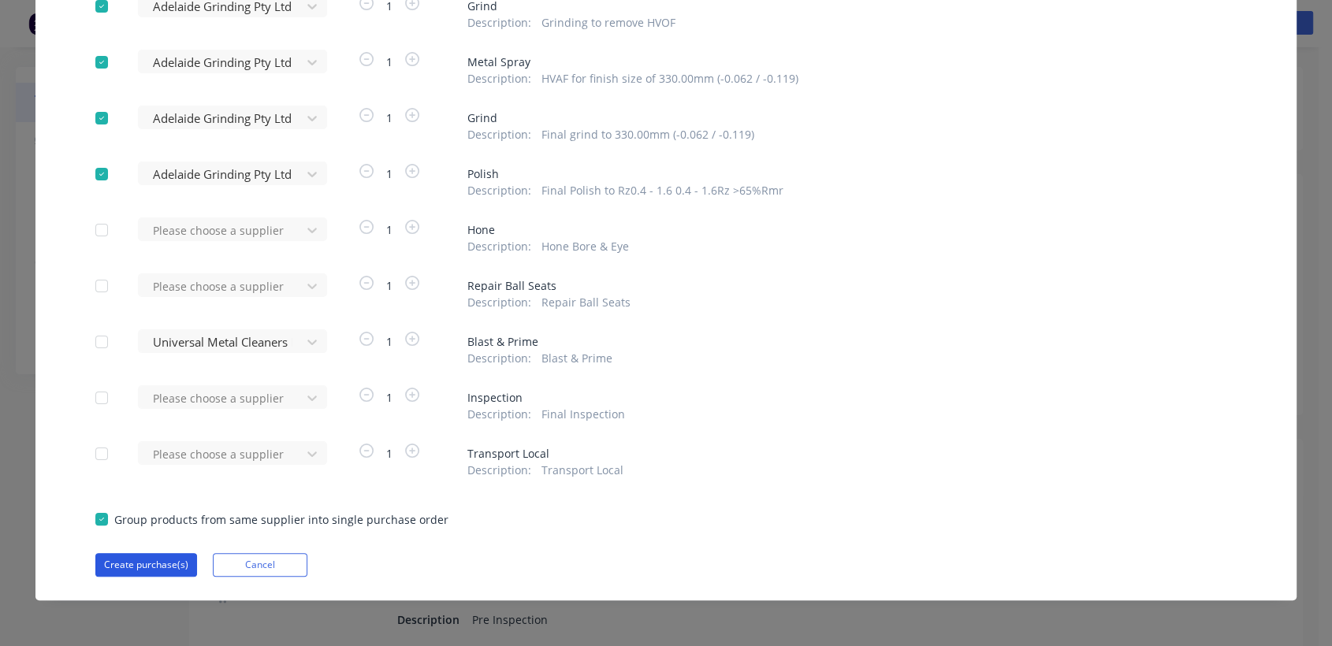
click at [162, 562] on button "Create purchase(s)" at bounding box center [146, 565] width 102 height 24
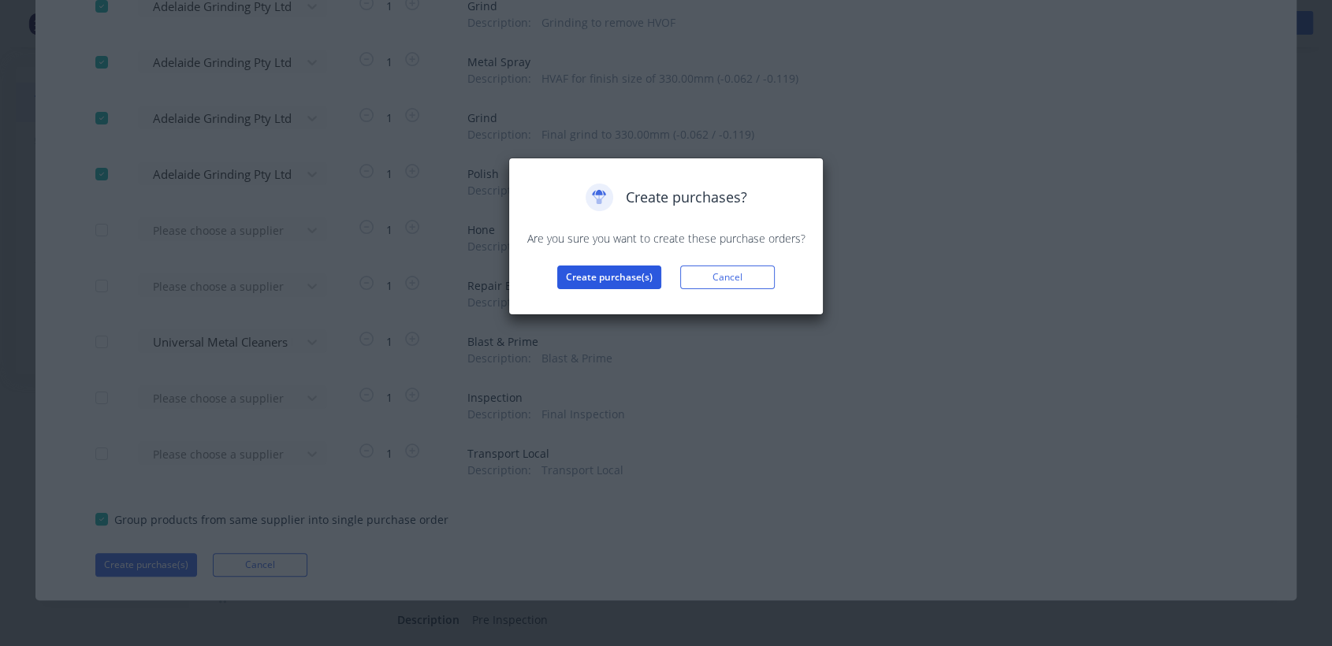
click at [615, 273] on button "Create purchase(s)" at bounding box center [609, 278] width 104 height 24
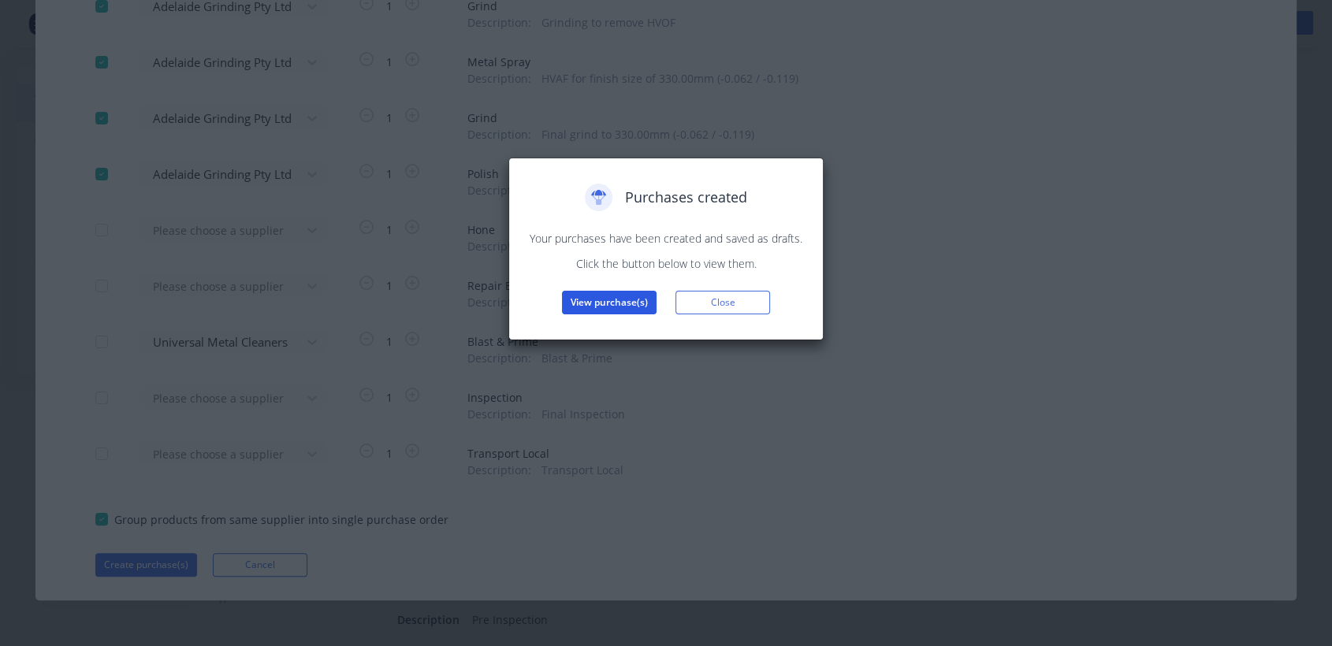
click at [604, 298] on button "View purchase(s)" at bounding box center [609, 303] width 95 height 24
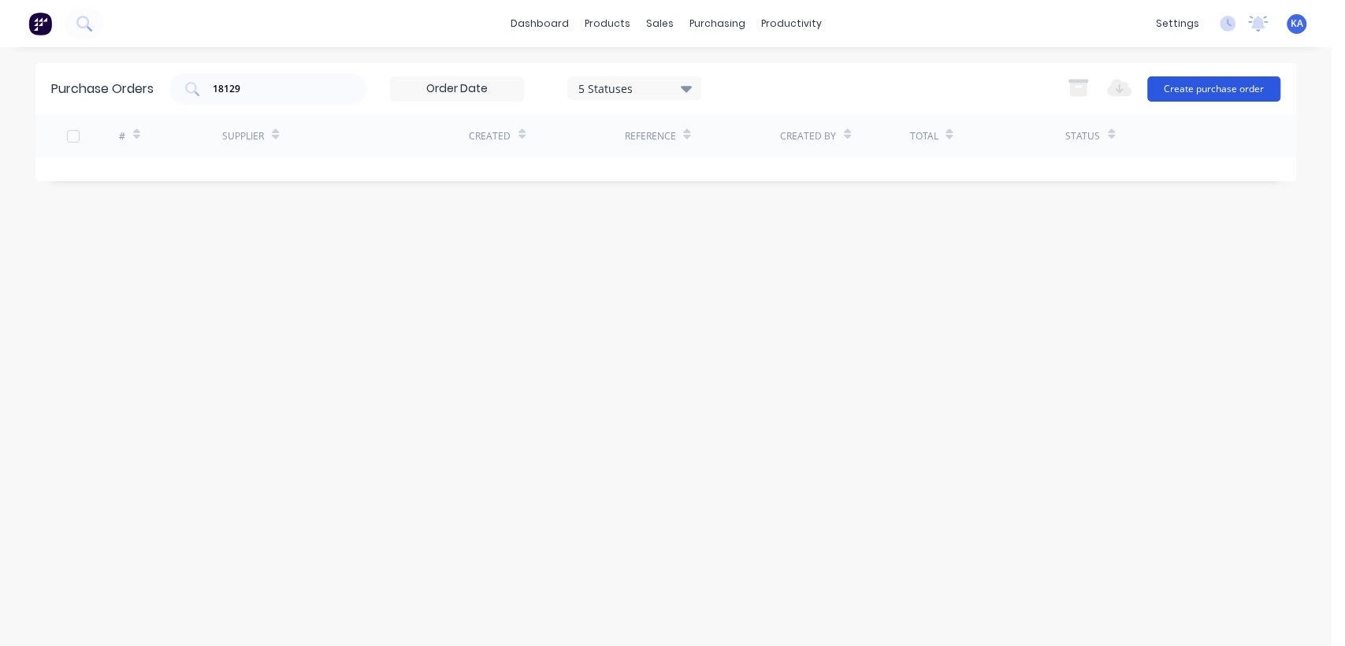
click at [1216, 86] on button "Create purchase order" at bounding box center [1213, 88] width 133 height 25
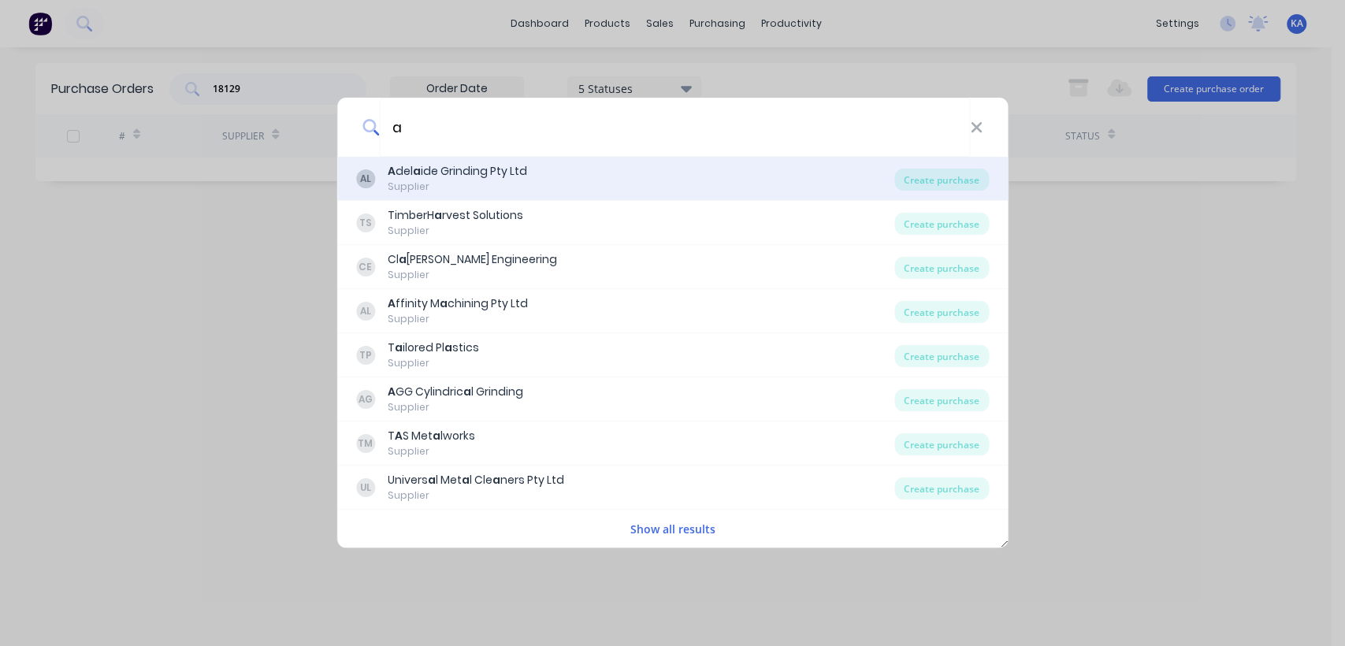
type input "a"
click at [500, 169] on div "A del a ide Grinding Pty Ltd" at bounding box center [457, 171] width 139 height 17
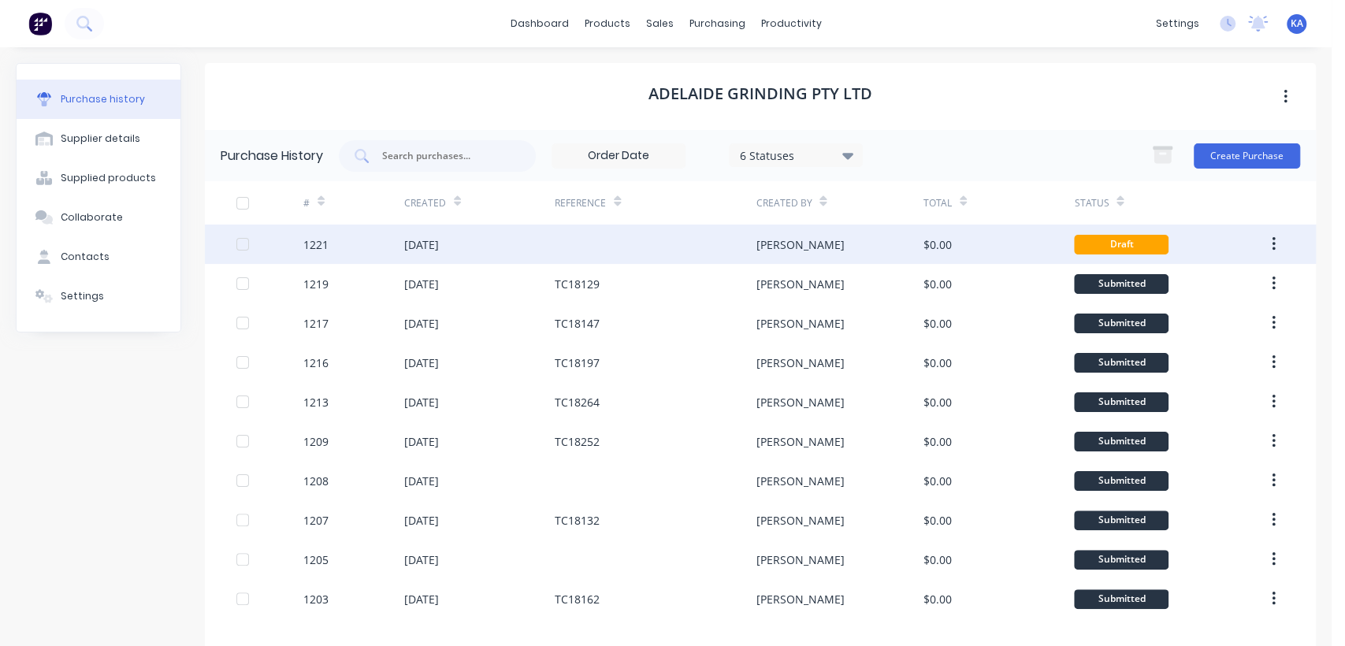
click at [470, 233] on div "[DATE]" at bounding box center [479, 244] width 151 height 39
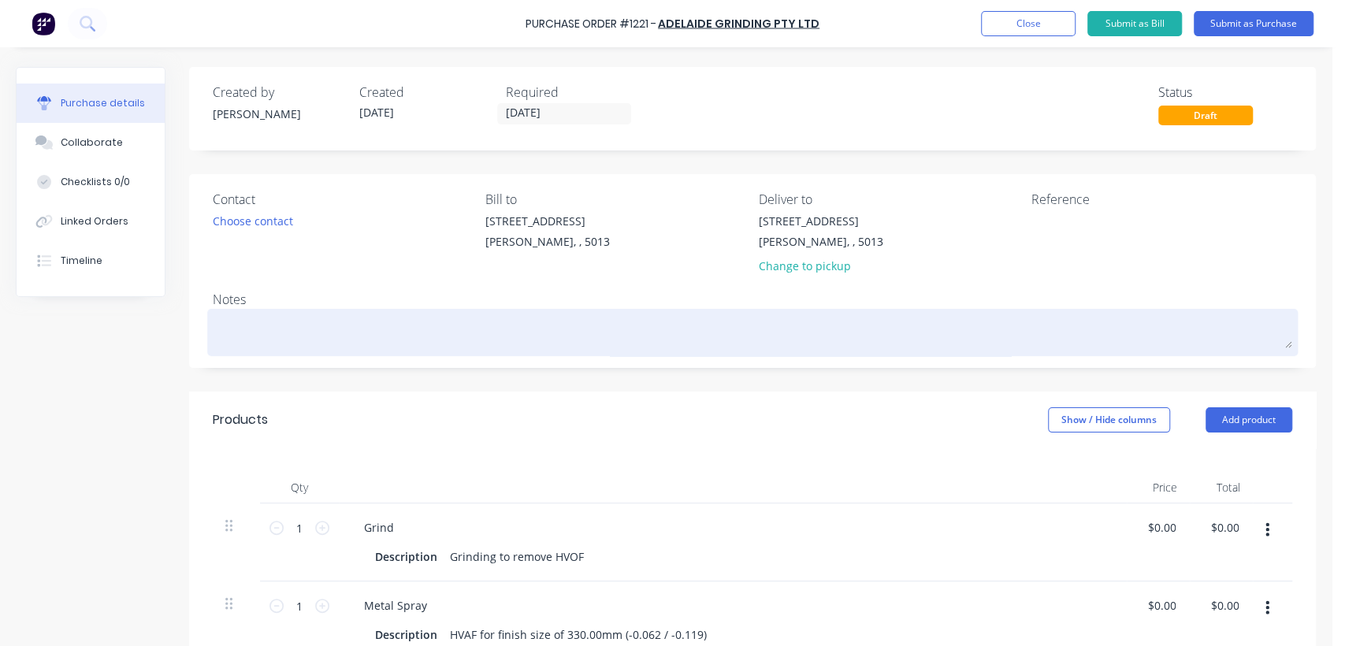
click at [246, 329] on textarea at bounding box center [753, 330] width 1080 height 35
paste textarea "94076948sx T282 Rear Suspension Rod 736489"
type textarea "x"
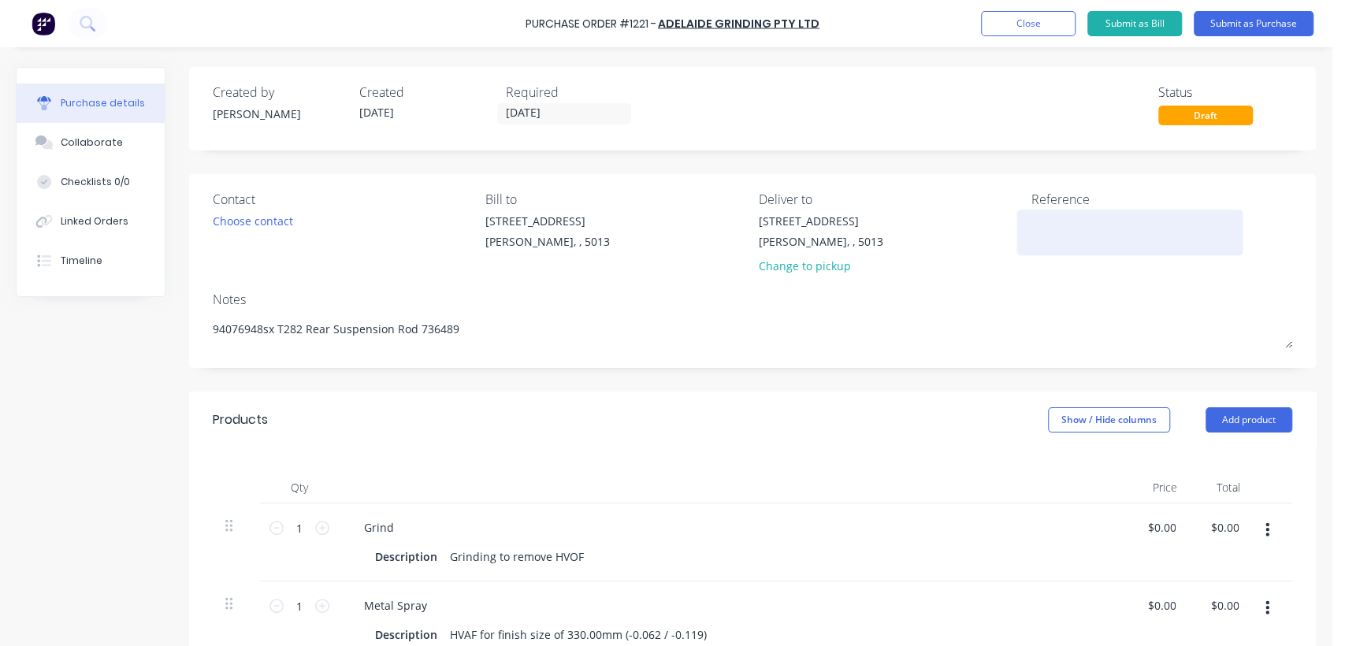
type textarea "94076948sx T282 Rear Suspension Rod 736489"
type textarea "x"
type textarea "94076948sx T282 Rear Suspension Rod 736489"
click at [1069, 227] on textarea at bounding box center [1130, 230] width 197 height 35
type textarea "TC18159"
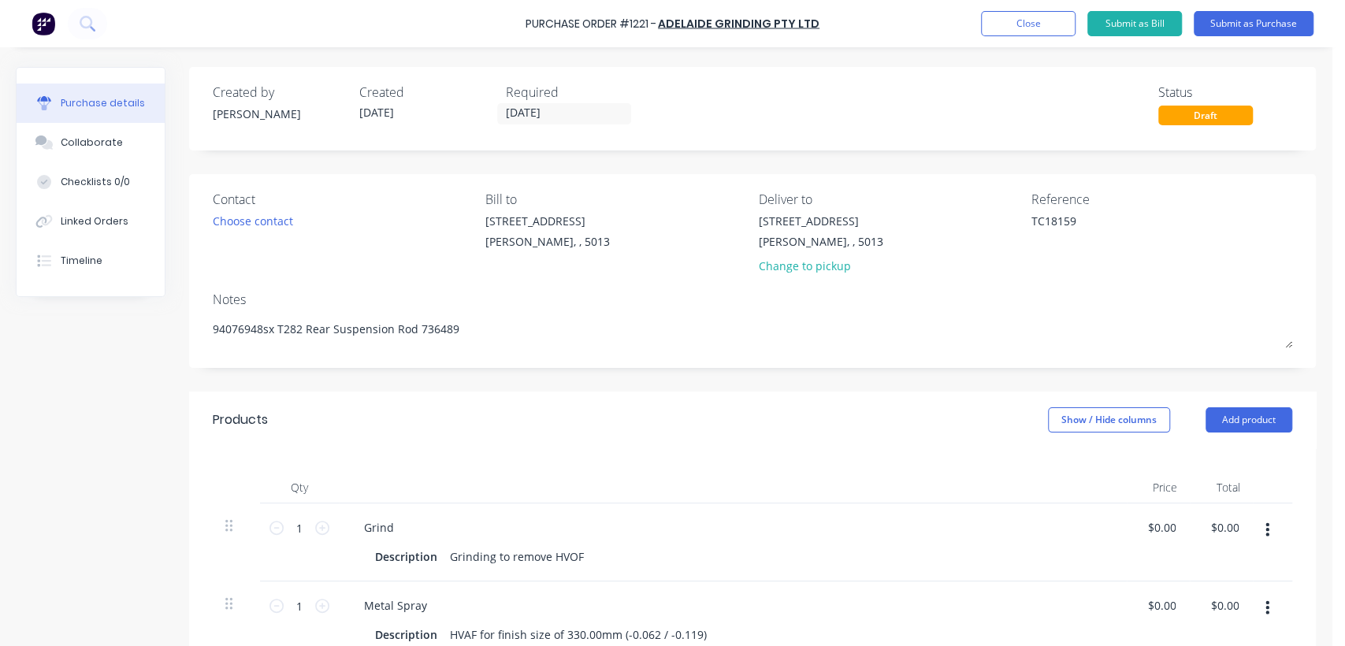
type textarea "x"
type textarea "TC18159"
click at [1218, 113] on div "Draft" at bounding box center [1205, 116] width 95 height 20
click at [1251, 20] on button "Submit as Purchase" at bounding box center [1254, 23] width 120 height 25
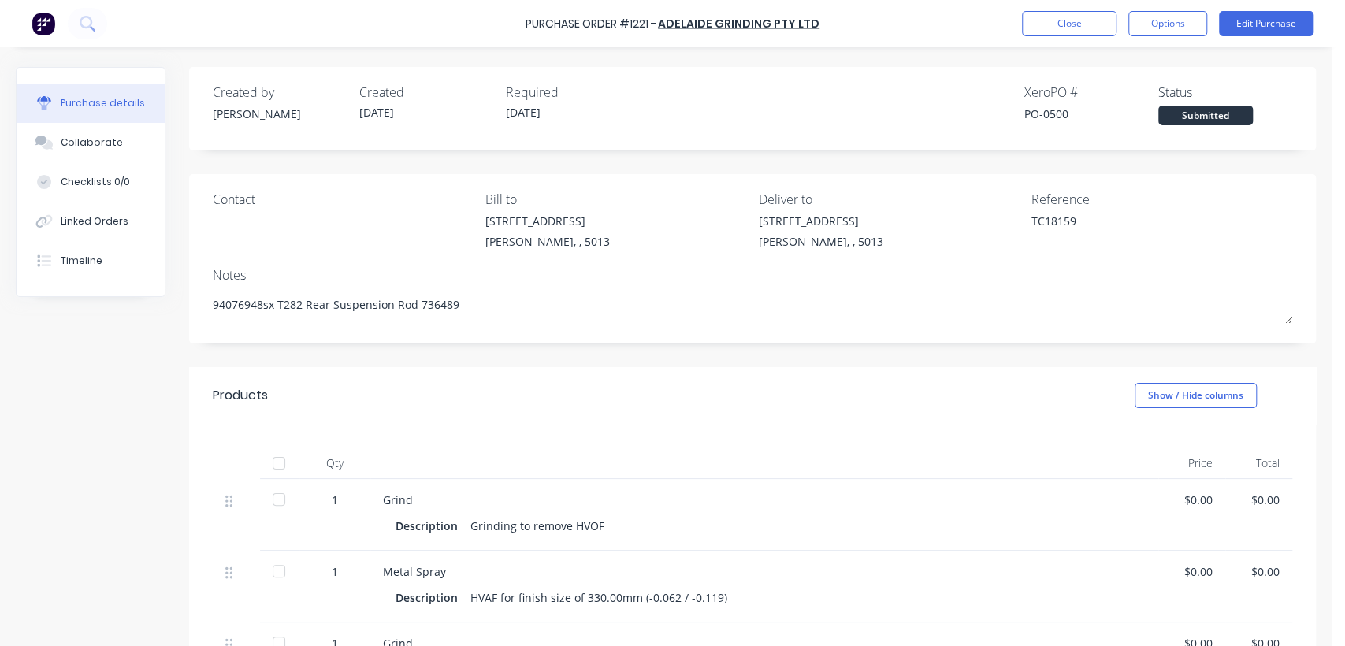
click at [552, 102] on div "Required [DATE]" at bounding box center [573, 104] width 134 height 43
click at [1286, 26] on button "Edit Purchase" at bounding box center [1266, 23] width 95 height 25
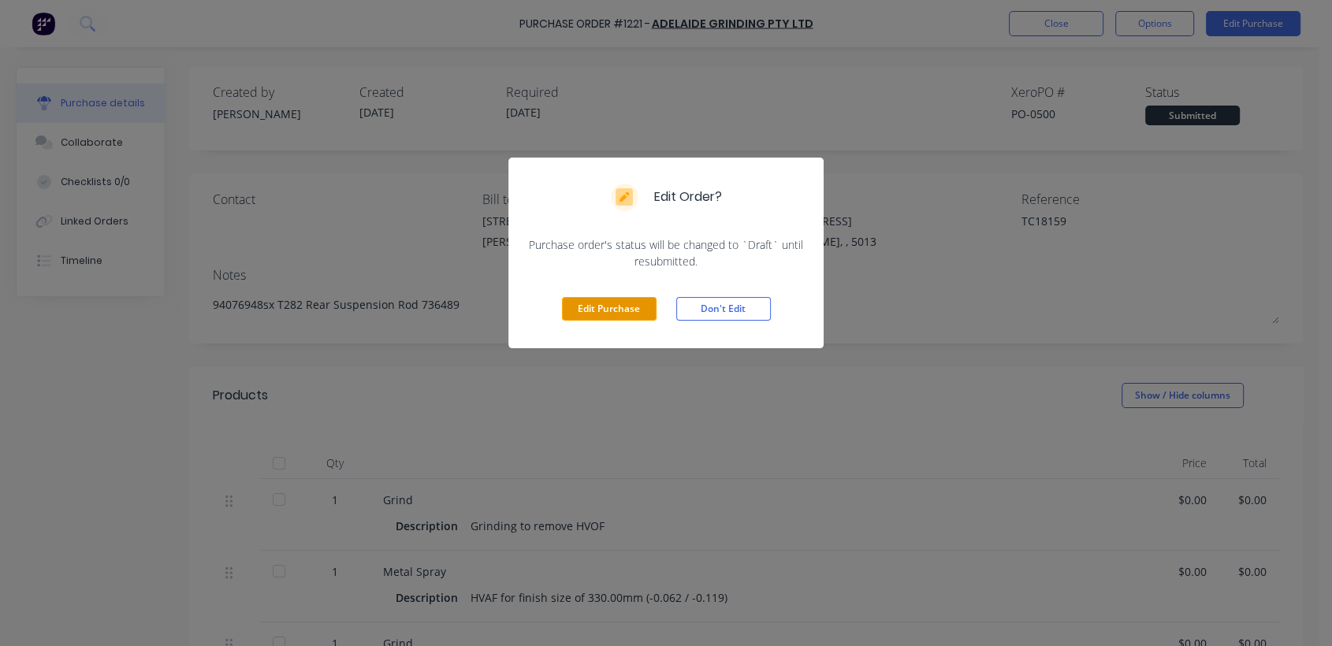
click at [619, 310] on button "Edit Purchase" at bounding box center [609, 309] width 95 height 24
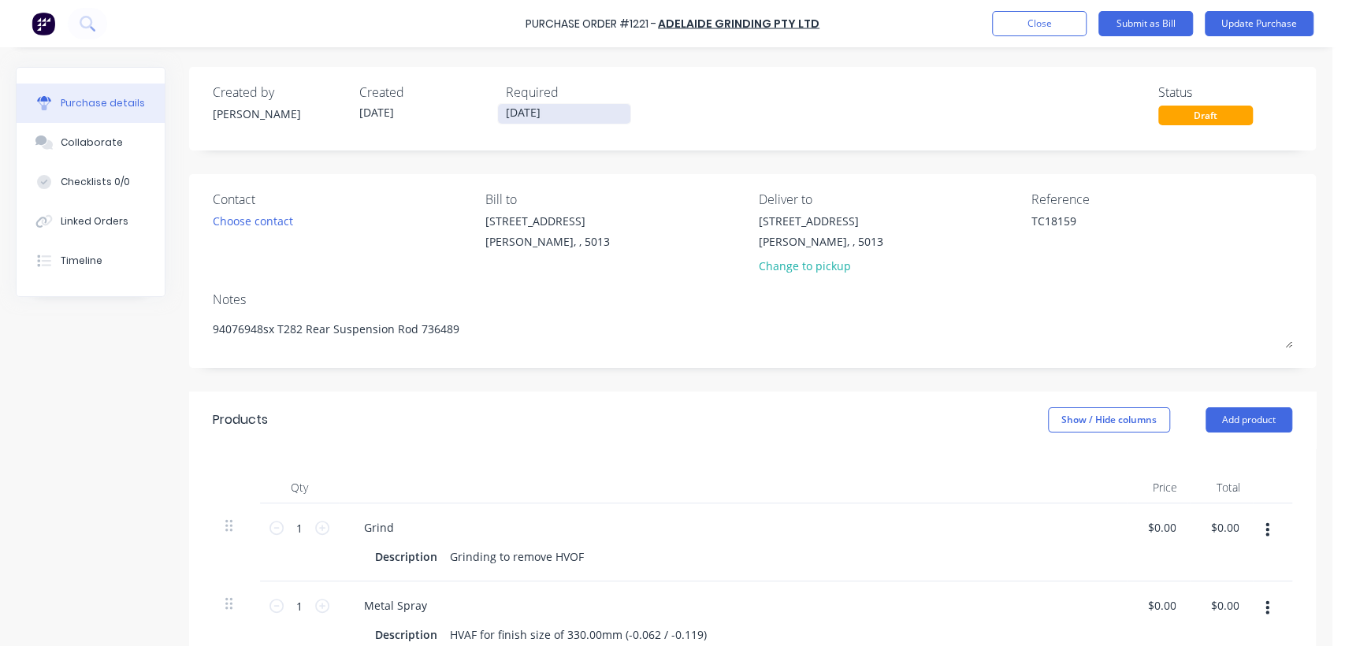
click at [549, 115] on input "[DATE]" at bounding box center [564, 114] width 132 height 20
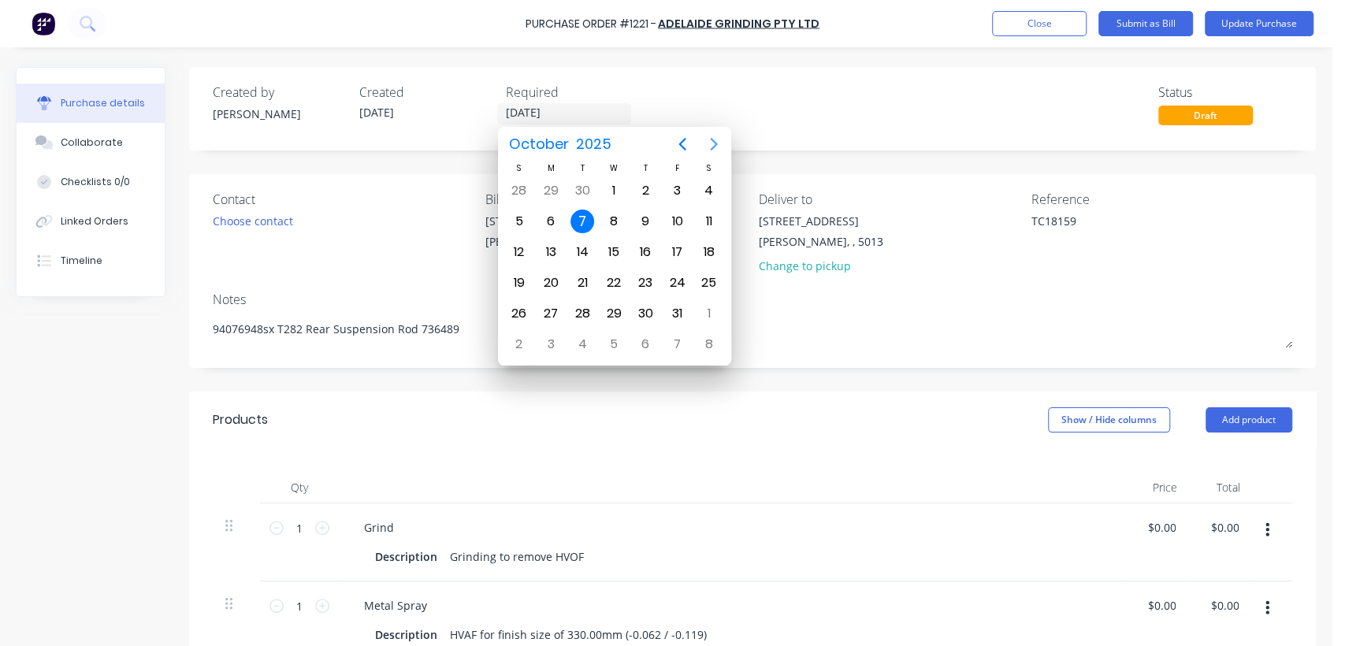
click at [712, 147] on icon "Next page" at bounding box center [713, 144] width 7 height 13
click at [678, 247] on div "14" at bounding box center [677, 252] width 24 height 24
type textarea "x"
type input "[DATE]"
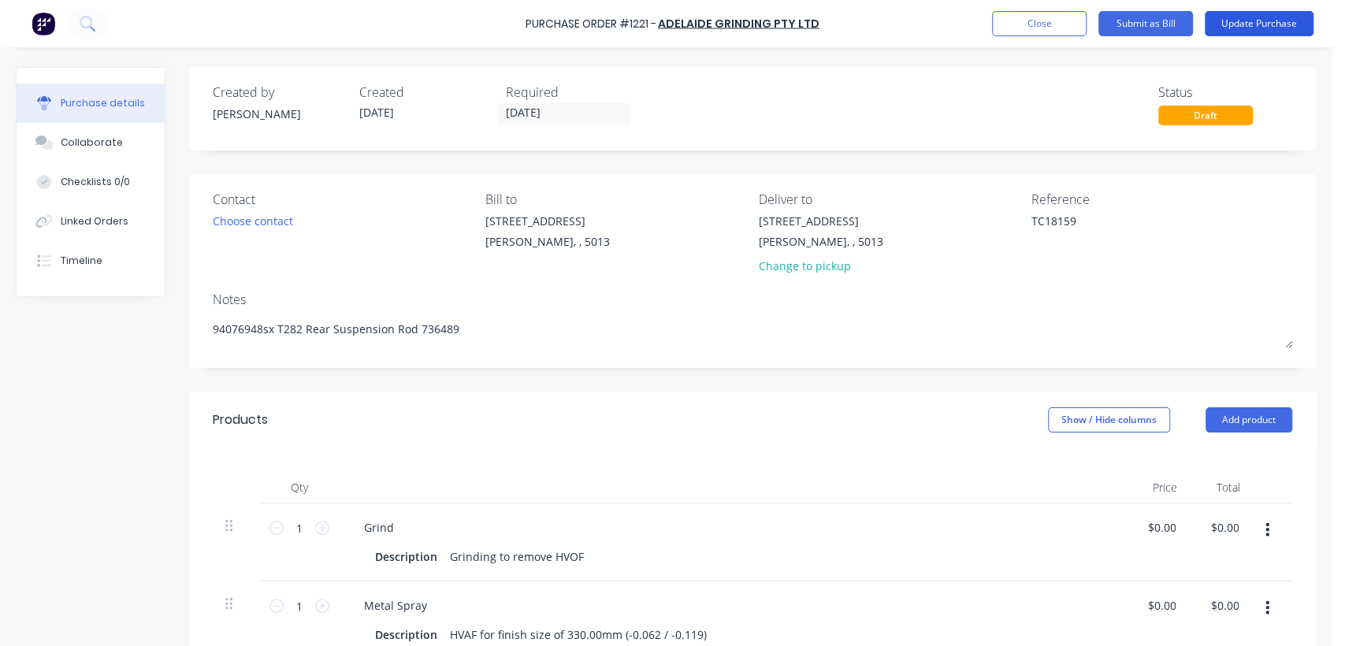
click at [1251, 19] on button "Update Purchase" at bounding box center [1259, 23] width 109 height 25
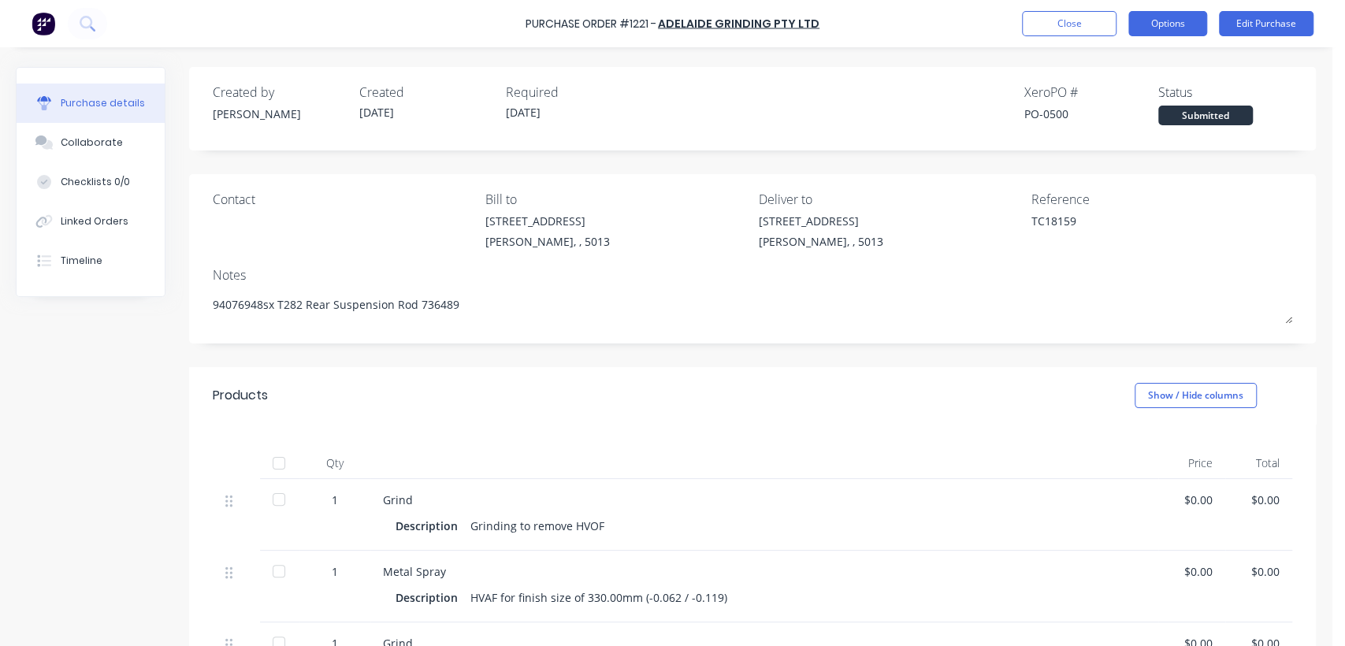
click at [1158, 29] on button "Options" at bounding box center [1167, 23] width 79 height 25
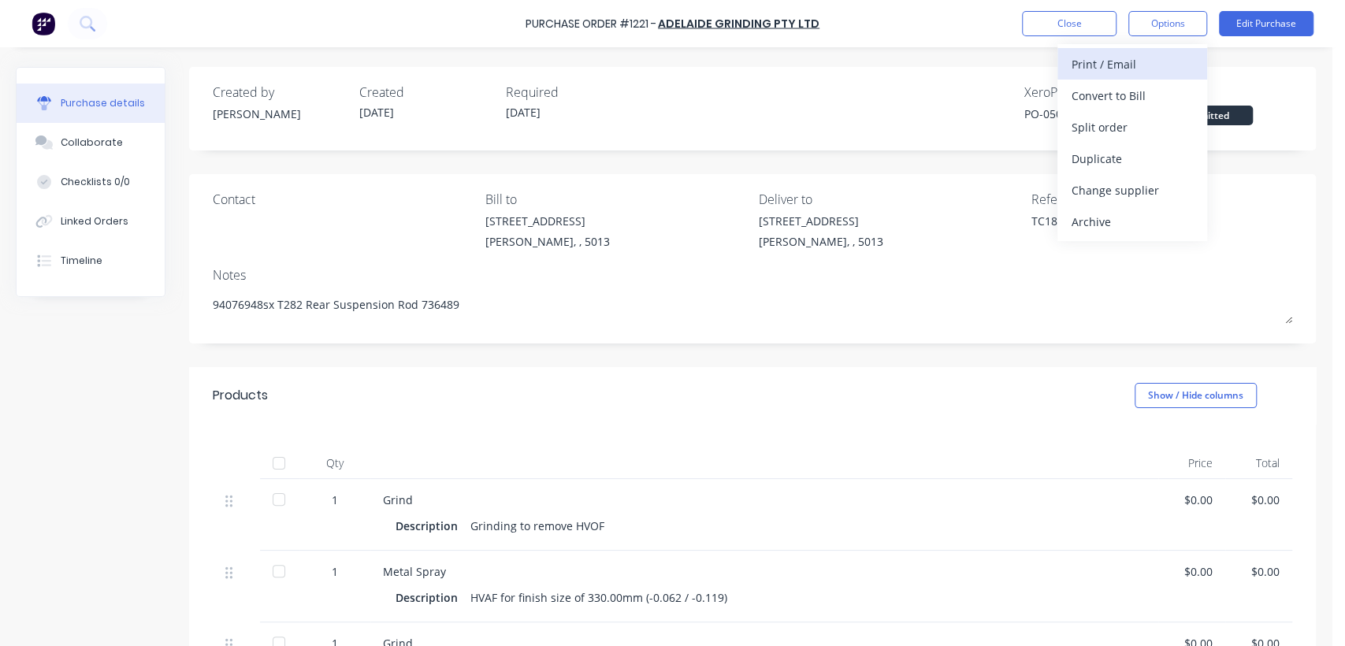
click at [1138, 60] on div "Print / Email" at bounding box center [1132, 64] width 121 height 23
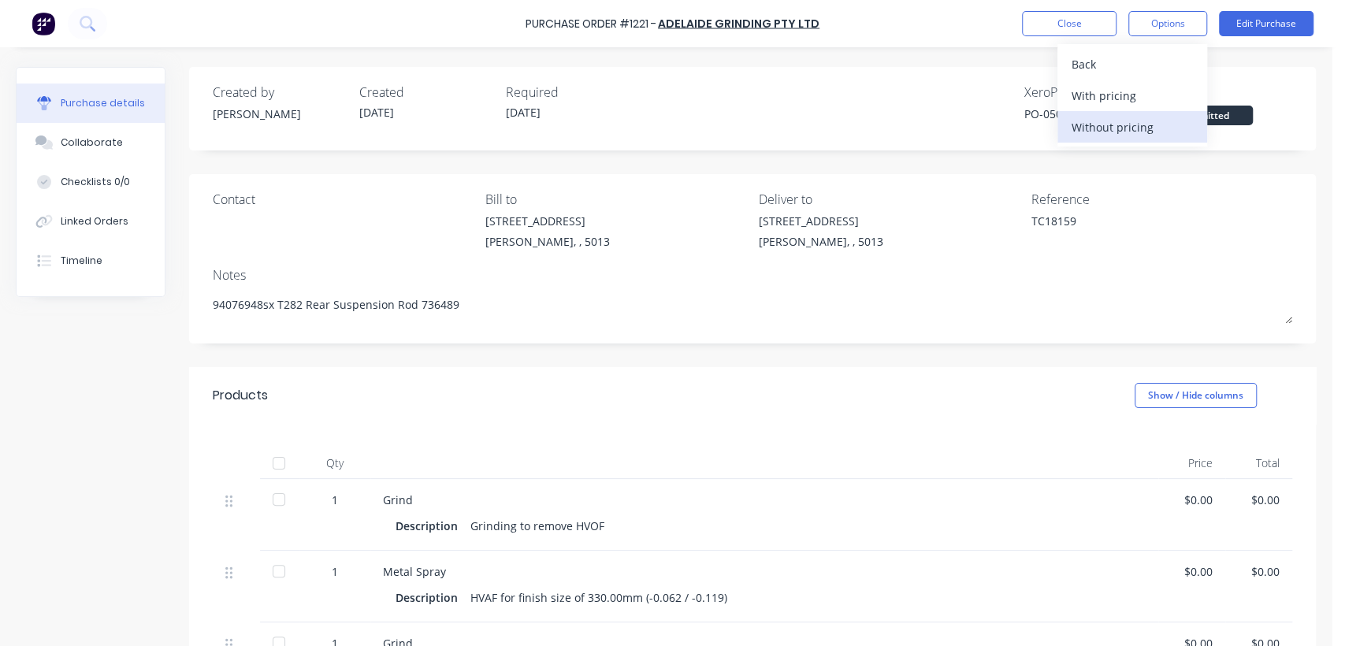
click at [1144, 126] on div "Without pricing" at bounding box center [1132, 127] width 121 height 23
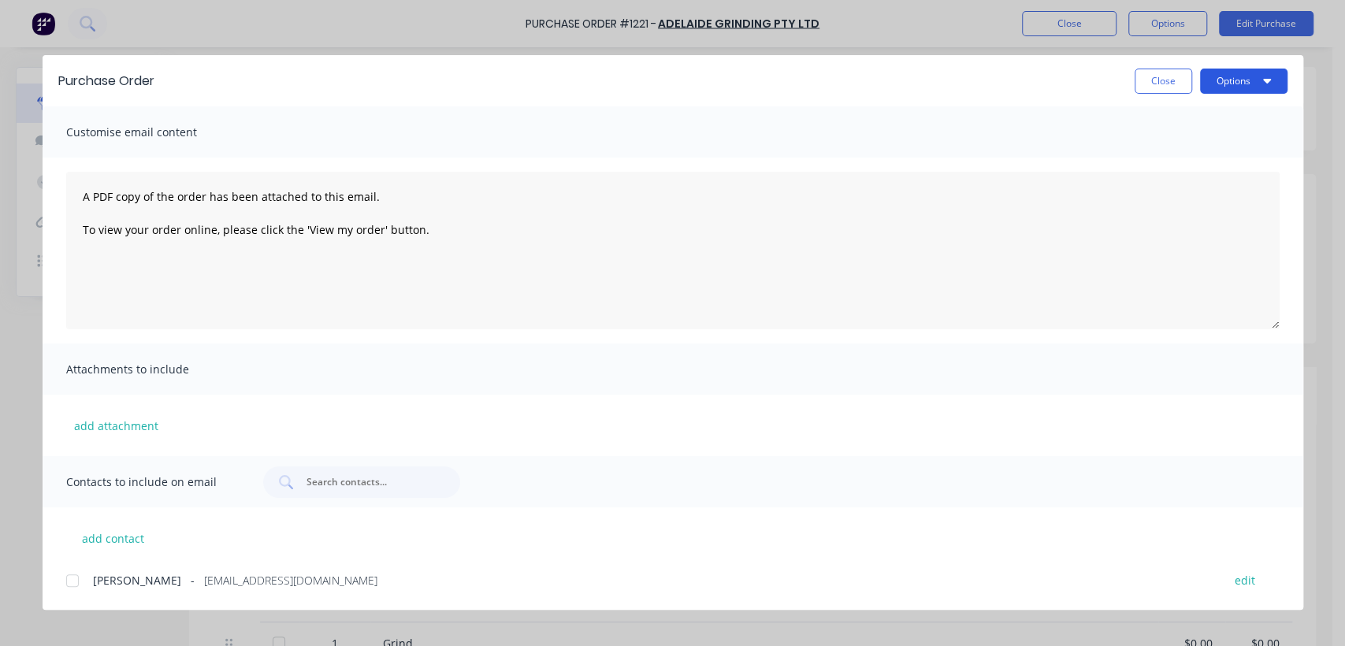
click at [1228, 77] on button "Options" at bounding box center [1243, 81] width 87 height 25
click at [1176, 151] on div "Print" at bounding box center [1212, 152] width 121 height 23
click at [1166, 78] on button "Close" at bounding box center [1164, 81] width 58 height 25
type textarea "x"
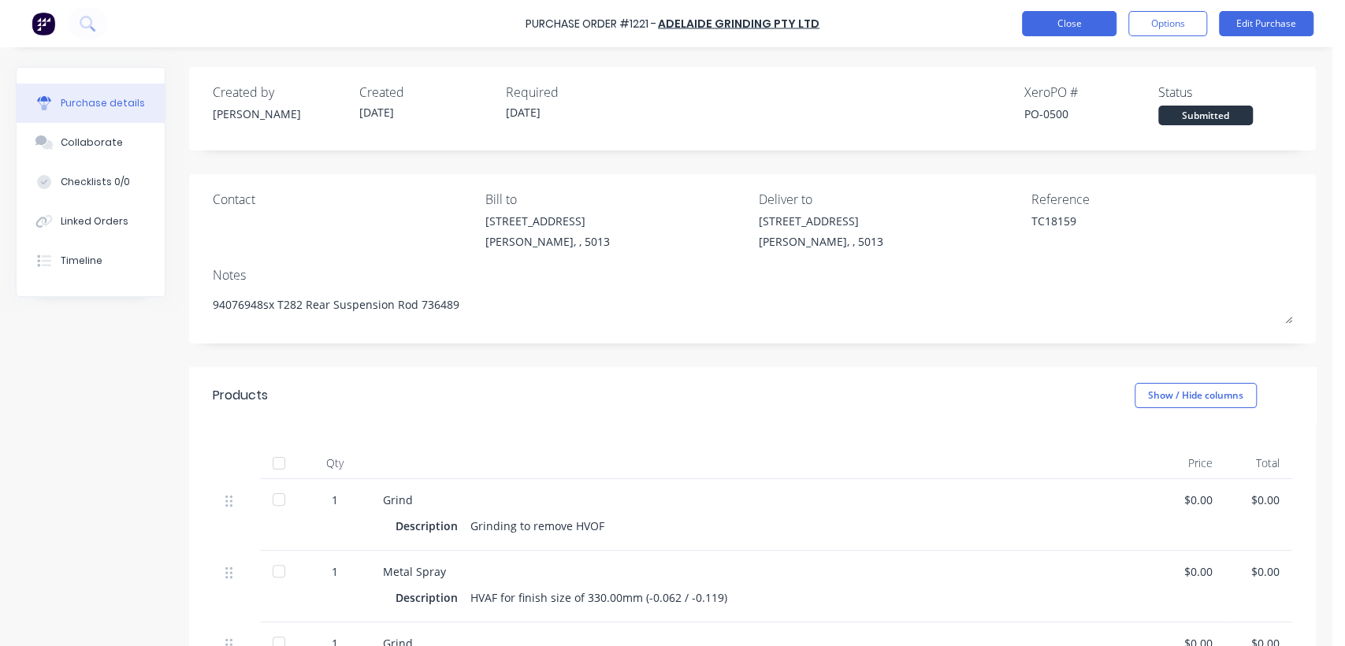
click at [1078, 19] on button "Close" at bounding box center [1069, 23] width 95 height 25
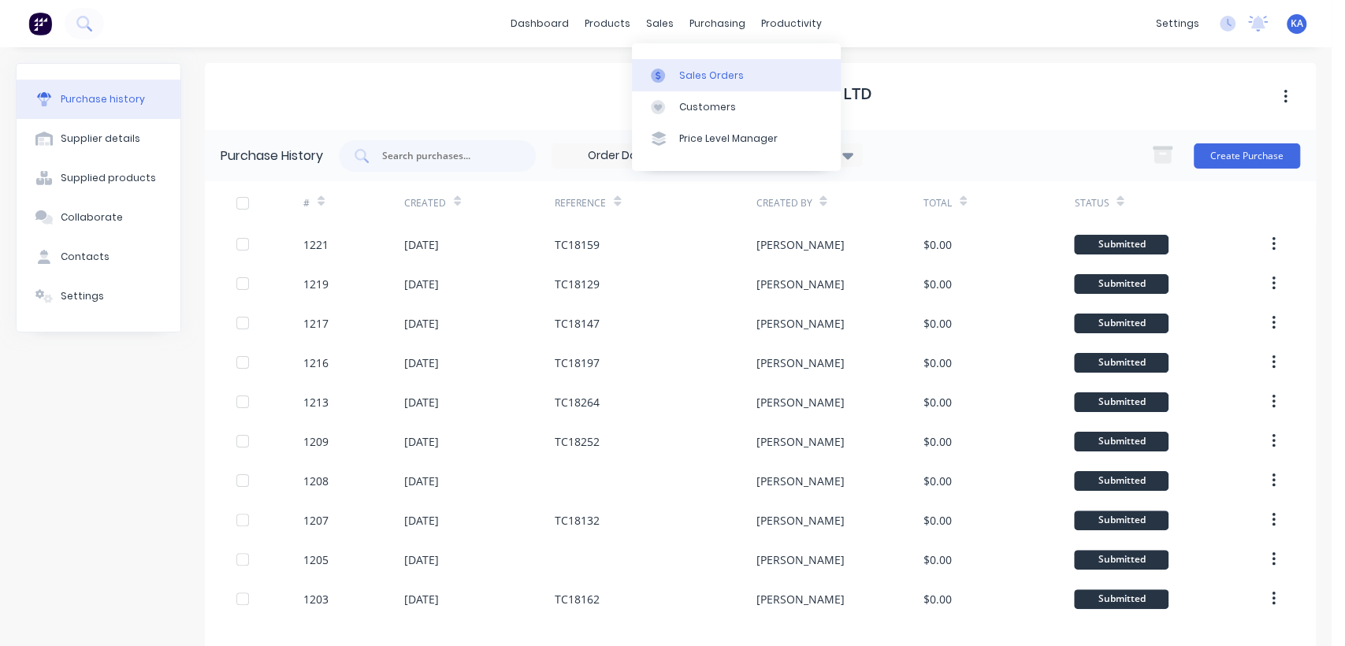
click at [686, 70] on div "Sales Orders" at bounding box center [711, 76] width 65 height 14
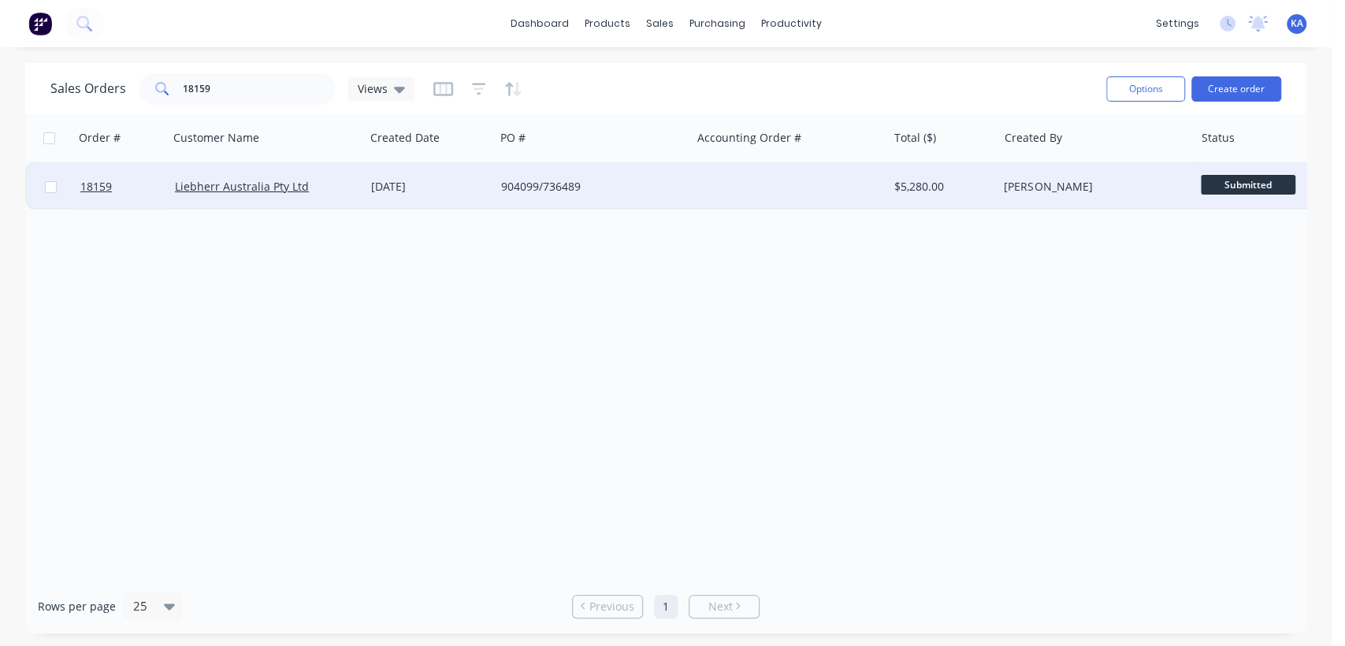
click at [586, 180] on div "904099/736489" at bounding box center [588, 187] width 175 height 16
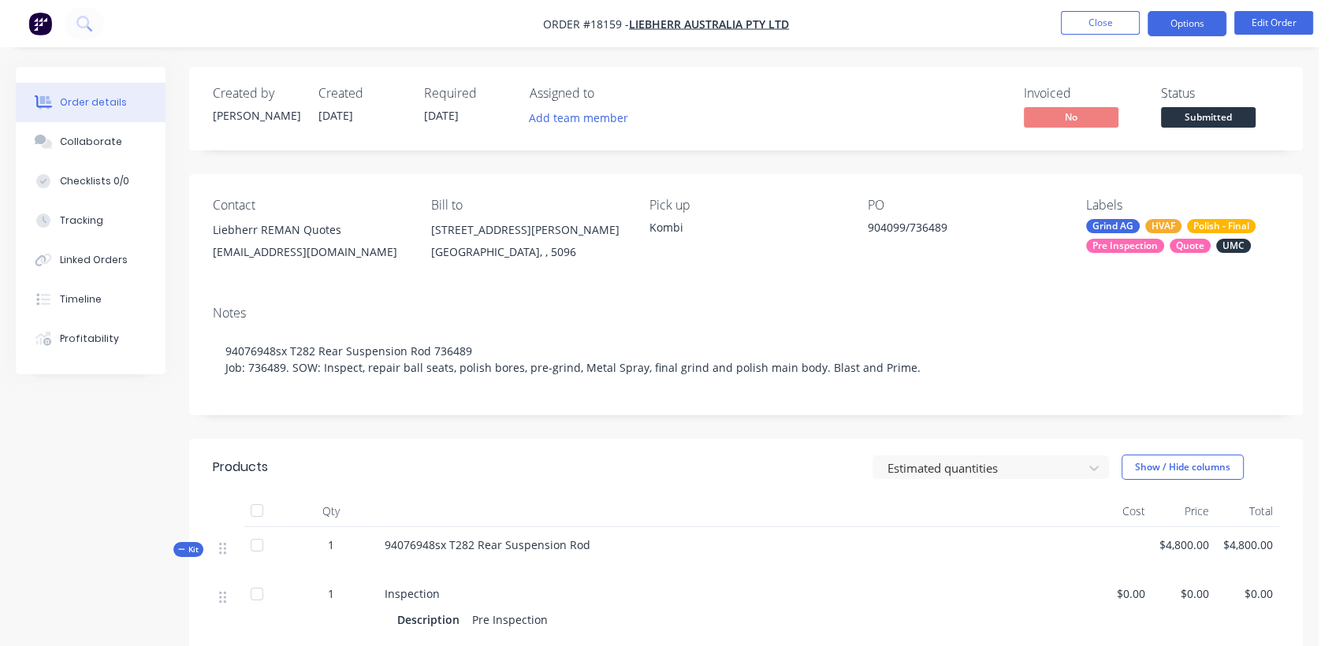
click at [1192, 27] on button "Options" at bounding box center [1186, 23] width 79 height 25
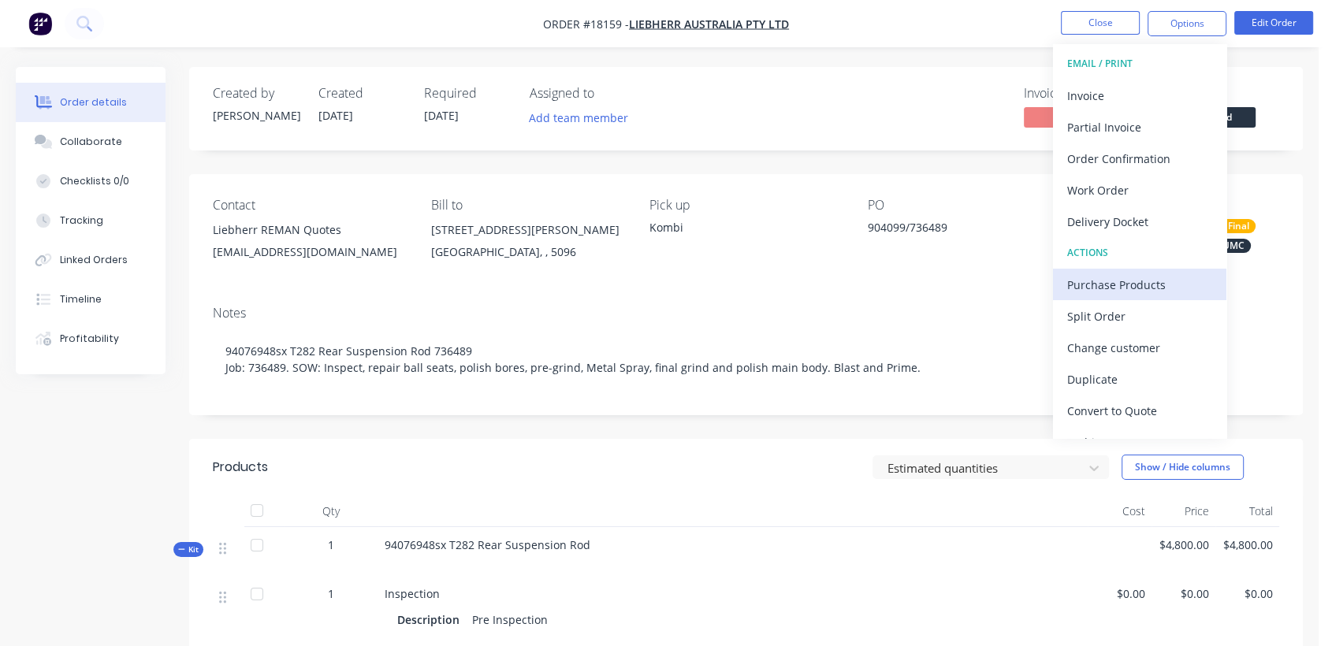
click at [1144, 285] on div "Purchase Products" at bounding box center [1139, 284] width 145 height 23
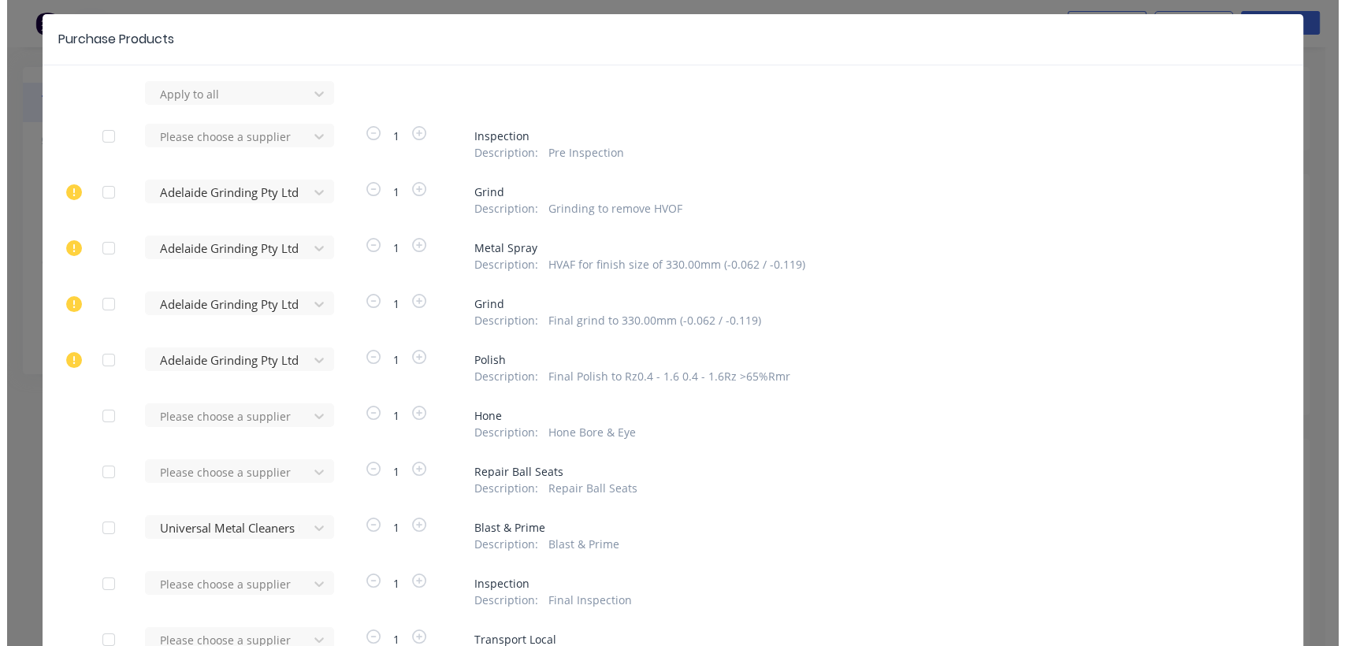
scroll to position [175, 0]
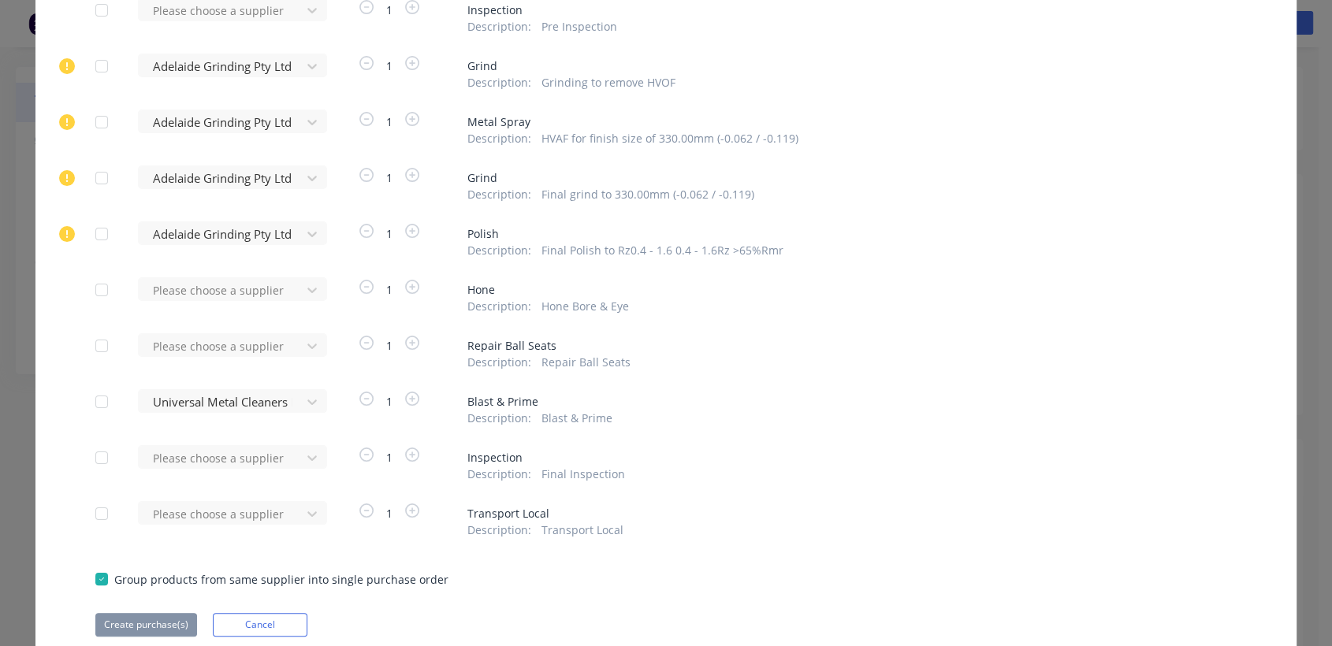
click at [95, 407] on div at bounding box center [102, 402] width 32 height 32
click at [151, 626] on button "Create purchase(s)" at bounding box center [146, 625] width 102 height 24
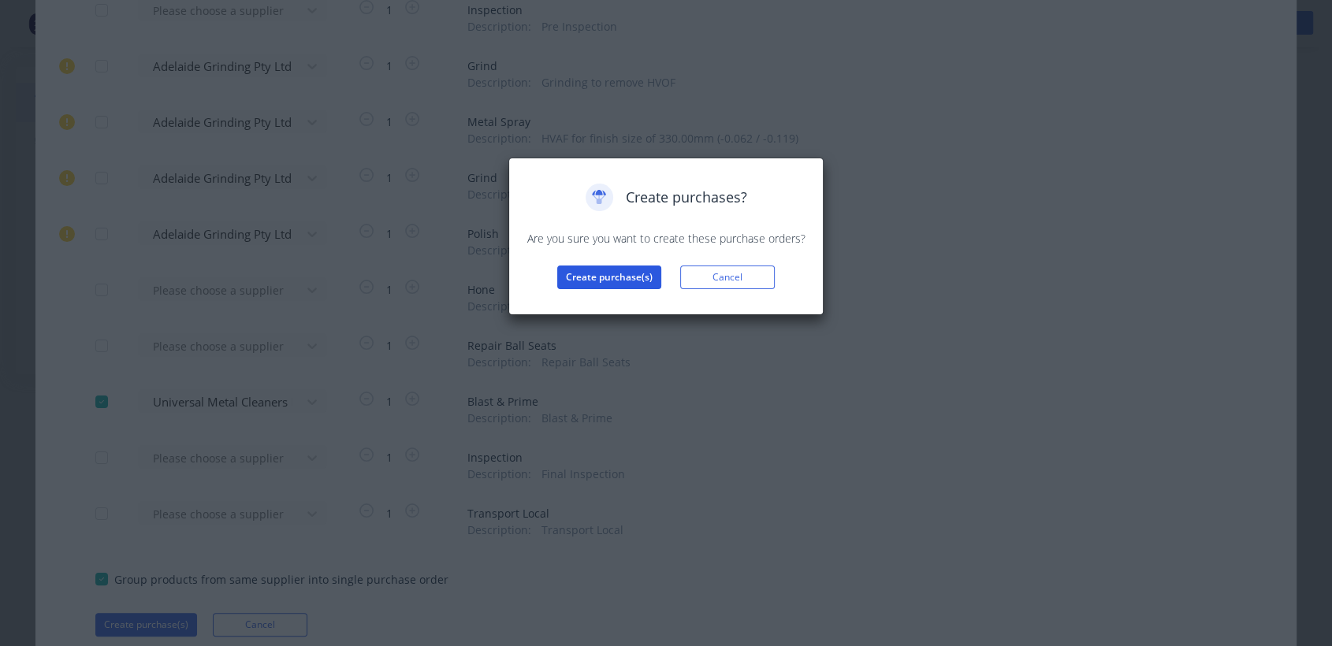
click at [612, 268] on button "Create purchase(s)" at bounding box center [609, 278] width 104 height 24
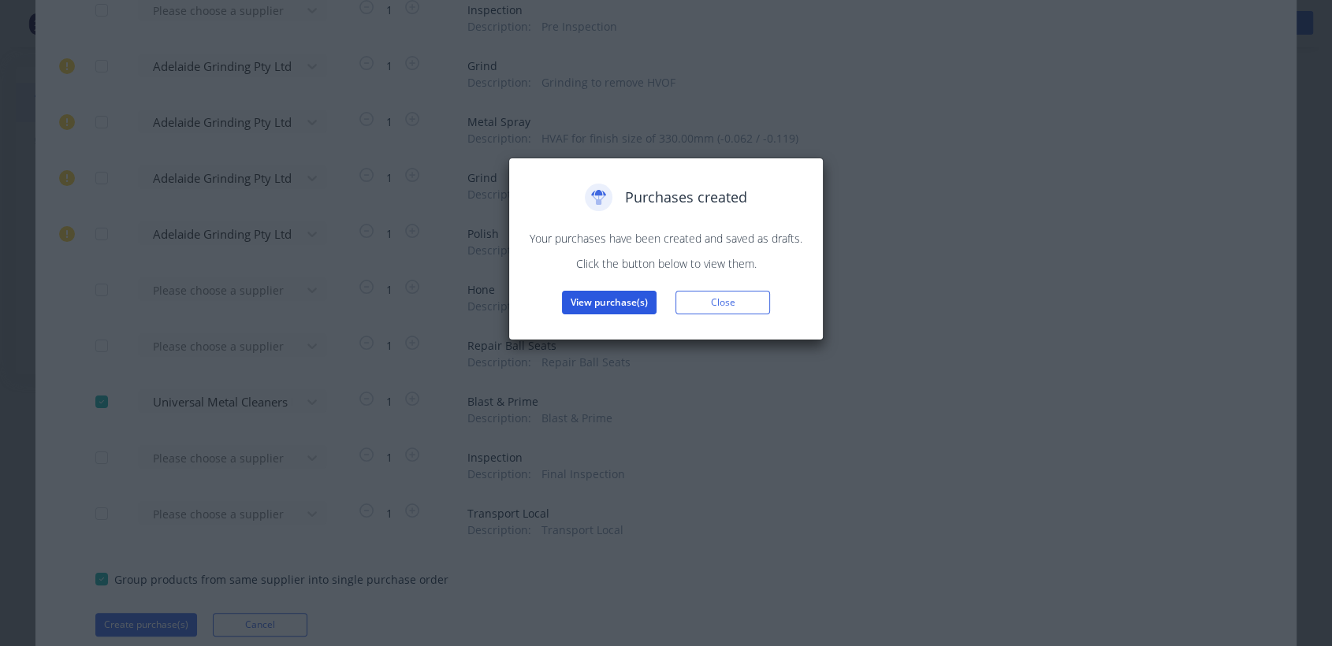
click at [643, 295] on button "View purchase(s)" at bounding box center [609, 303] width 95 height 24
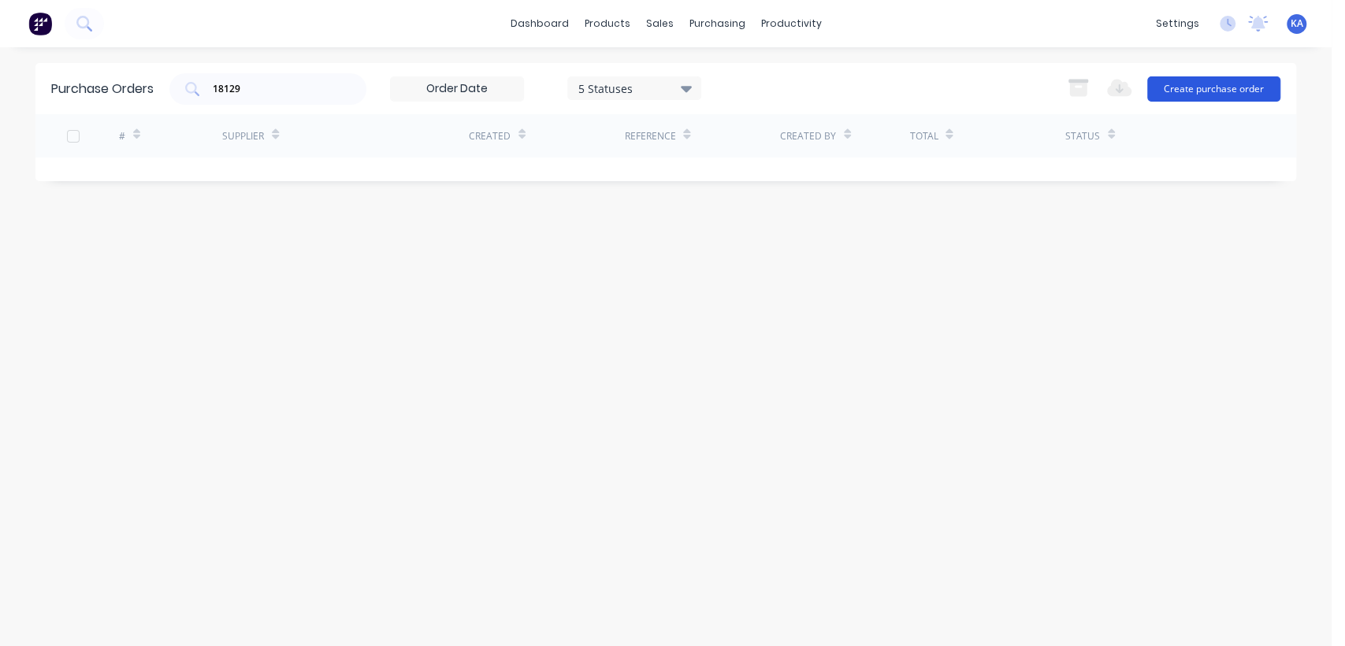
click at [1206, 86] on button "Create purchase order" at bounding box center [1213, 88] width 133 height 25
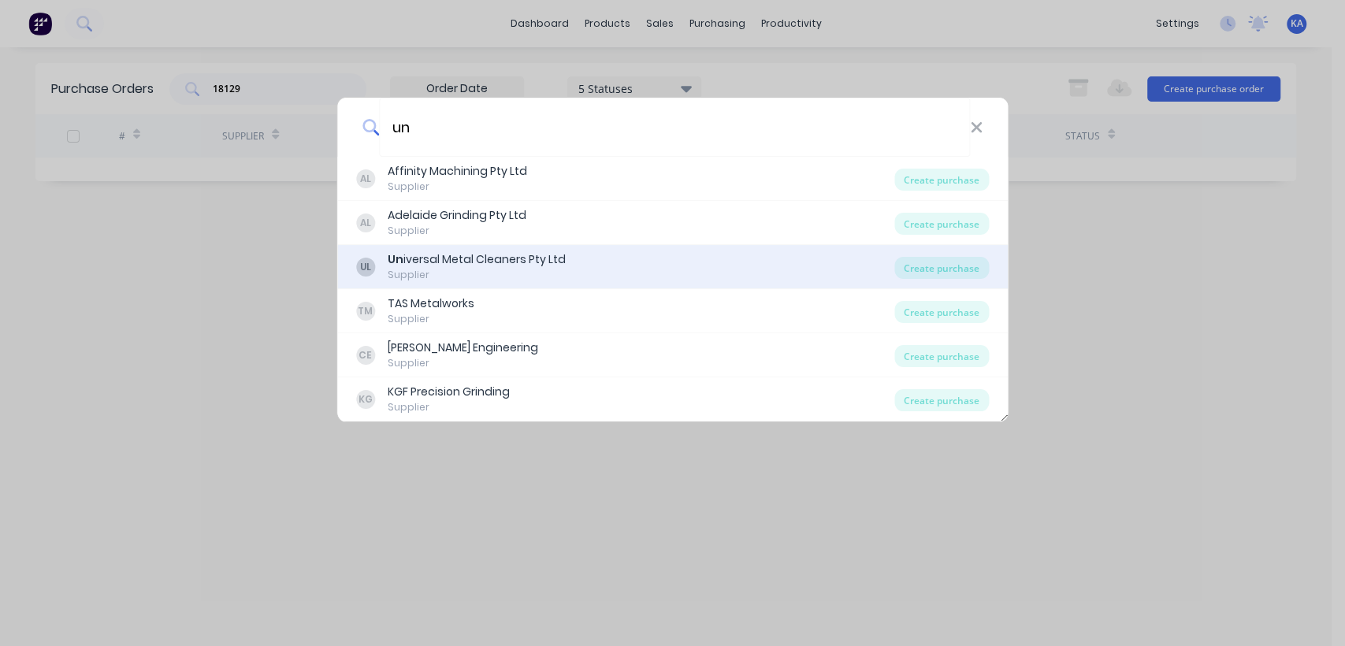
type input "un"
click at [476, 264] on div "Un iversal Metal Cleaners Pty Ltd" at bounding box center [477, 259] width 178 height 17
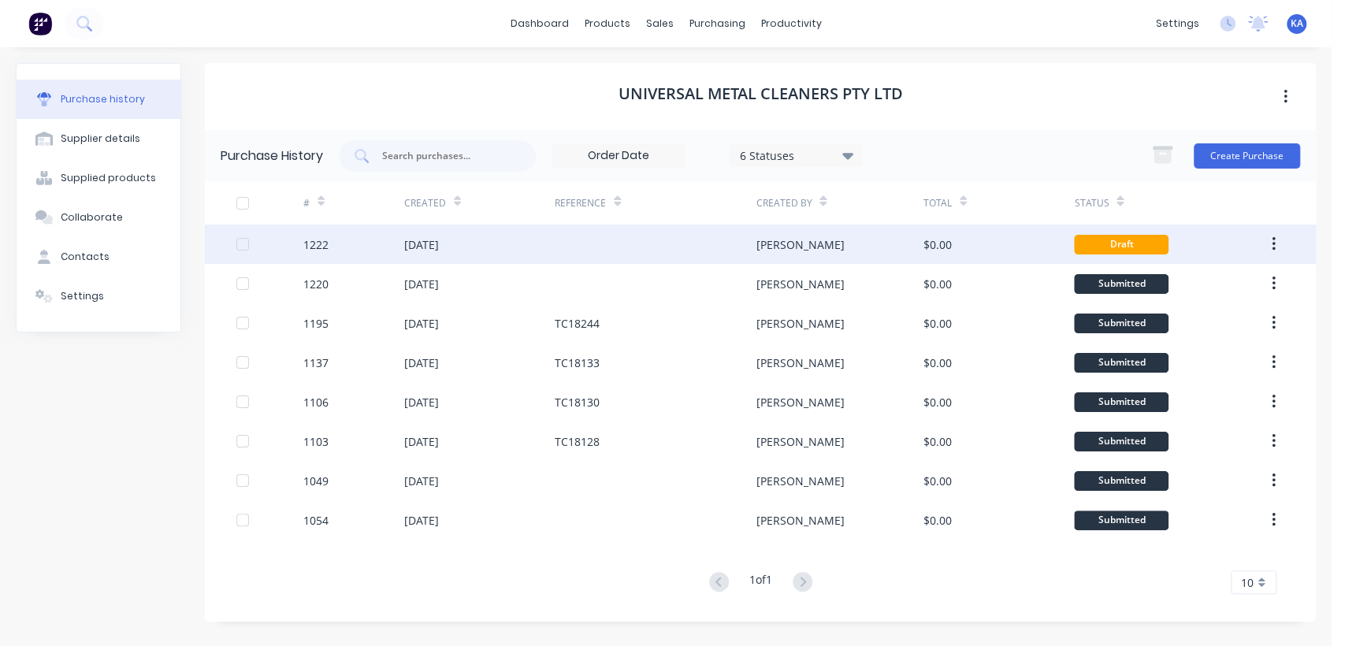
click at [545, 236] on div "[DATE]" at bounding box center [479, 244] width 151 height 39
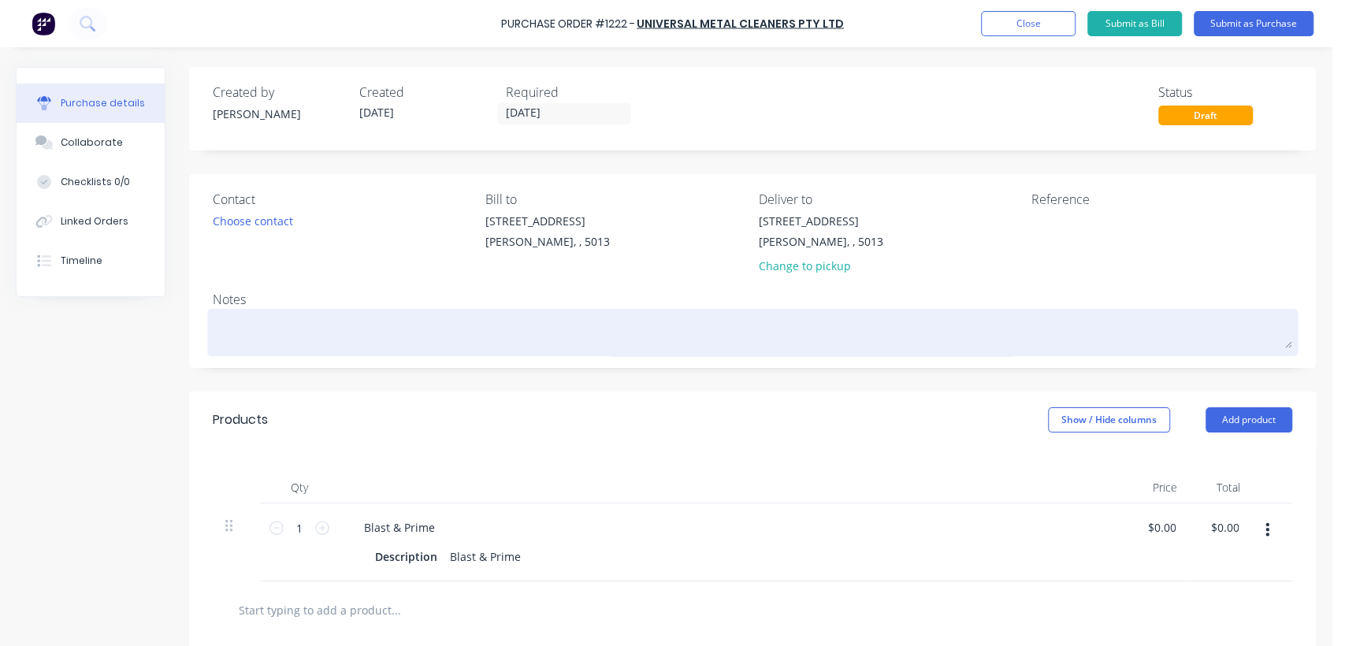
click at [236, 334] on textarea at bounding box center [753, 330] width 1080 height 35
paste textarea "94076948sx T282 Rear Suspension Rod 736489"
type textarea "x"
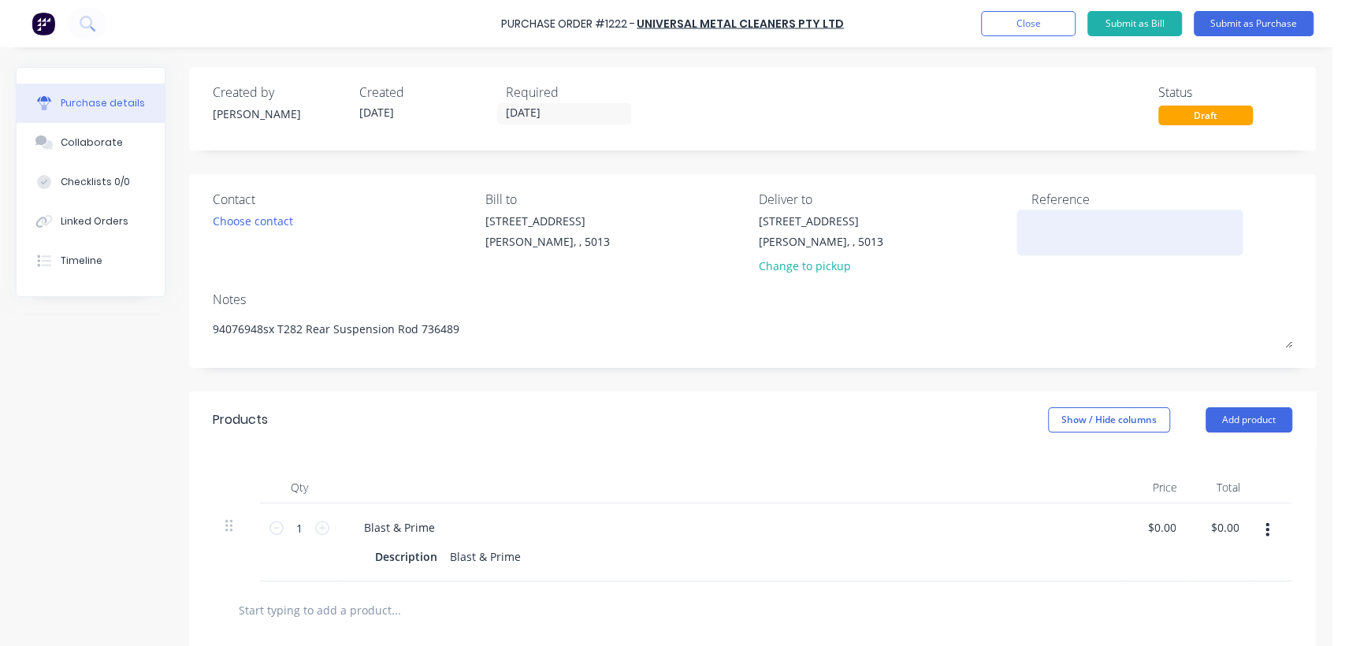
type textarea "94076948sx T282 Rear Suspension Rod 736489"
type textarea "x"
type textarea "94076948sx T282 Rear Suspension Rod 736489"
click at [1043, 225] on textarea at bounding box center [1130, 230] width 197 height 35
type textarea "TC18159"
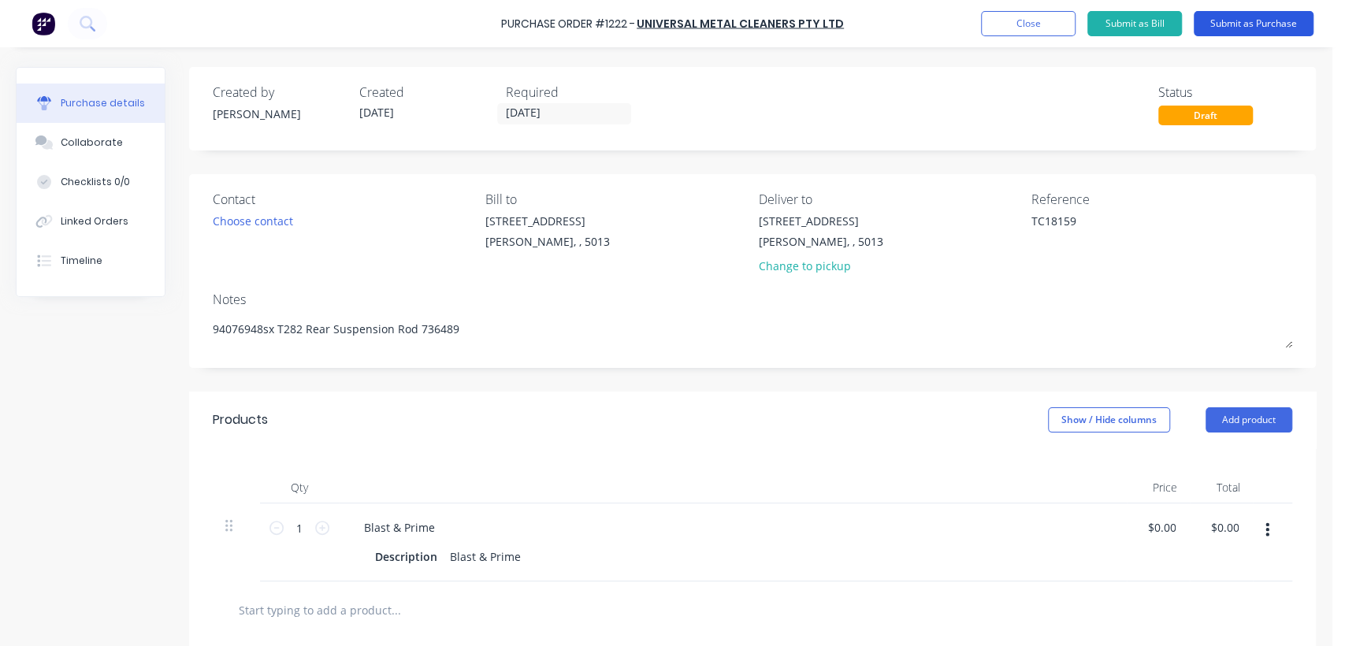
type textarea "x"
type textarea "TC18159"
click at [1259, 23] on button "Submit as Purchase" at bounding box center [1254, 23] width 120 height 25
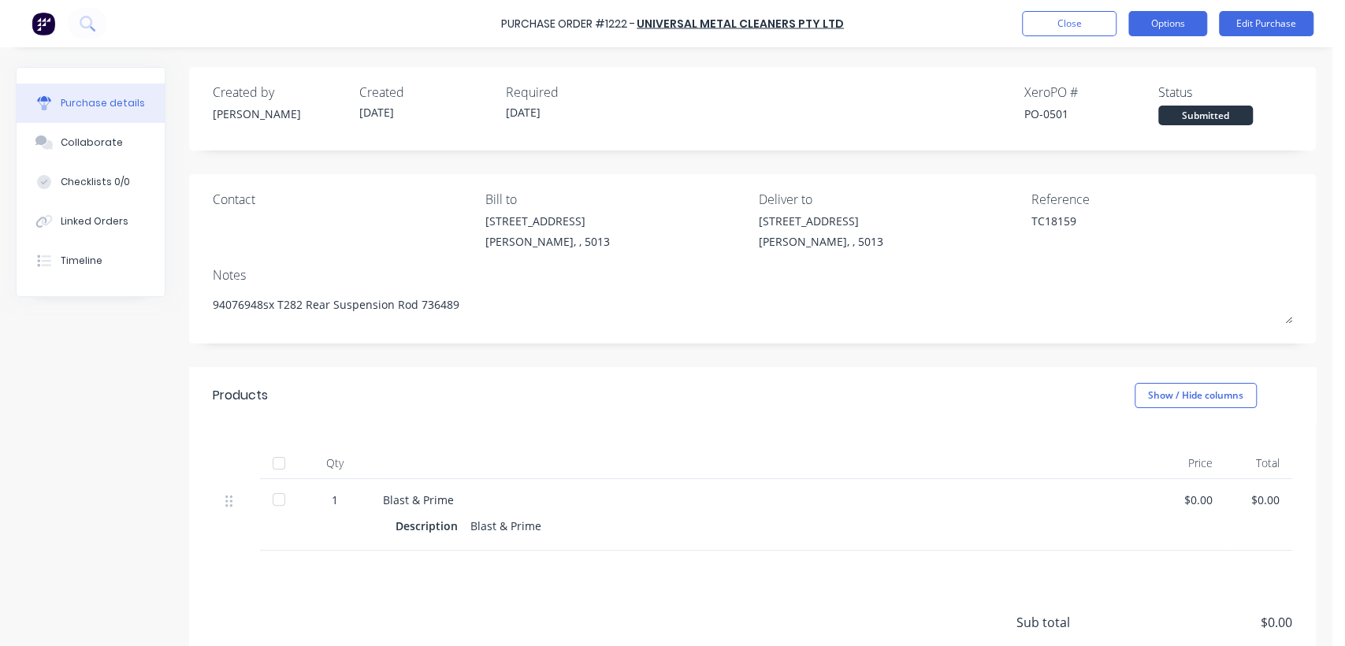
click at [1180, 20] on button "Options" at bounding box center [1167, 23] width 79 height 25
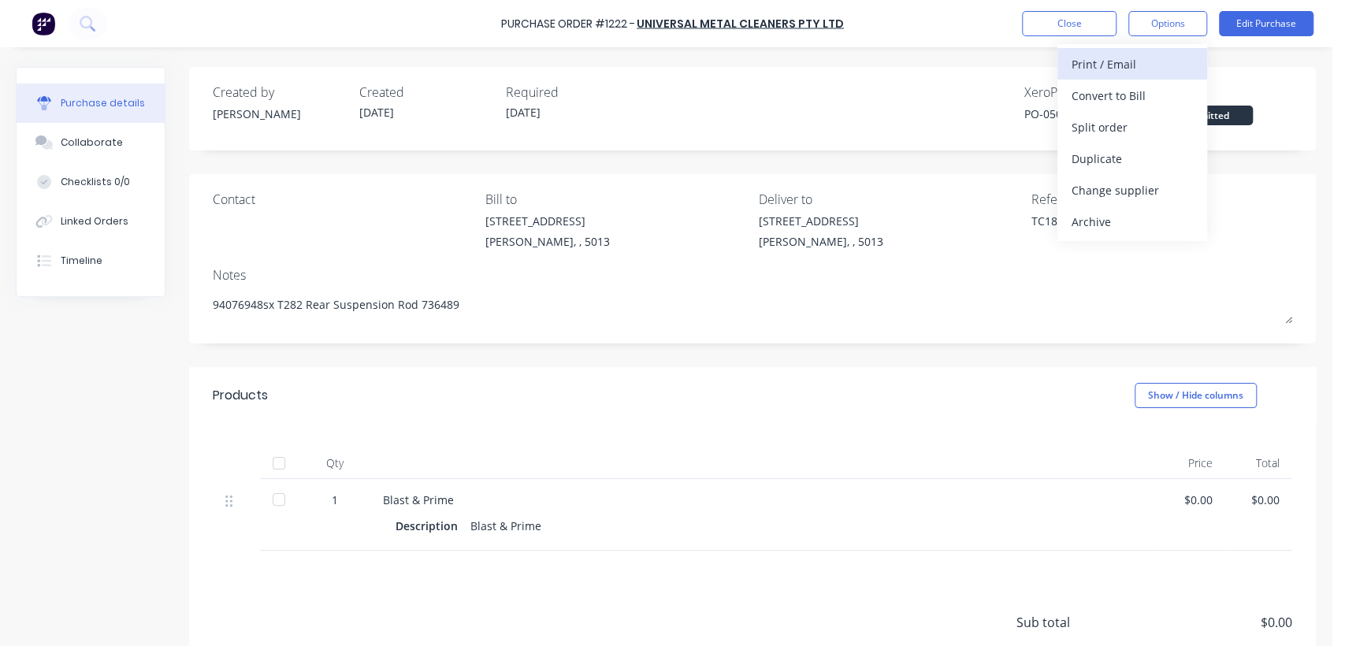
click at [1116, 58] on div "Print / Email" at bounding box center [1132, 64] width 121 height 23
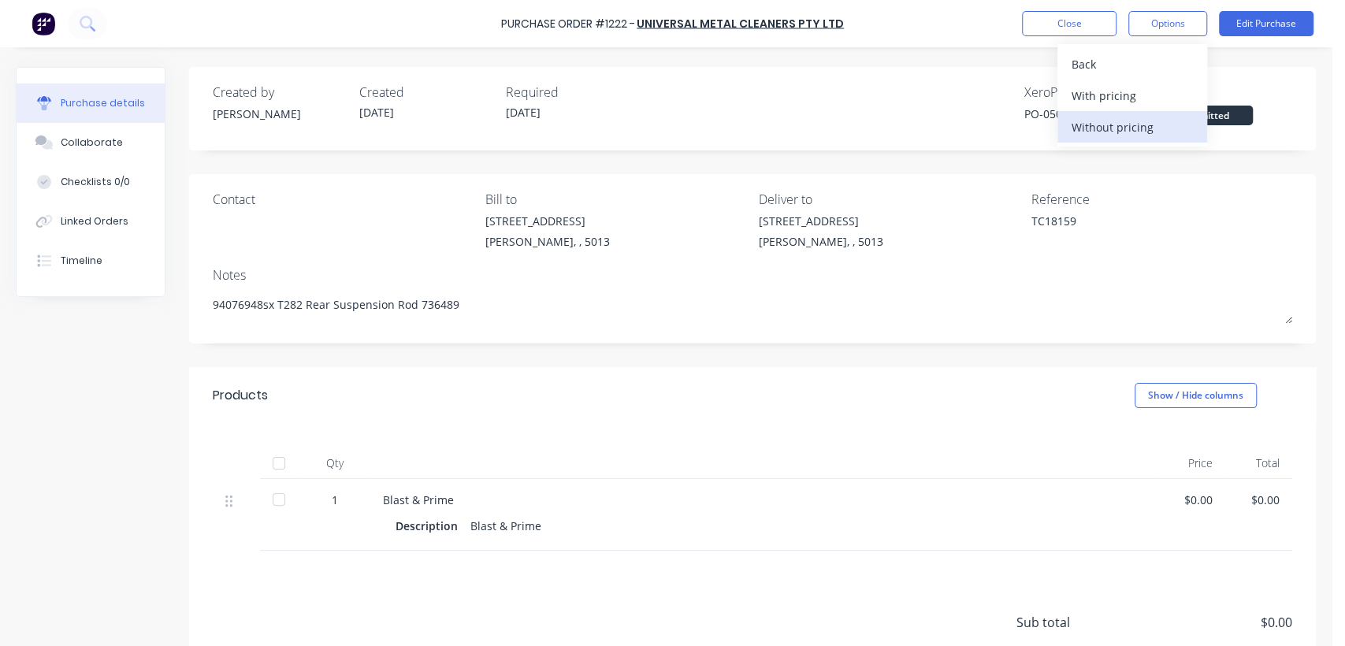
click at [1128, 126] on div "Without pricing" at bounding box center [1132, 127] width 121 height 23
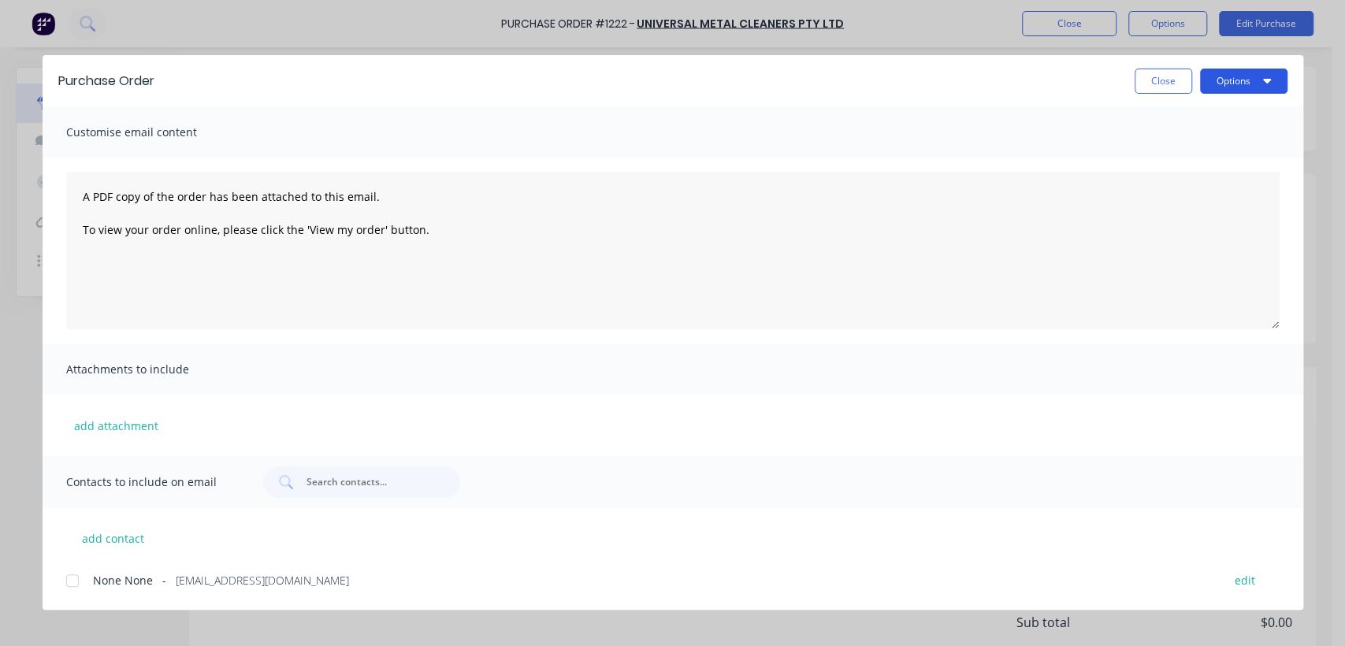
click at [1256, 80] on button "Options" at bounding box center [1243, 81] width 87 height 25
click at [1173, 155] on div "Print" at bounding box center [1212, 152] width 121 height 23
click at [1167, 86] on button "Close" at bounding box center [1164, 81] width 58 height 25
type textarea "x"
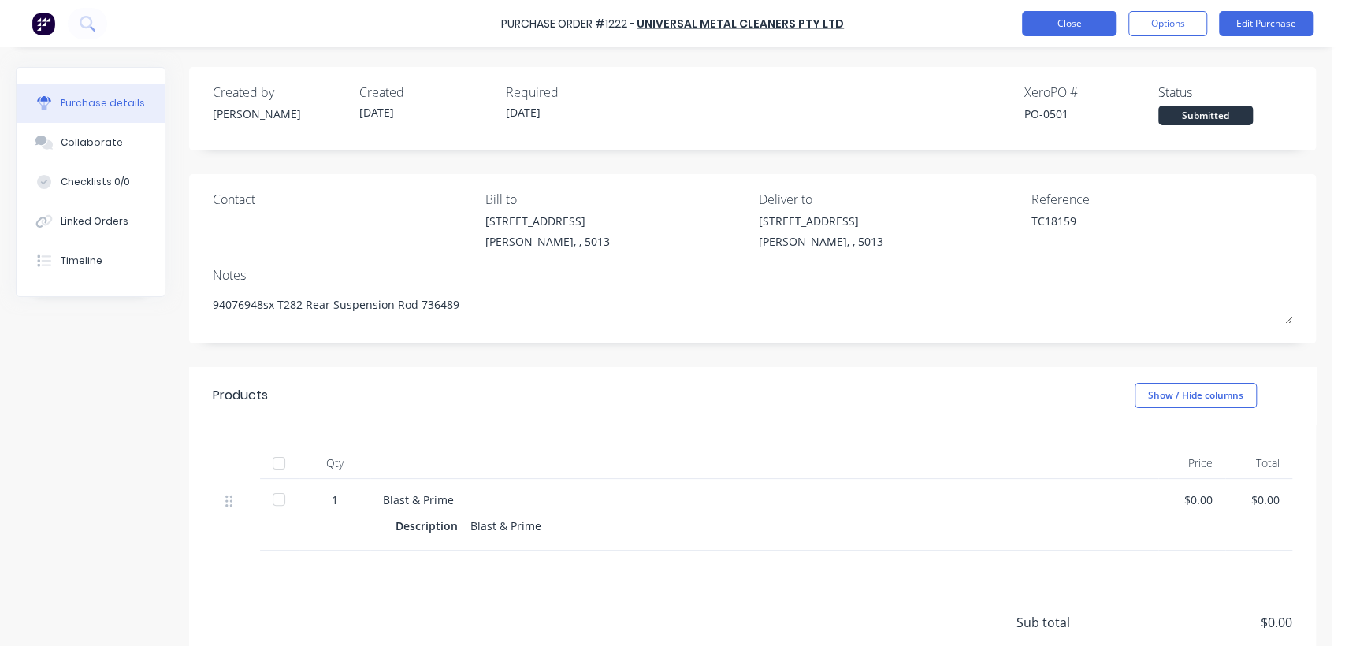
click at [1076, 20] on button "Close" at bounding box center [1069, 23] width 95 height 25
